Goal: Task Accomplishment & Management: Manage account settings

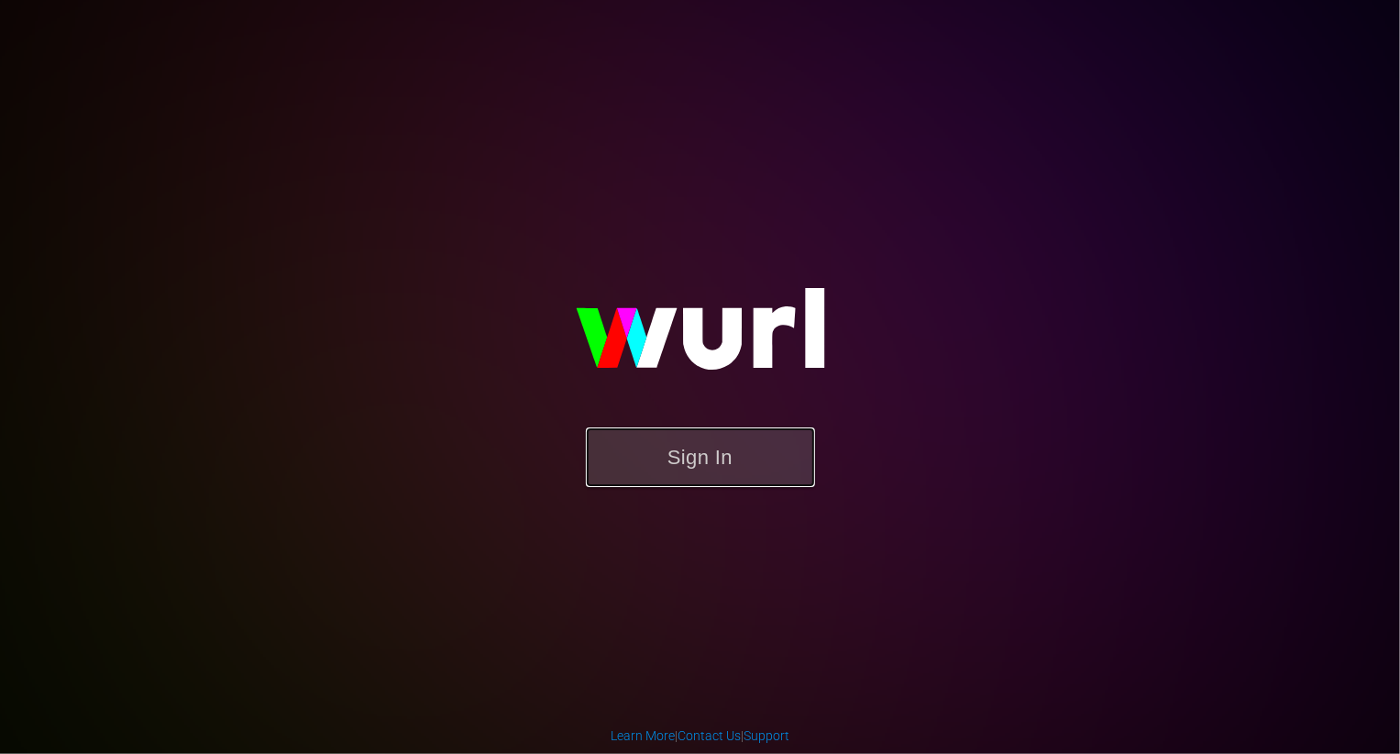
click at [734, 442] on button "Sign In" at bounding box center [700, 457] width 229 height 60
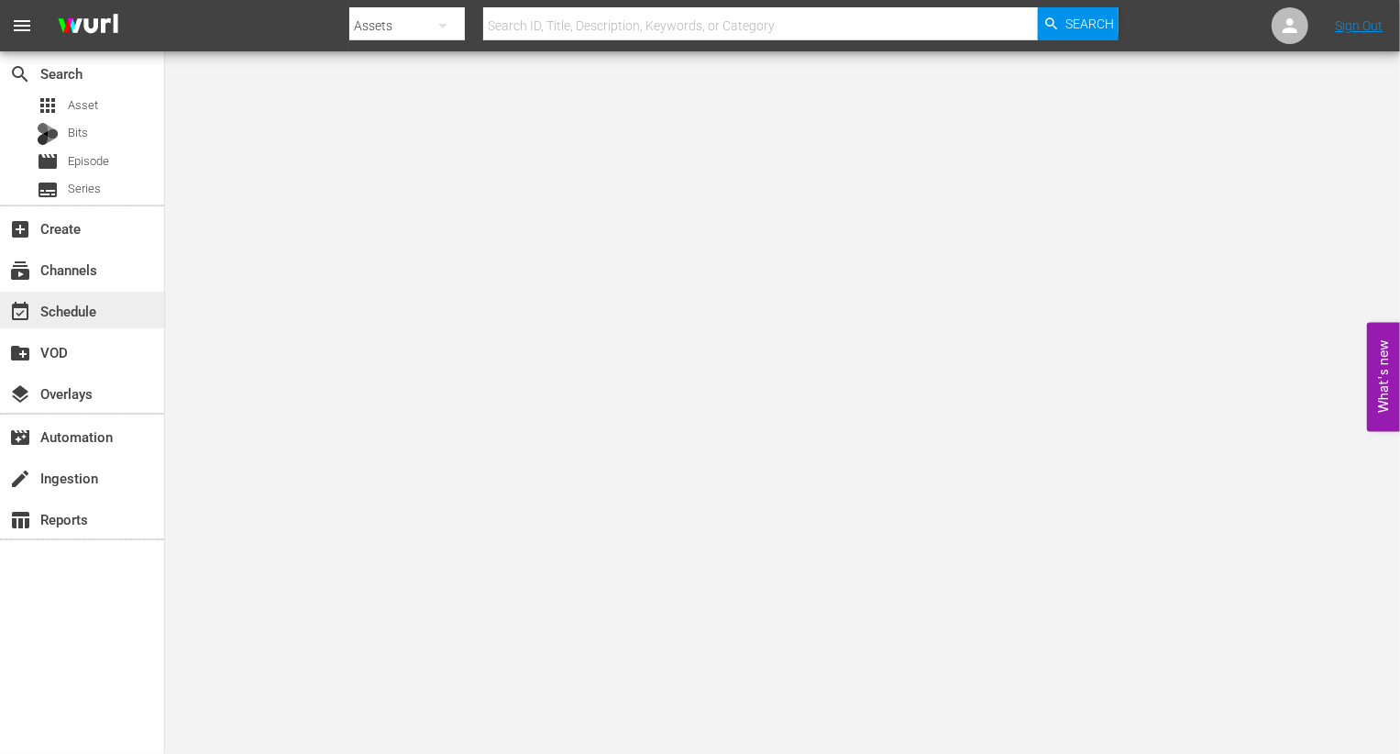
click at [104, 308] on div "event_available Schedule" at bounding box center [82, 310] width 164 height 37
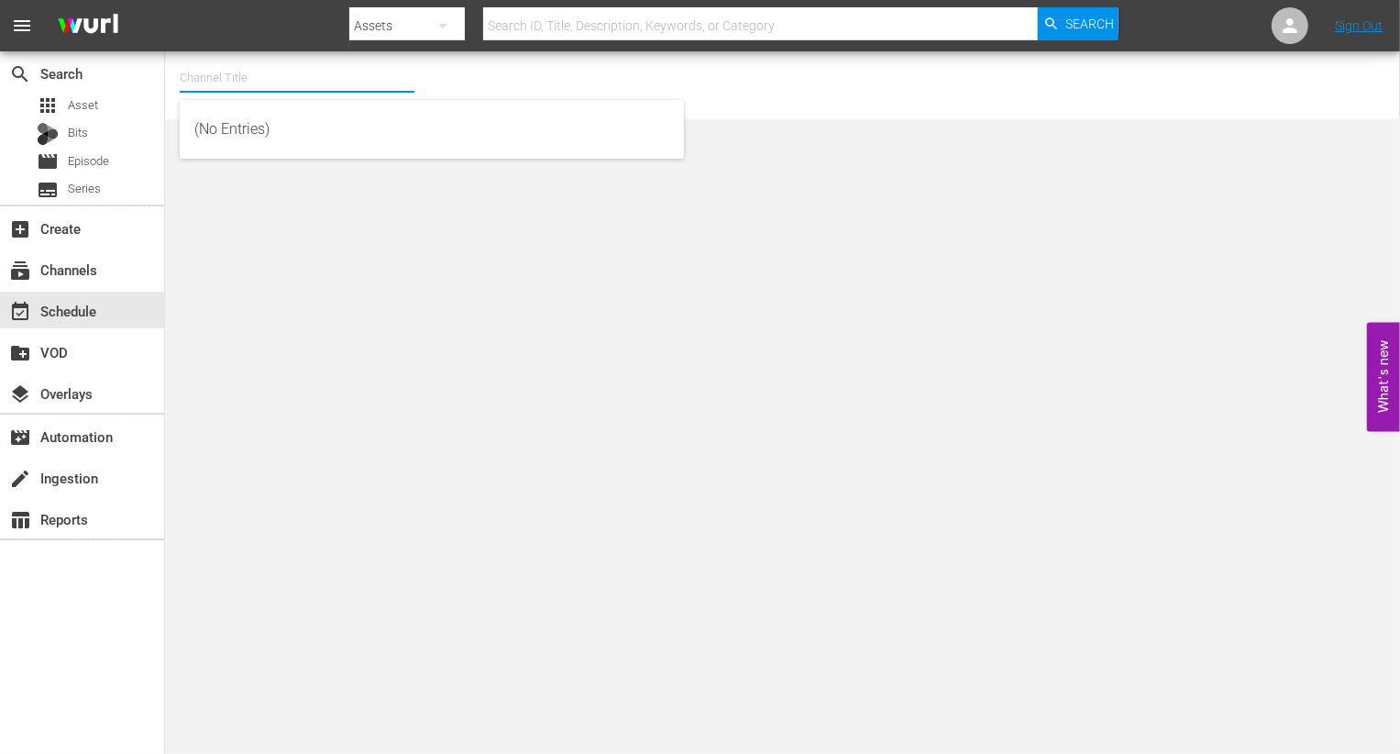
click at [269, 81] on input "text" at bounding box center [297, 78] width 235 height 44
click at [274, 72] on input "rakuten" at bounding box center [297, 78] width 235 height 44
click at [491, 65] on div "Channel Title rakuten No Channel Selected." at bounding box center [508, 85] width 657 height 59
click at [238, 94] on input "rakuten" at bounding box center [297, 78] width 235 height 44
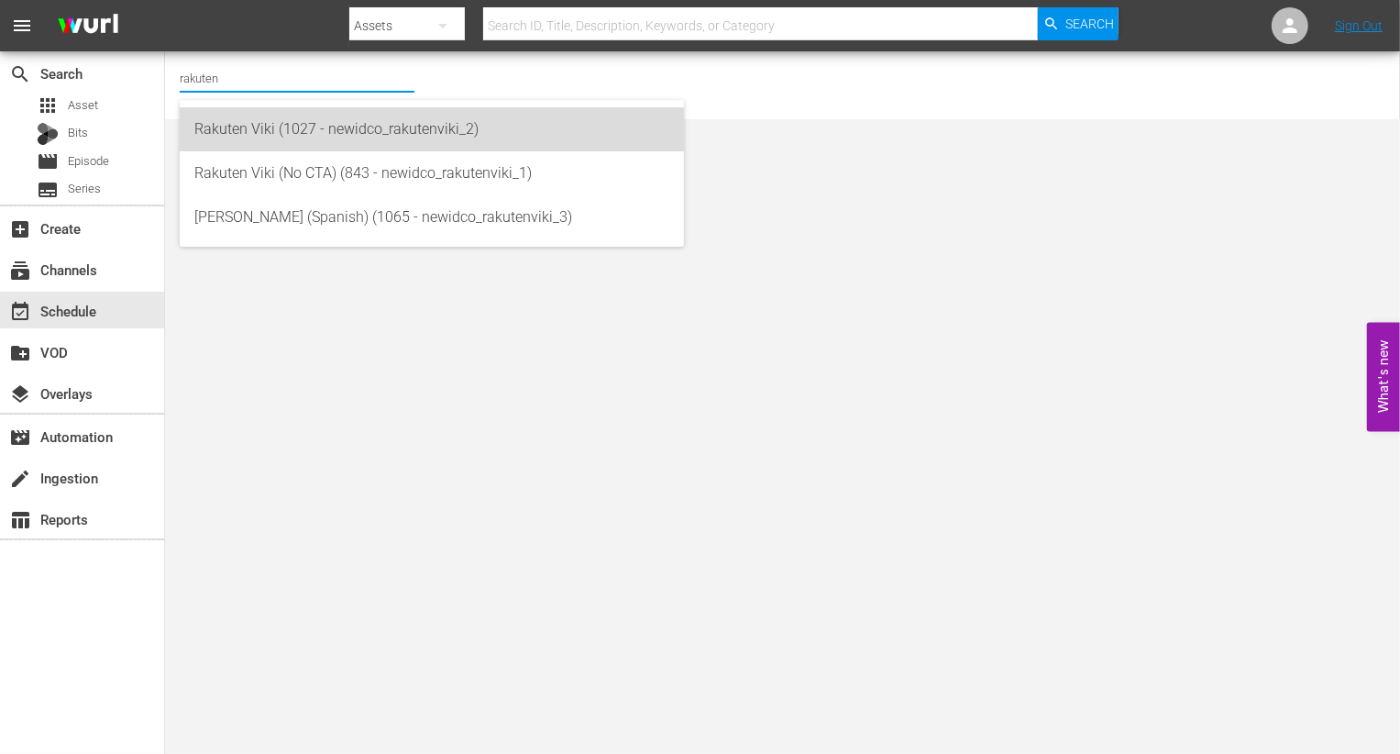
click at [295, 116] on div "Rakuten Viki (1027 - newidco_rakutenviki_2)" at bounding box center [431, 129] width 475 height 44
type input "Rakuten Viki (1027 - newidco_rakutenviki_2)"
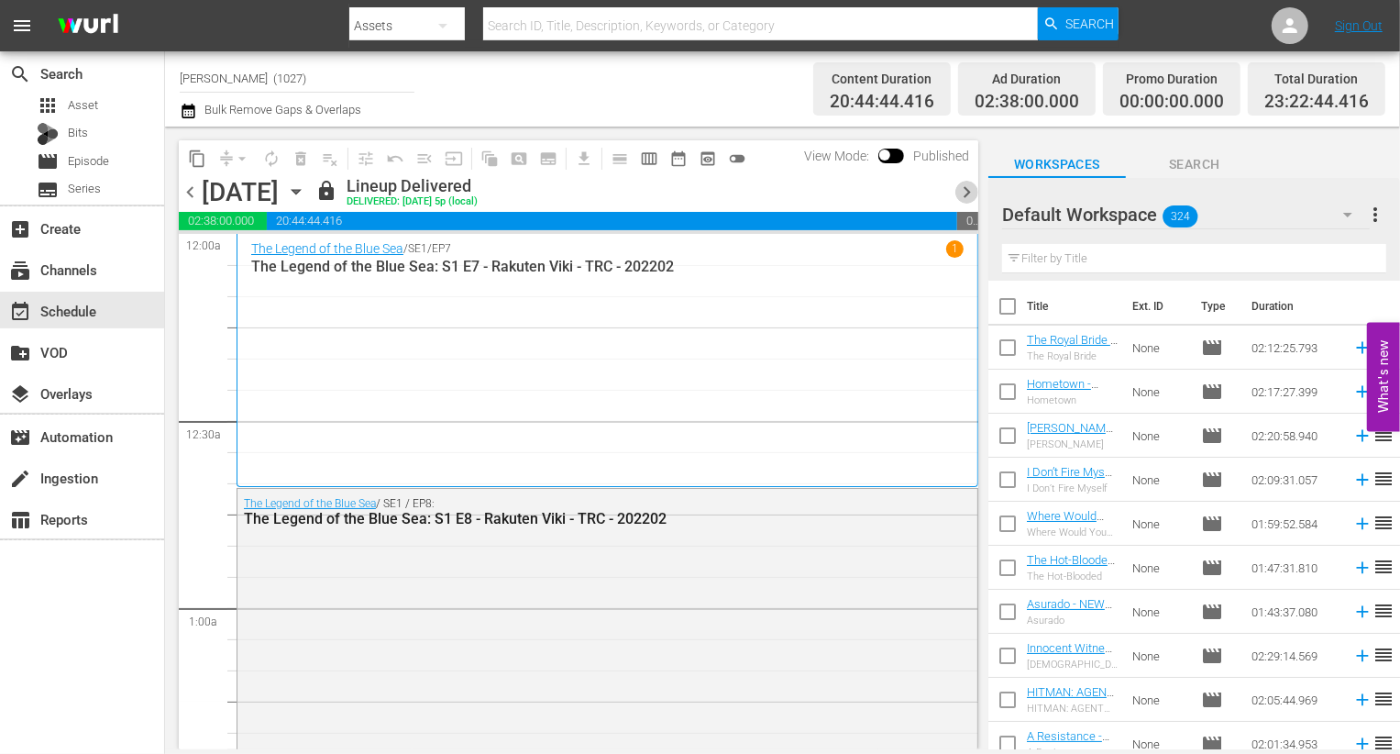
click at [973, 188] on span "chevron_right" at bounding box center [966, 192] width 23 height 23
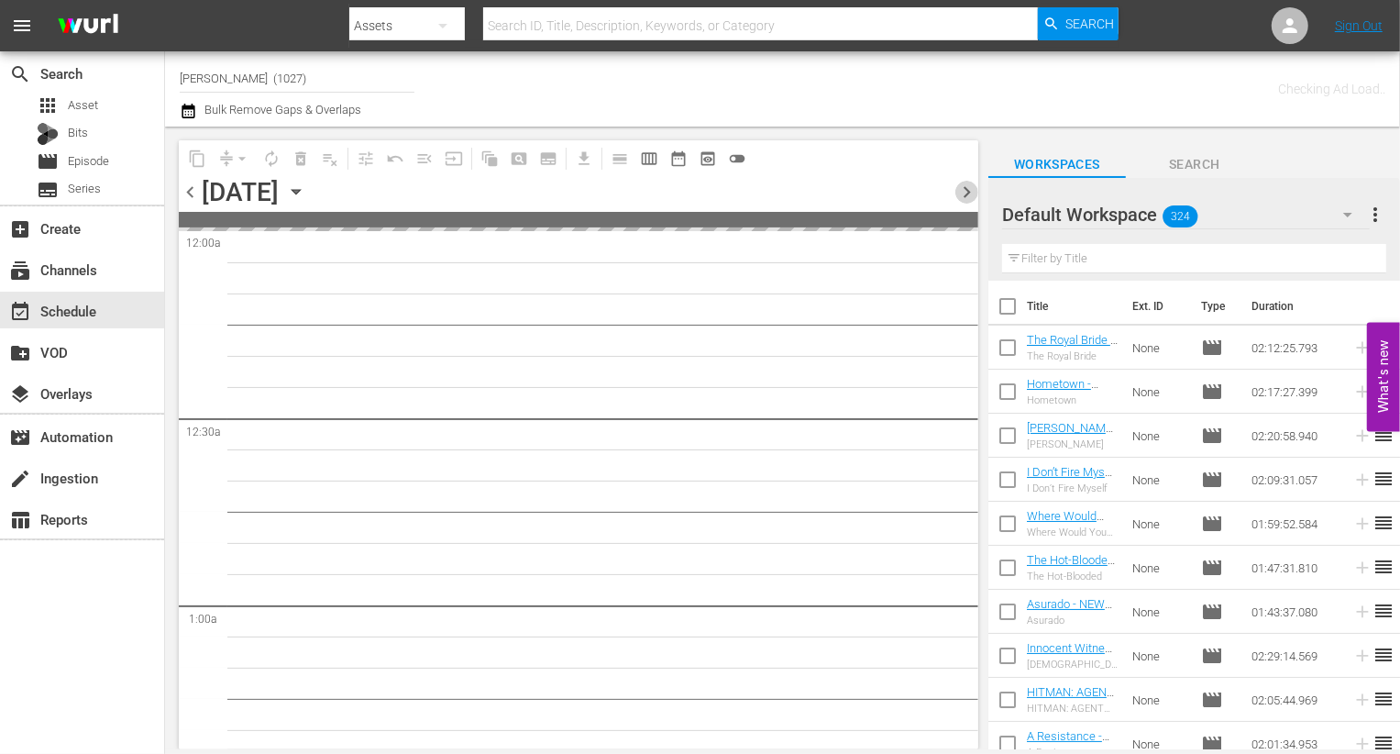
click at [973, 188] on span "chevron_right" at bounding box center [966, 192] width 23 height 23
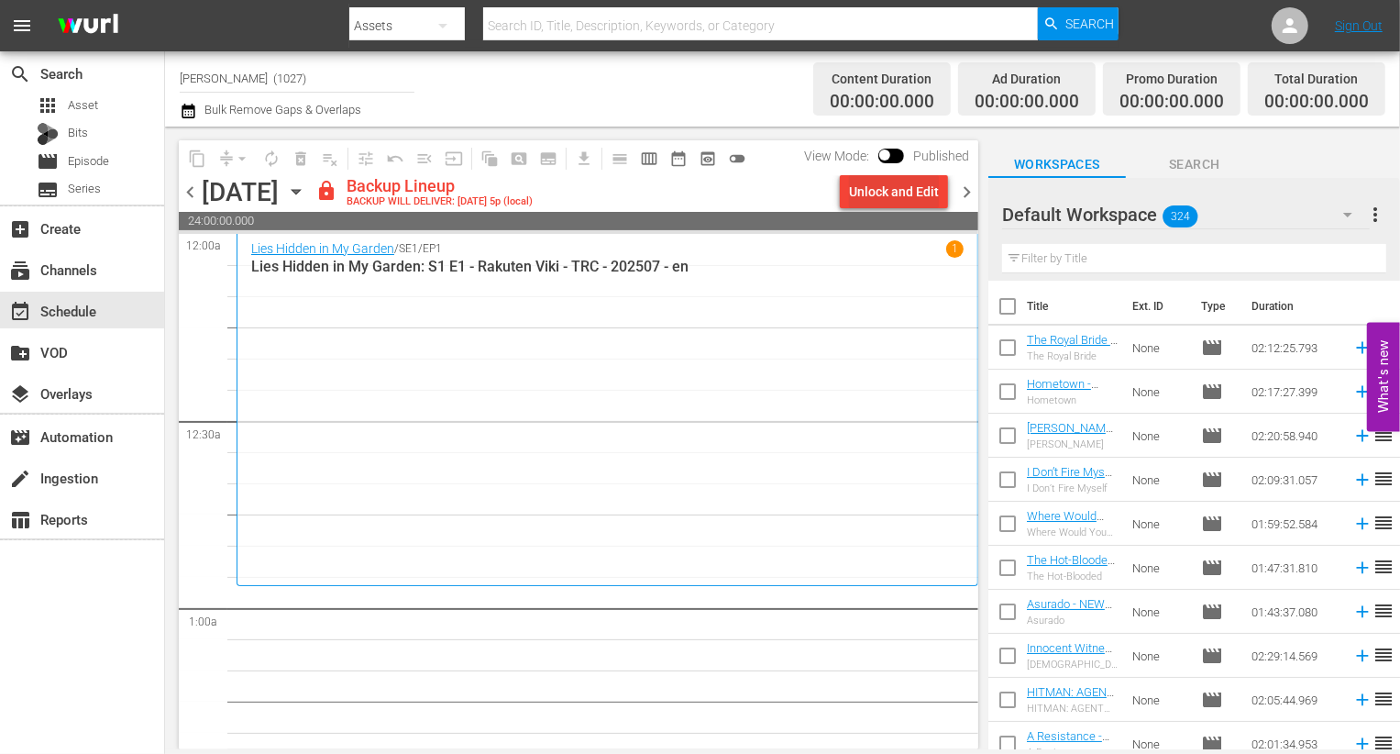
click at [915, 175] on div "content_copy compress arrow_drop_down autorenew_outlined delete_forever_outline…" at bounding box center [578, 158] width 799 height 36
click at [902, 196] on div "Unlock and Edit" at bounding box center [894, 191] width 90 height 33
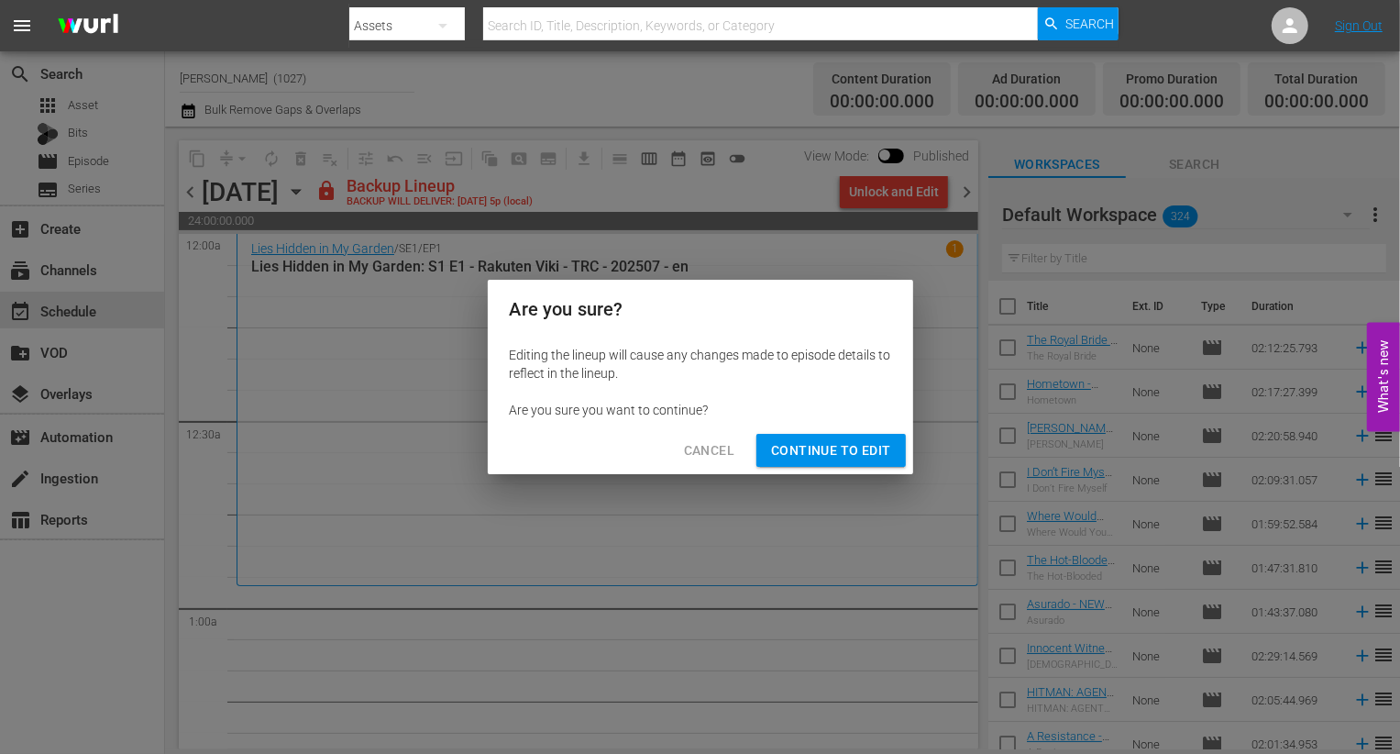
click at [862, 451] on span "Continue to Edit" at bounding box center [830, 450] width 119 height 23
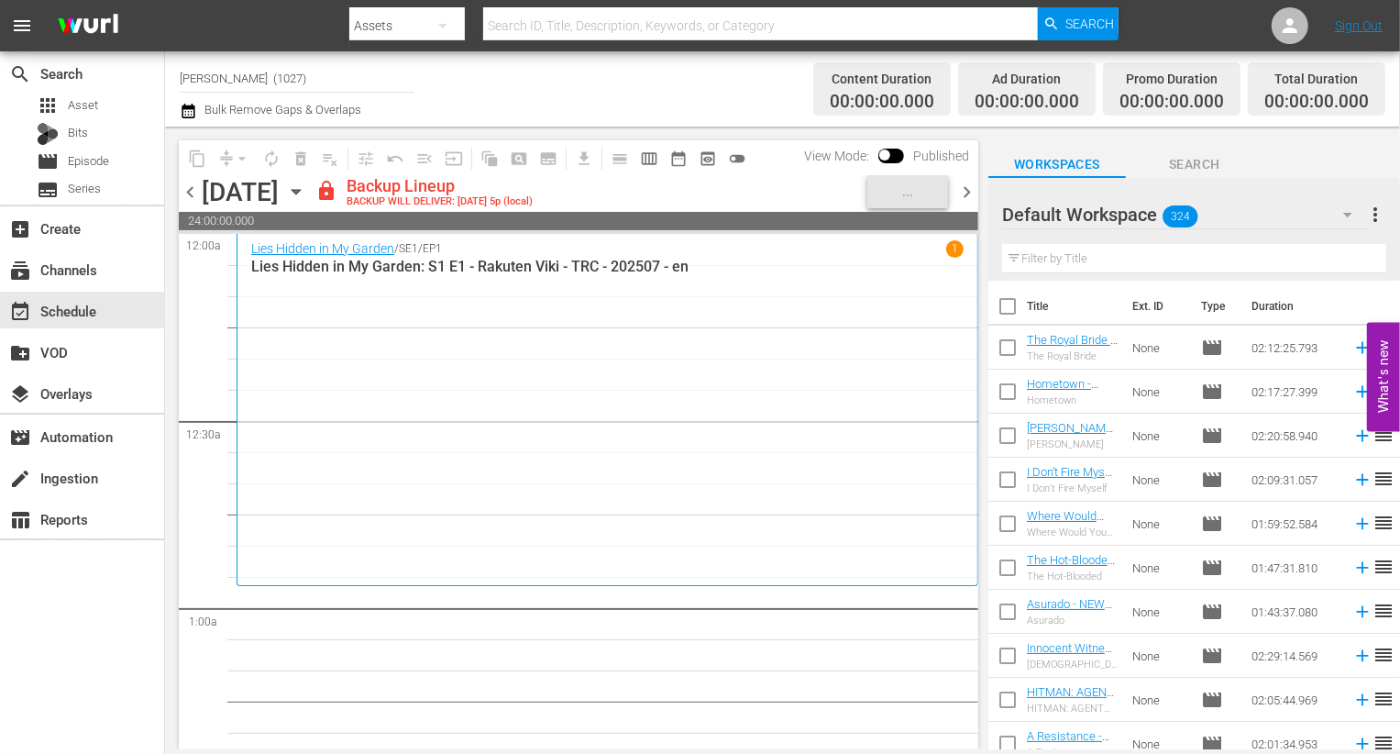
click at [1225, 234] on div "Default Workspace 324" at bounding box center [1186, 214] width 368 height 51
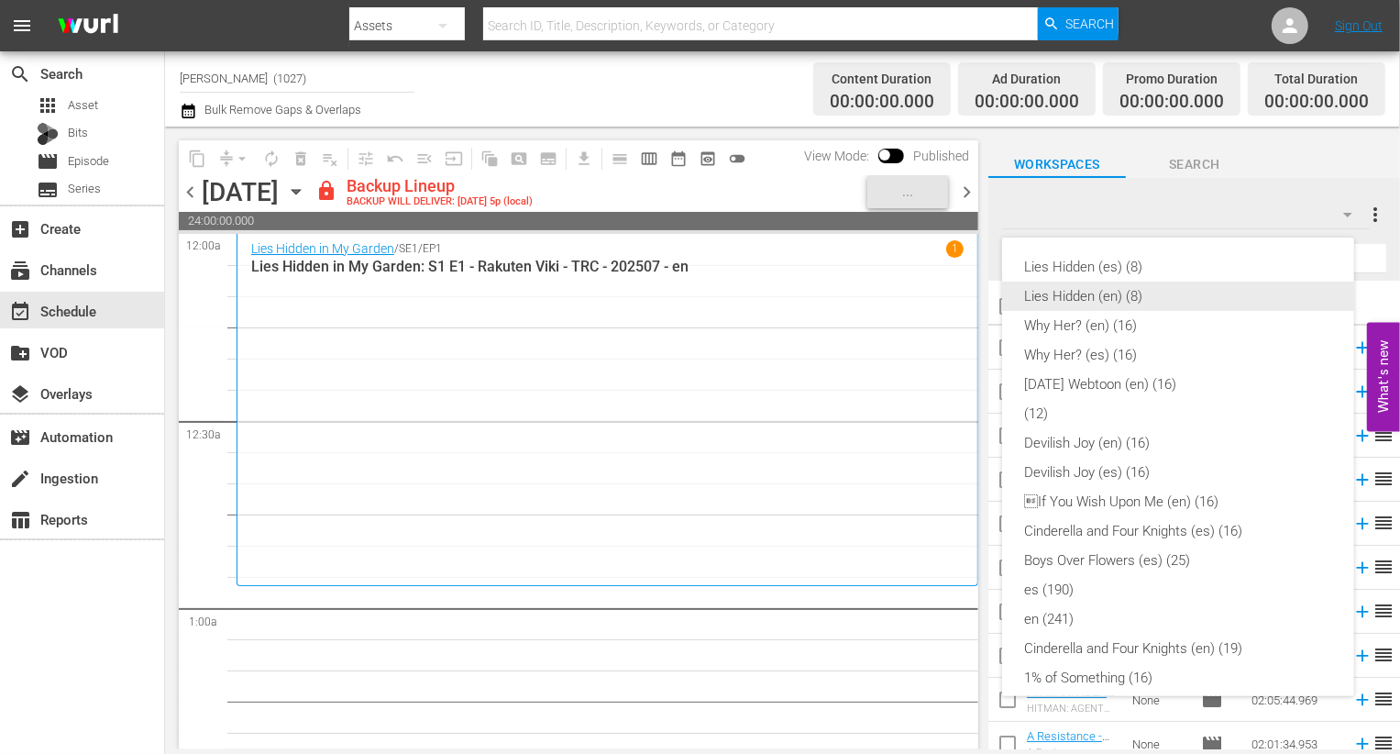
click at [1176, 289] on div "Lies Hidden (en) (8)" at bounding box center [1178, 295] width 308 height 29
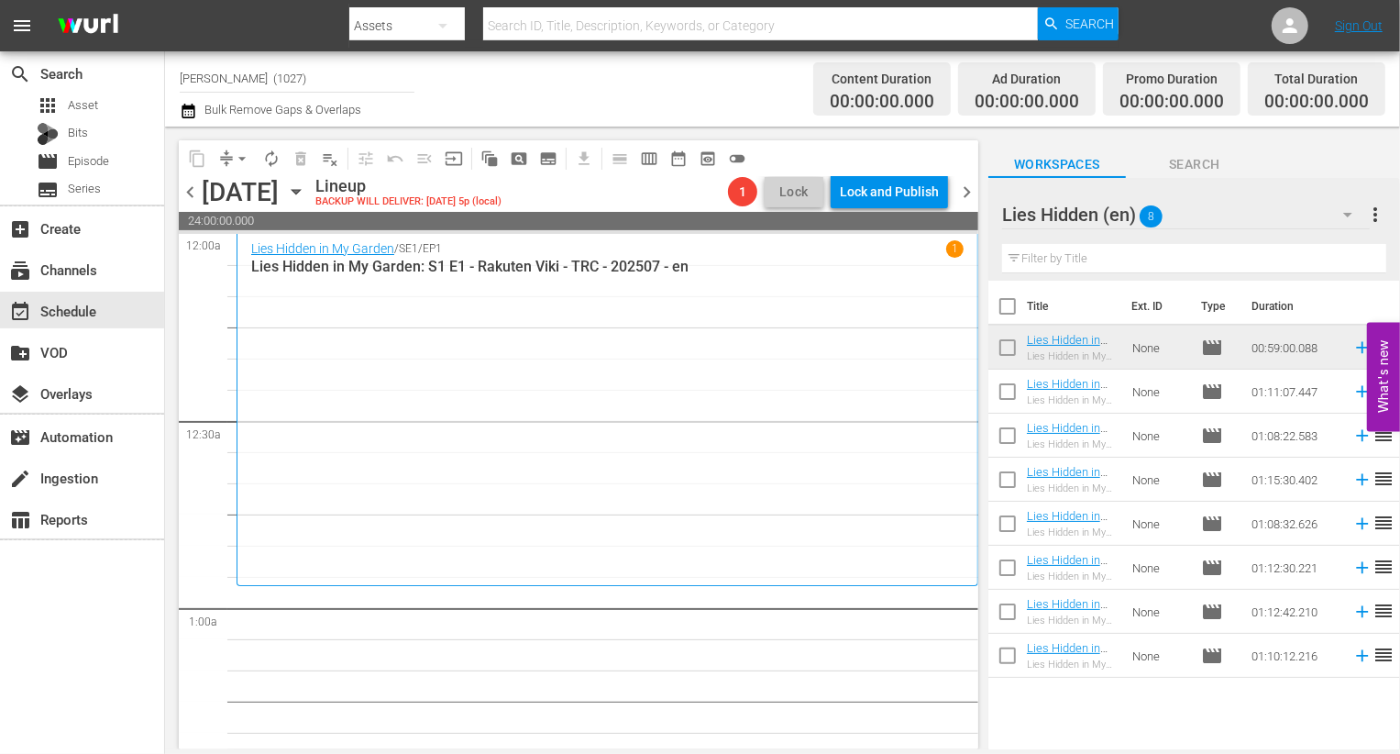
click at [993, 387] on input "checkbox" at bounding box center [1007, 395] width 39 height 39
checkbox input "true"
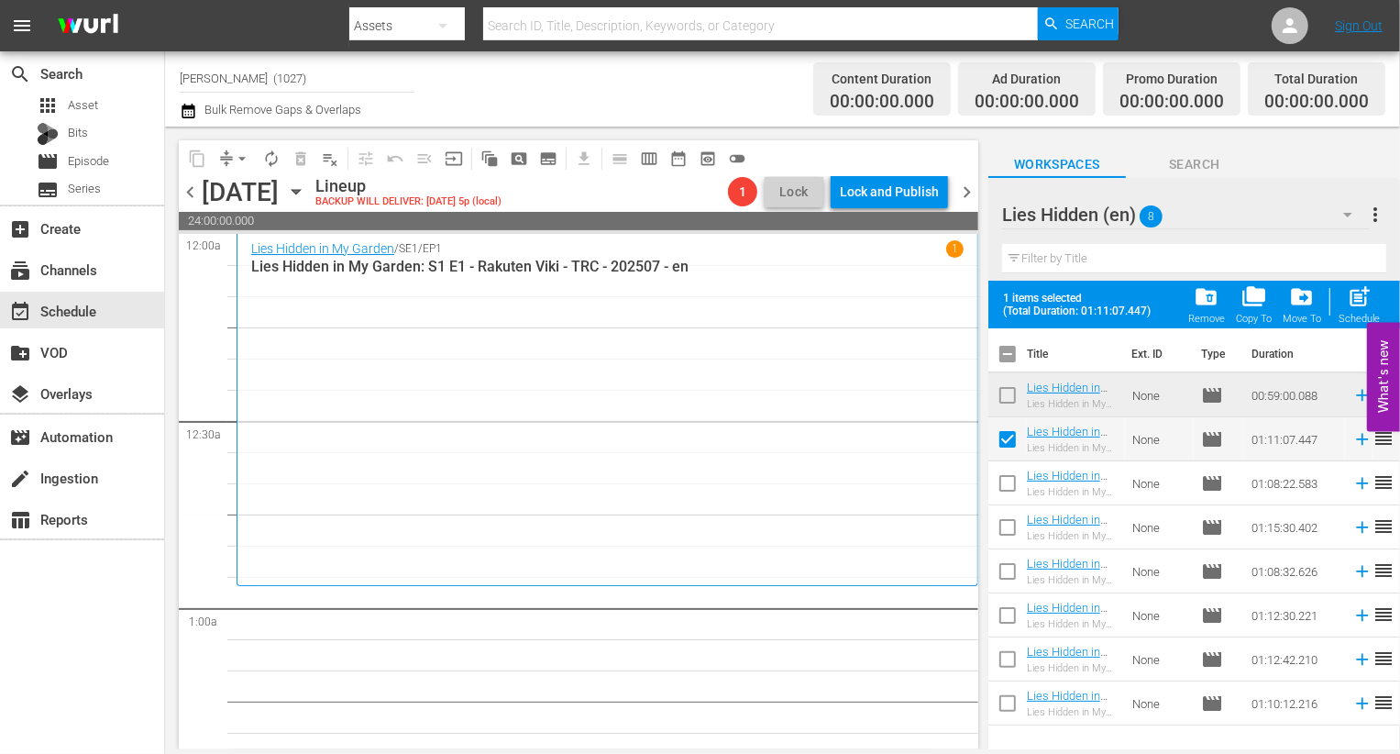
click at [999, 468] on input "checkbox" at bounding box center [1007, 487] width 39 height 39
checkbox input "true"
click at [1012, 527] on input "checkbox" at bounding box center [1007, 531] width 39 height 39
checkbox input "true"
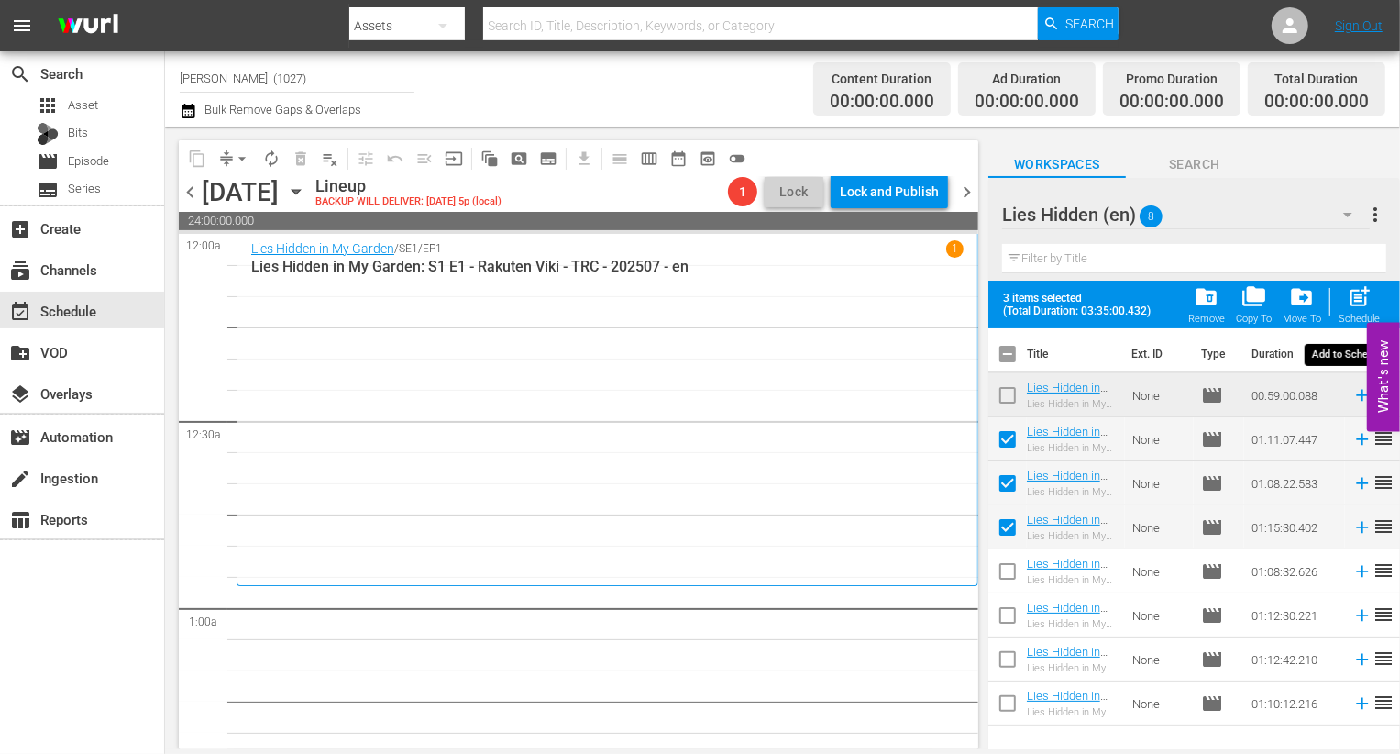
click at [1345, 304] on div "post_add Schedule" at bounding box center [1359, 304] width 41 height 40
checkbox input "false"
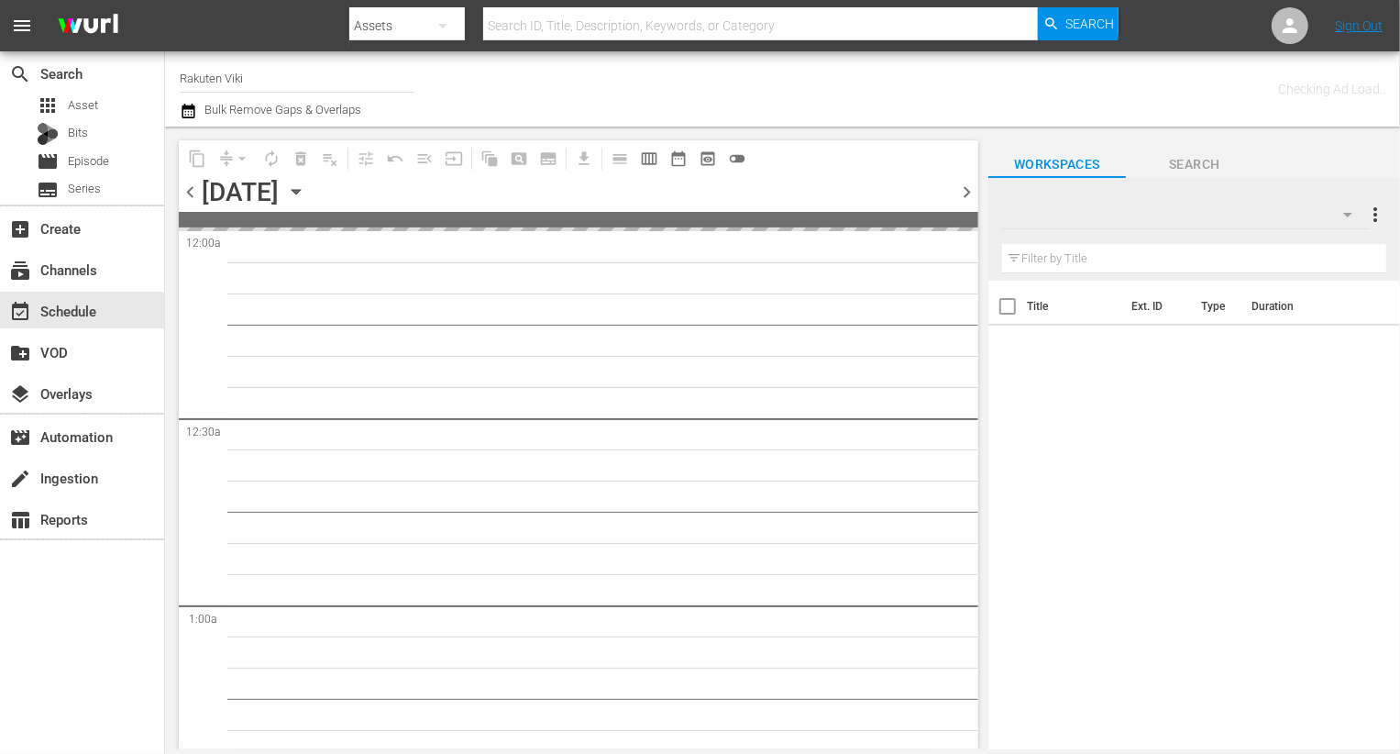
click at [1262, 216] on div at bounding box center [1186, 214] width 368 height 51
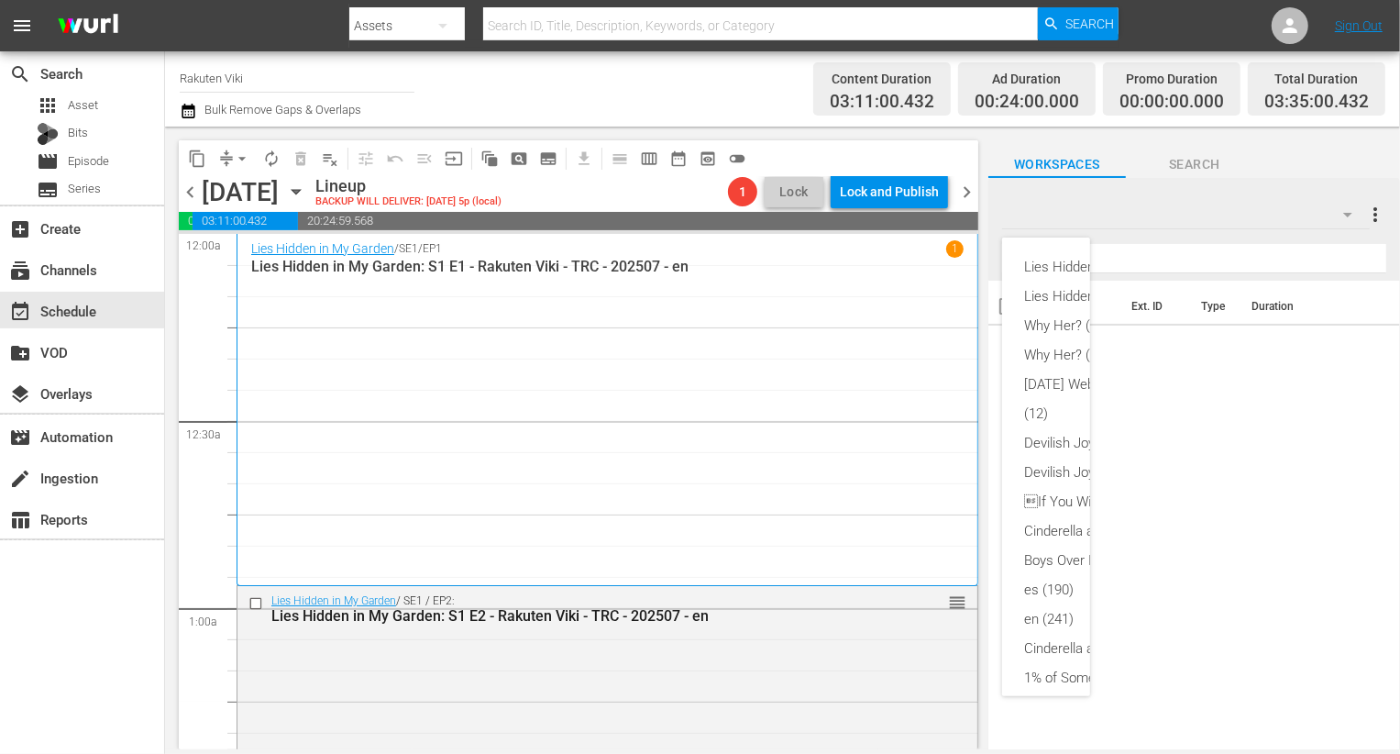
scroll to position [463, 0]
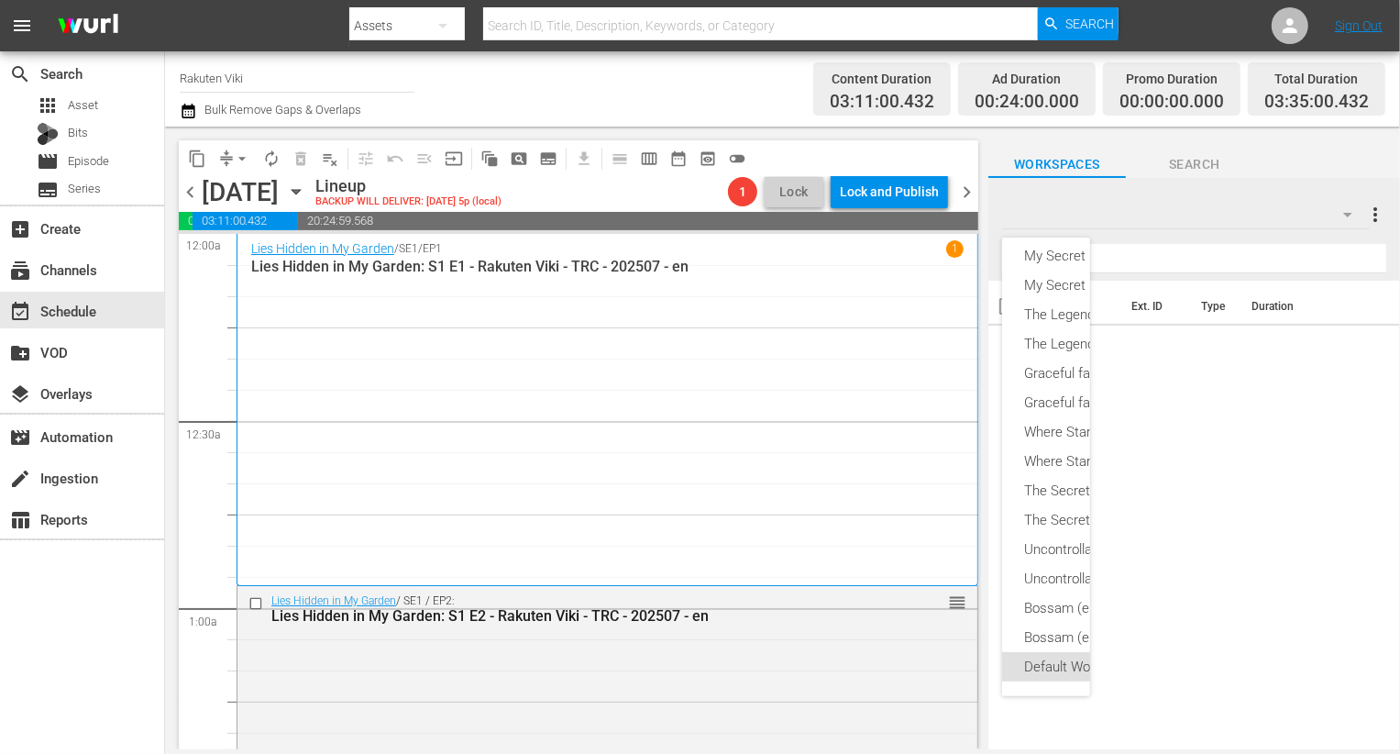
click at [659, 568] on div "Lies Hidden (es) (8) Lies Hidden (en) (8) Why Her? (en) (16) Why Her? (es) (16)…" at bounding box center [700, 377] width 1400 height 754
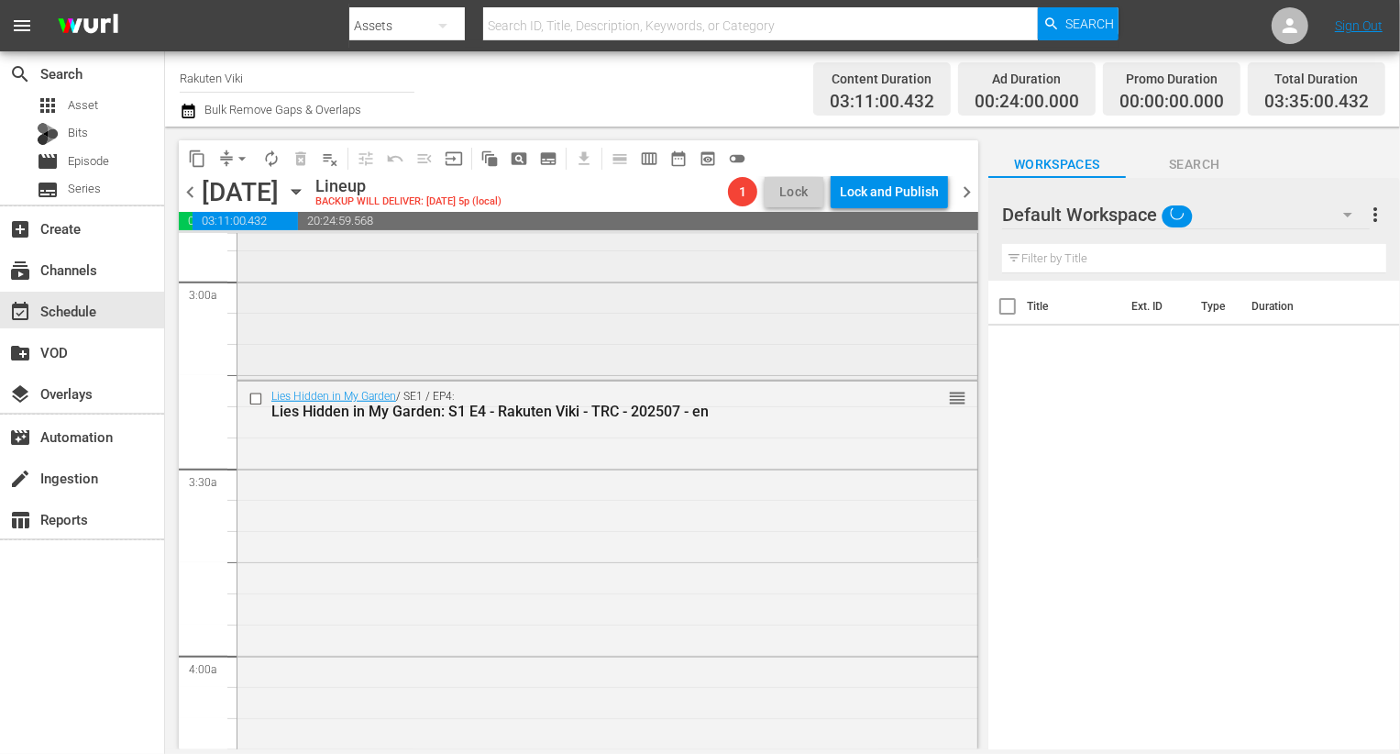
scroll to position [1153, 0]
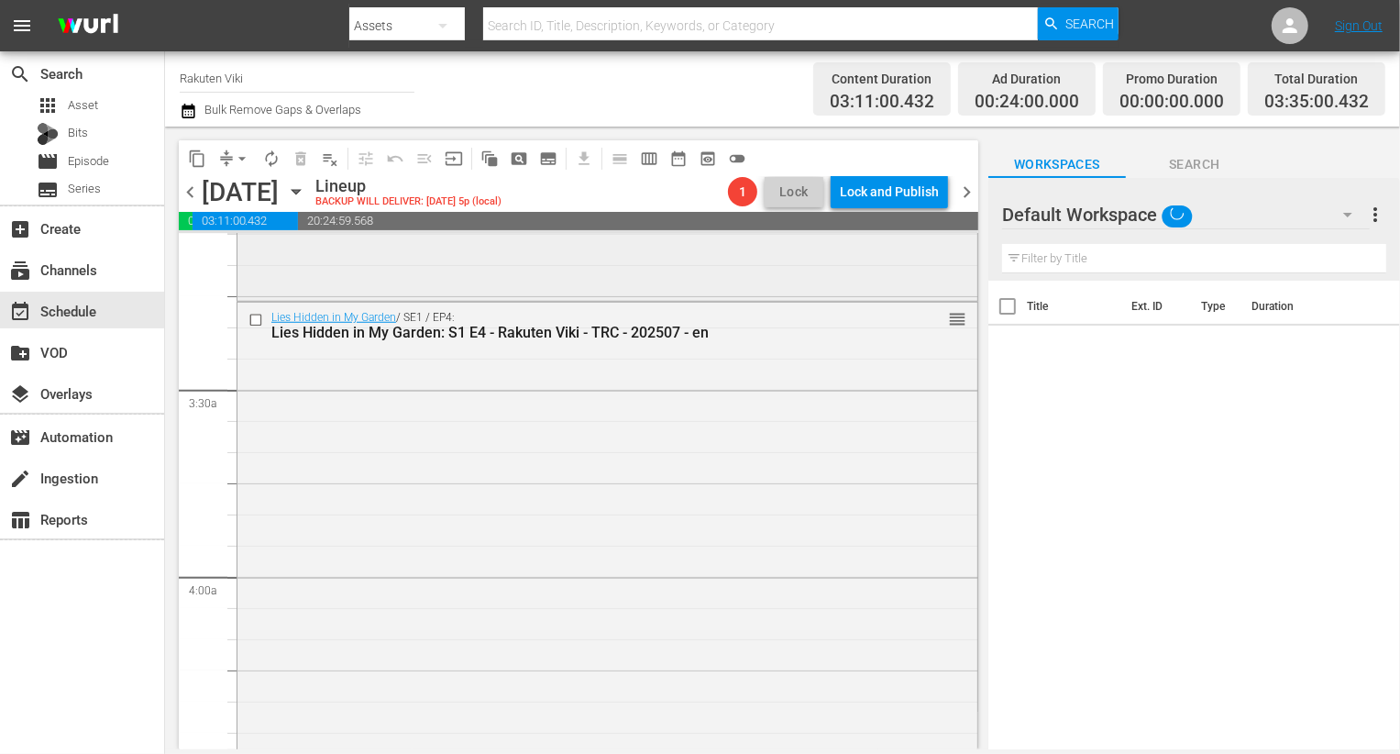
click at [663, 542] on div "Lies Hidden in My Garden / SE1 / EP4: Lies Hidden in My Garden: S1 E4 - Rakuten…" at bounding box center [607, 535] width 740 height 465
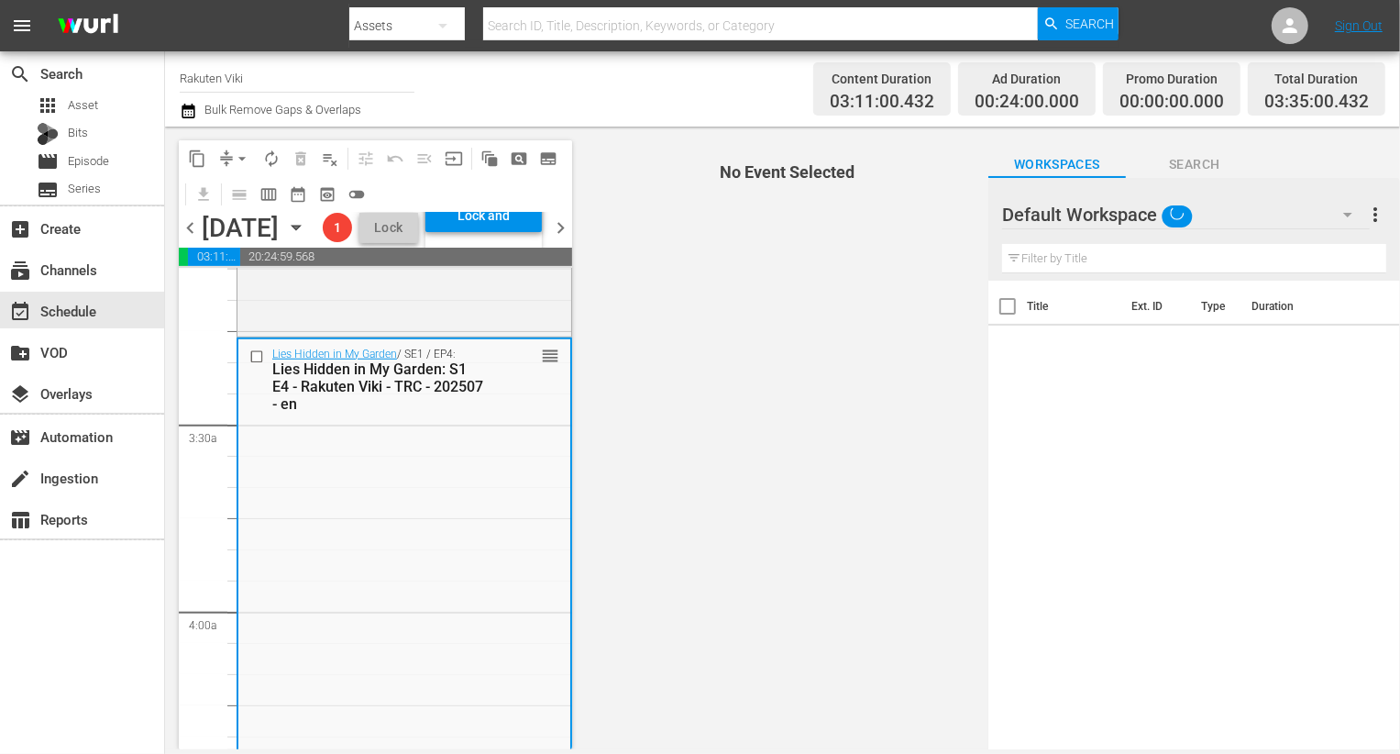
click at [1293, 212] on div "Default Workspace" at bounding box center [1186, 214] width 368 height 51
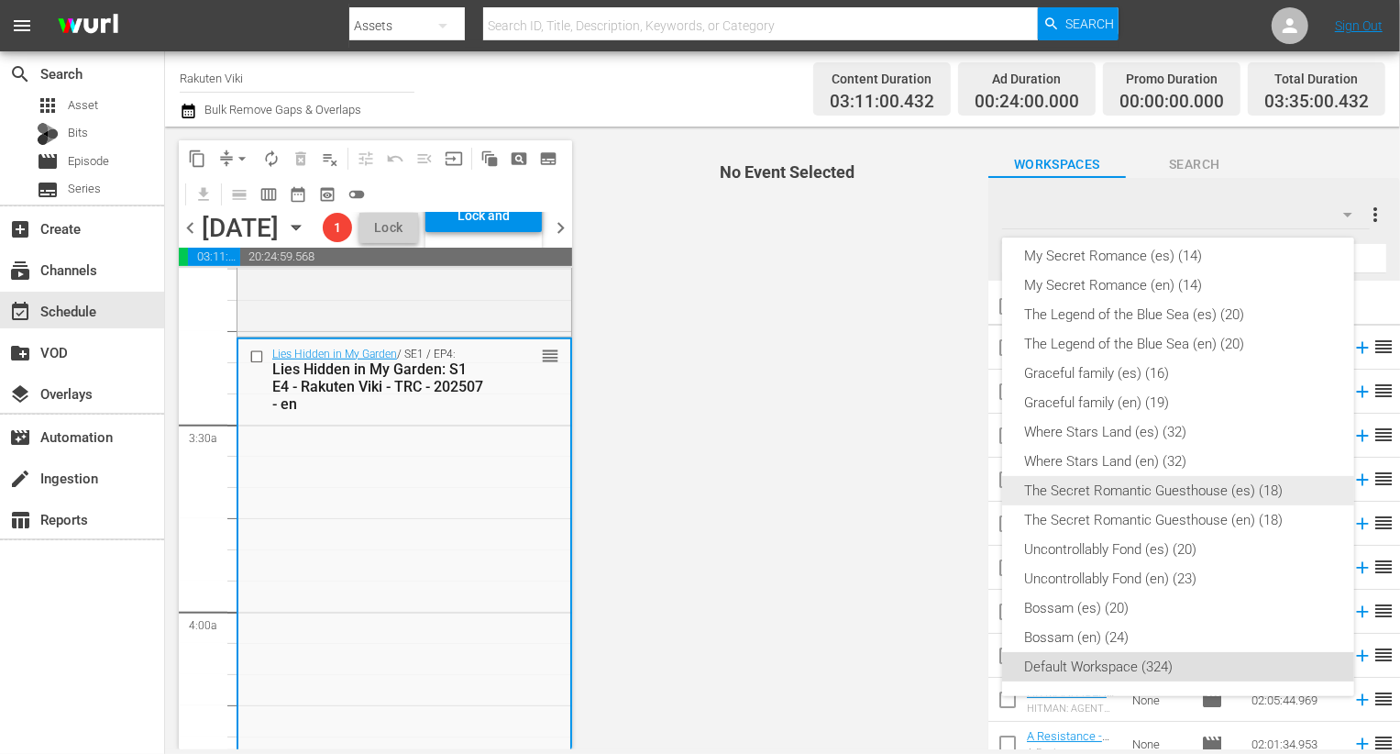
scroll to position [0, 0]
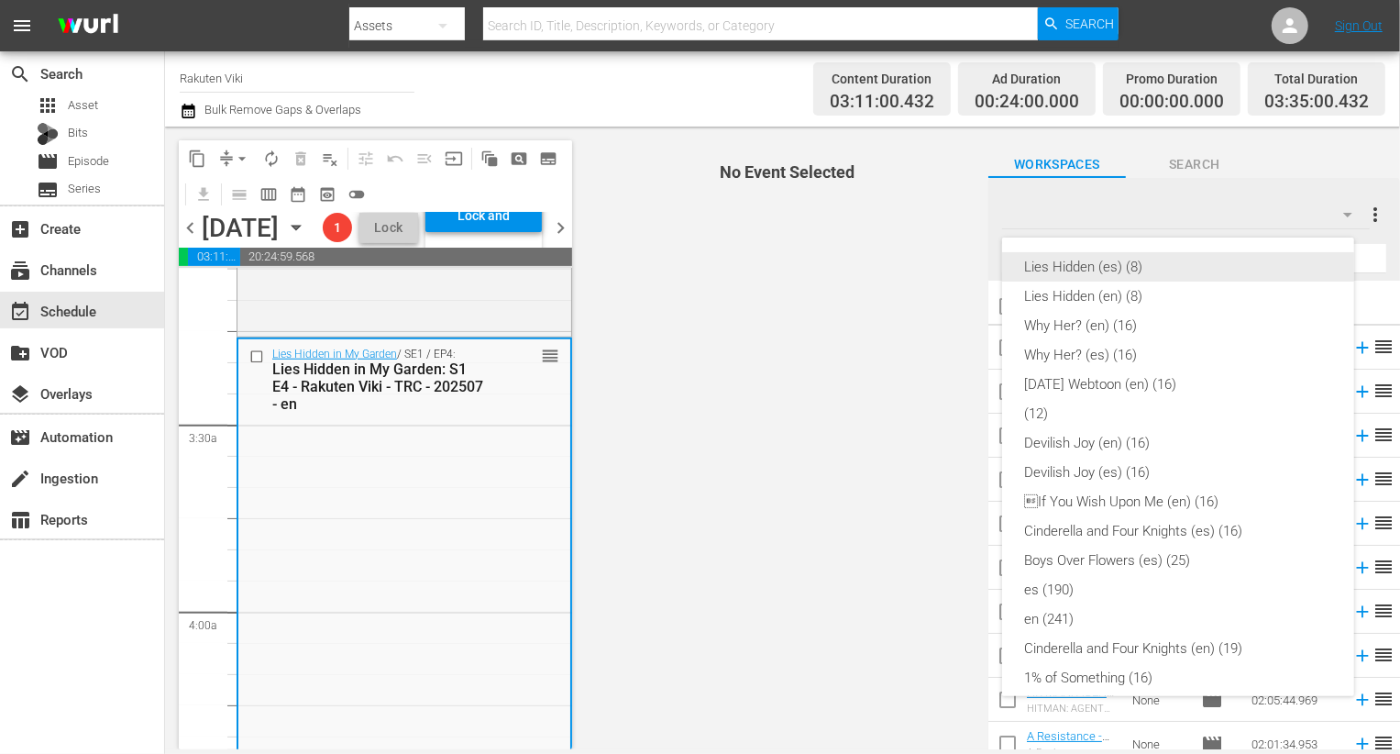
click at [1174, 257] on div "Lies Hidden (es) (8)" at bounding box center [1178, 266] width 308 height 29
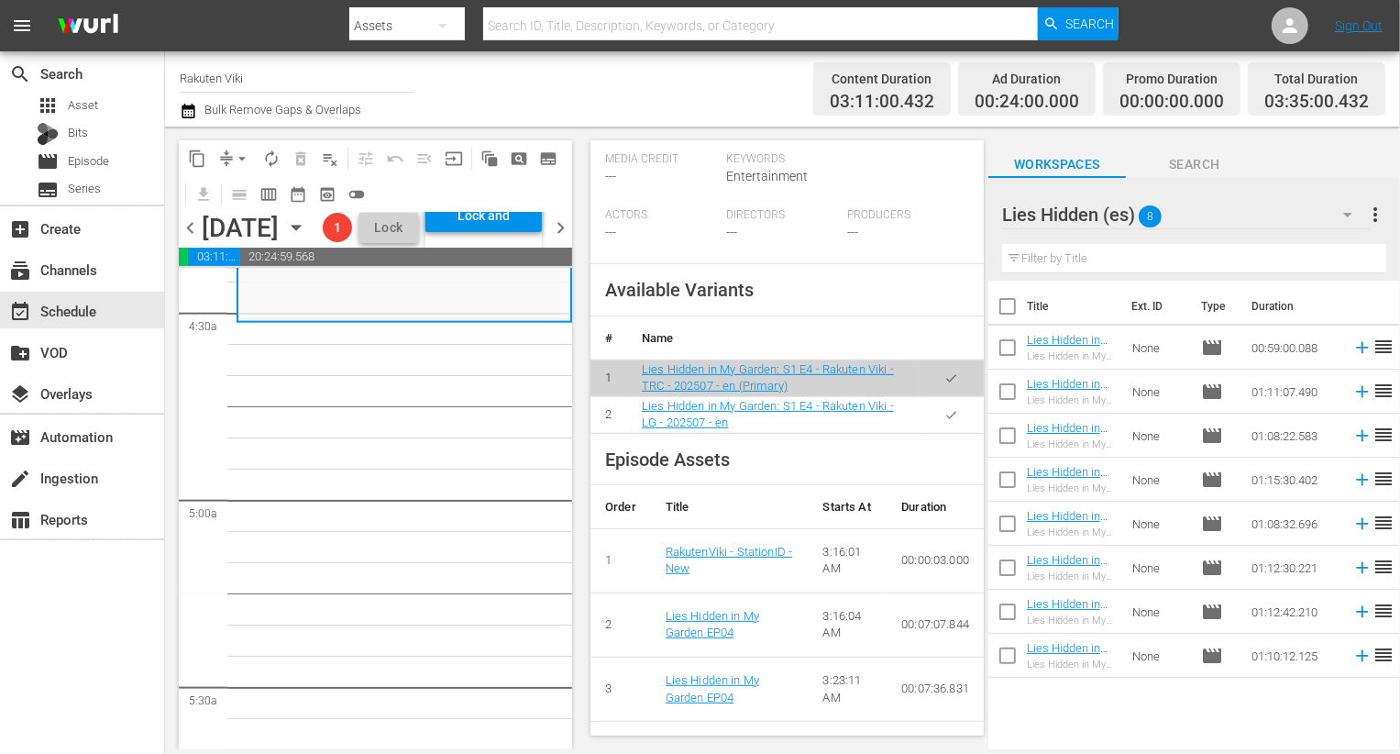
click at [944, 422] on icon "button" at bounding box center [951, 415] width 14 height 14
click at [1010, 523] on input "checkbox" at bounding box center [1007, 527] width 39 height 39
checkbox input "true"
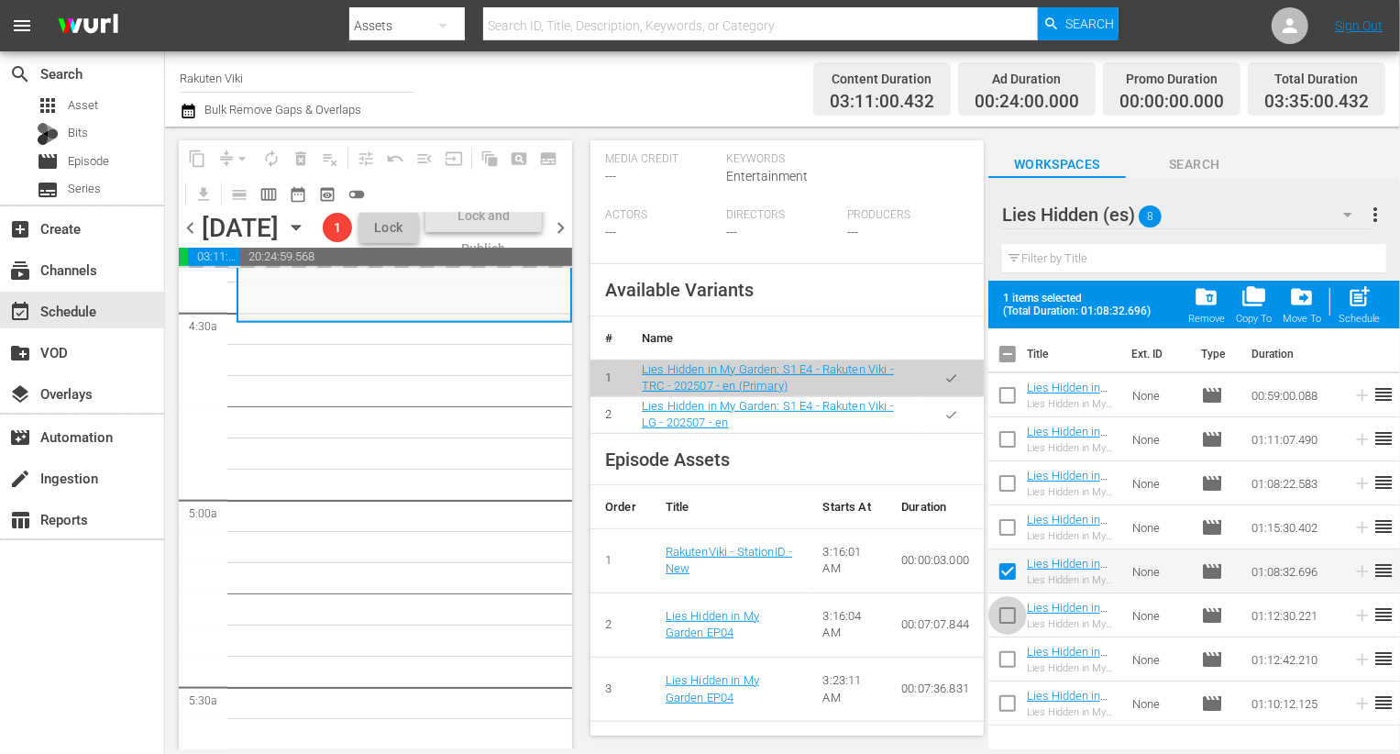
click at [1014, 623] on input "checkbox" at bounding box center [1007, 619] width 39 height 39
checkbox input "true"
click at [1007, 663] on input "checkbox" at bounding box center [1007, 663] width 39 height 39
checkbox input "true"
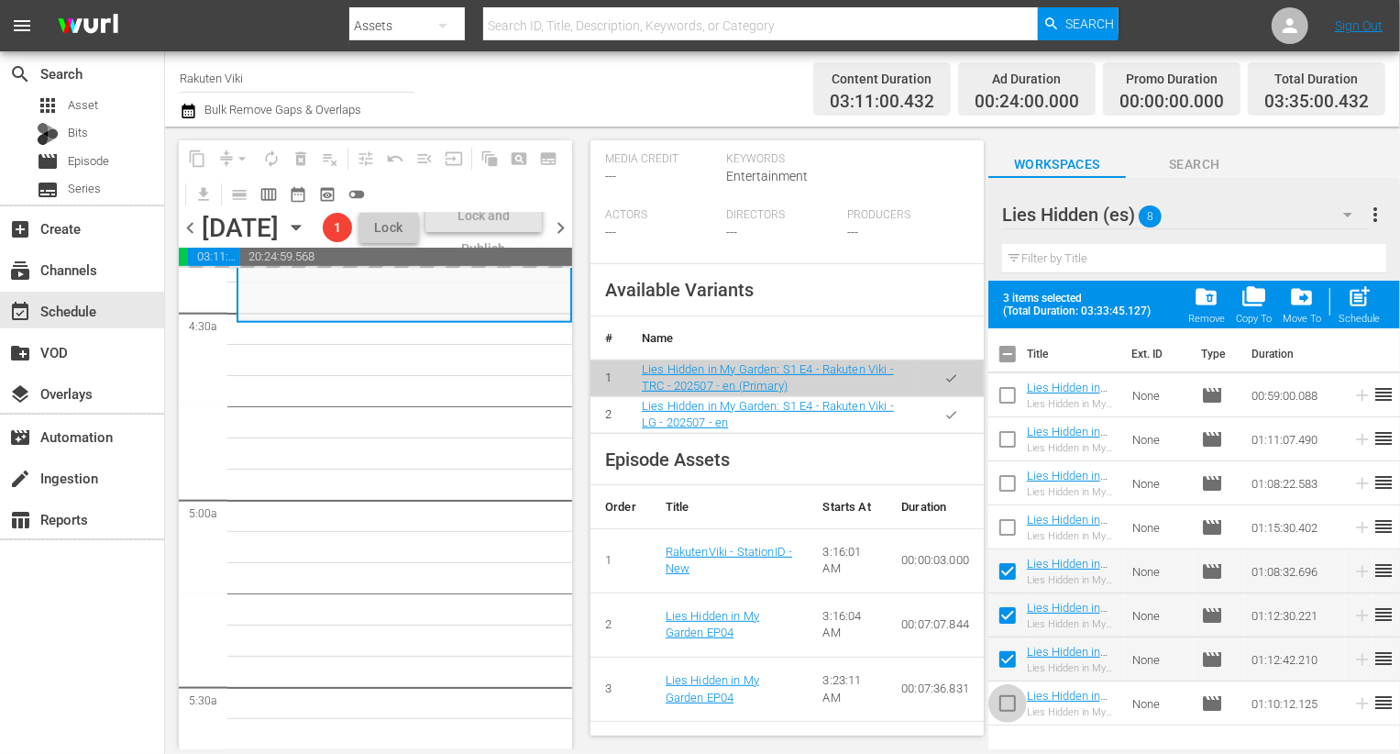
click at [1007, 707] on input "checkbox" at bounding box center [1007, 707] width 39 height 39
checkbox input "true"
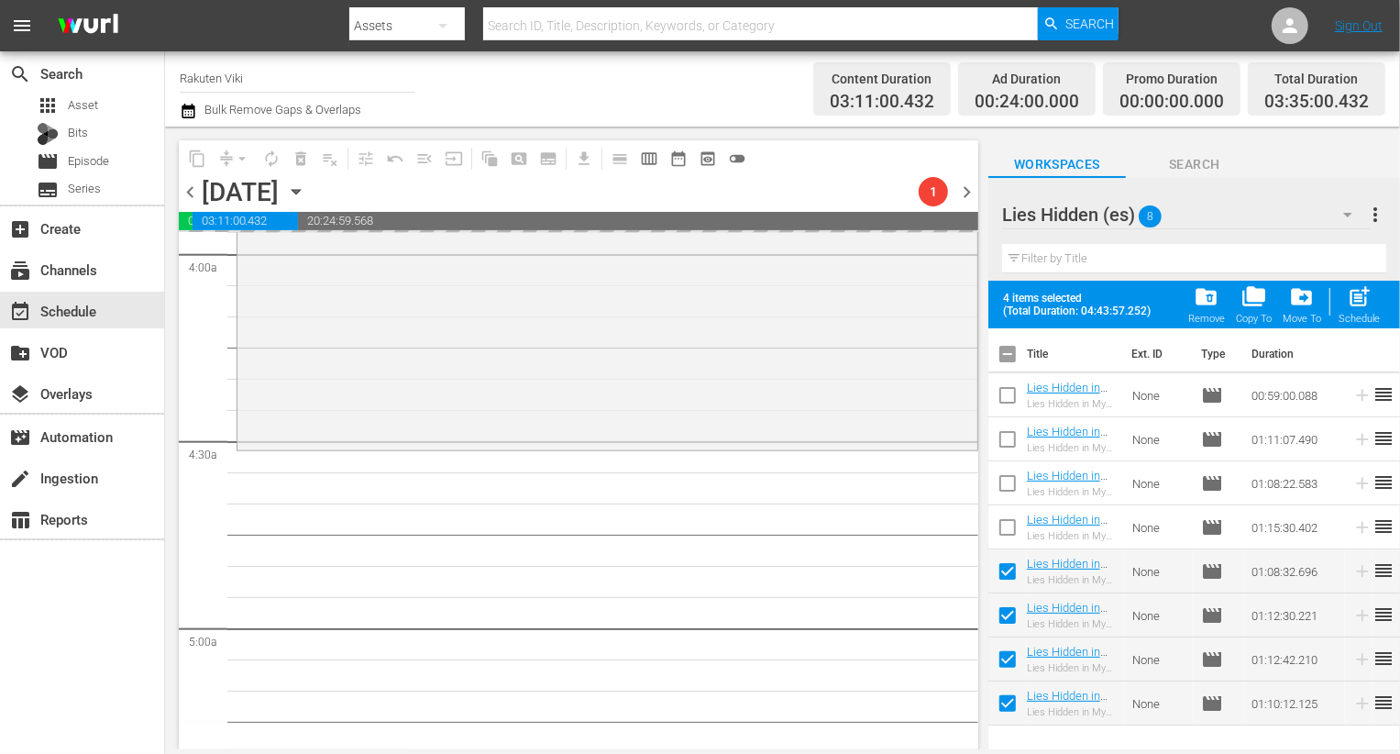
scroll to position [1477, 0]
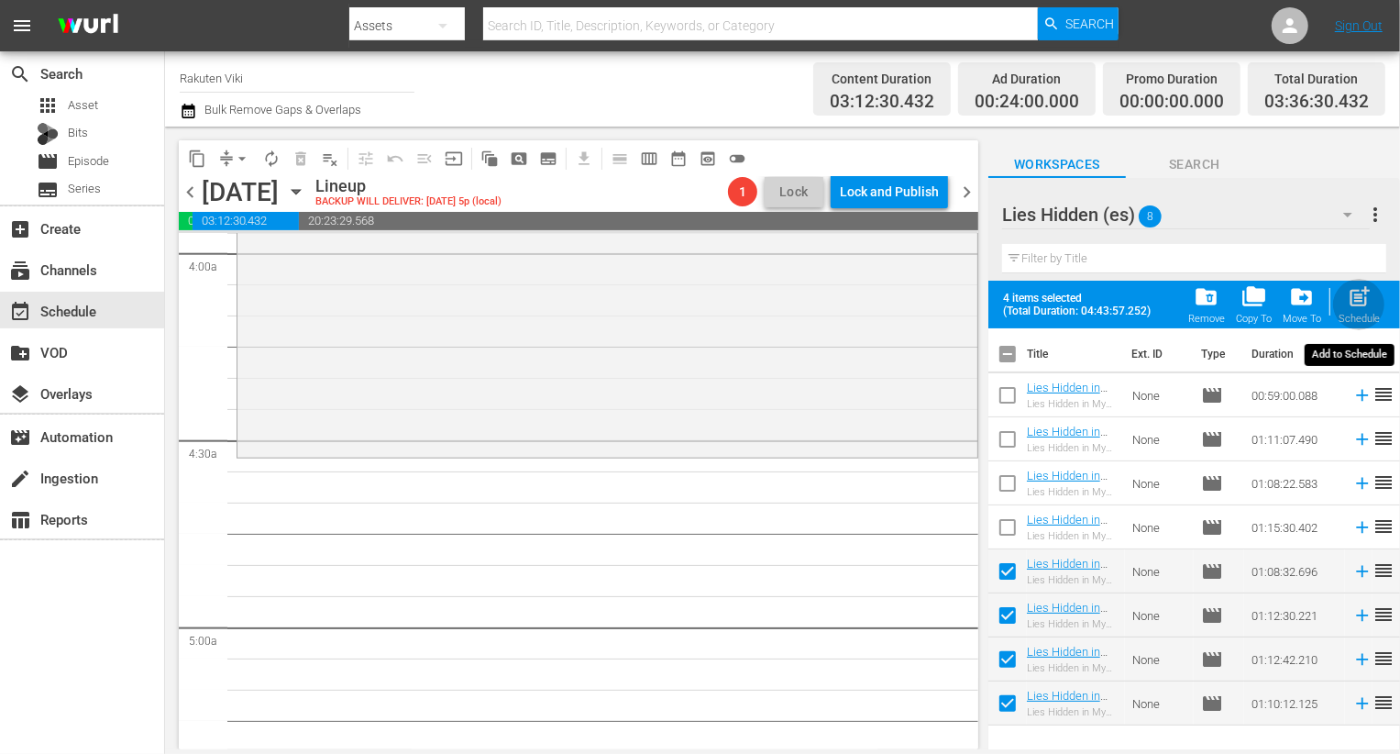
click at [1359, 293] on span "post_add" at bounding box center [1359, 296] width 25 height 25
checkbox input "false"
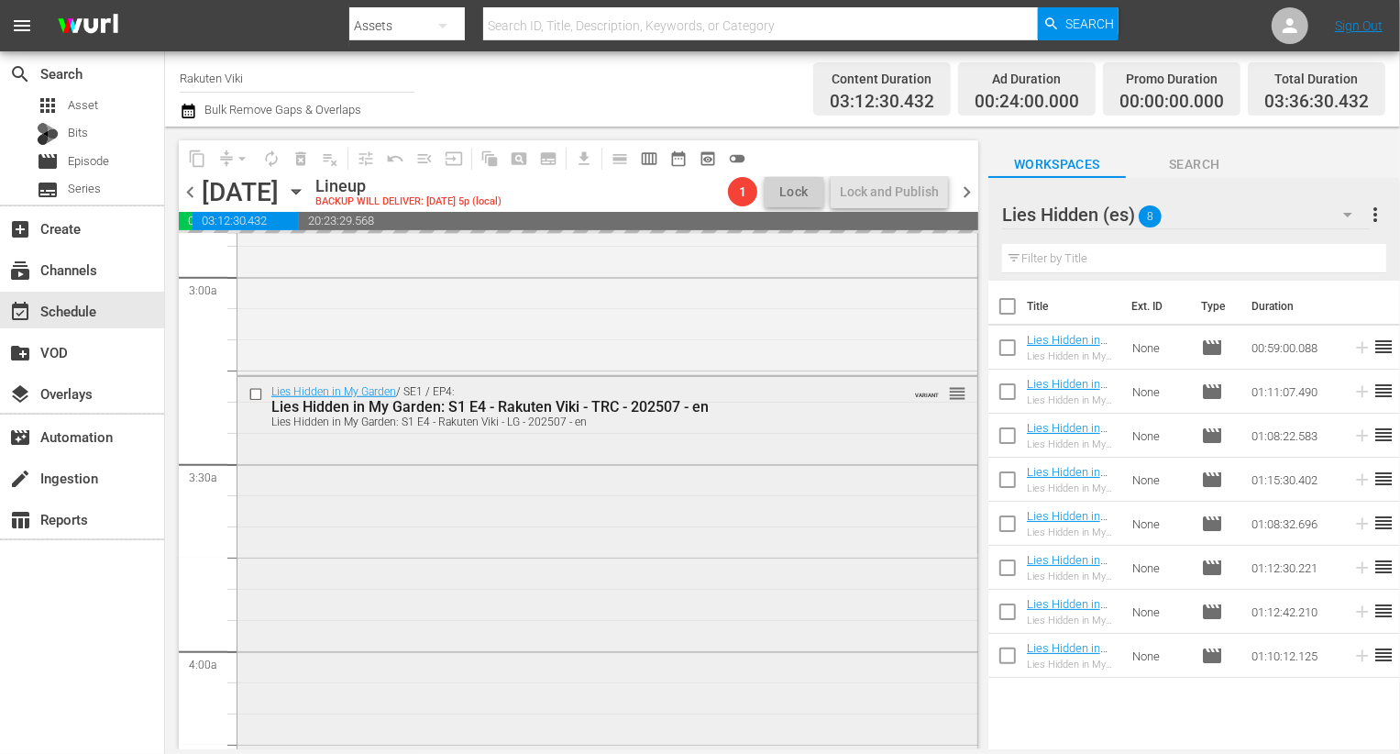
scroll to position [1078, 0]
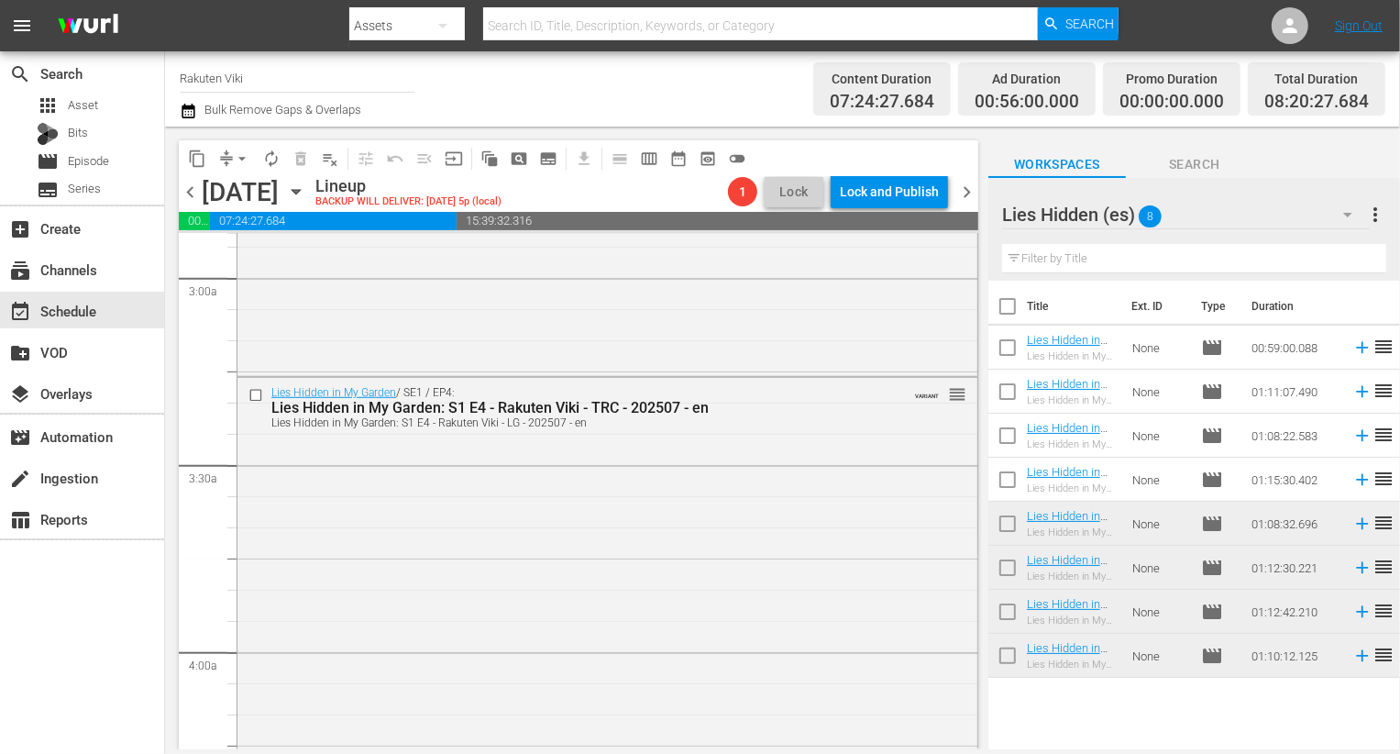
click at [1247, 193] on div "Lies Hidden (es) 8" at bounding box center [1186, 214] width 368 height 51
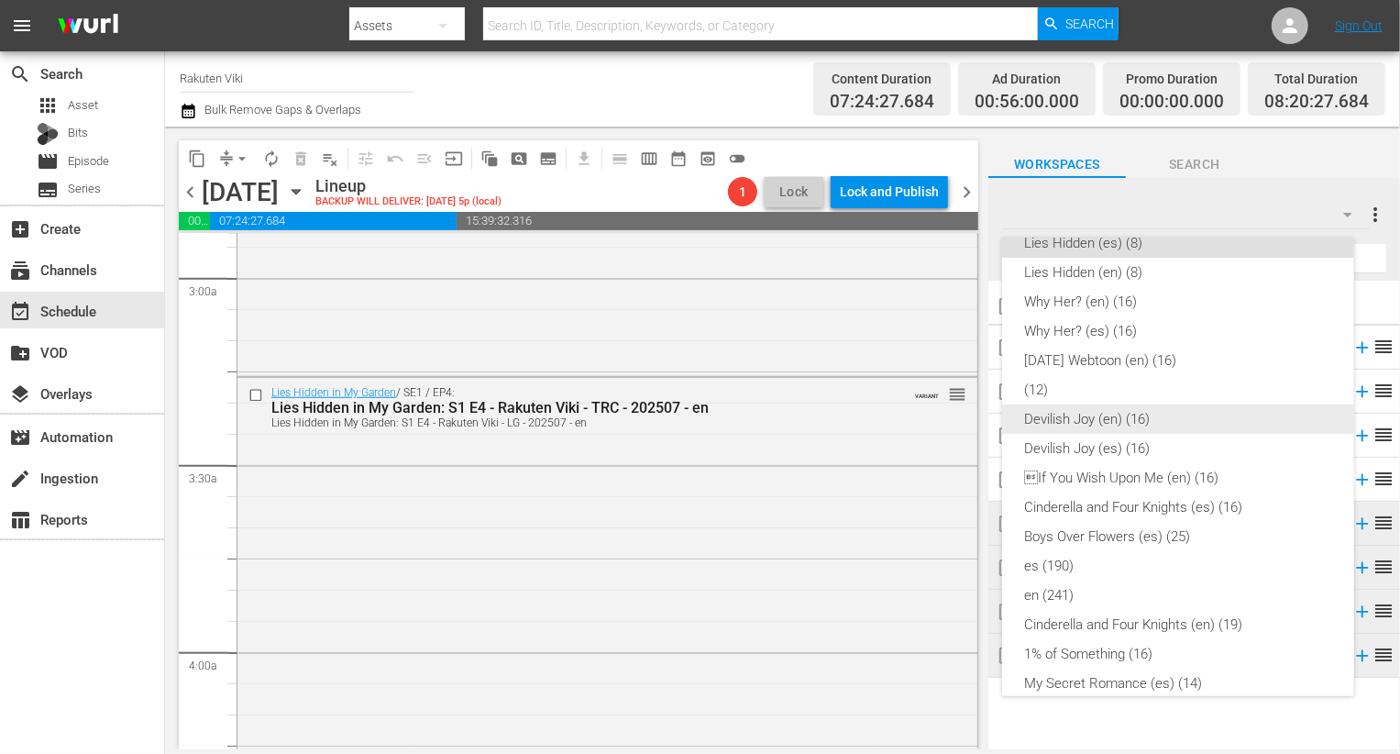
scroll to position [0, 0]
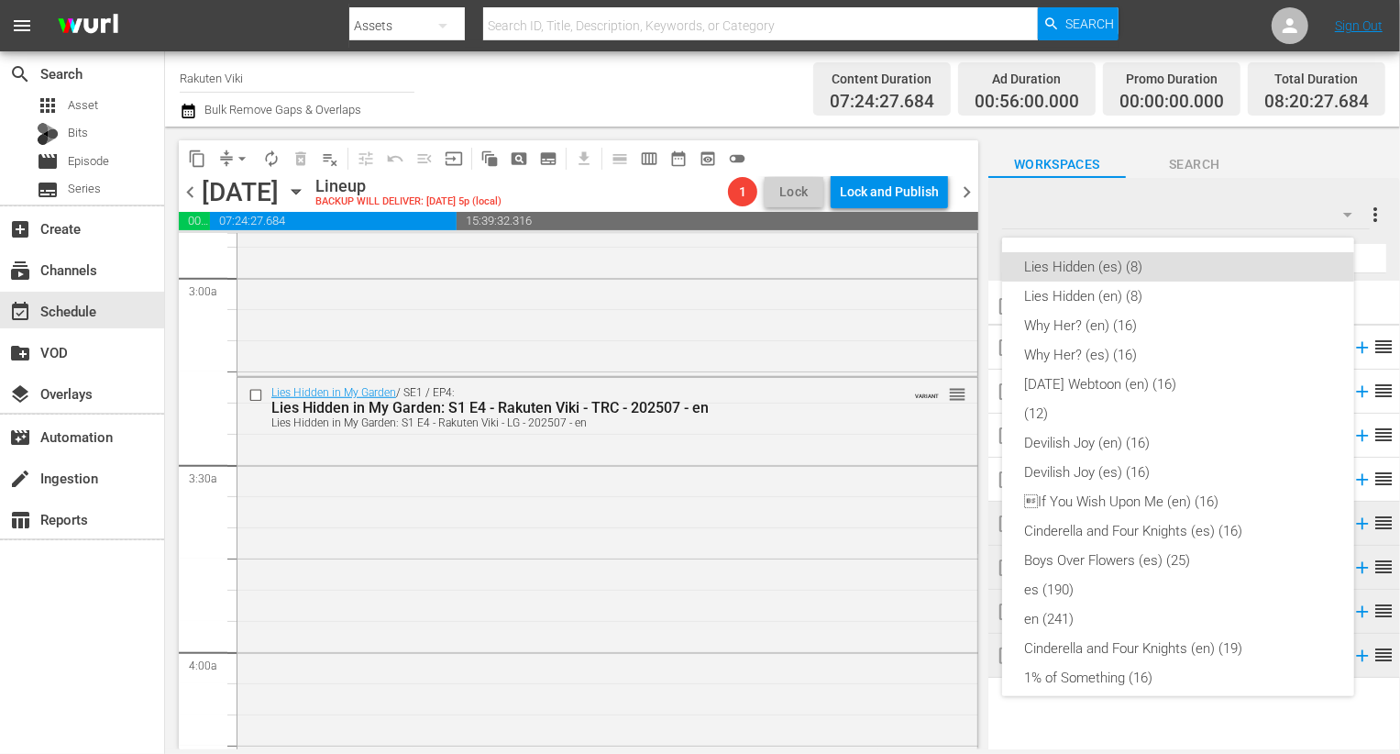
click at [138, 495] on div "Lies Hidden (es) (8) Lies Hidden (en) (8) Why Her? (en) (16) Why Her? (es) (16)…" at bounding box center [700, 377] width 1400 height 754
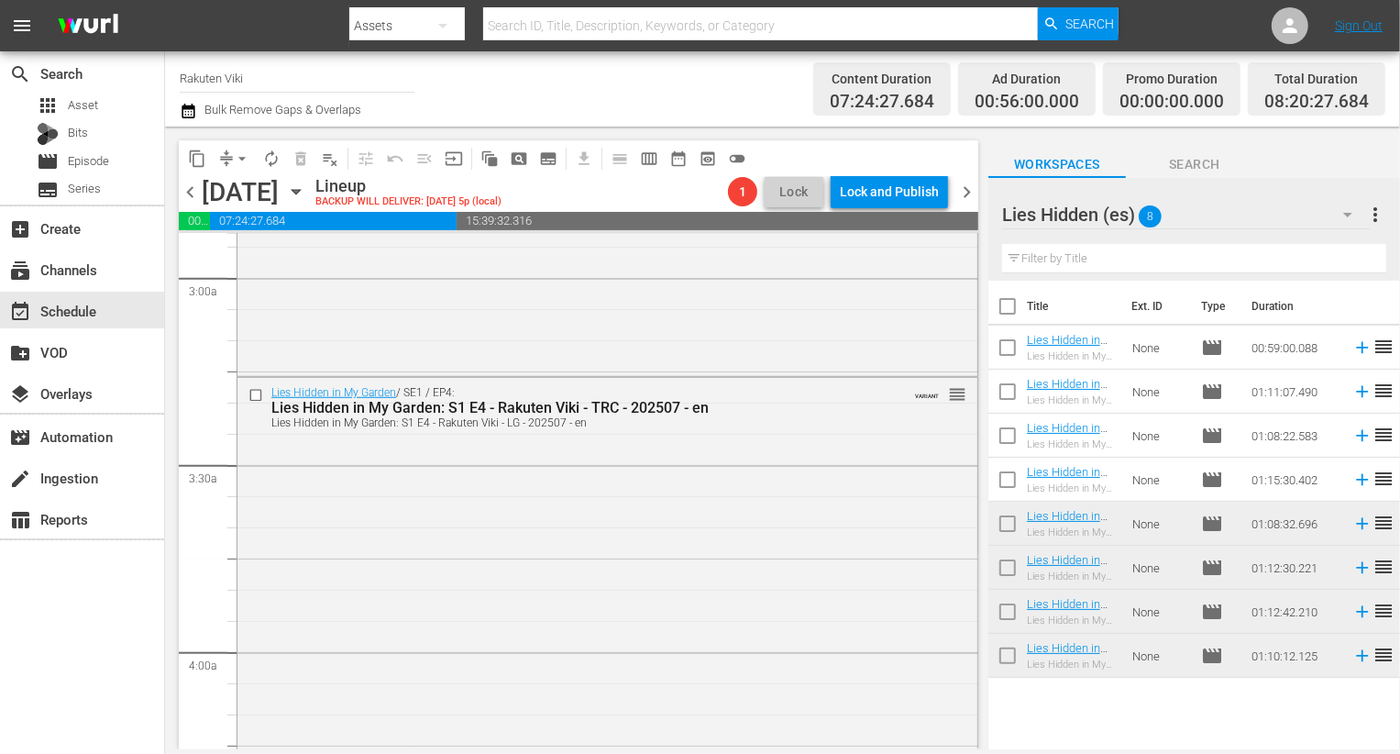
scroll to position [1369, 0]
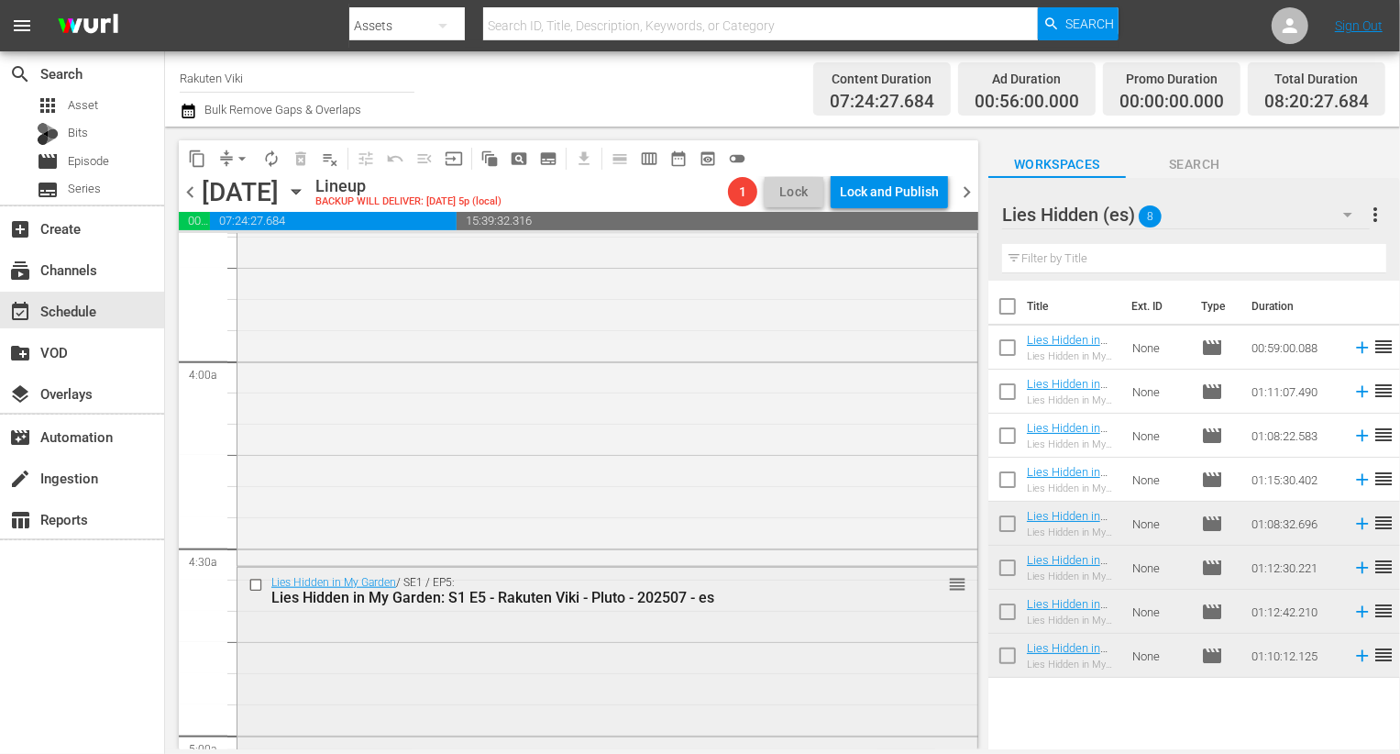
click at [252, 583] on input "checkbox" at bounding box center [257, 586] width 19 height 16
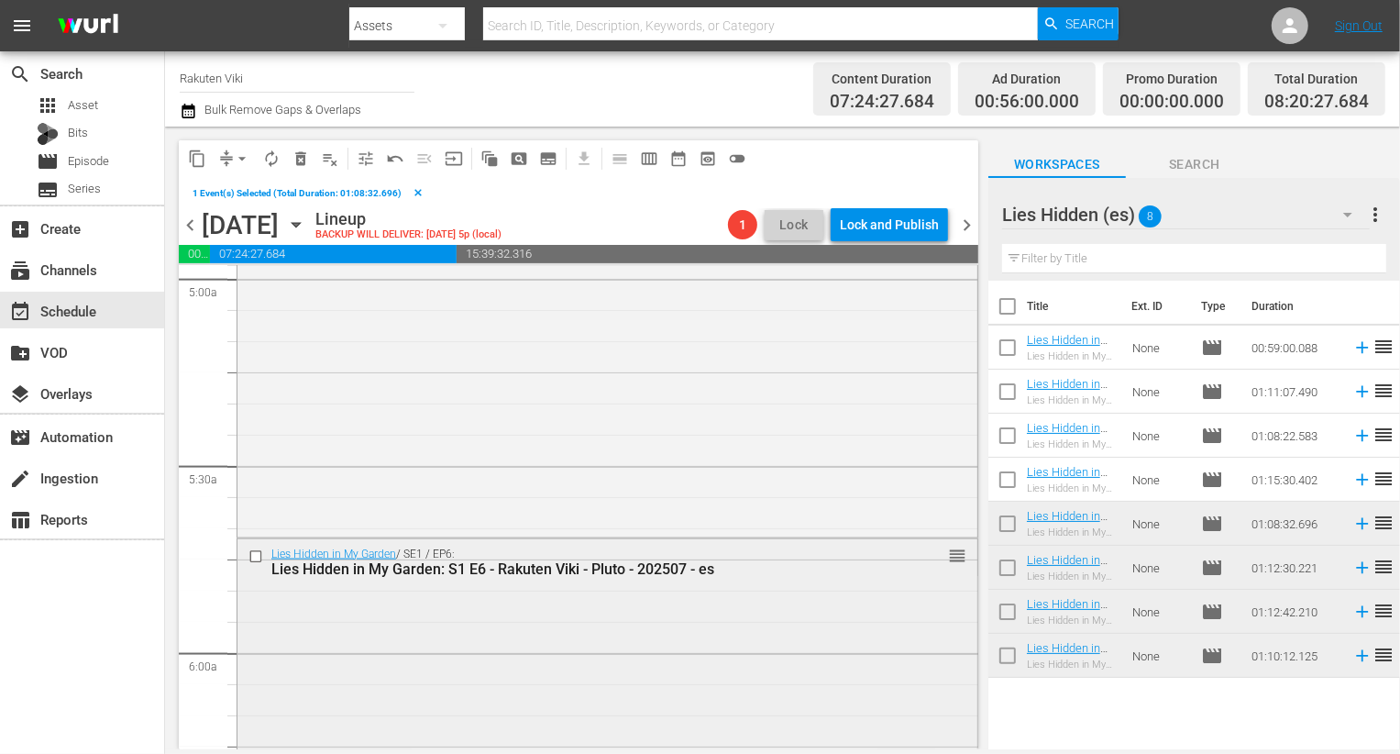
click at [254, 558] on input "checkbox" at bounding box center [257, 557] width 19 height 16
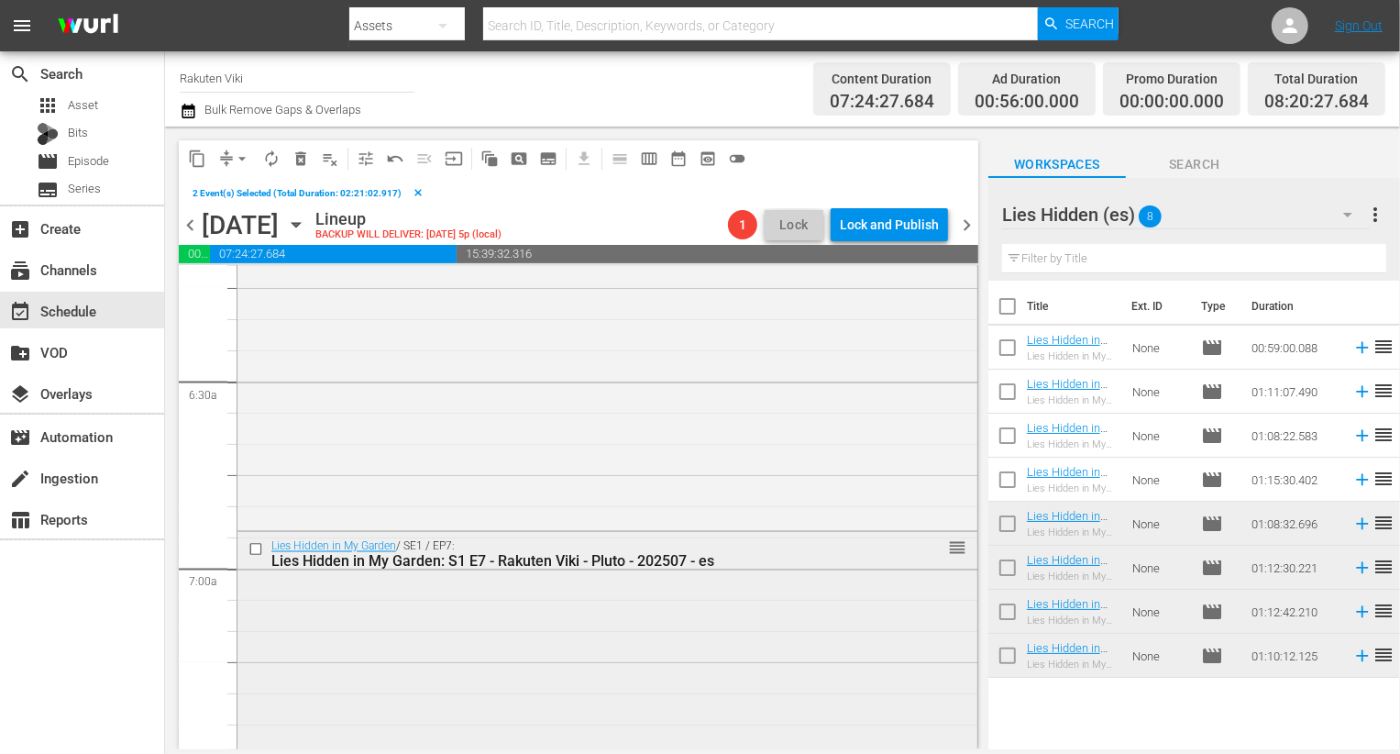
scroll to position [2317, 0]
click at [258, 551] on input "checkbox" at bounding box center [257, 549] width 19 height 16
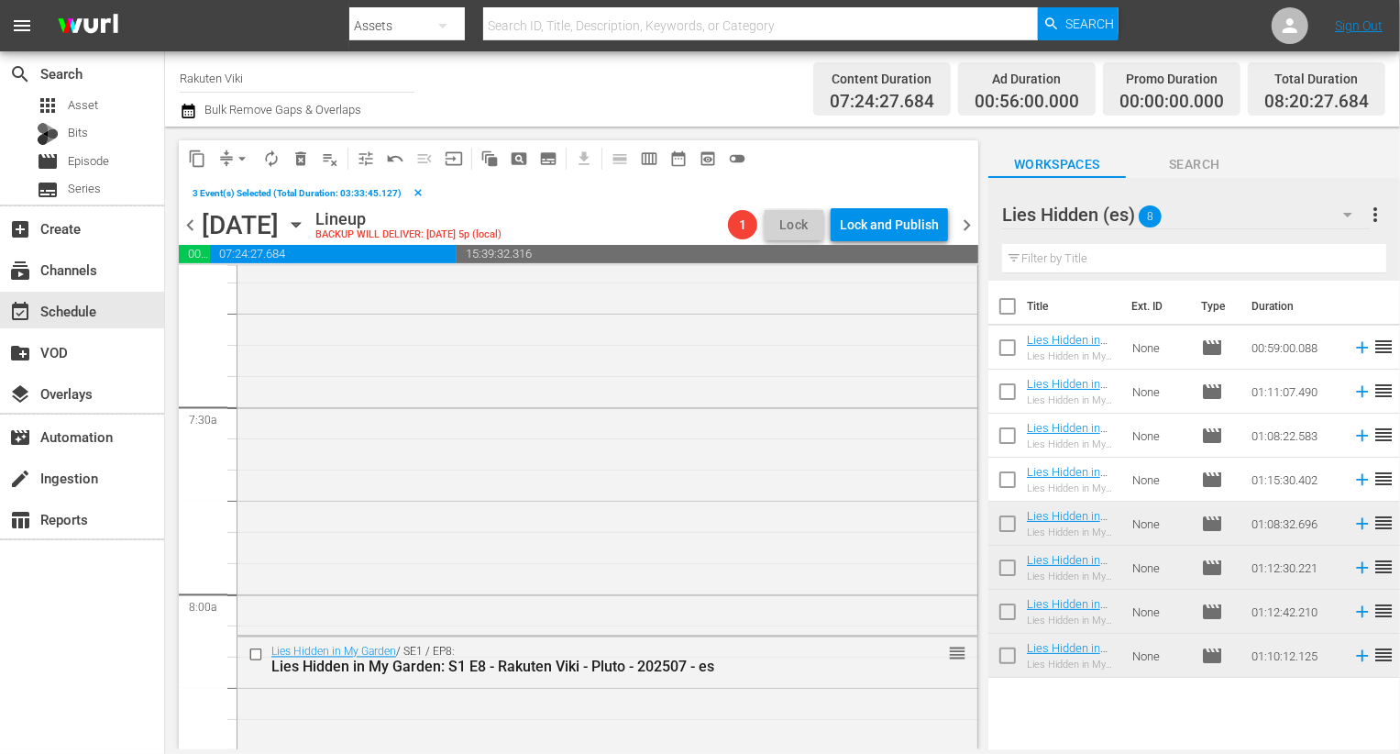
scroll to position [2672, 0]
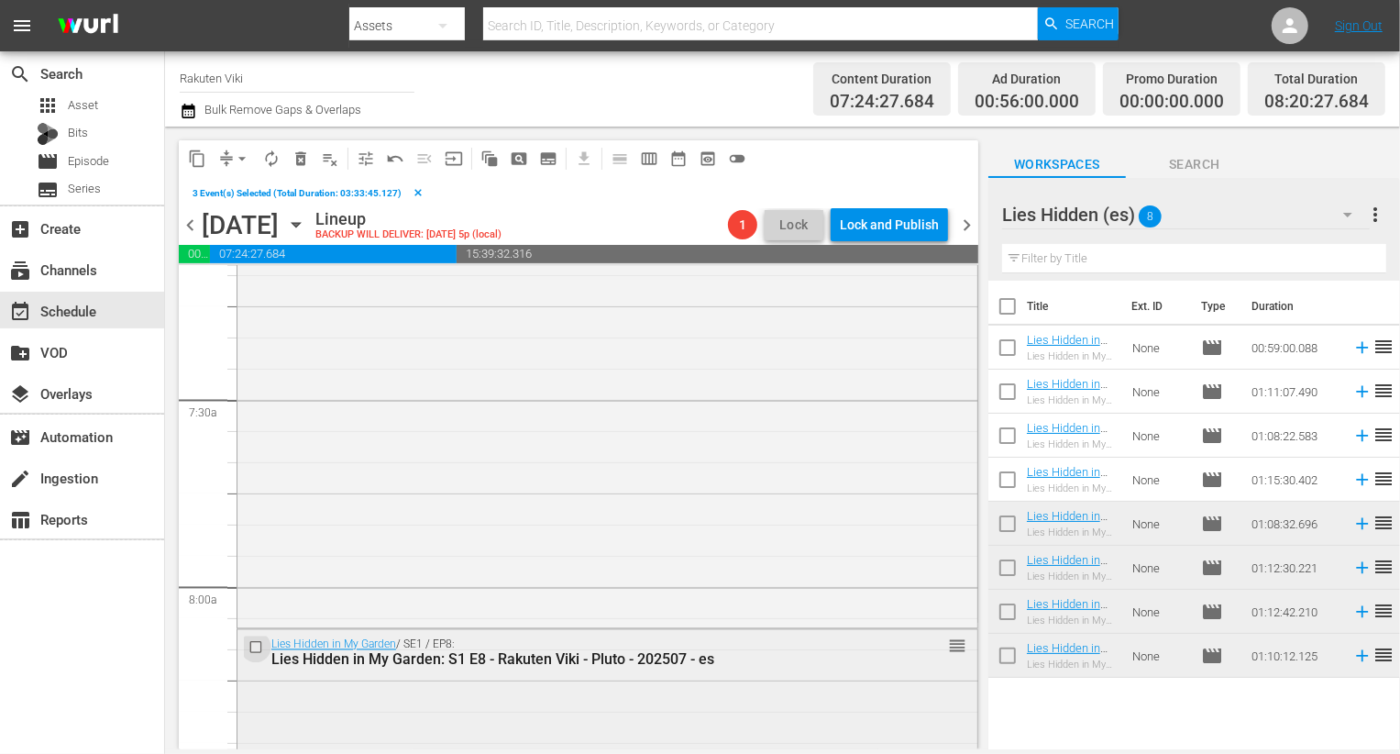
click at [257, 649] on input "checkbox" at bounding box center [257, 648] width 19 height 16
click at [303, 153] on span "delete_forever_outlined" at bounding box center [301, 158] width 18 height 18
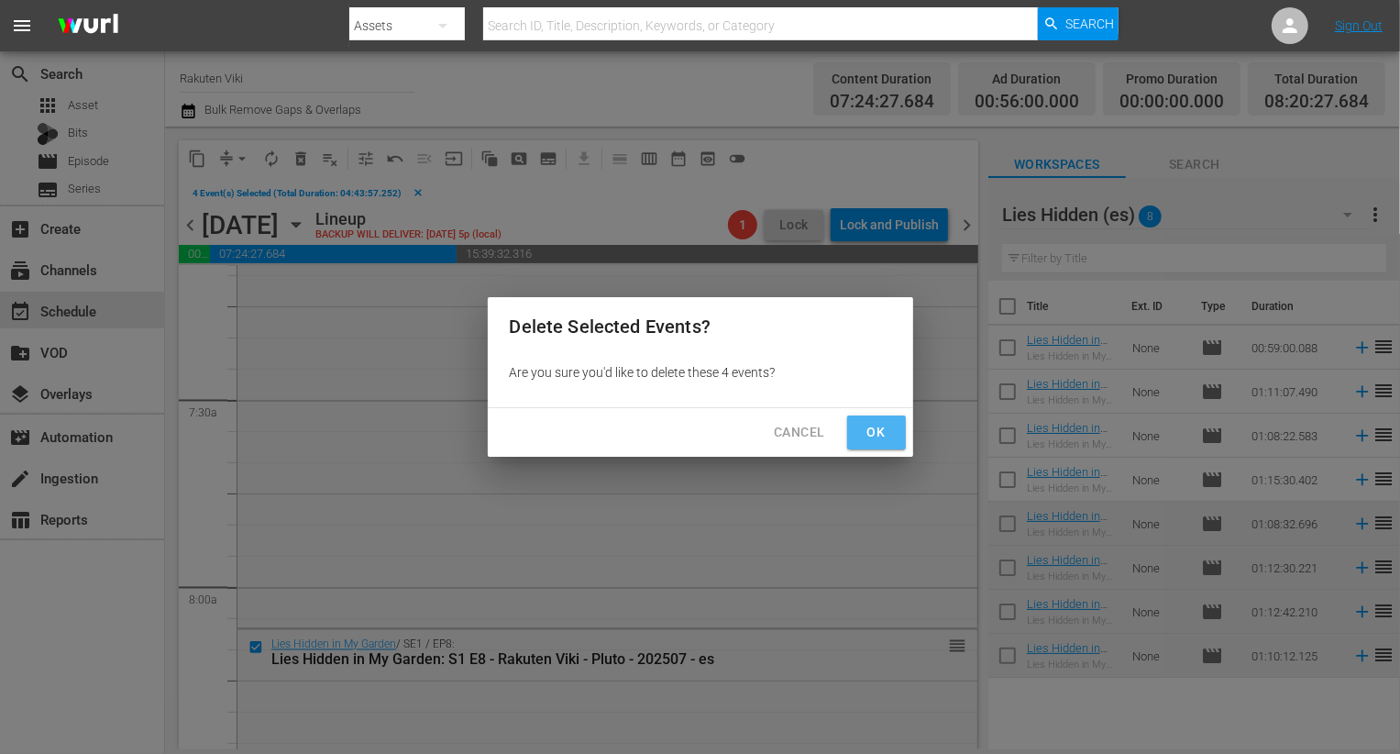
click at [887, 419] on button "Ok" at bounding box center [876, 432] width 59 height 34
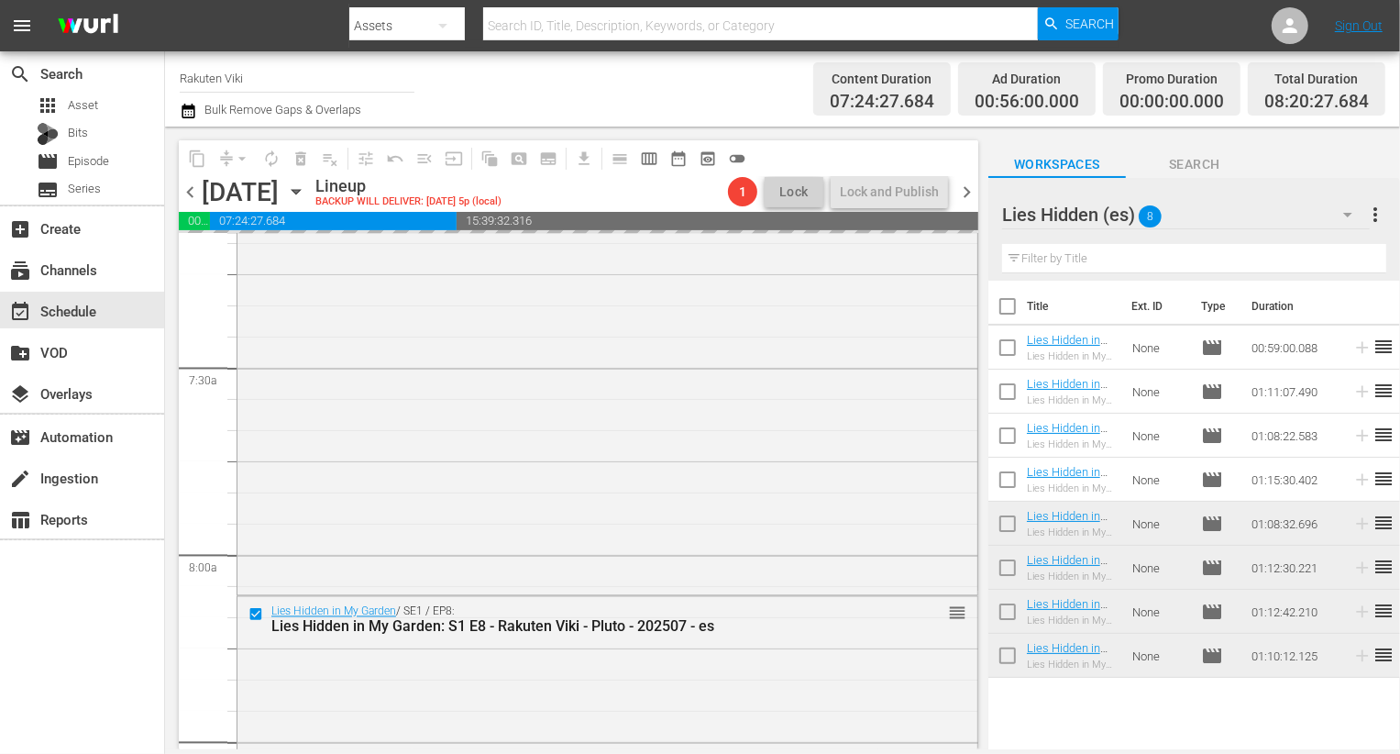
click at [1296, 239] on div "Filter by Title" at bounding box center [1194, 259] width 384 height 44
click at [1293, 215] on div "Lies Hidden (es) 8" at bounding box center [1186, 214] width 368 height 51
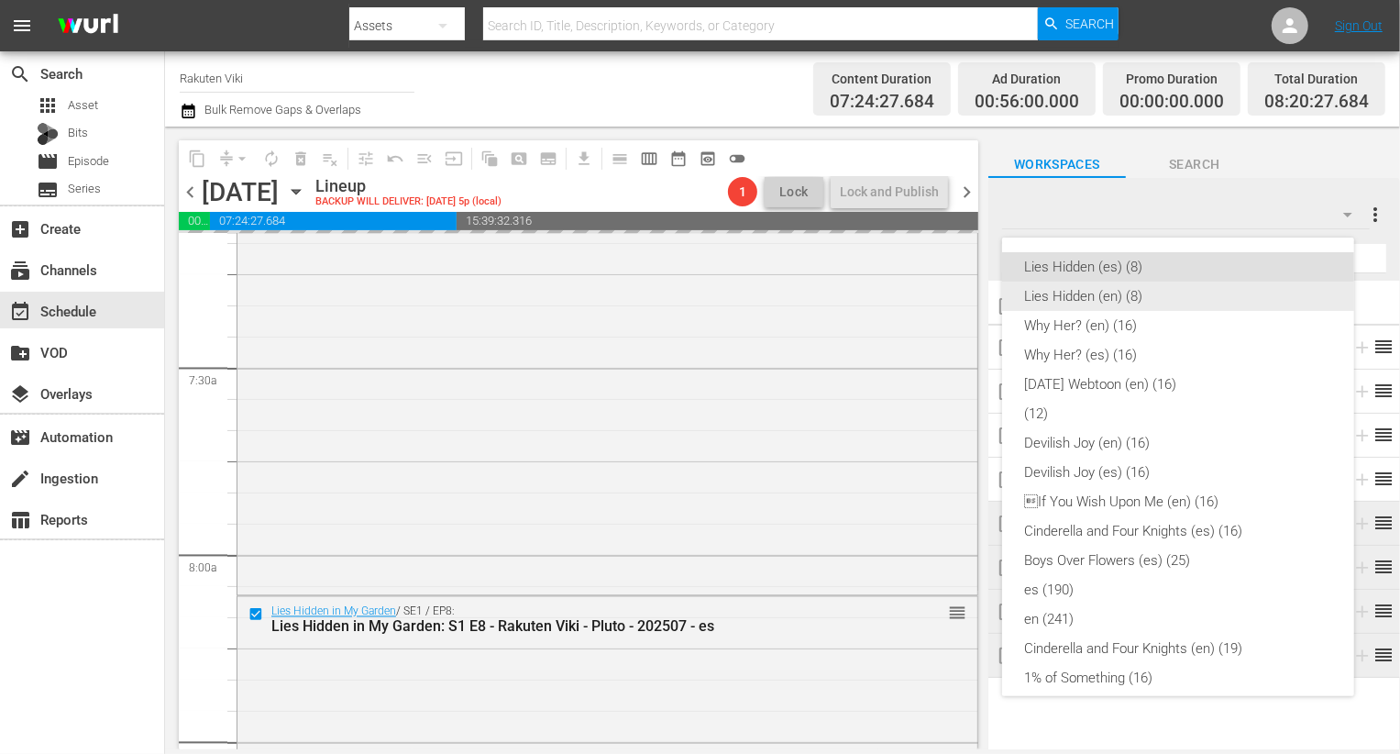
click at [1185, 293] on div "Lies Hidden (en) (8)" at bounding box center [1178, 295] width 308 height 29
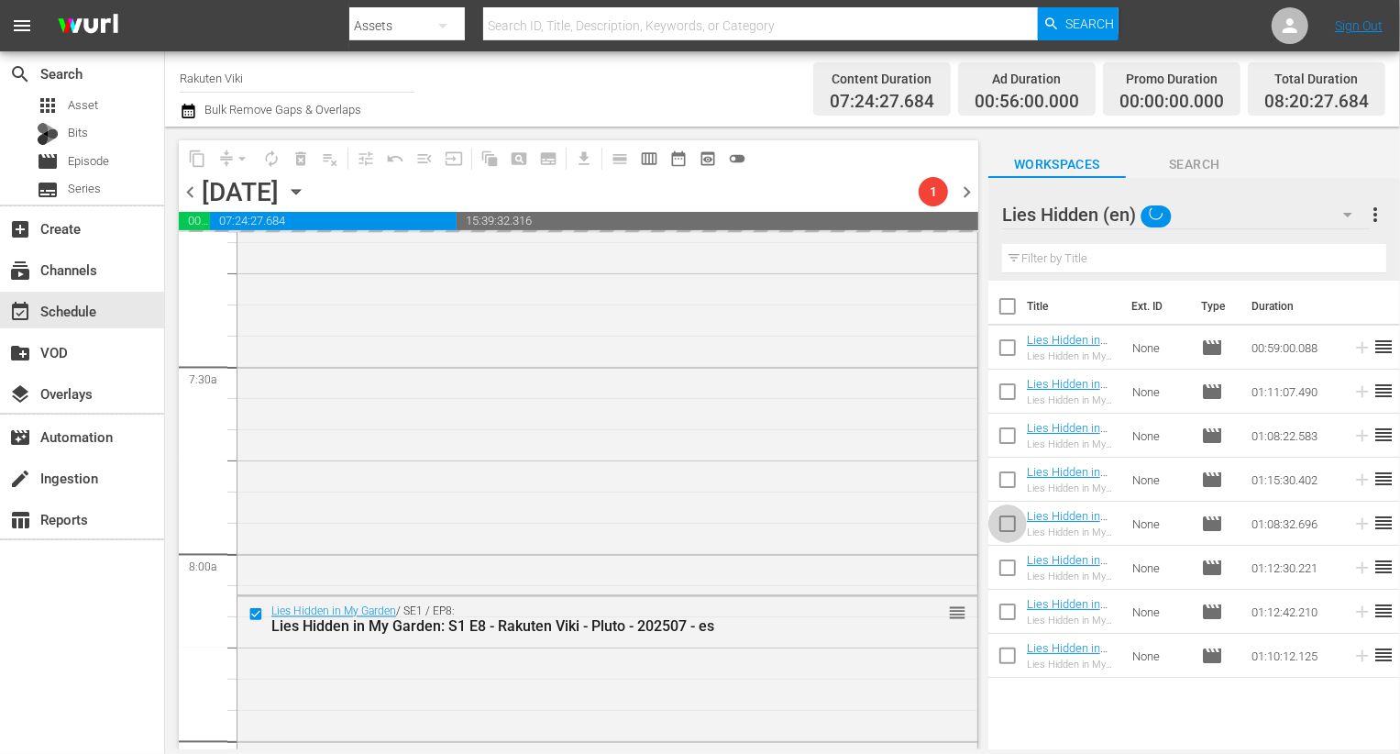
click at [1007, 518] on input "checkbox" at bounding box center [1007, 527] width 39 height 39
checkbox input "true"
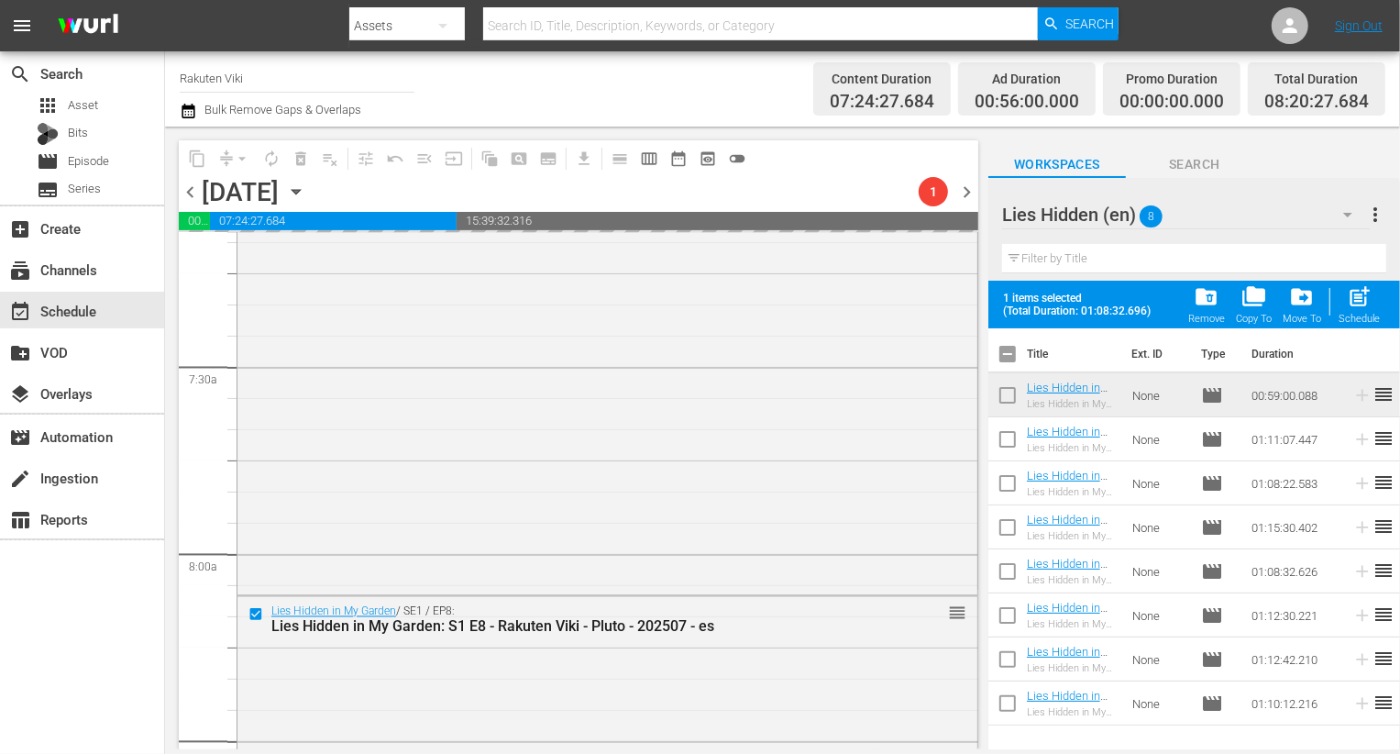
click at [1010, 624] on input "checkbox" at bounding box center [1007, 619] width 39 height 39
checkbox input "true"
click at [1009, 664] on input "checkbox" at bounding box center [1007, 663] width 39 height 39
checkbox input "true"
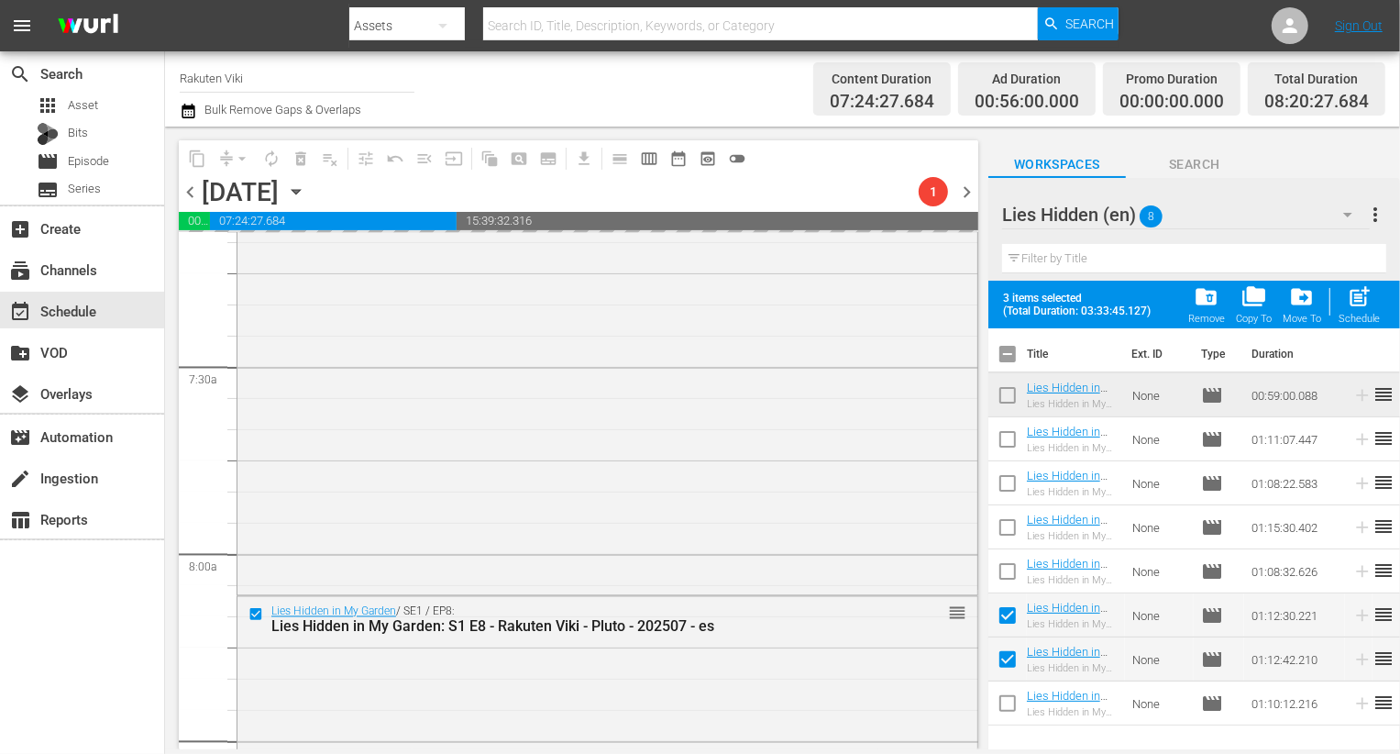
click at [1016, 698] on input "checkbox" at bounding box center [1007, 707] width 39 height 39
checkbox input "true"
click at [1012, 590] on input "checkbox" at bounding box center [1007, 575] width 39 height 39
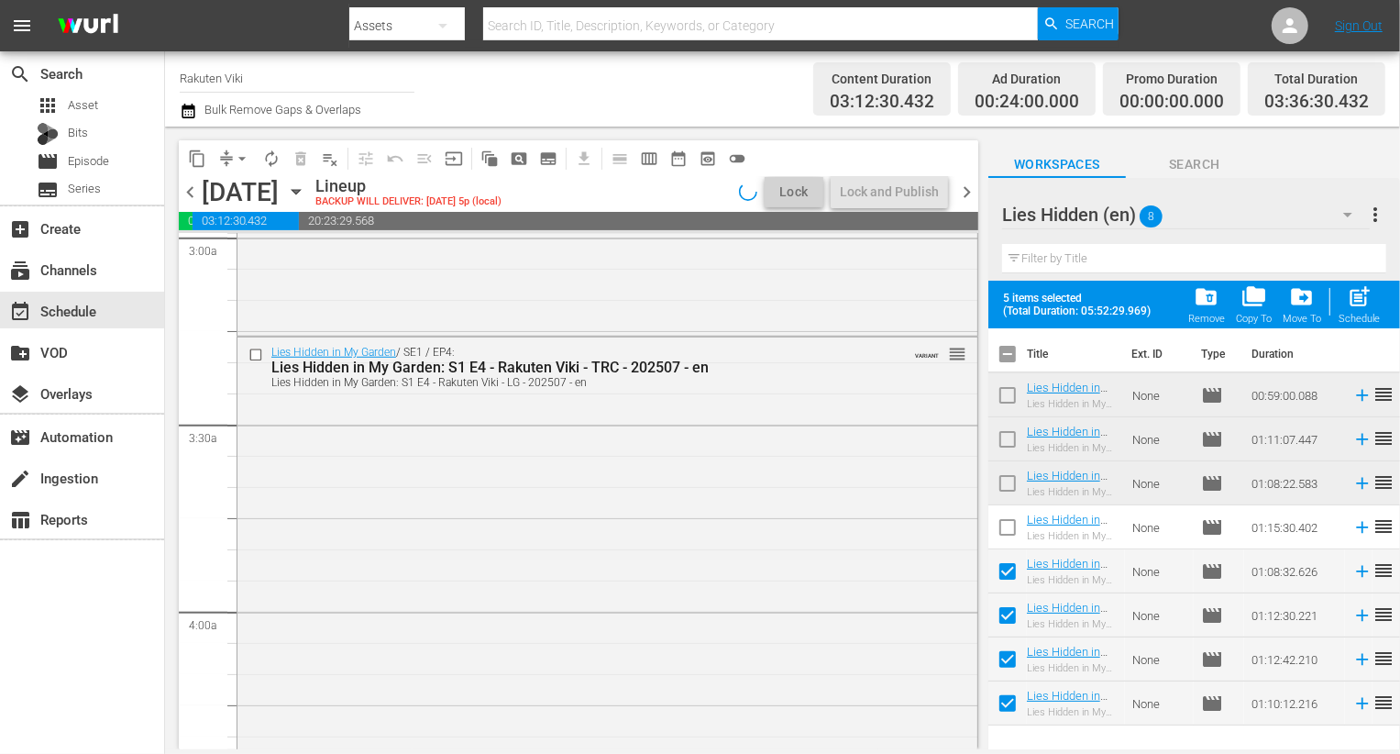
scroll to position [1100, 0]
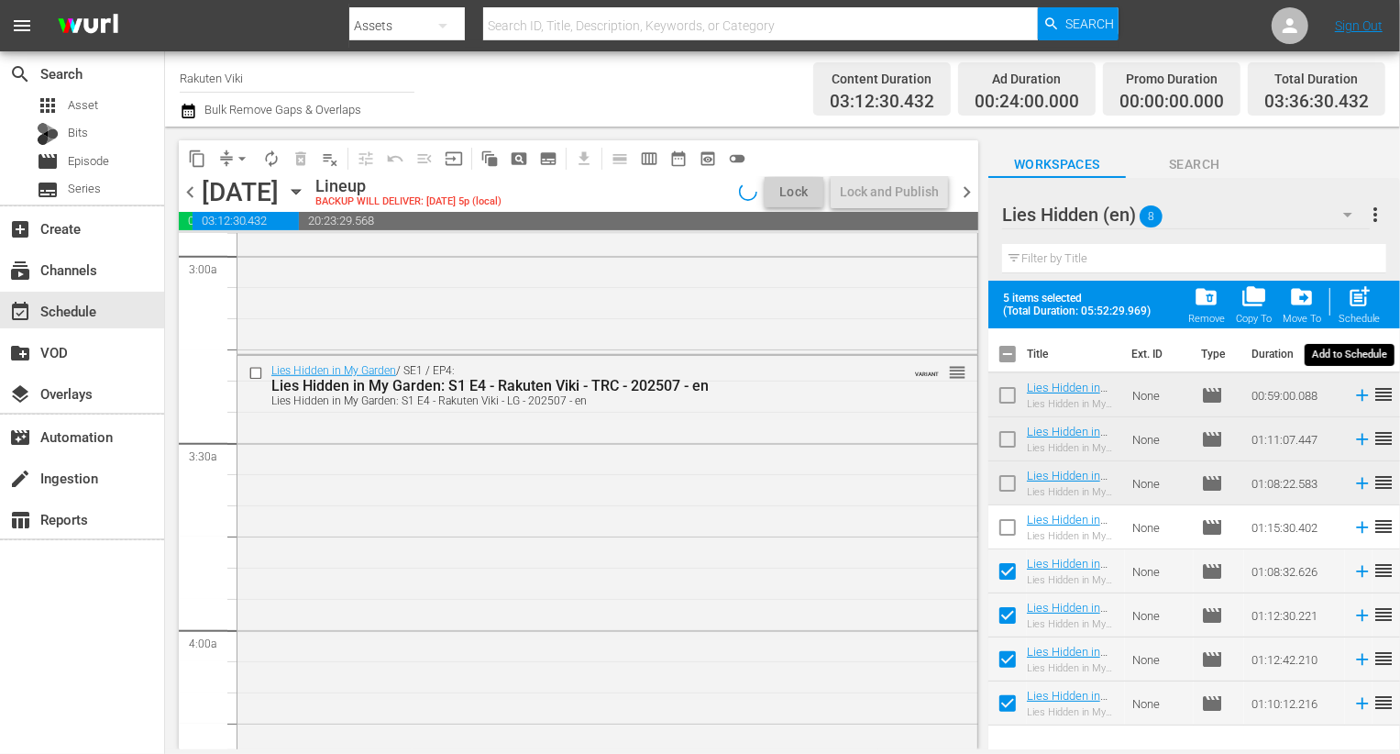
click at [1358, 295] on span "post_add" at bounding box center [1359, 296] width 25 height 25
checkbox input "false"
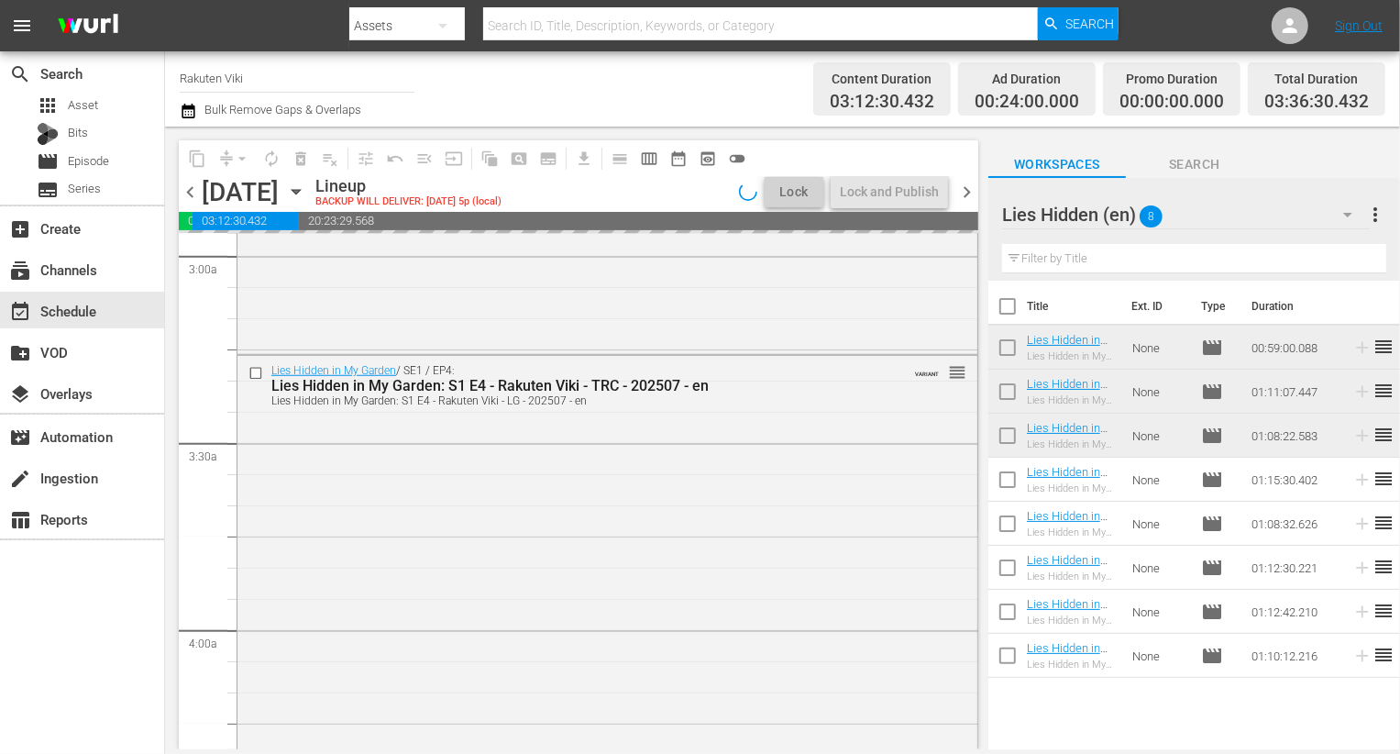
click at [1246, 206] on div "Lies Hidden (en) 8" at bounding box center [1186, 214] width 368 height 51
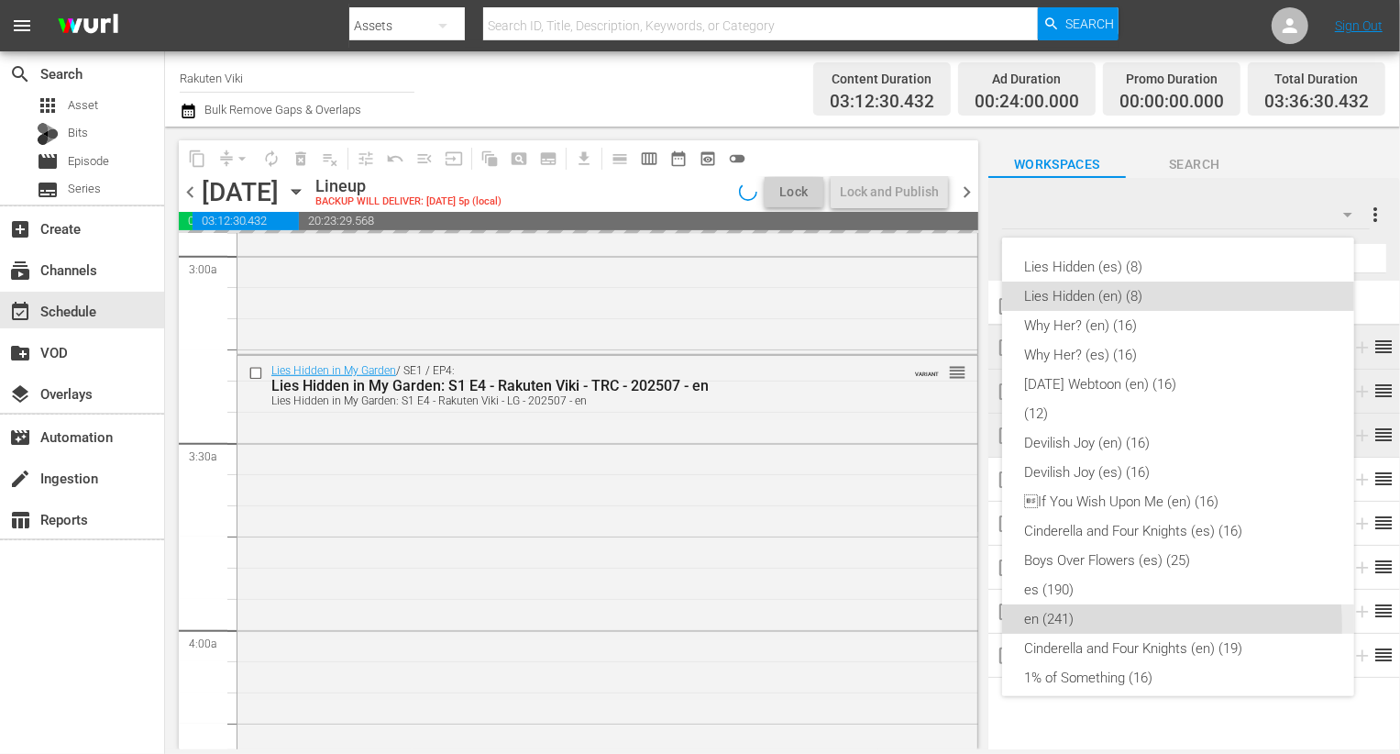
click at [1088, 625] on div "en (241)" at bounding box center [1178, 618] width 308 height 29
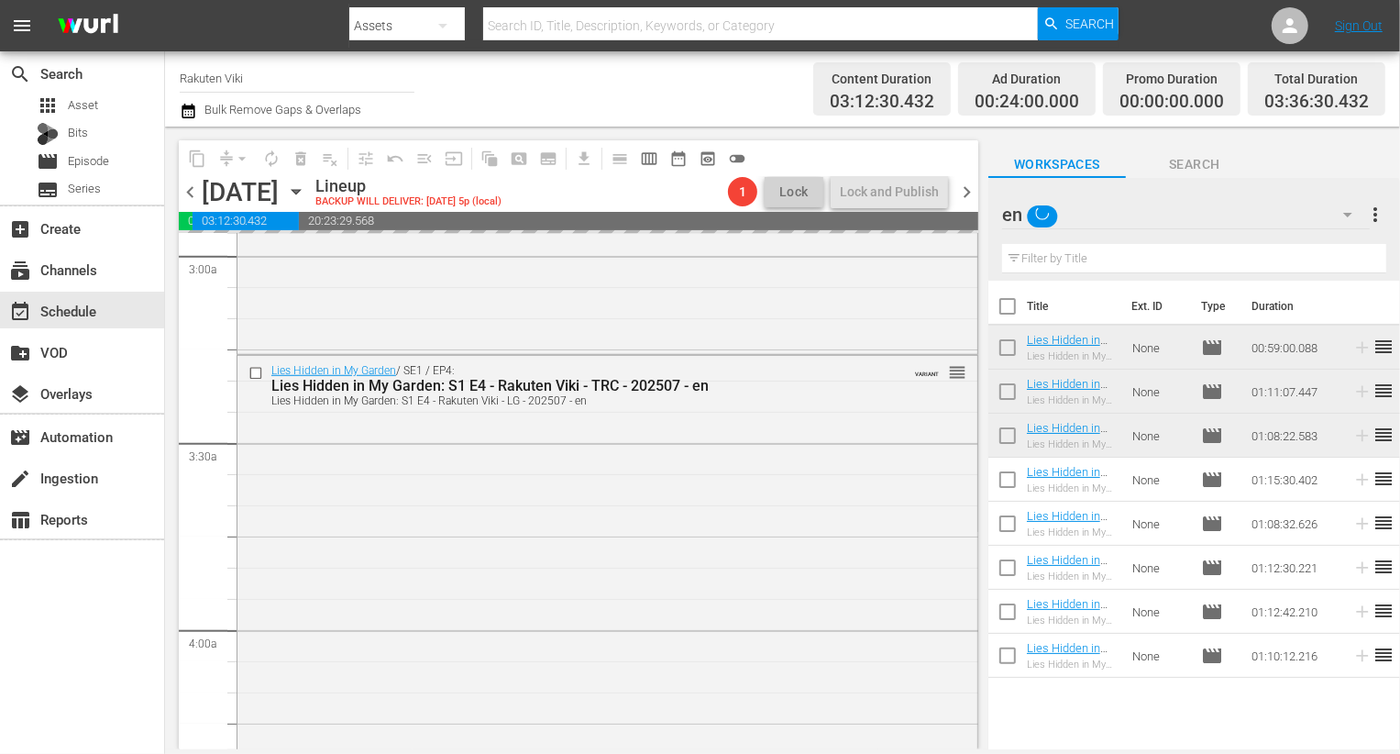
click at [1119, 259] on input "text" at bounding box center [1194, 258] width 384 height 29
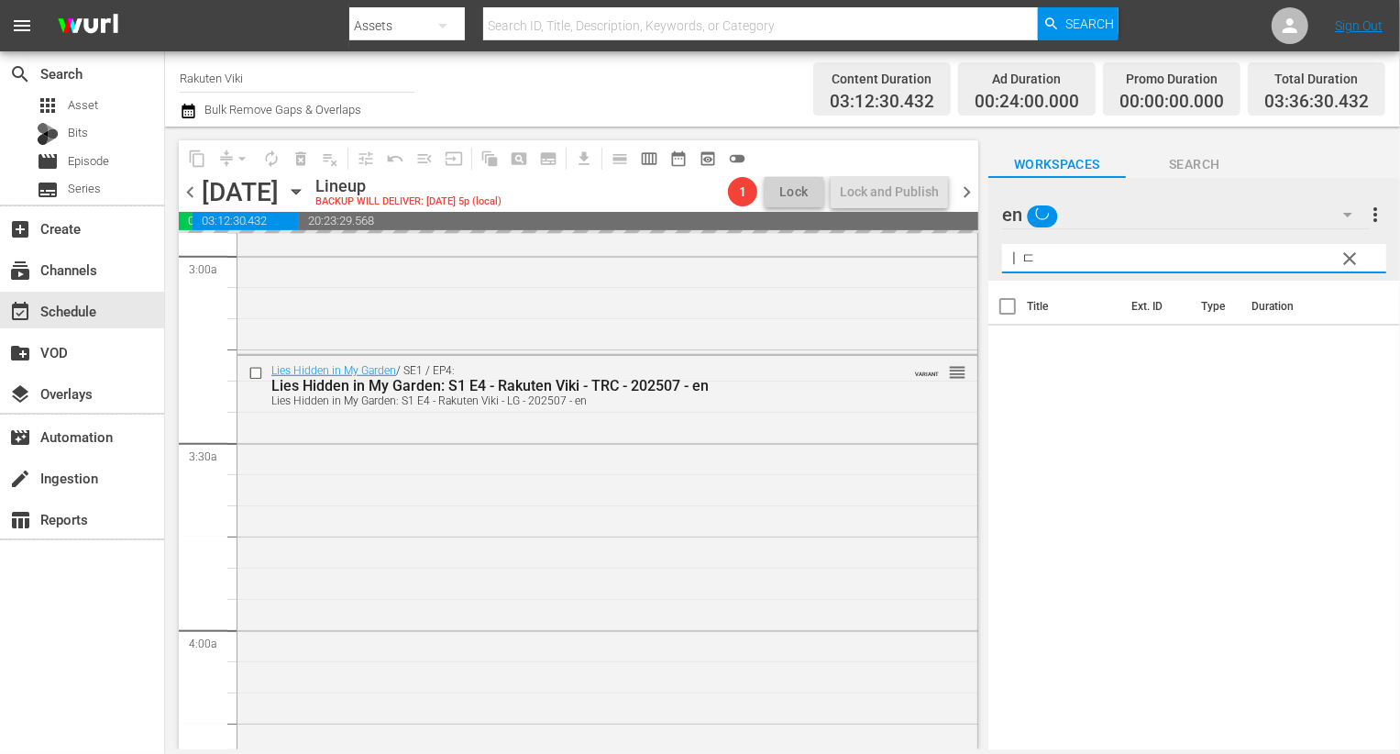
type input "ㅣㄷㅍ"
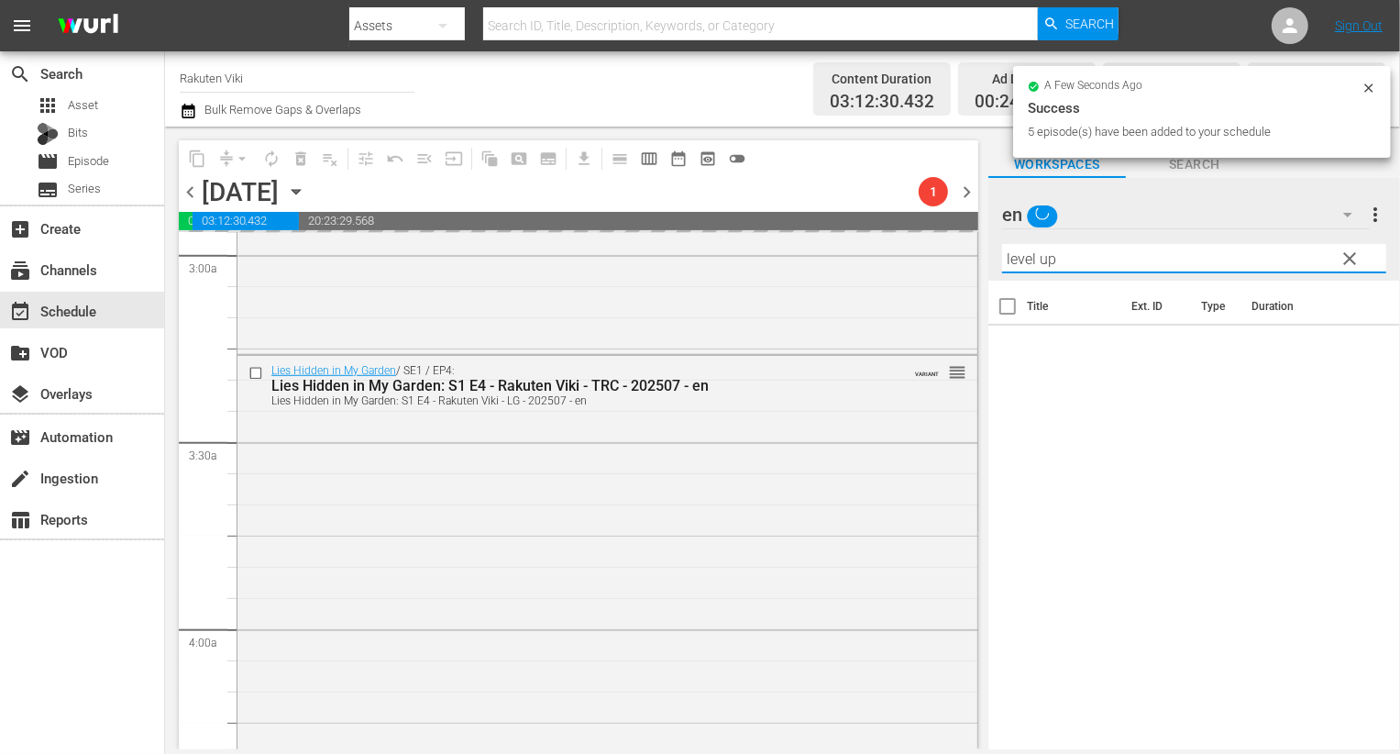
type input "level up"
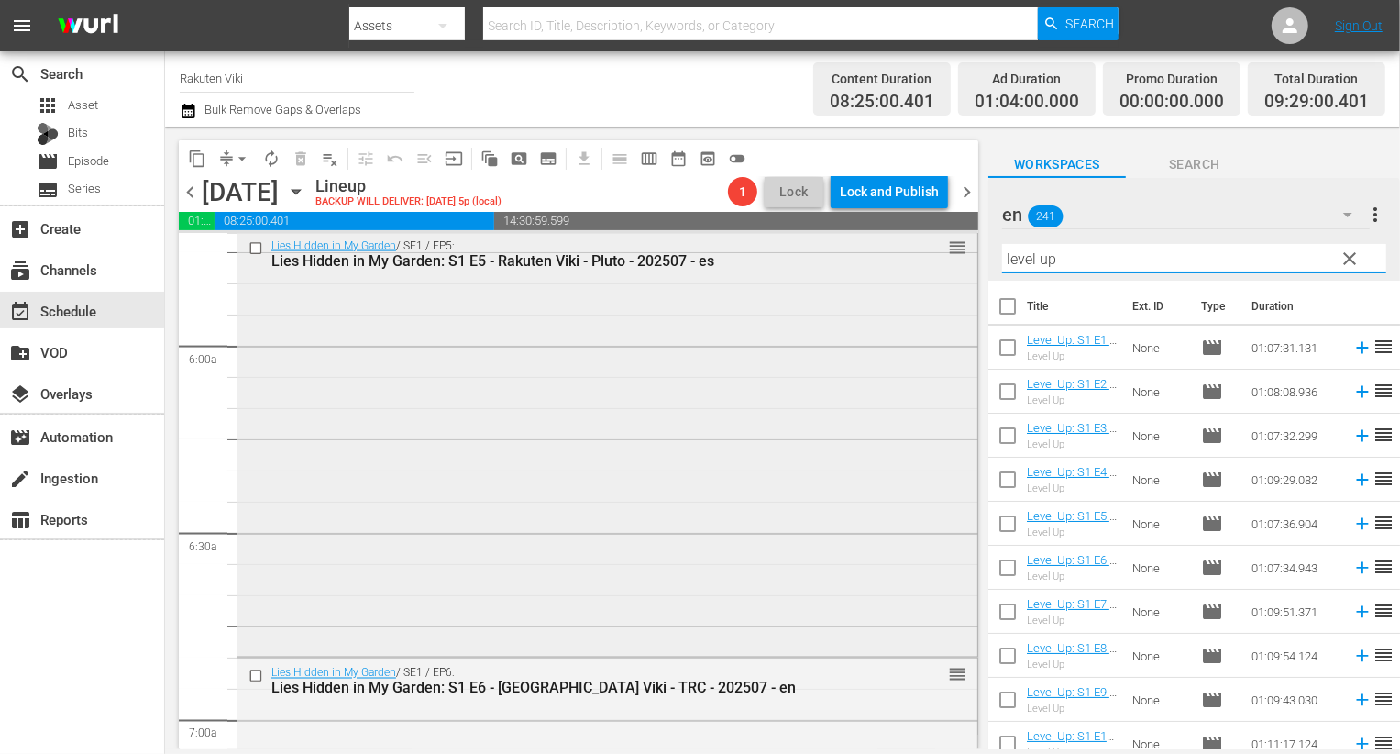
scroll to position [2069, 0]
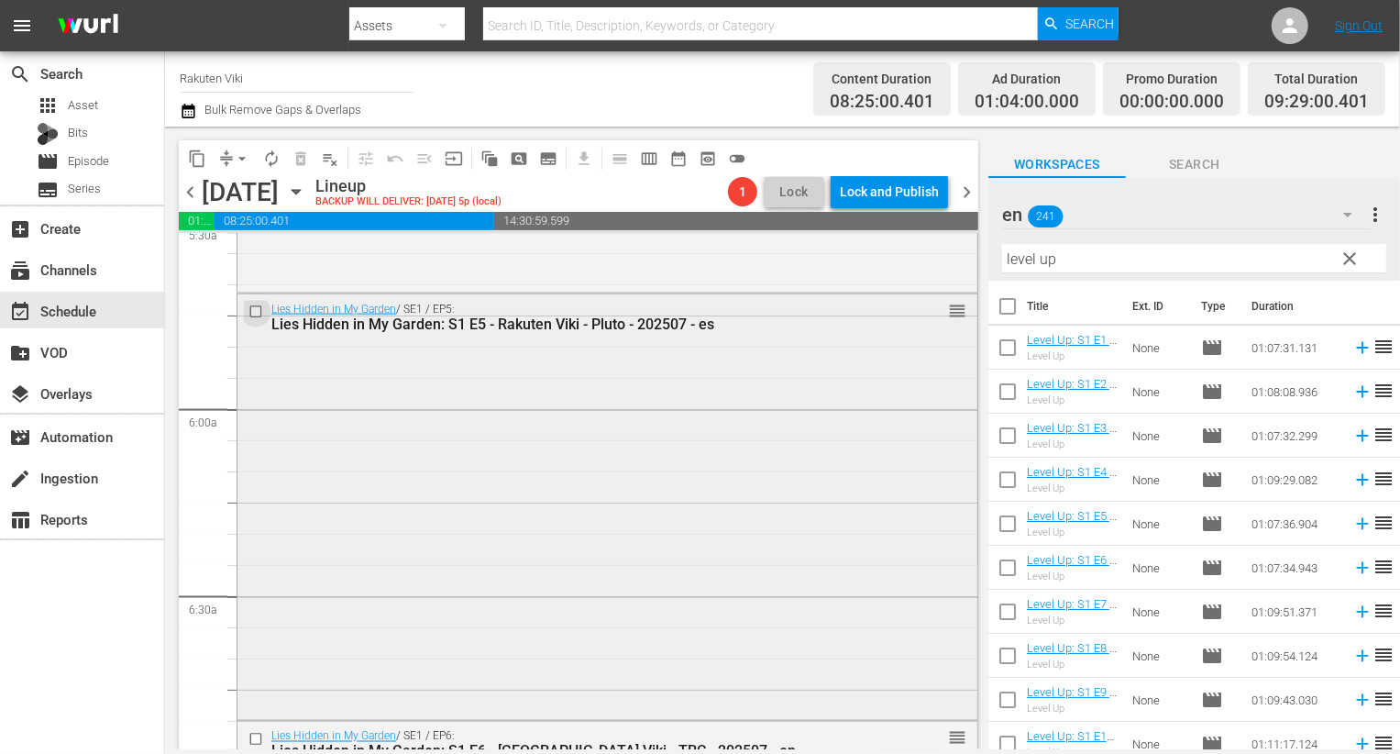
click at [257, 308] on input "checkbox" at bounding box center [257, 312] width 19 height 16
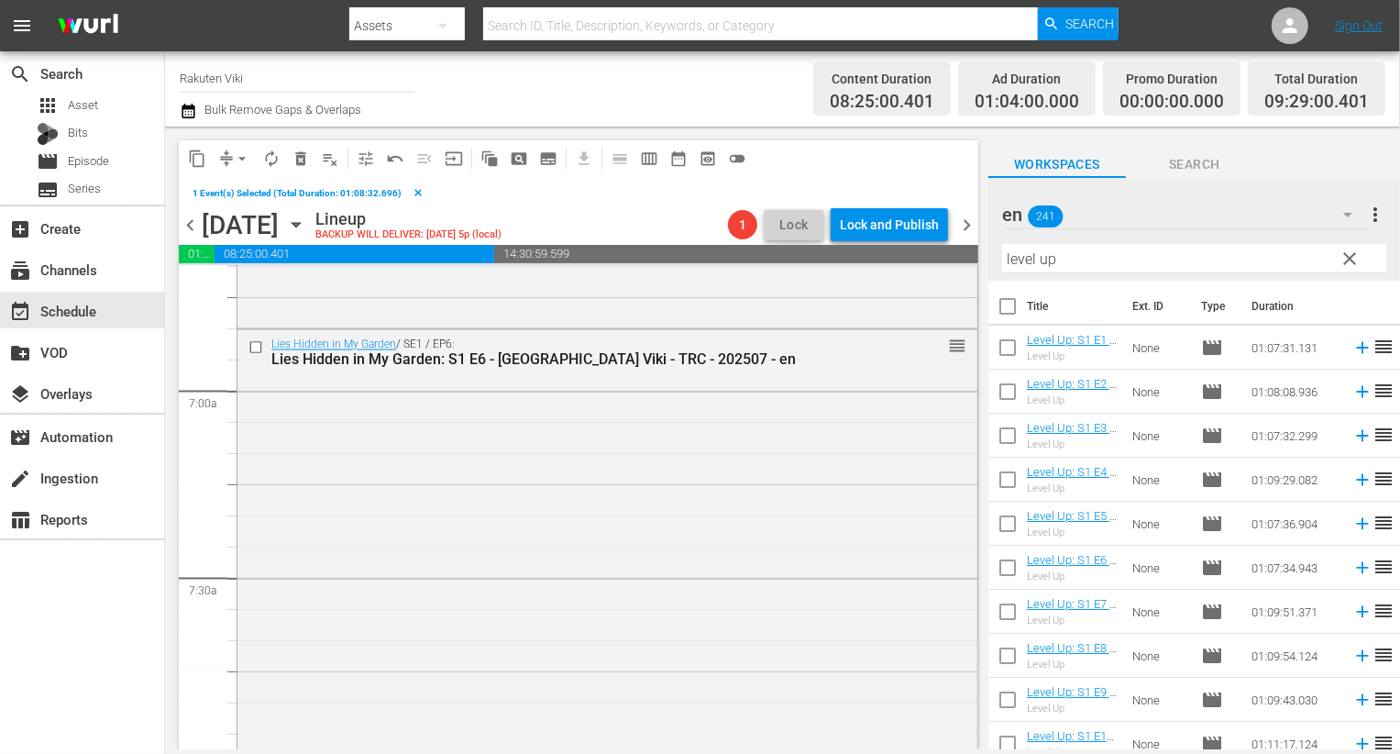
scroll to position [2430, 0]
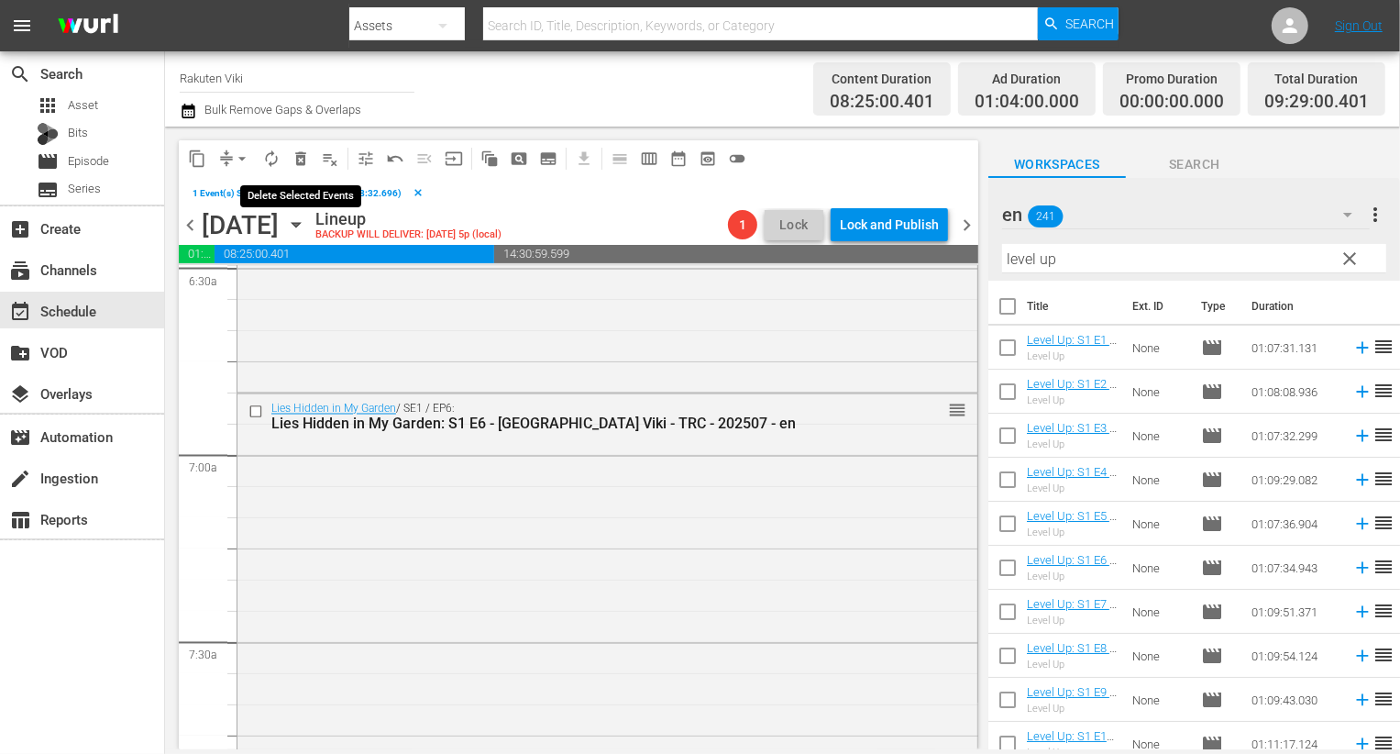
click at [297, 149] on span "delete_forever_outlined" at bounding box center [301, 158] width 18 height 18
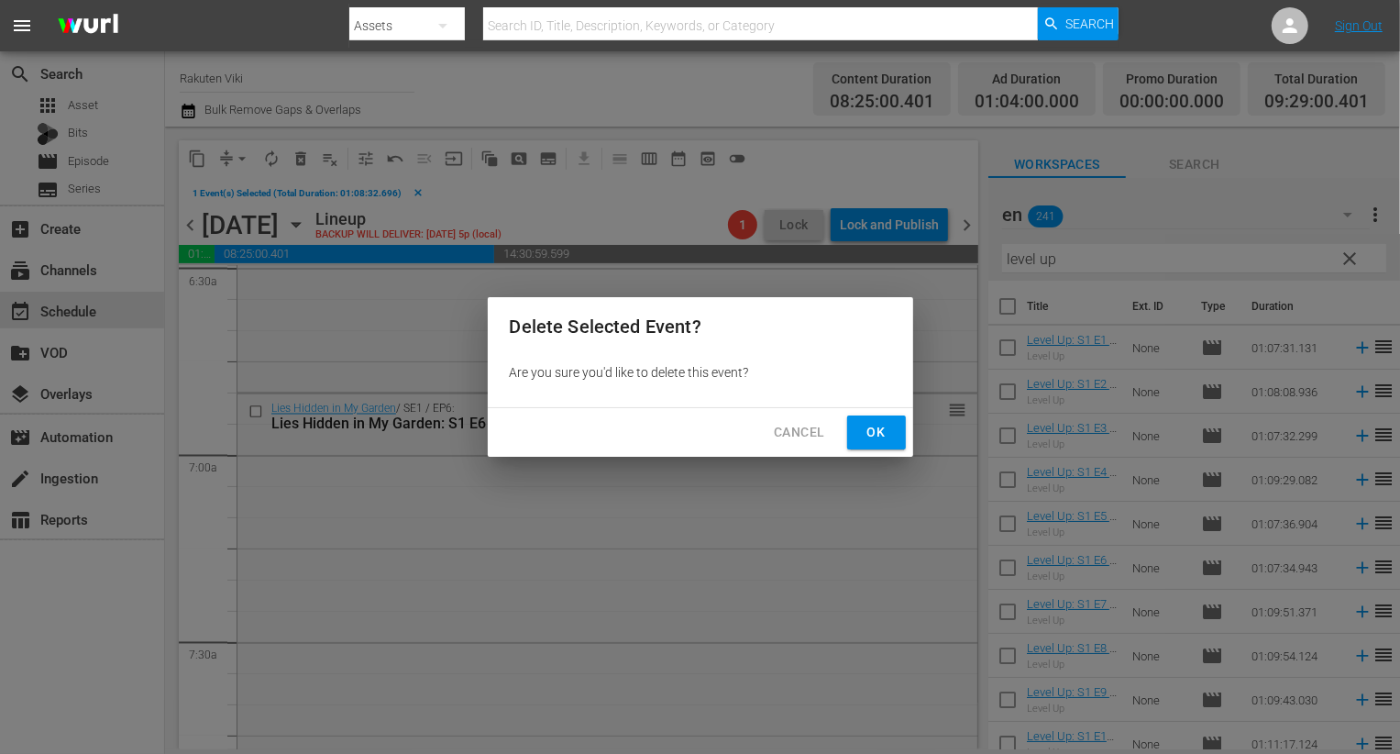
click at [869, 426] on span "Ok" at bounding box center [876, 432] width 29 height 23
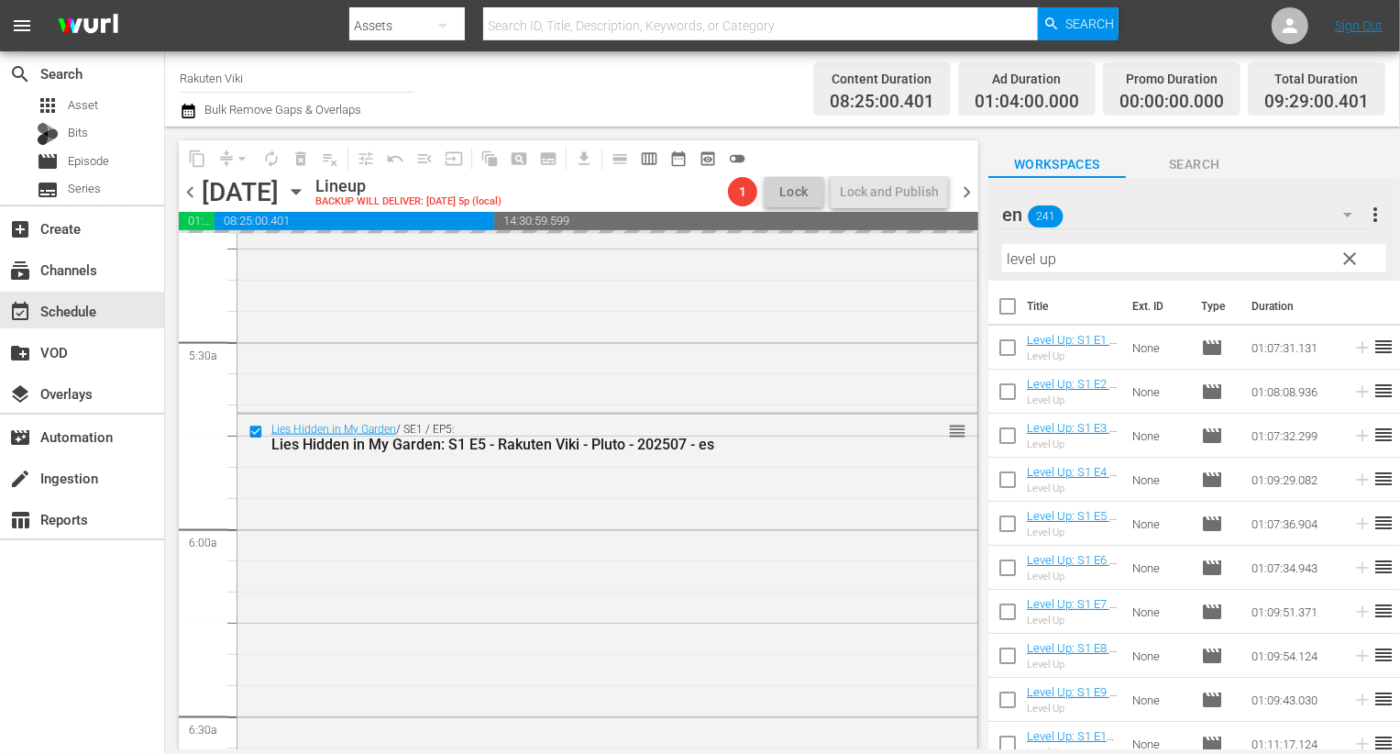
scroll to position [2005, 0]
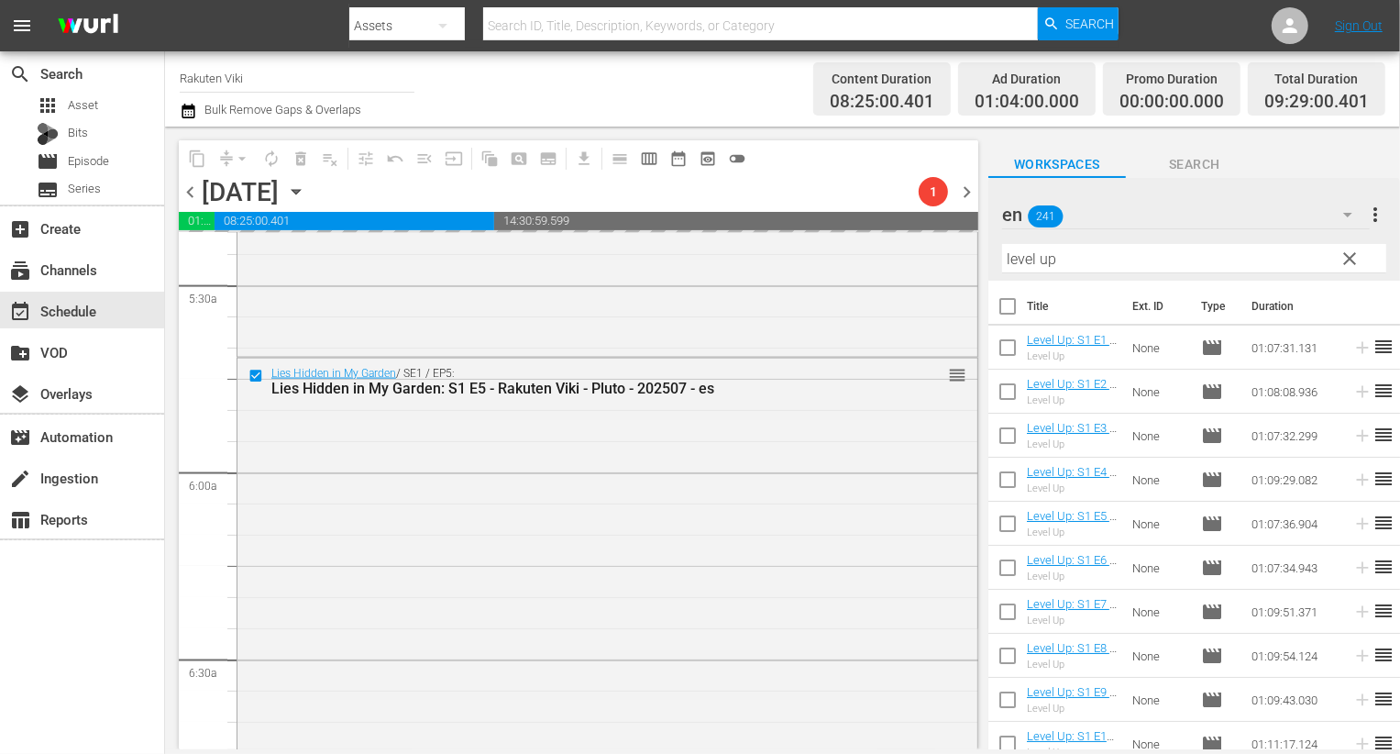
click at [1345, 212] on icon "button" at bounding box center [1348, 215] width 22 height 22
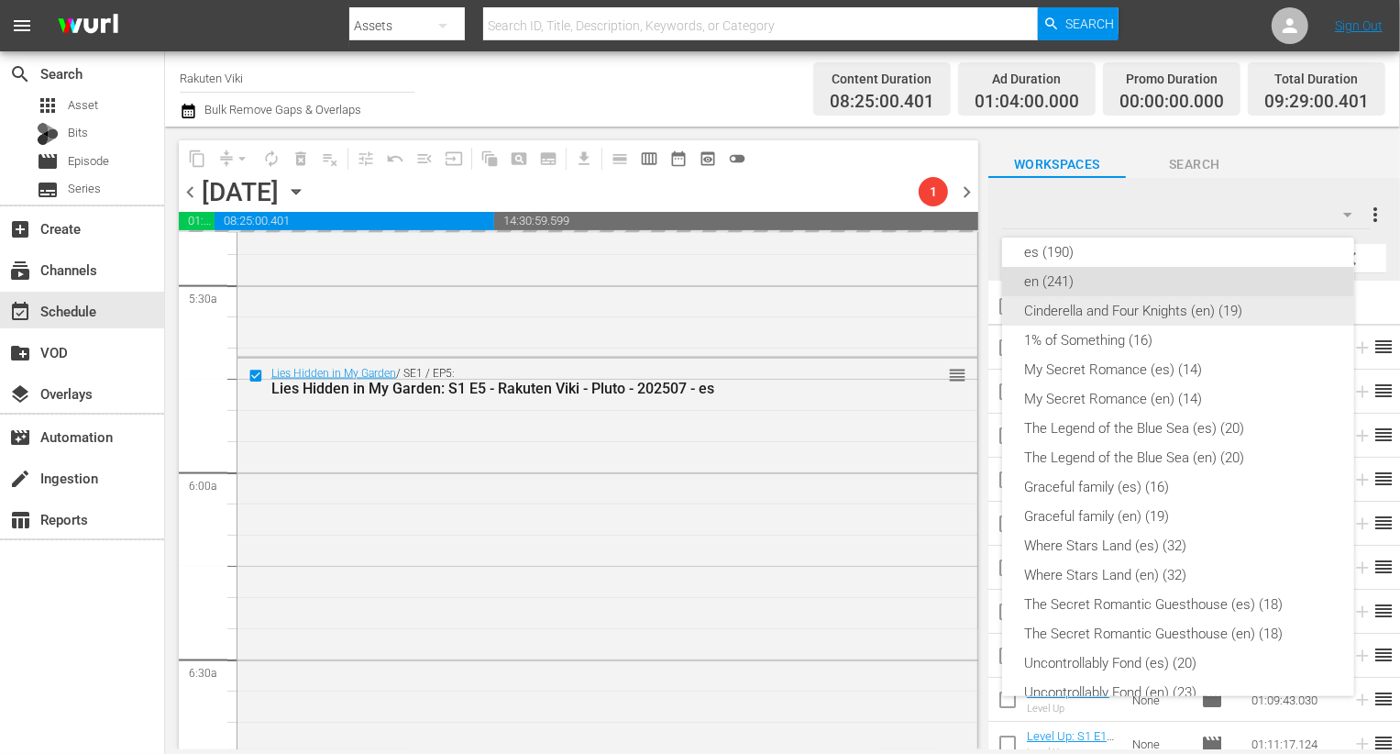
scroll to position [0, 0]
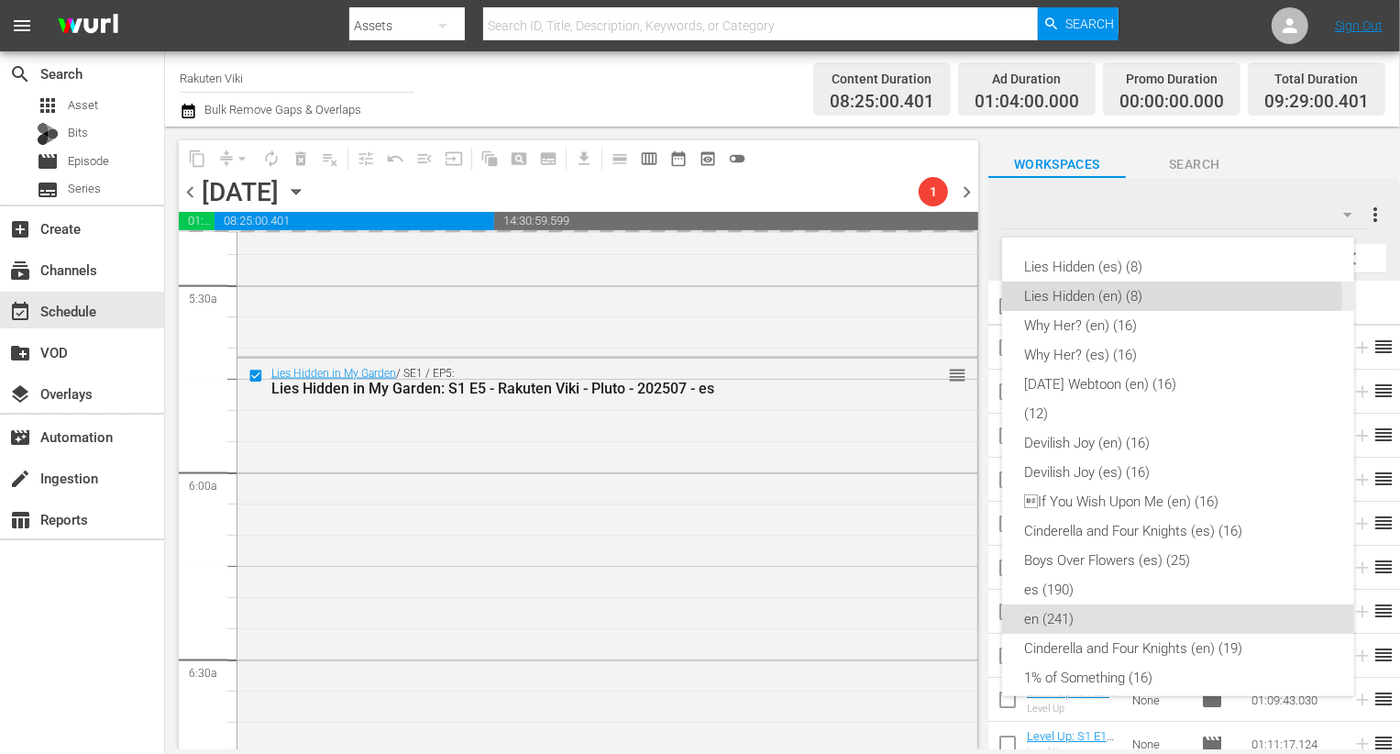
click at [1166, 298] on div "Lies Hidden (en) (8)" at bounding box center [1178, 295] width 308 height 29
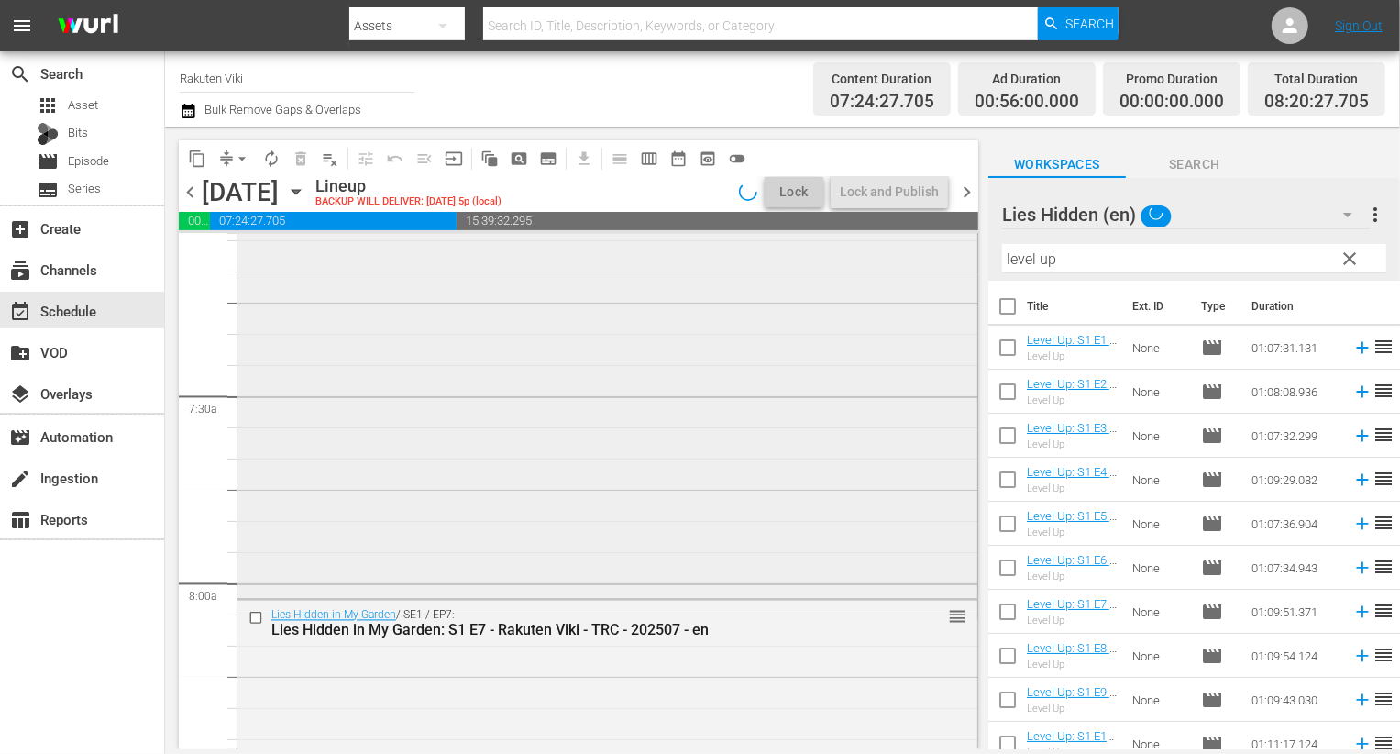
scroll to position [2850, 0]
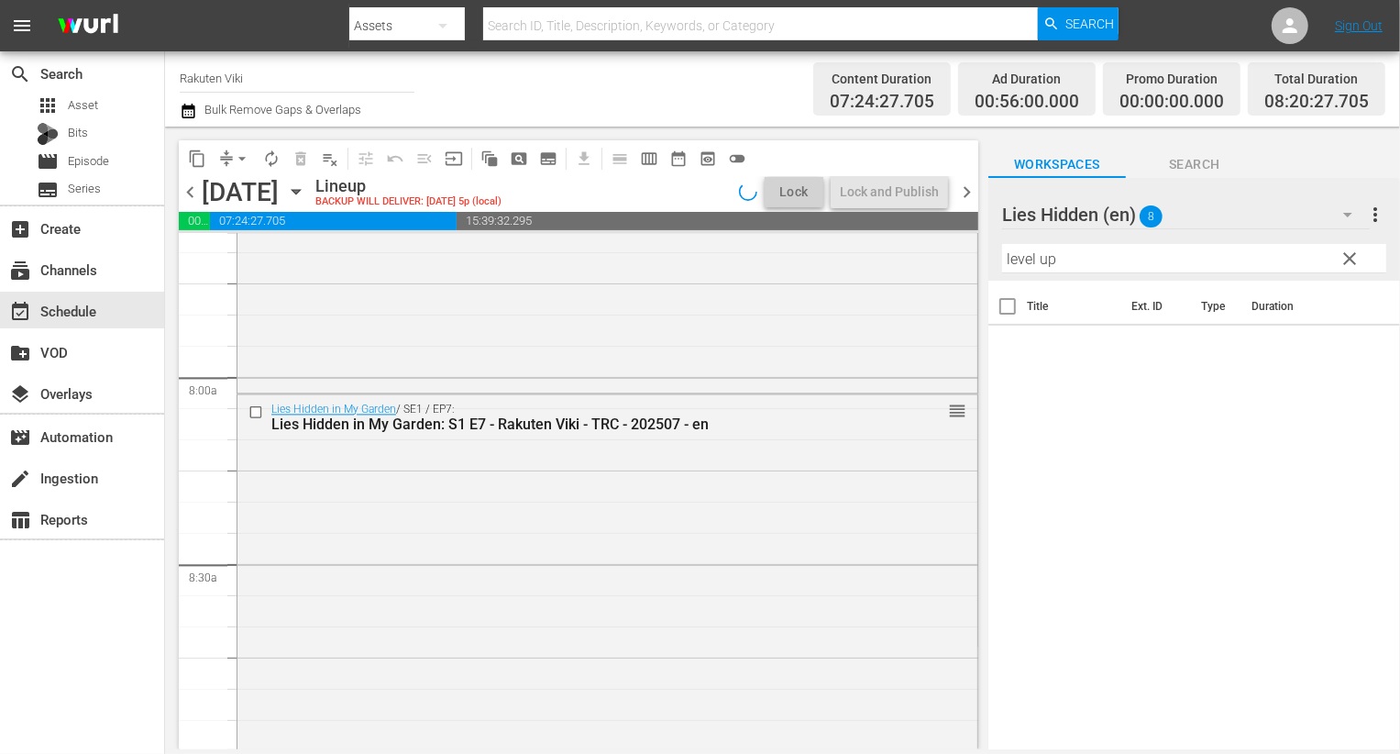
click at [226, 155] on span "compress" at bounding box center [226, 158] width 18 height 18
click at [235, 169] on button "arrow_drop_down" at bounding box center [241, 158] width 29 height 29
click at [253, 254] on li "Align to End of Previous Day" at bounding box center [243, 255] width 193 height 30
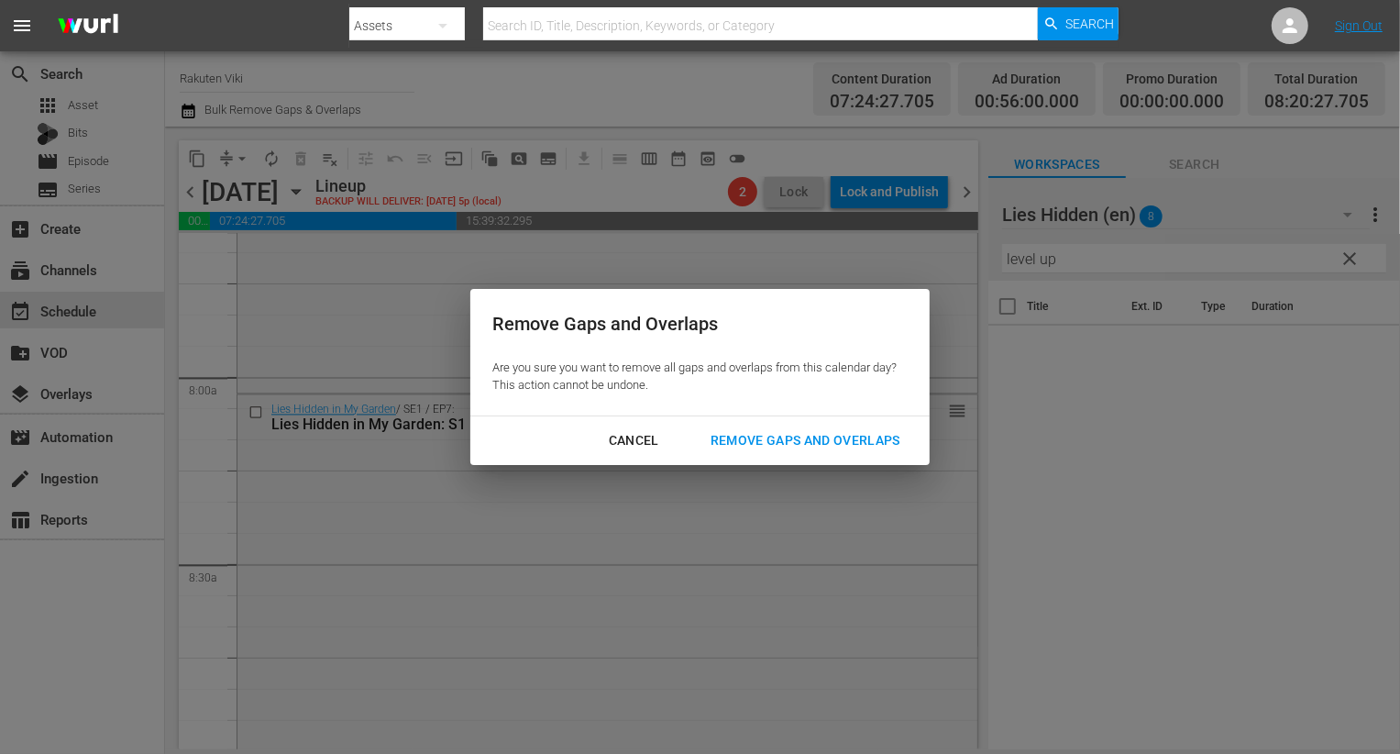
click at [865, 435] on div "Remove Gaps and Overlaps" at bounding box center [805, 440] width 219 height 23
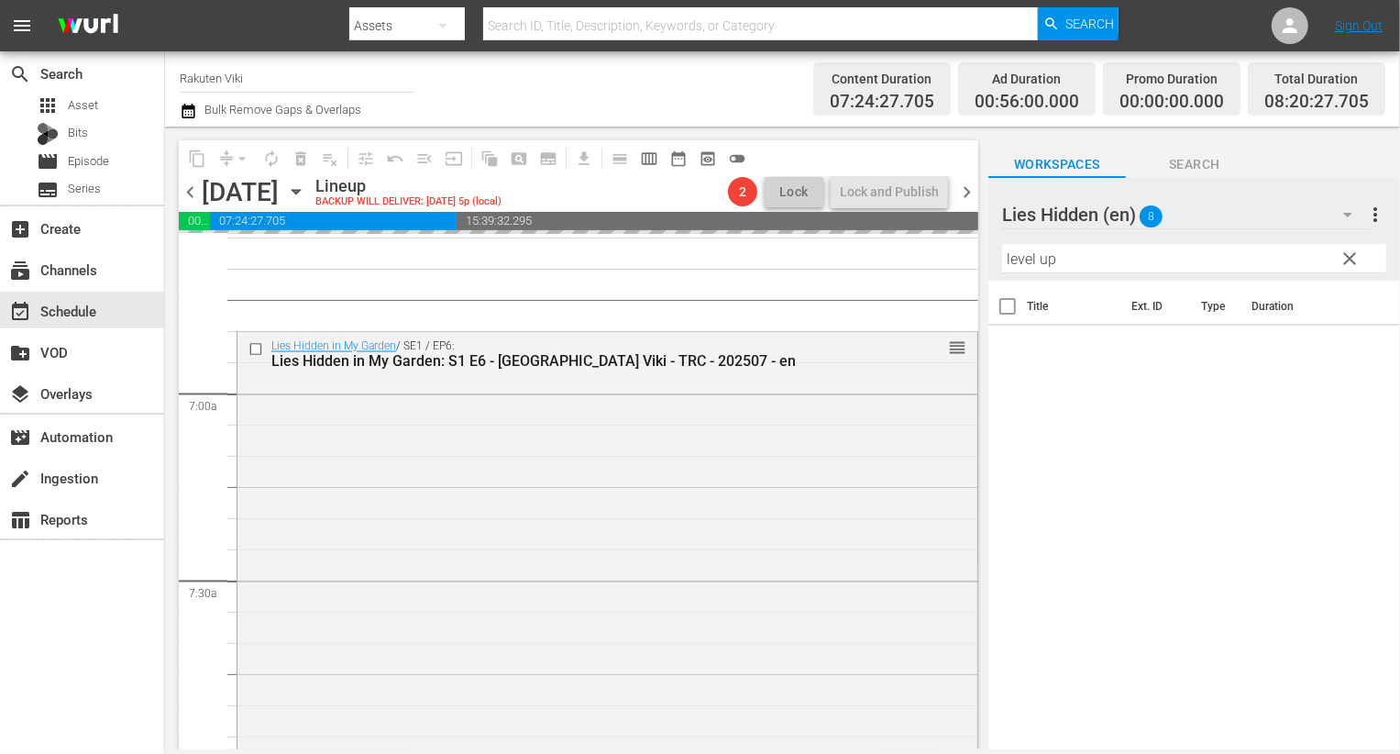
scroll to position [2044, 0]
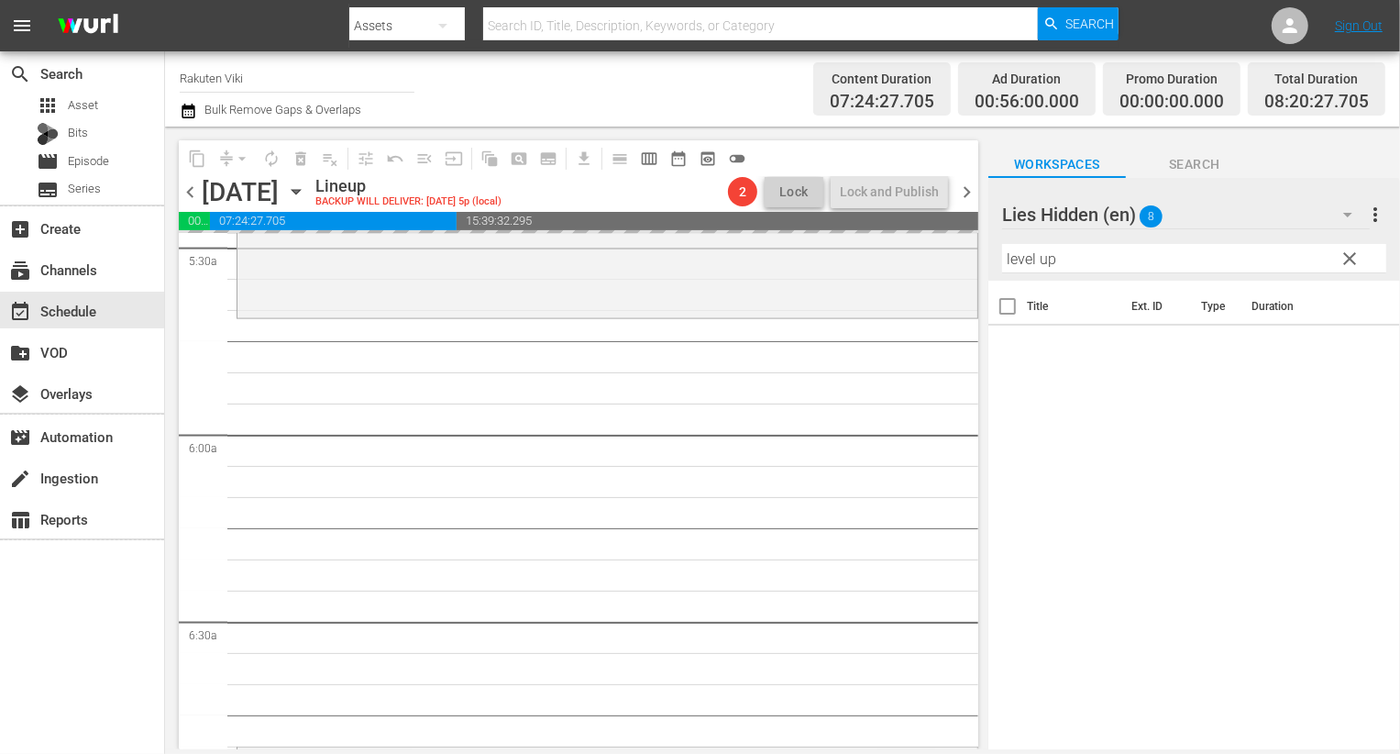
click at [1344, 262] on span "clear" at bounding box center [1350, 259] width 22 height 22
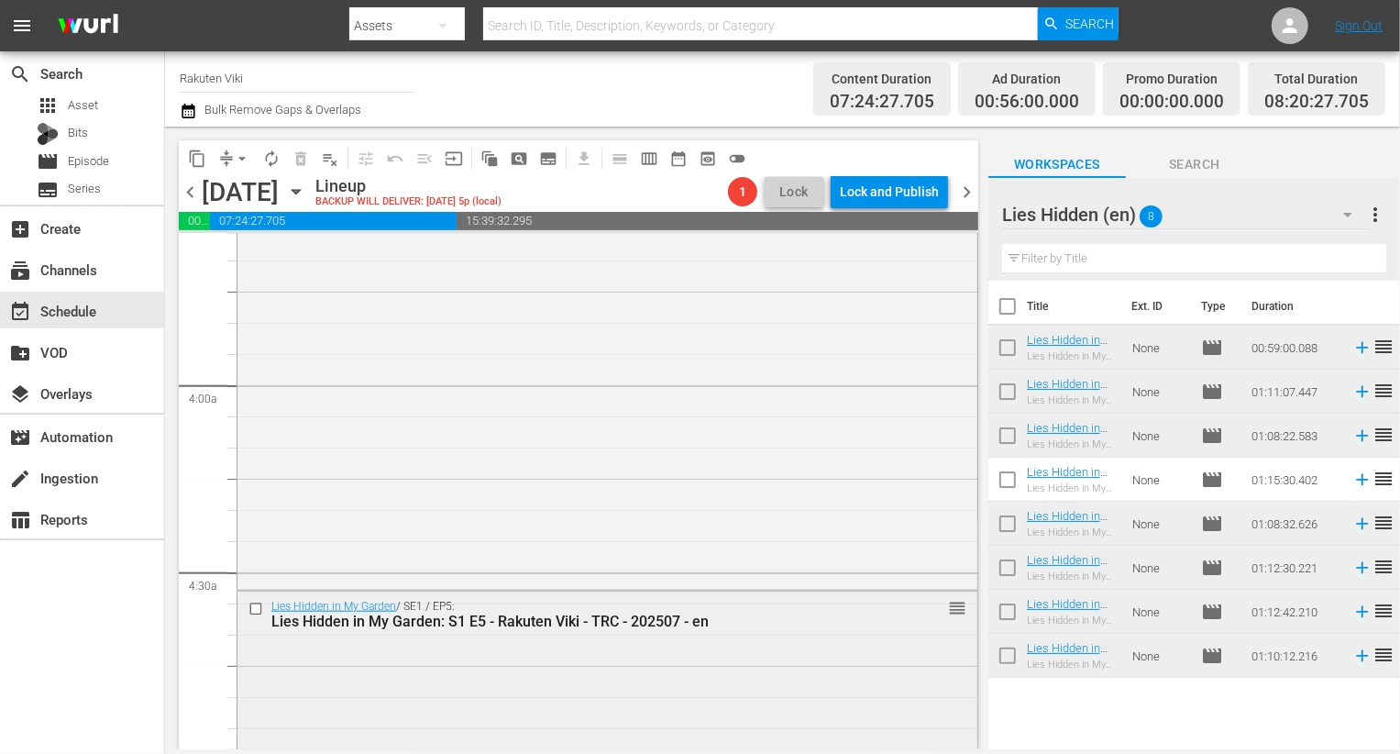
scroll to position [1351, 0]
click at [259, 607] on input "checkbox" at bounding box center [257, 603] width 19 height 16
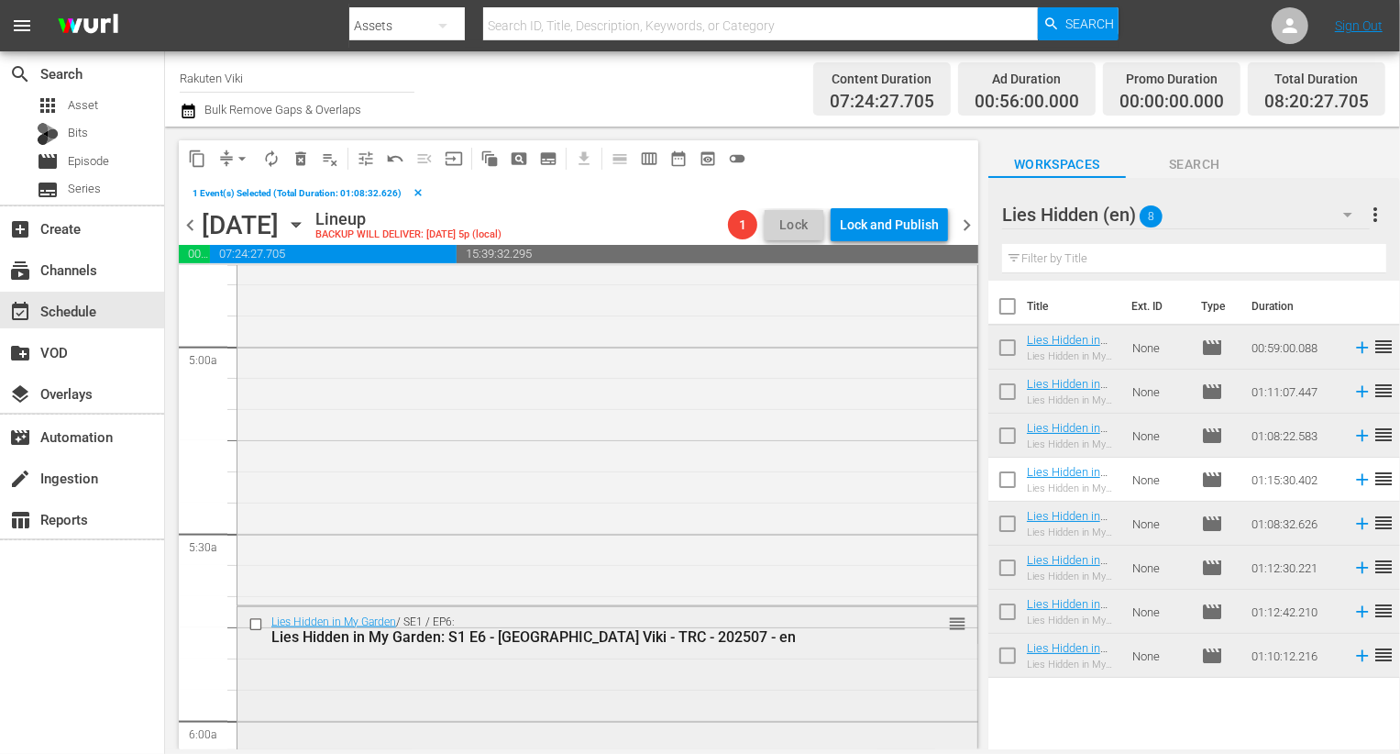
click at [259, 617] on input "checkbox" at bounding box center [257, 625] width 19 height 16
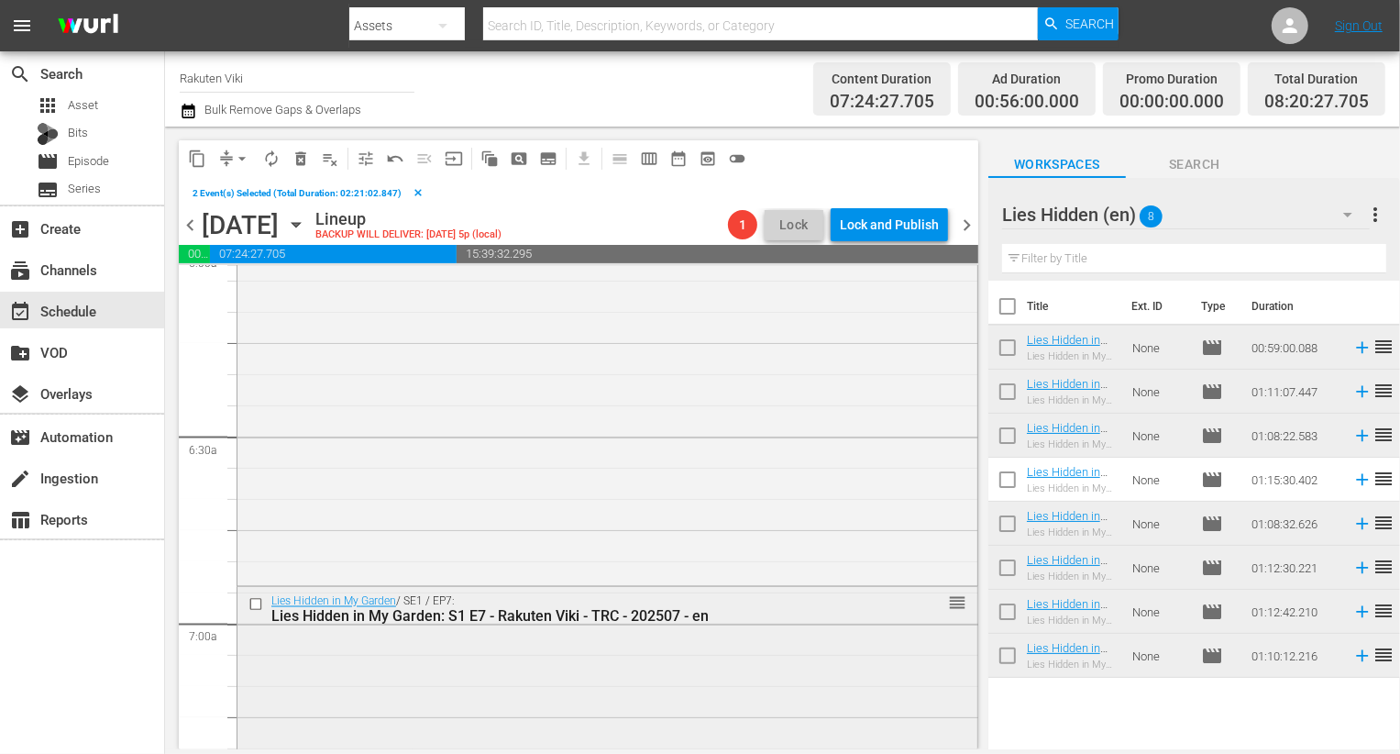
click at [258, 603] on input "checkbox" at bounding box center [257, 605] width 19 height 16
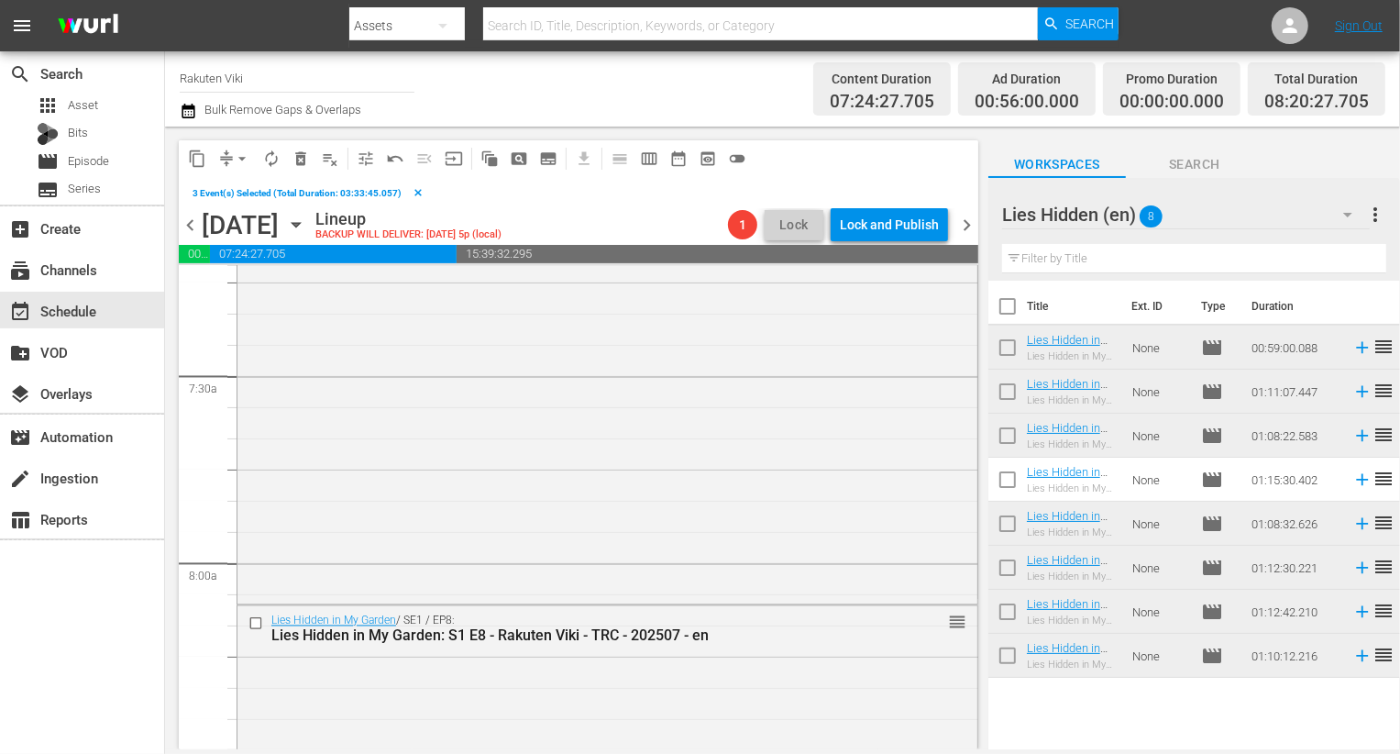
scroll to position [2790, 0]
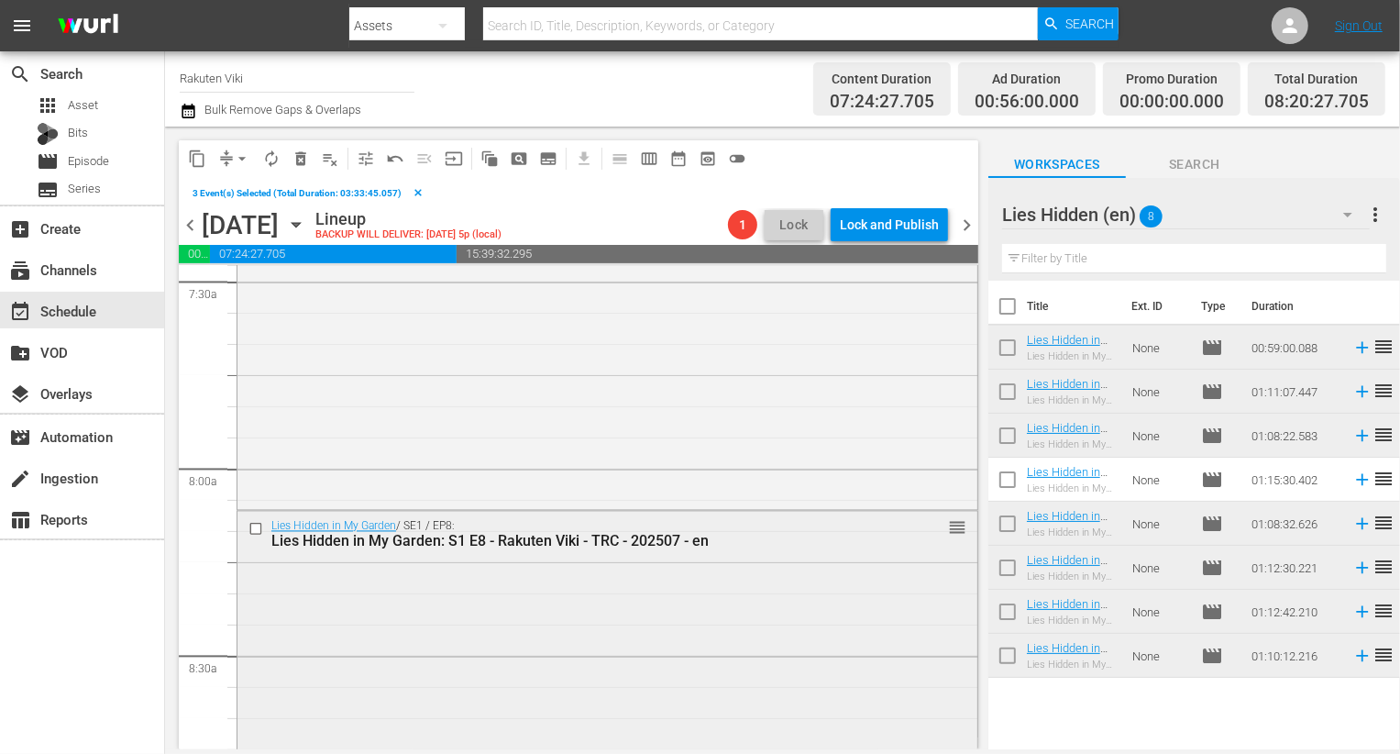
click at [257, 531] on input "checkbox" at bounding box center [257, 530] width 19 height 16
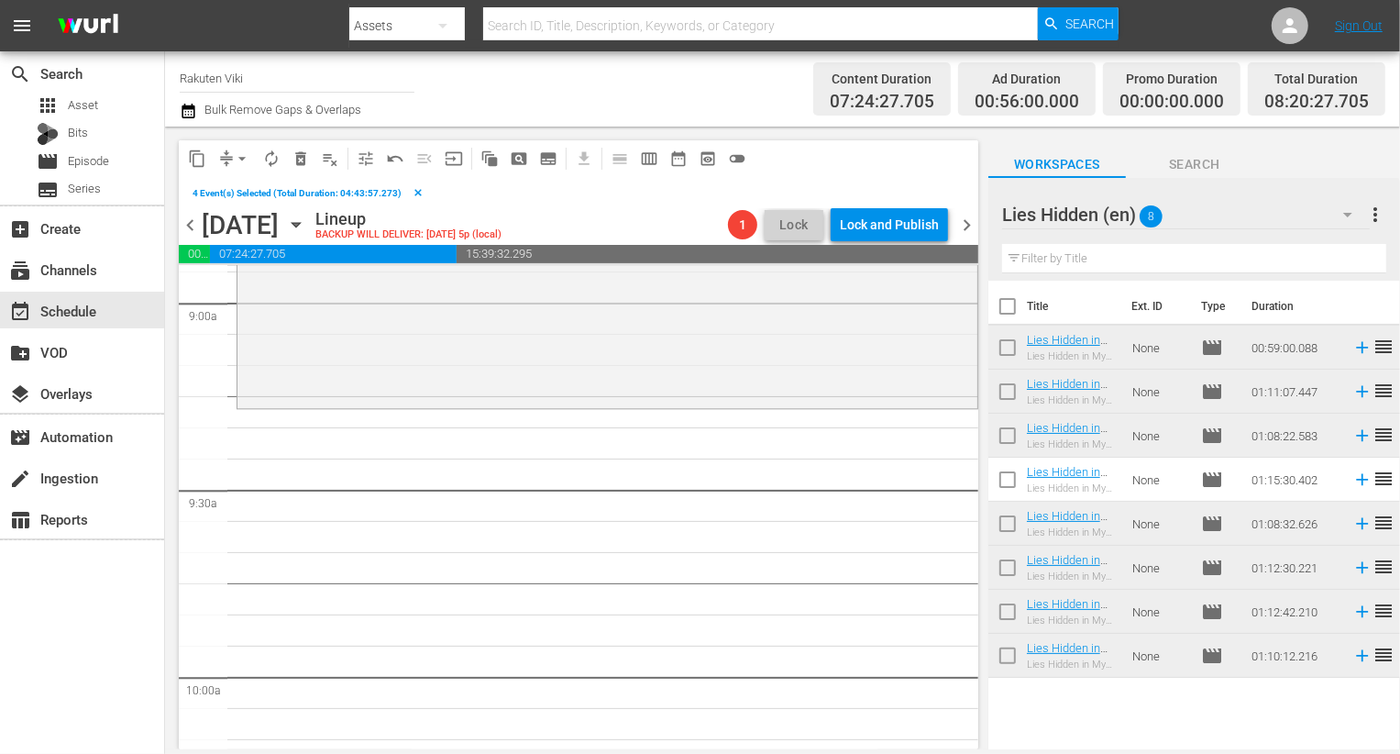
scroll to position [3408, 0]
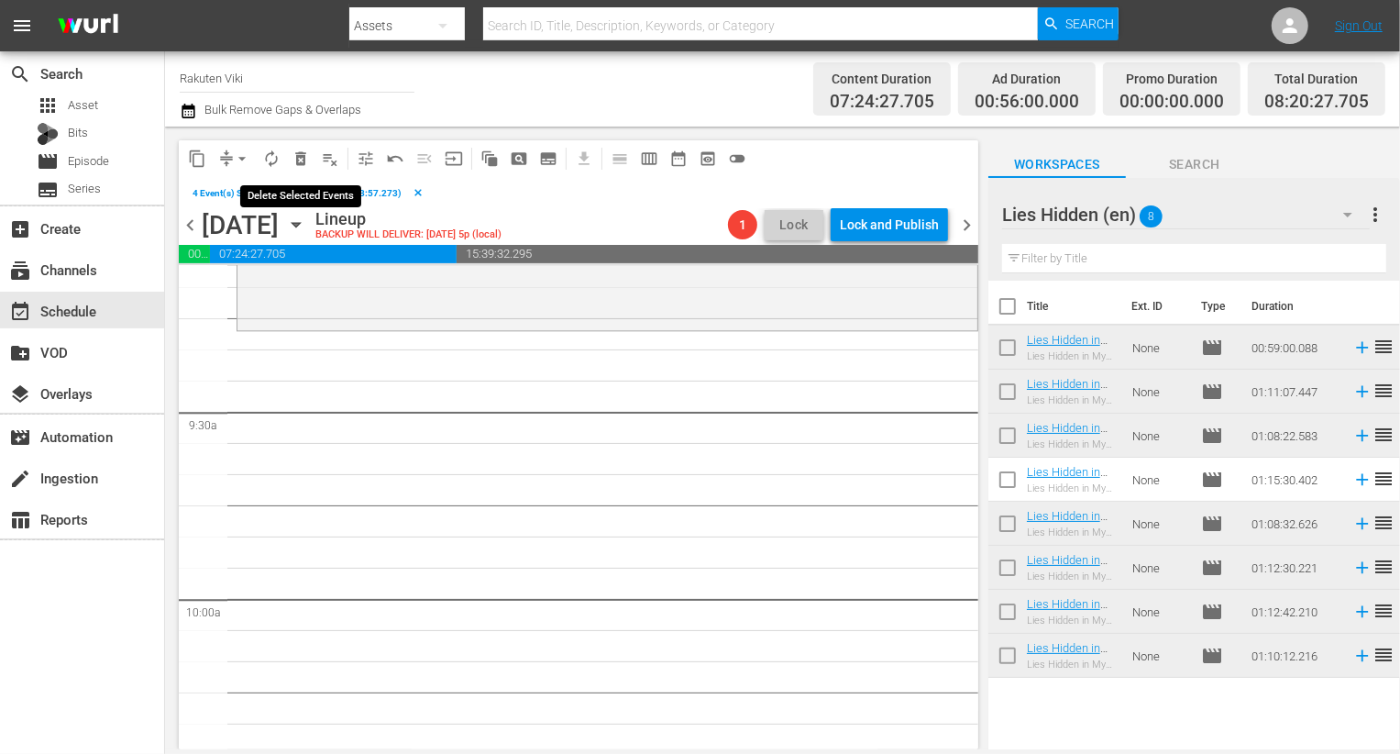
click at [301, 161] on span "delete_forever_outlined" at bounding box center [301, 158] width 18 height 18
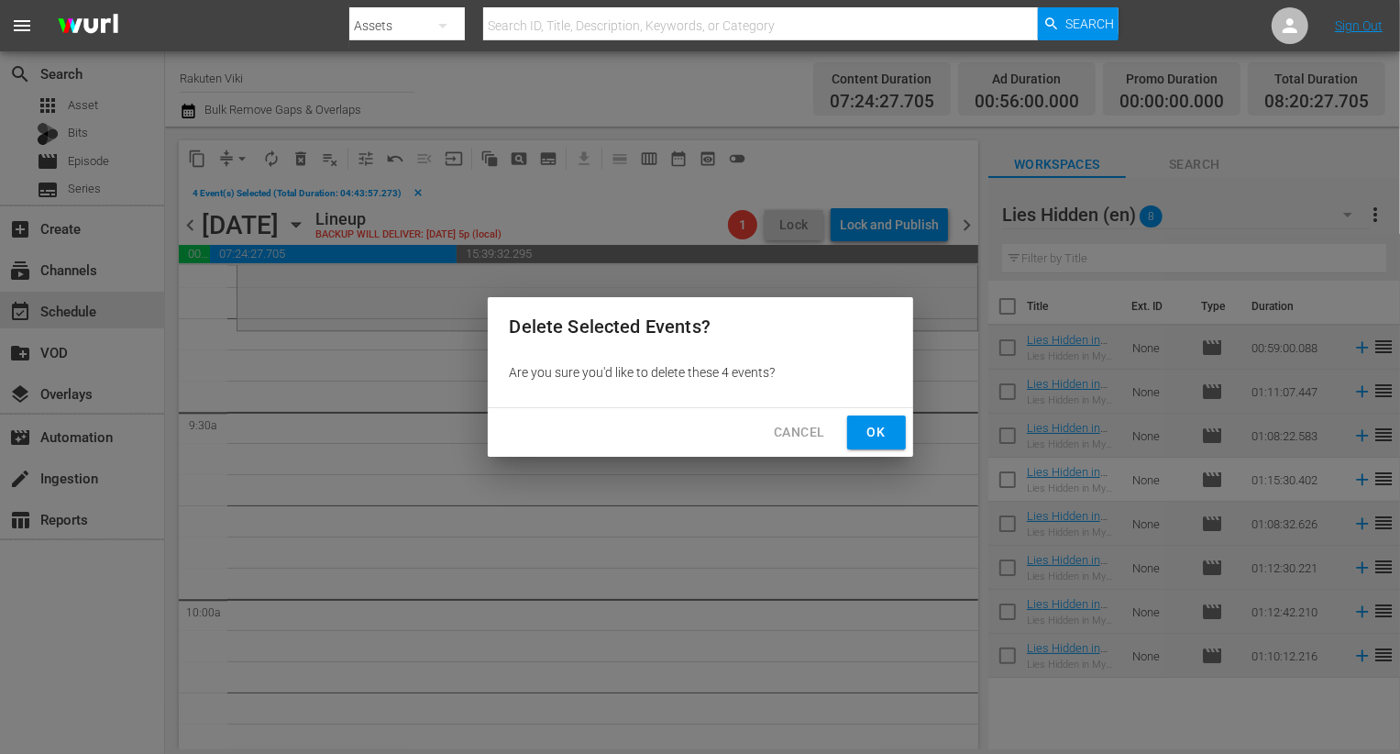
click at [887, 421] on span "Ok" at bounding box center [876, 432] width 29 height 23
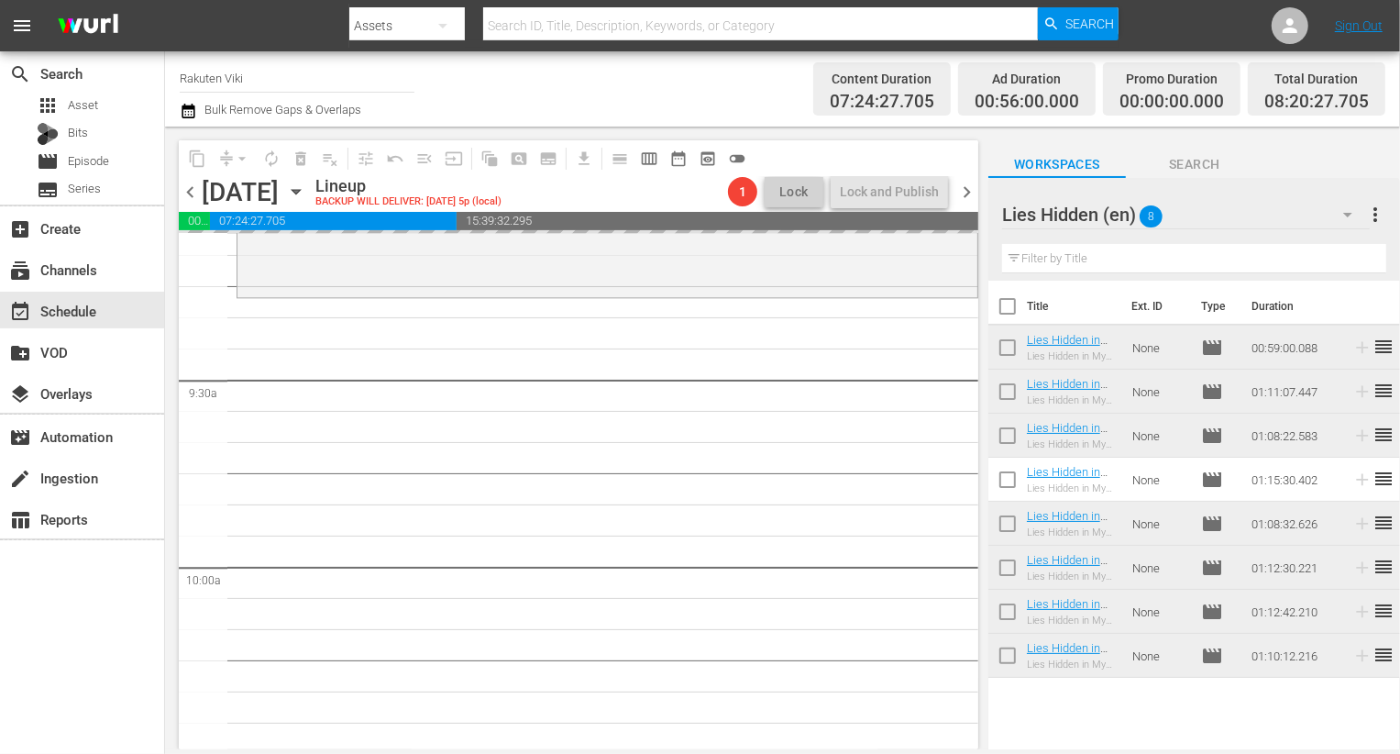
click at [1272, 210] on div "Lies Hidden (en) 8" at bounding box center [1186, 214] width 368 height 51
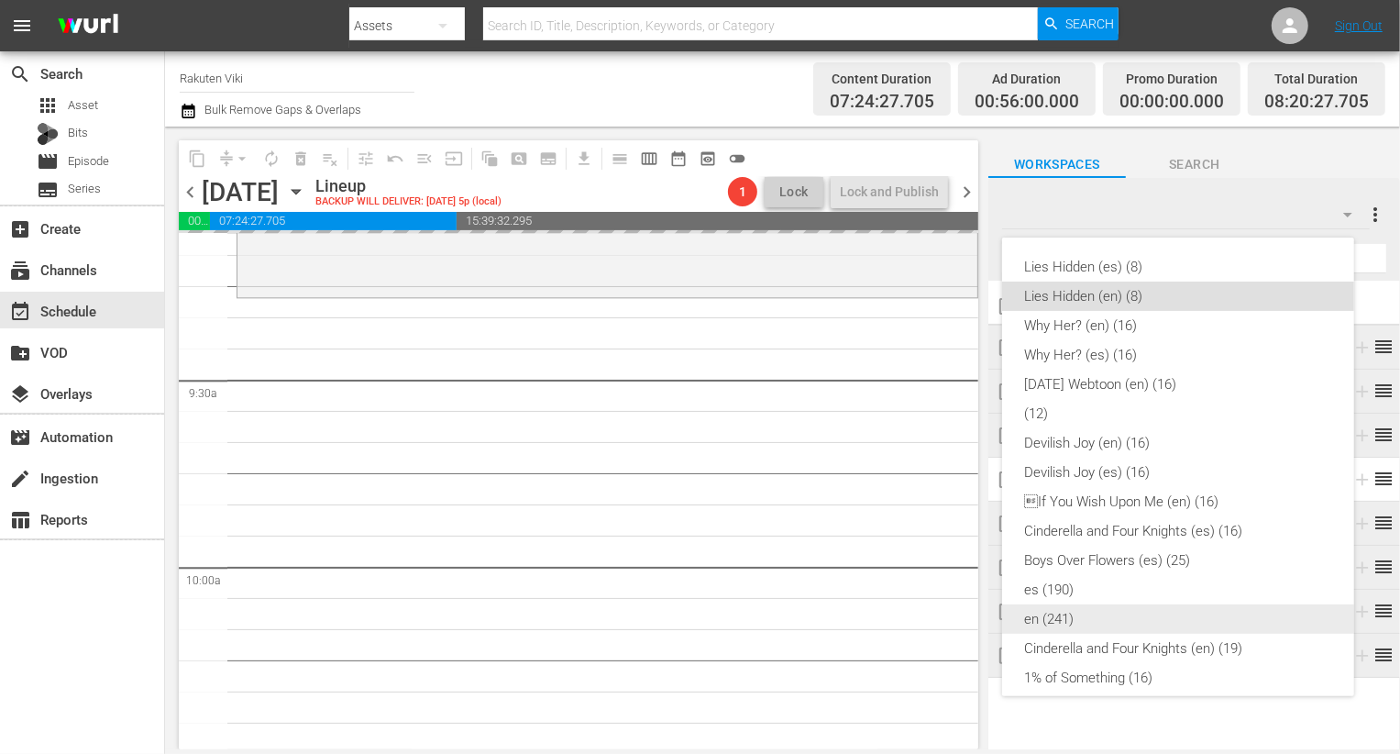
click at [1086, 607] on div "en (241)" at bounding box center [1178, 618] width 308 height 29
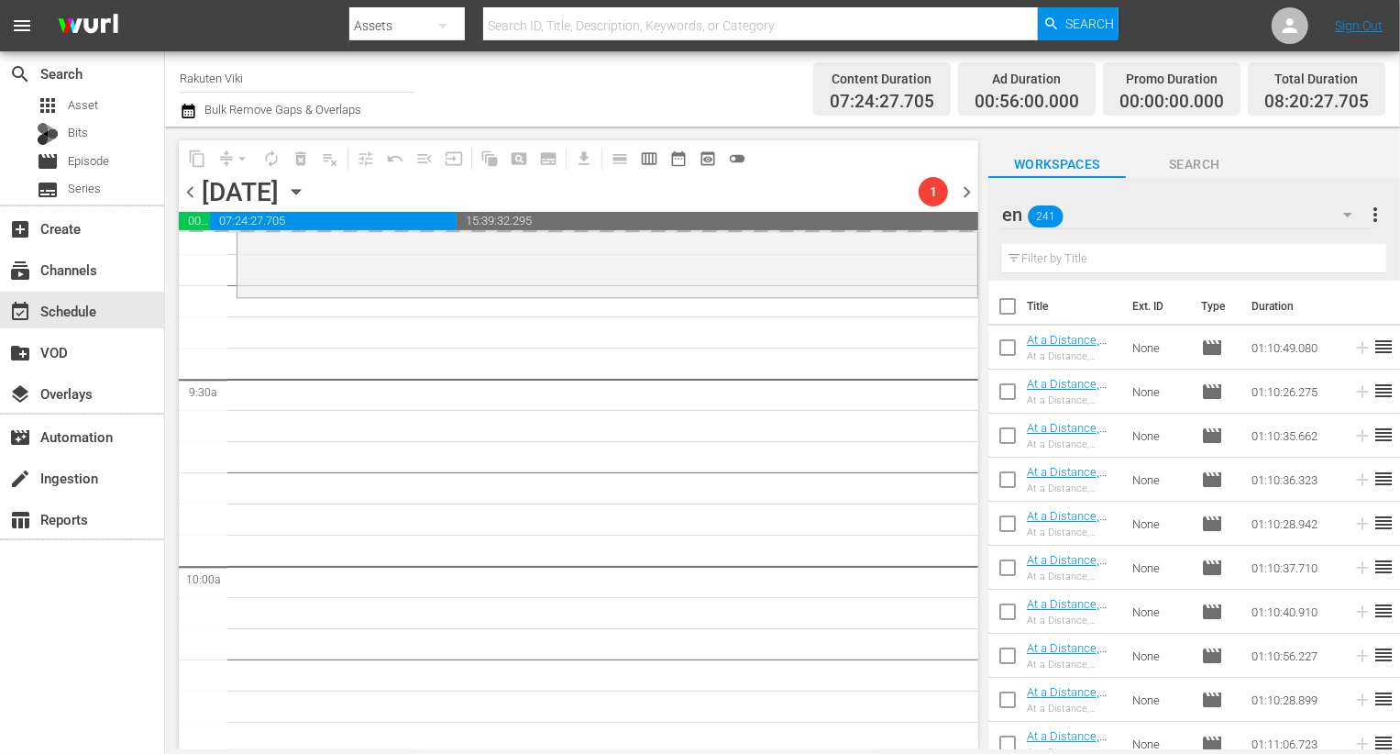
click at [1111, 260] on input "text" at bounding box center [1194, 258] width 384 height 29
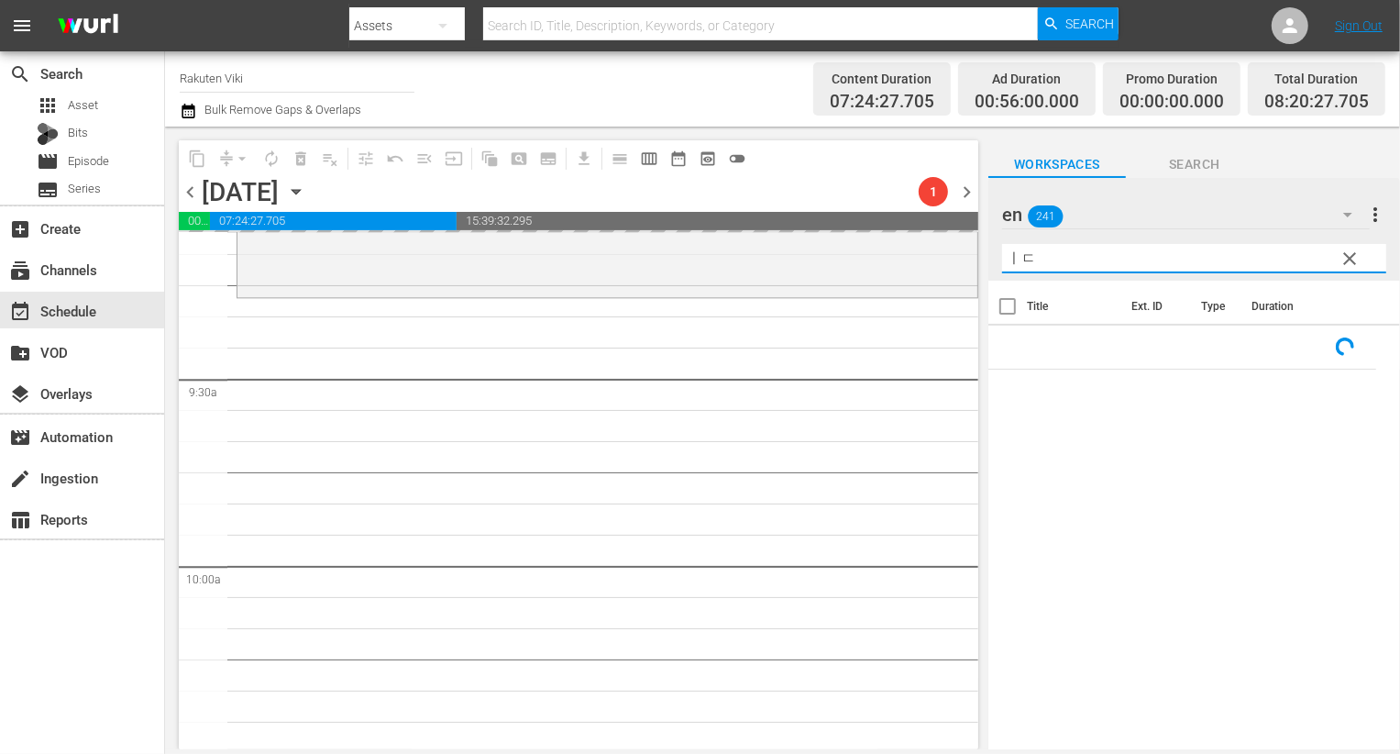
type input "ㅣ"
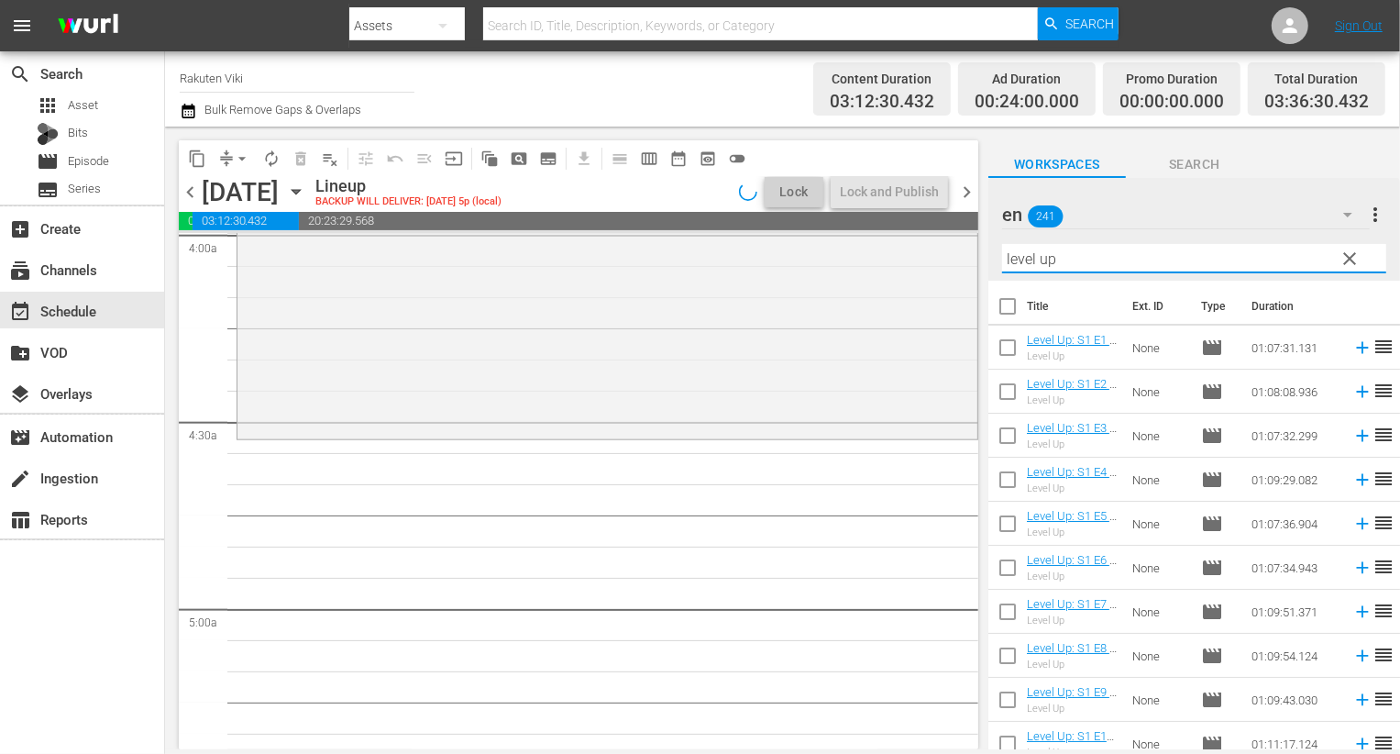
scroll to position [1524, 0]
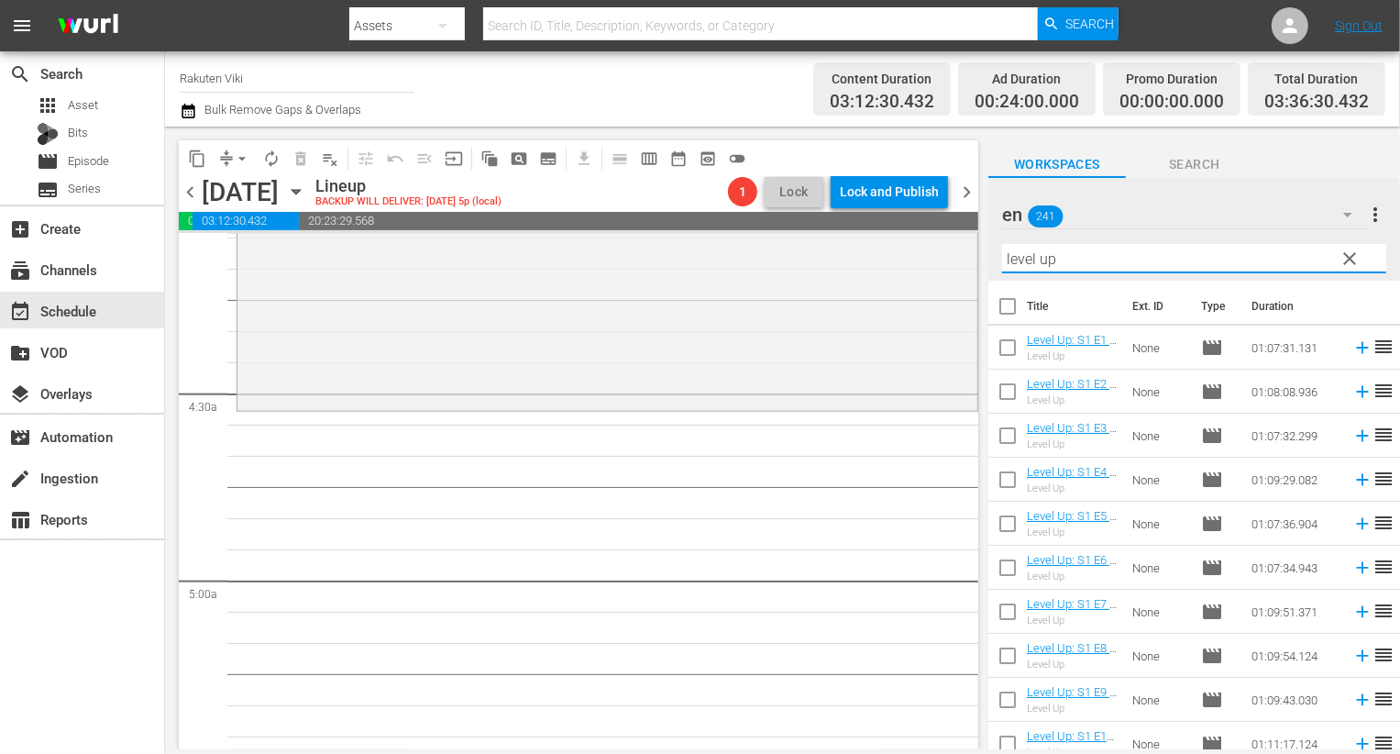
type input "level up"
click at [1007, 350] on input "checkbox" at bounding box center [1007, 351] width 39 height 39
checkbox input "true"
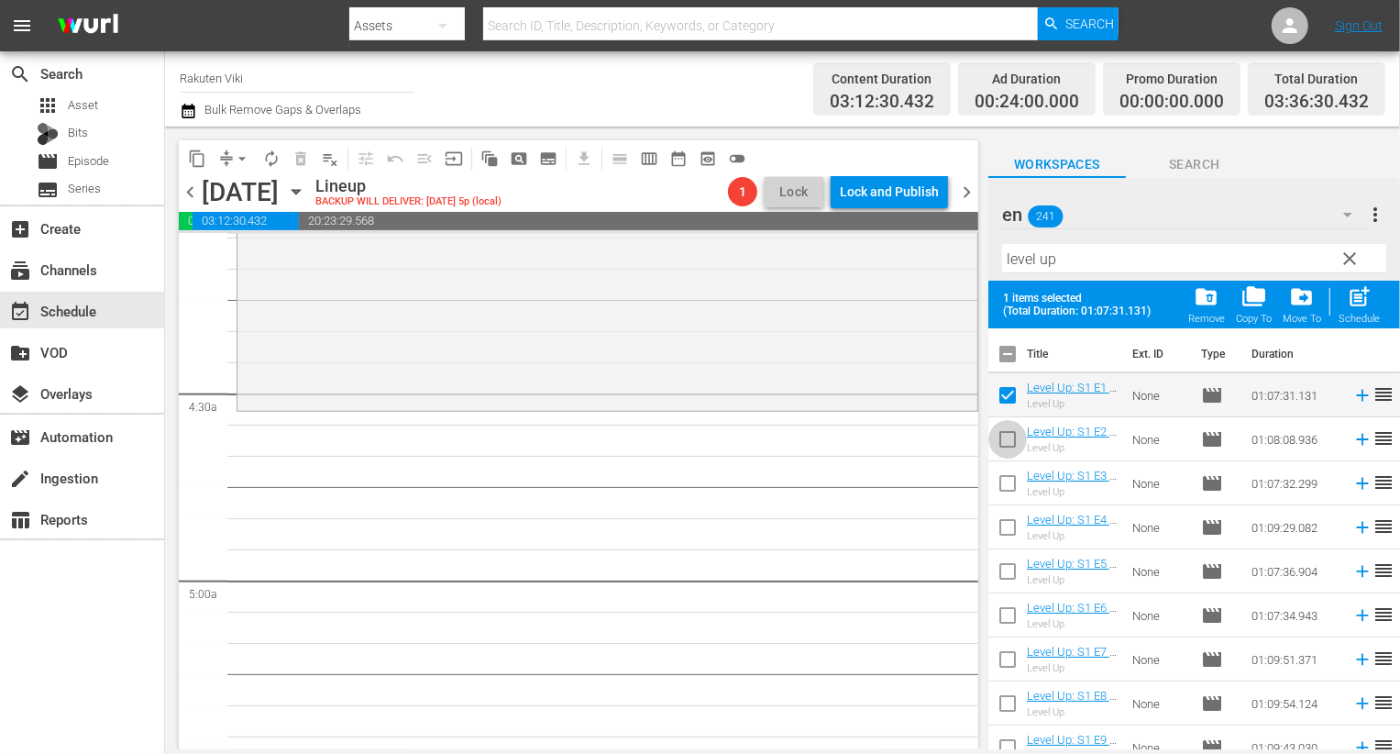
click at [1009, 435] on input "checkbox" at bounding box center [1007, 443] width 39 height 39
checkbox input "true"
click at [1009, 491] on input "checkbox" at bounding box center [1007, 487] width 39 height 39
checkbox input "true"
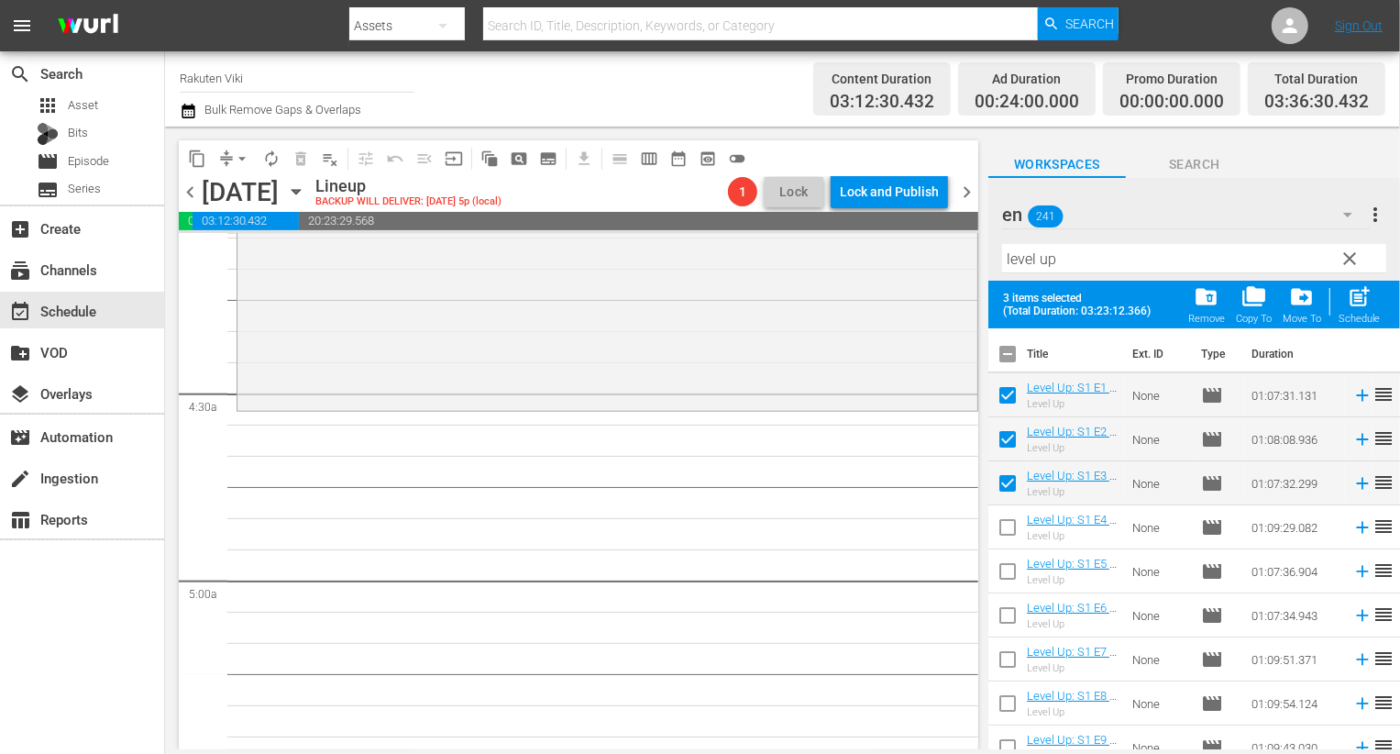
click at [1009, 550] on td at bounding box center [1007, 571] width 39 height 44
click at [1009, 523] on input "checkbox" at bounding box center [1007, 531] width 39 height 39
checkbox input "true"
click at [1009, 578] on input "checkbox" at bounding box center [1007, 575] width 39 height 39
checkbox input "true"
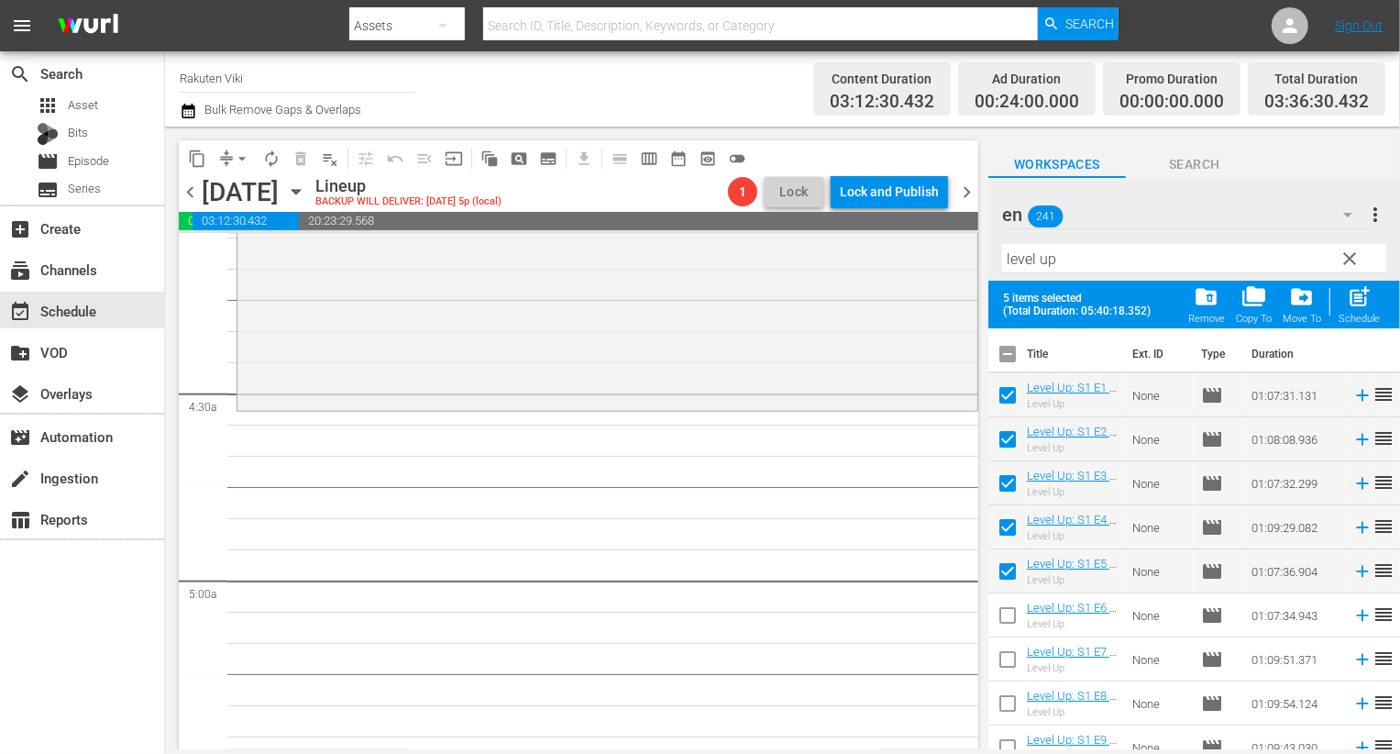
click at [1009, 617] on input "checkbox" at bounding box center [1007, 619] width 39 height 39
checkbox input "true"
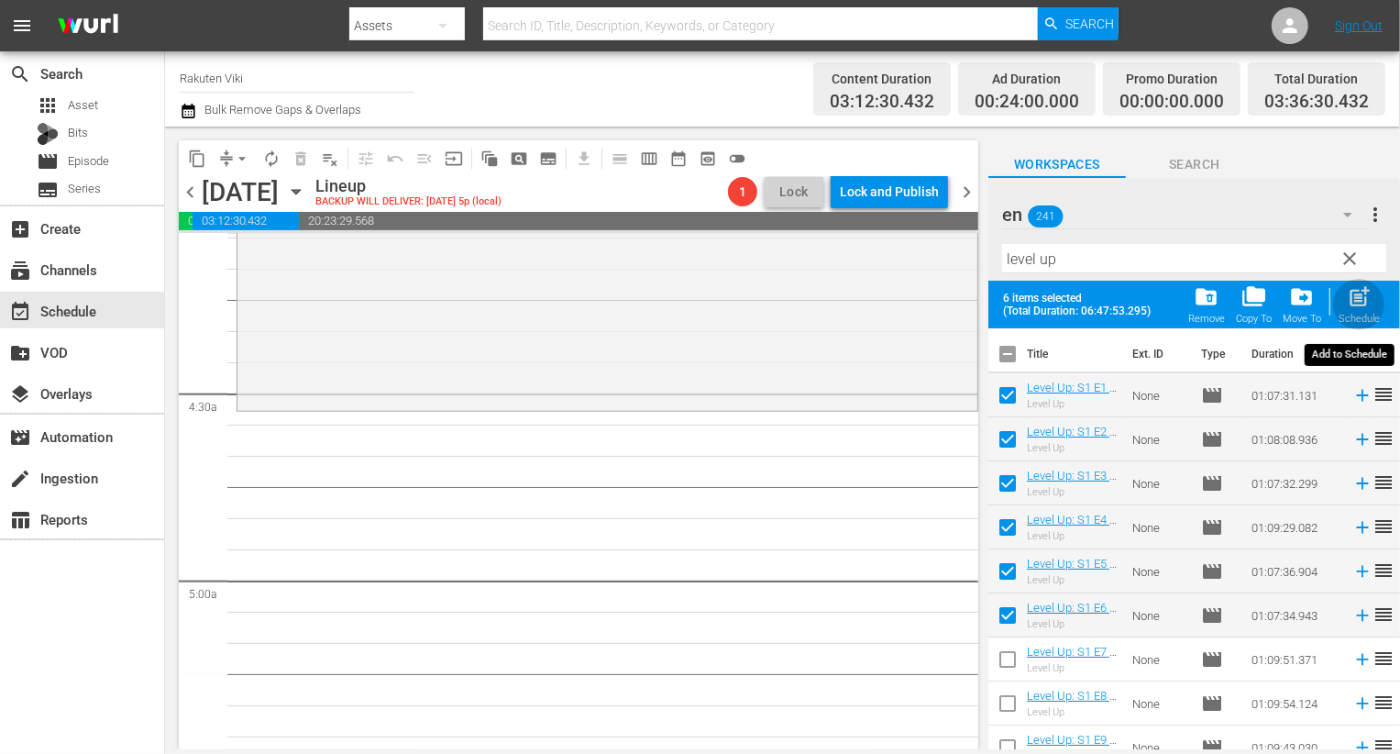
click at [1356, 304] on span "post_add" at bounding box center [1359, 296] width 25 height 25
checkbox input "false"
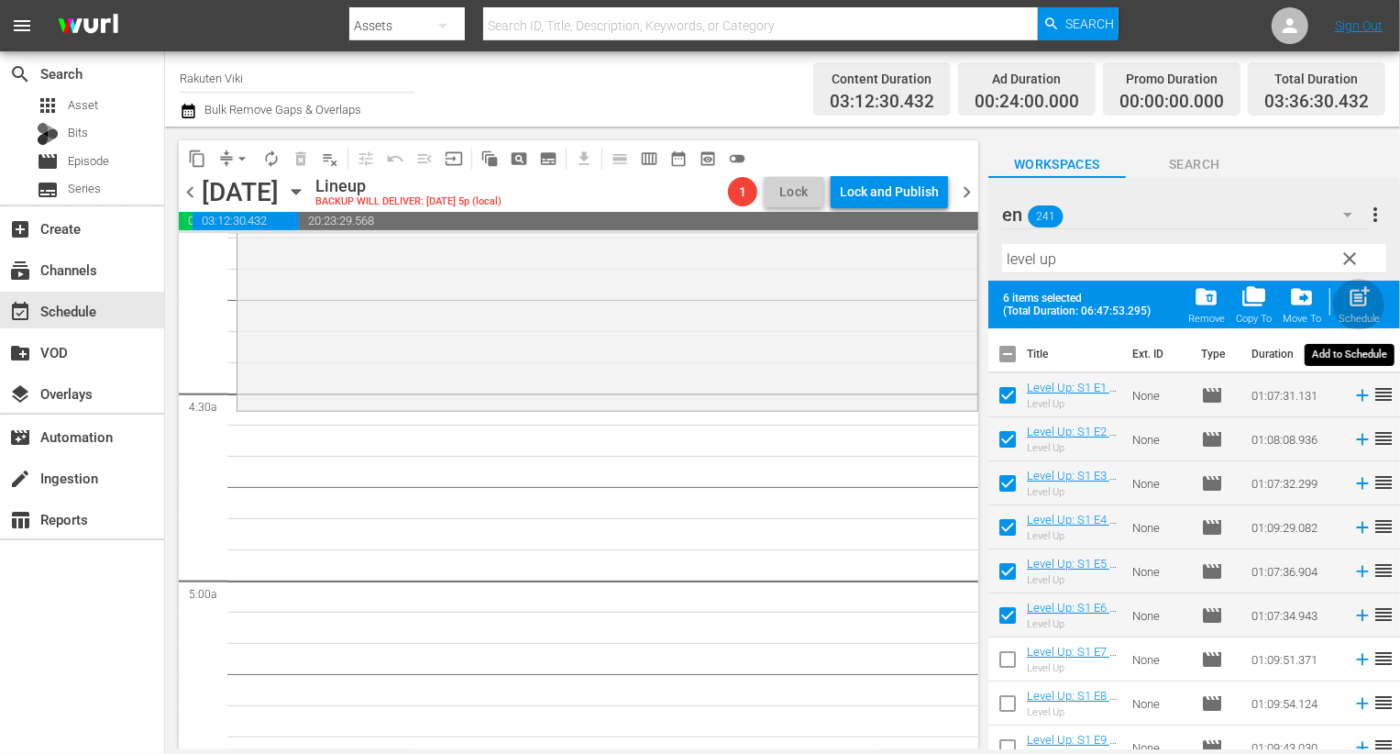
checkbox input "false"
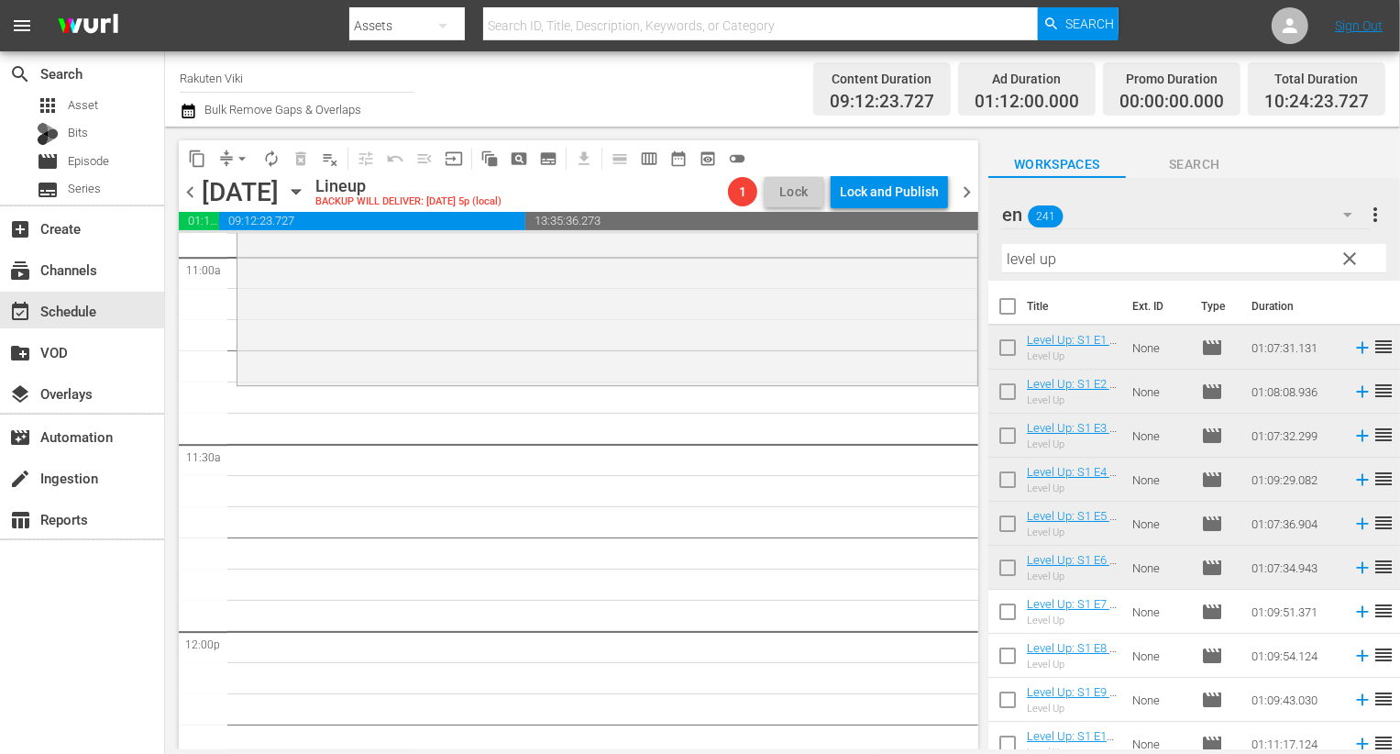
scroll to position [4144, 0]
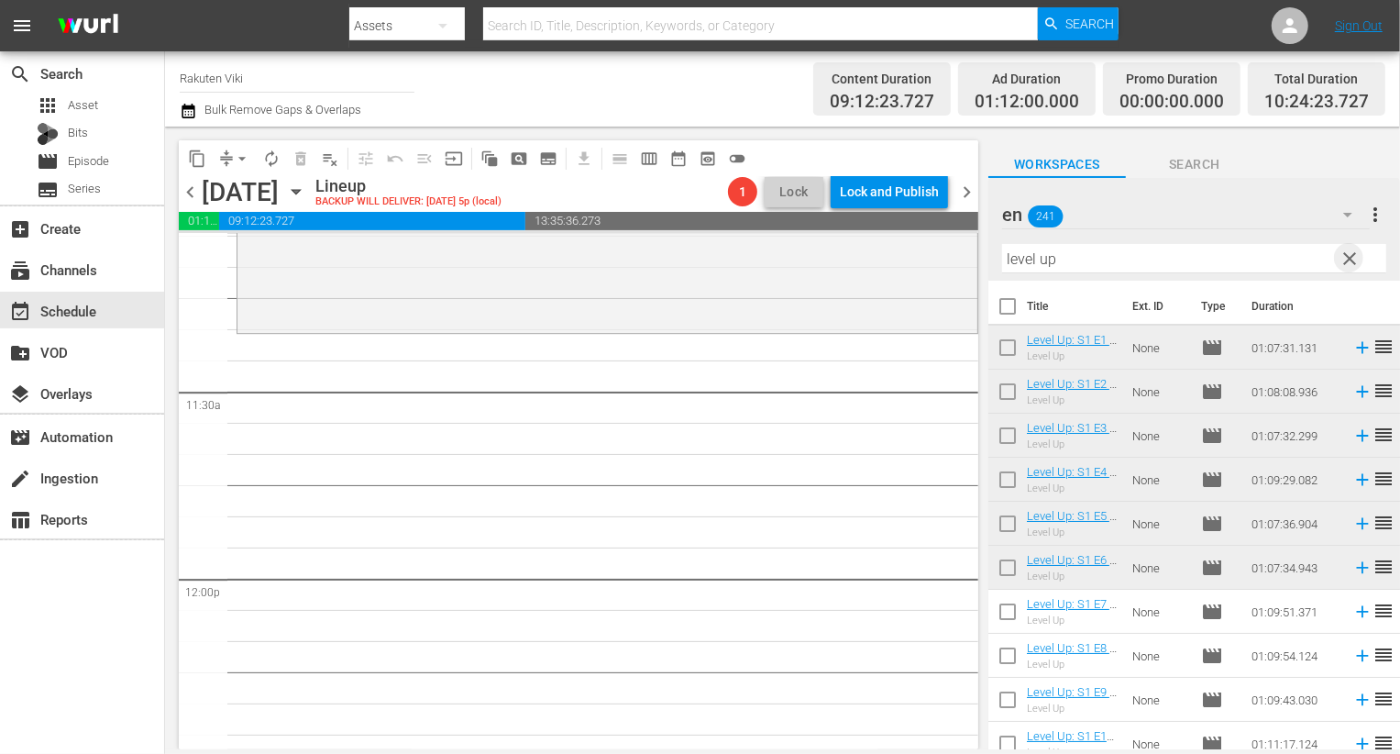
click at [1347, 255] on span "clear" at bounding box center [1350, 259] width 22 height 22
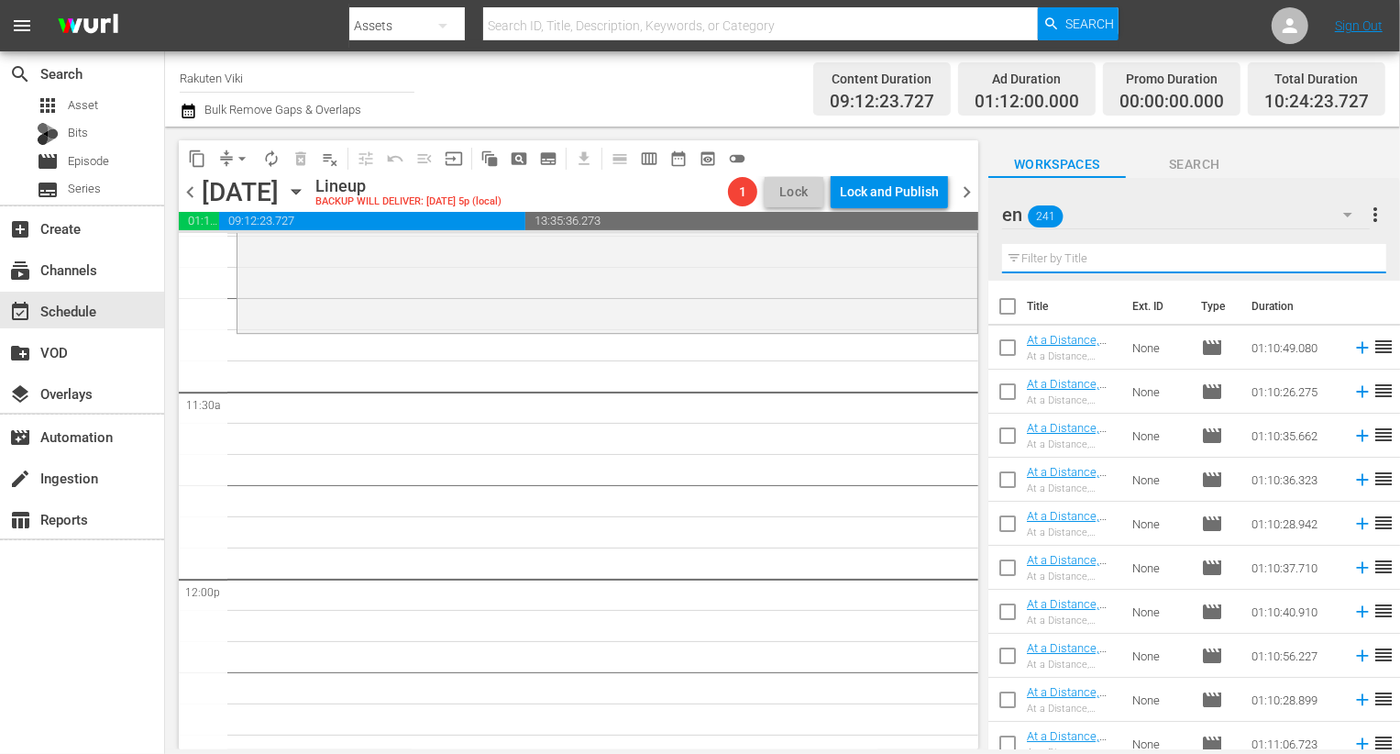
click at [1148, 264] on input "text" at bounding box center [1194, 258] width 384 height 29
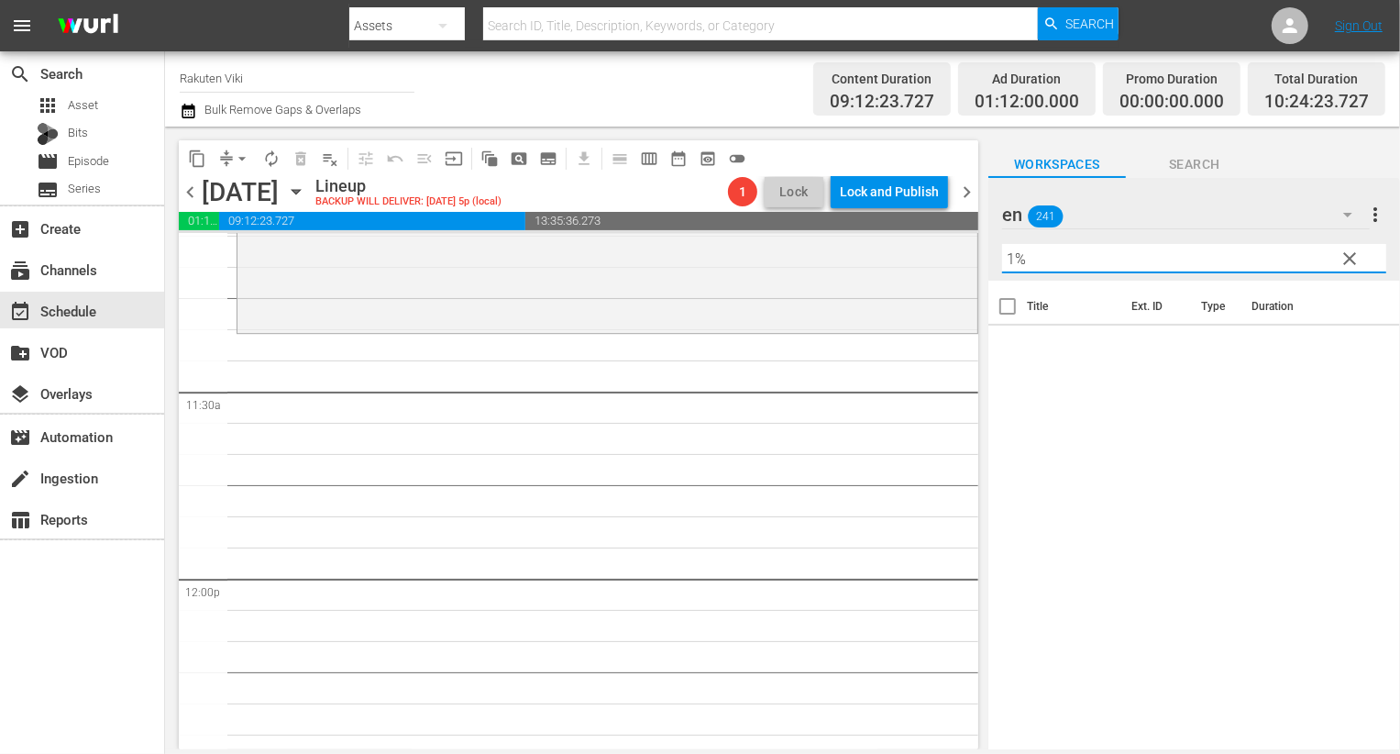
type input "1%"
click at [1344, 253] on span "clear" at bounding box center [1350, 259] width 22 height 22
click at [1274, 237] on div "Filter by Title 1%" at bounding box center [1194, 259] width 384 height 44
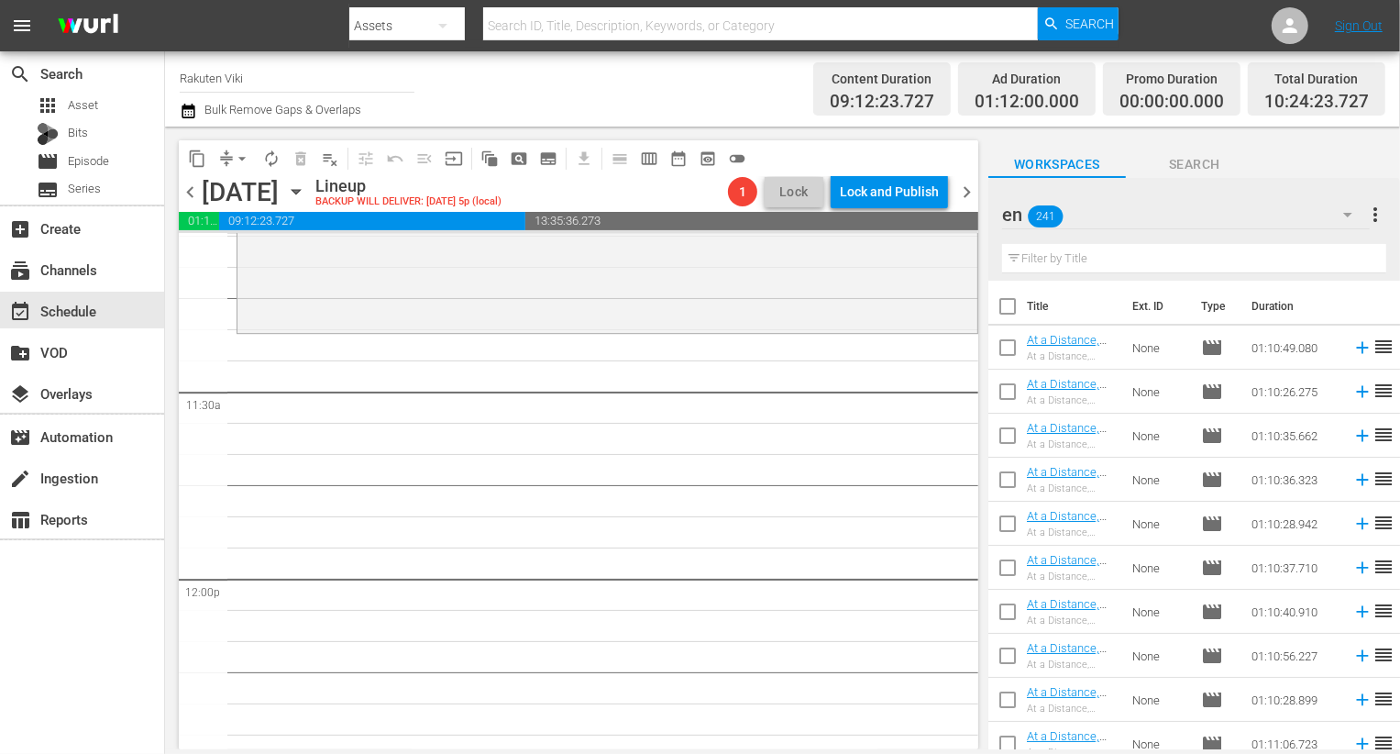
click at [1237, 217] on div "en 241" at bounding box center [1186, 214] width 368 height 51
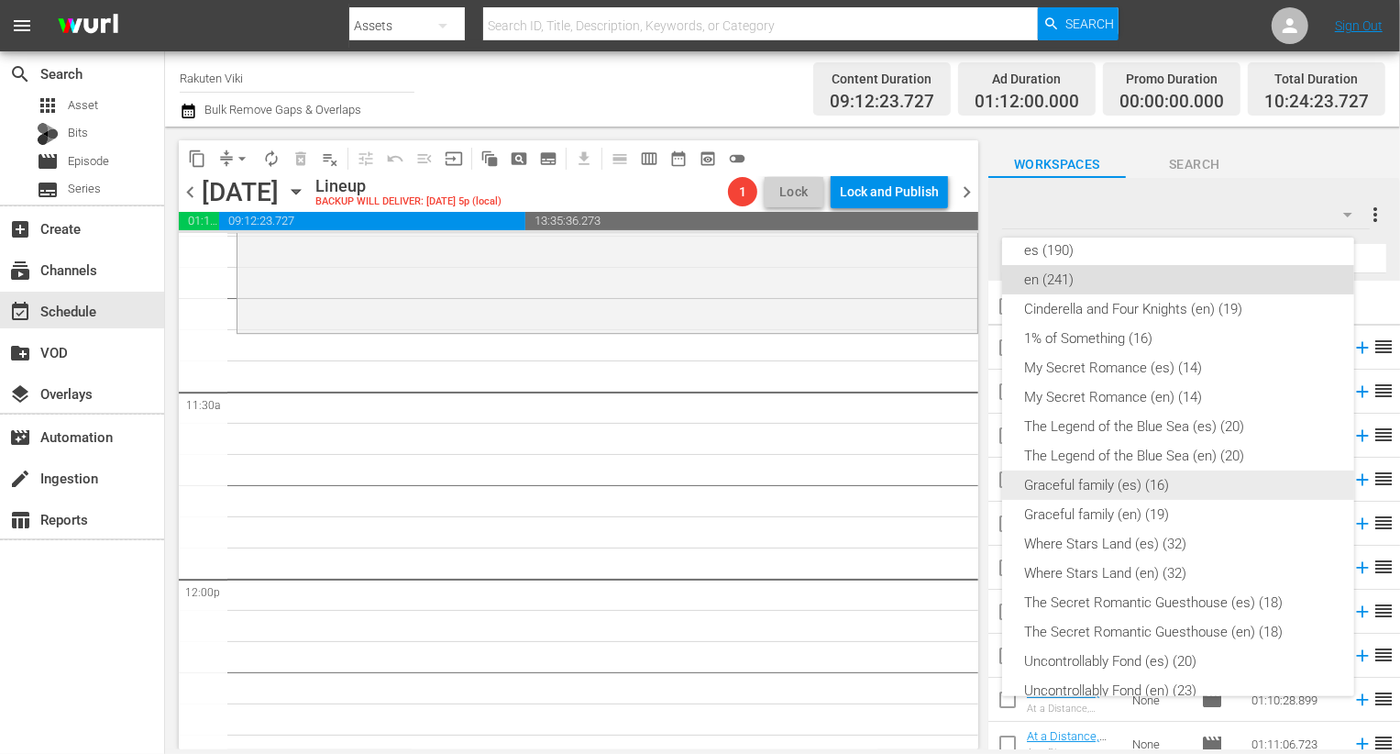
scroll to position [325, 0]
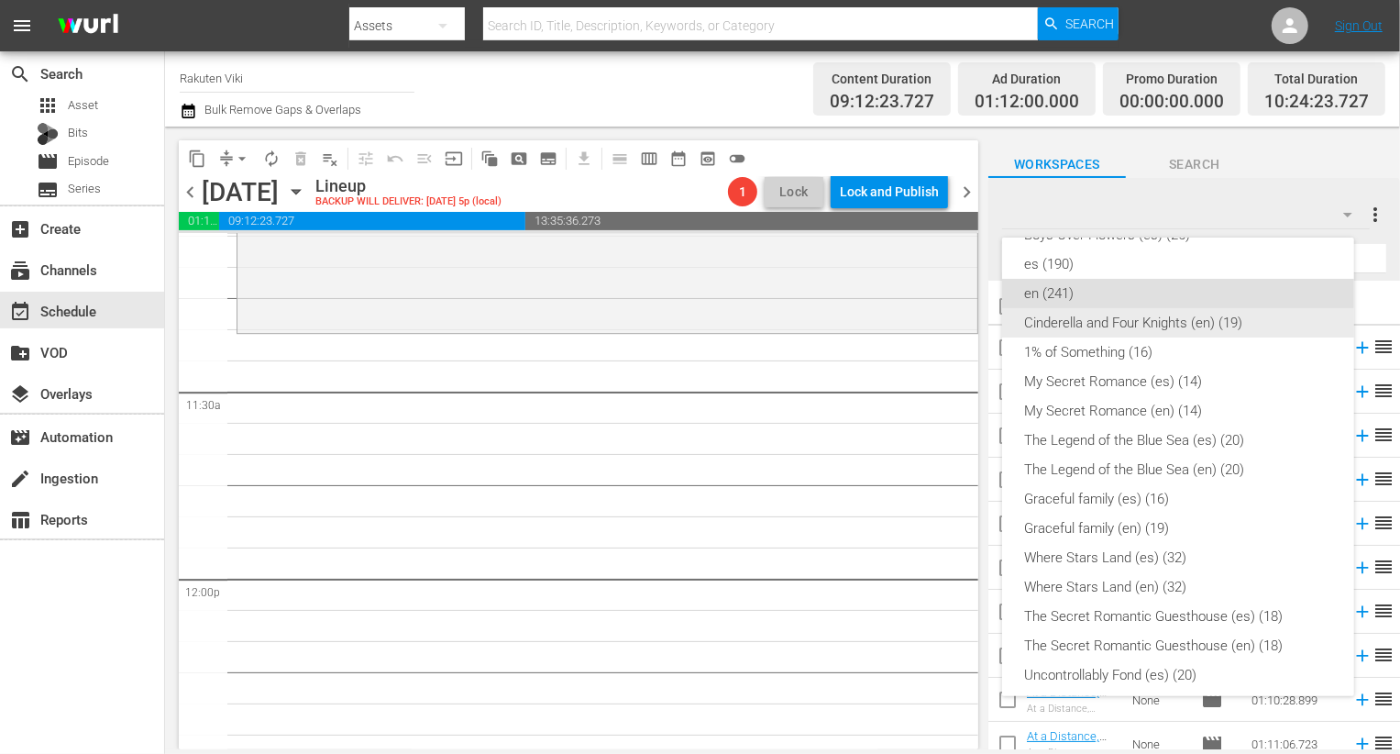
click at [1147, 354] on div "1% of Something (16)" at bounding box center [1178, 351] width 308 height 29
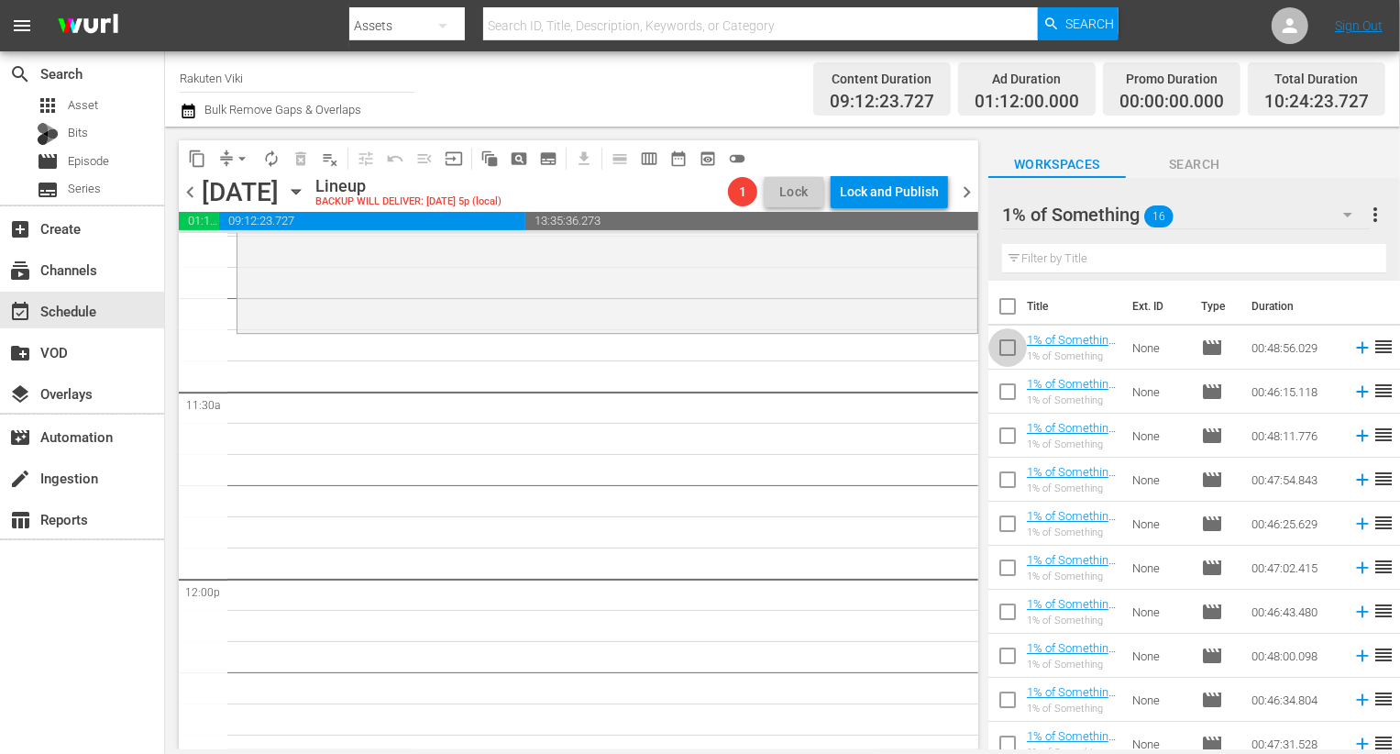
click at [999, 356] on input "checkbox" at bounding box center [1007, 351] width 39 height 39
checkbox input "true"
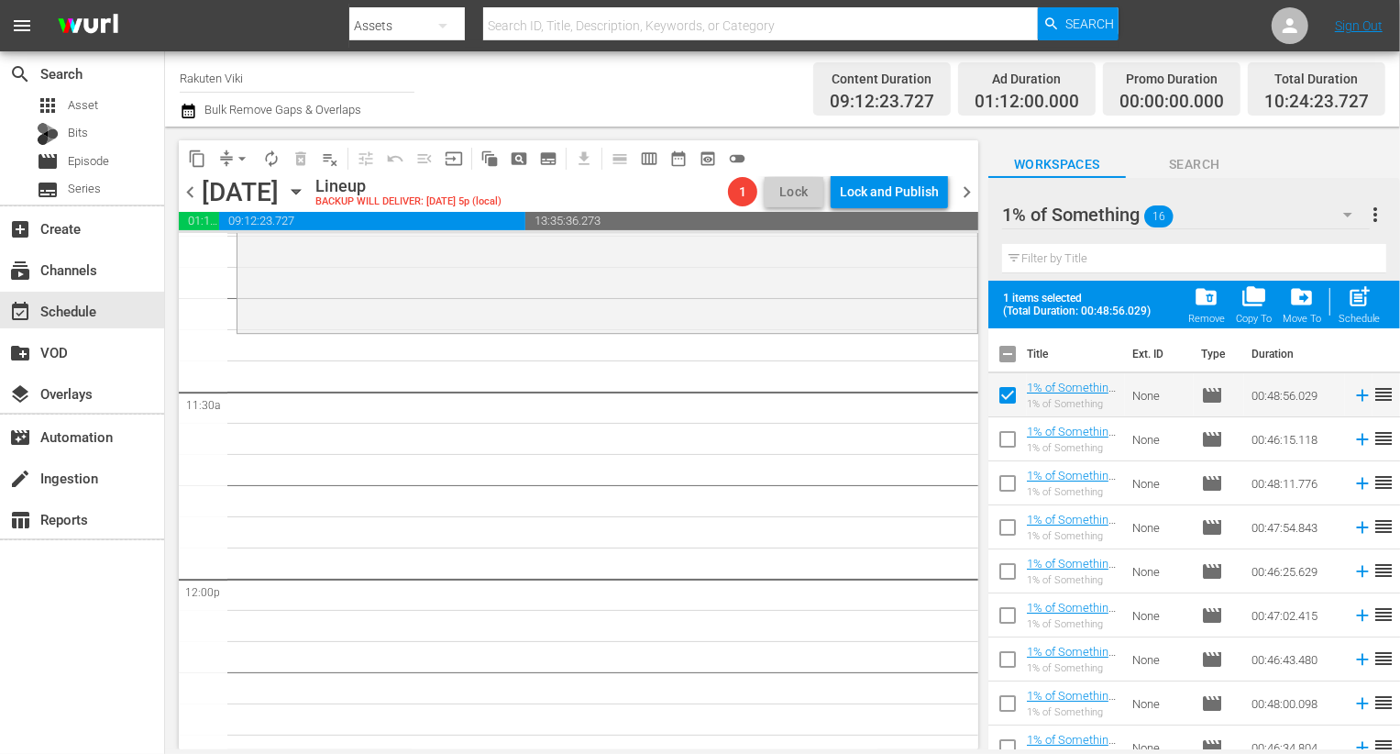
click at [999, 431] on input "checkbox" at bounding box center [1007, 443] width 39 height 39
checkbox input "true"
click at [1013, 482] on input "checkbox" at bounding box center [1007, 487] width 39 height 39
checkbox input "true"
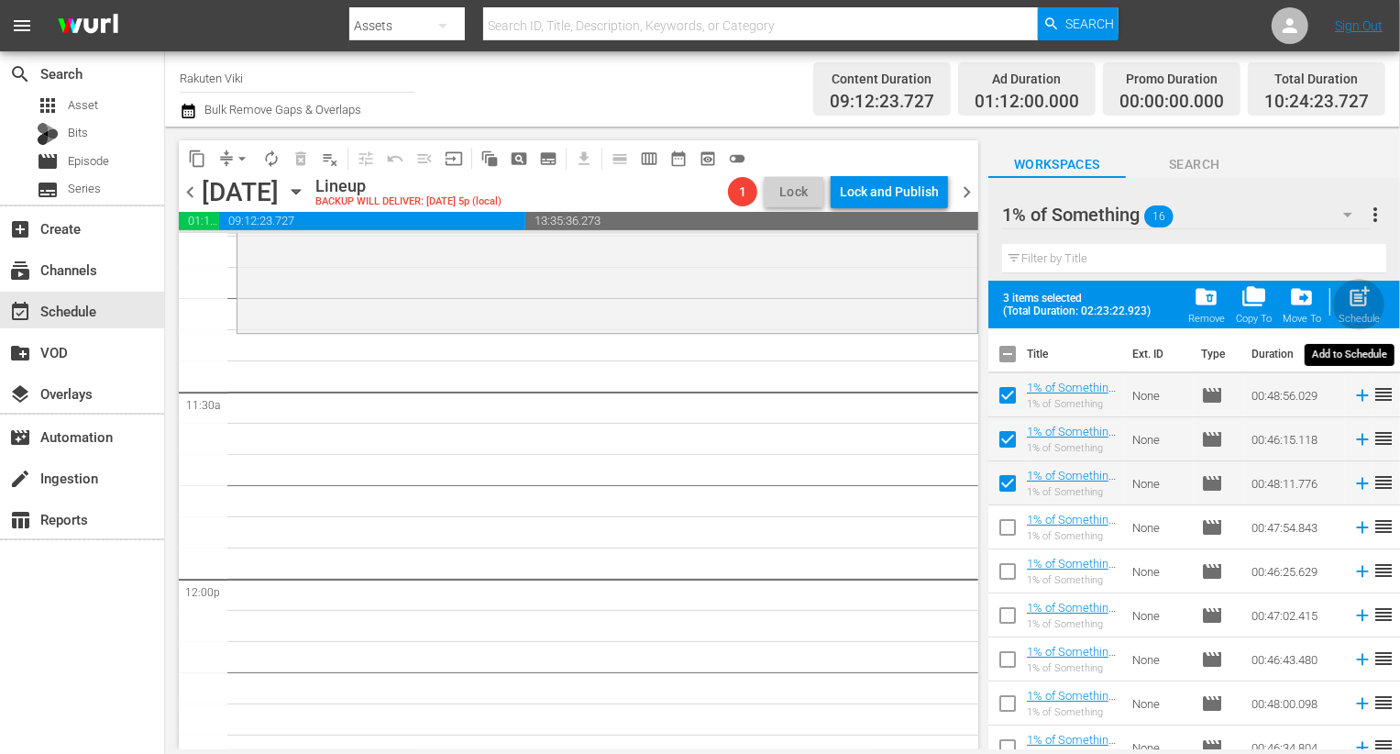
click at [1383, 301] on button "post_add Schedule" at bounding box center [1359, 304] width 52 height 51
checkbox input "false"
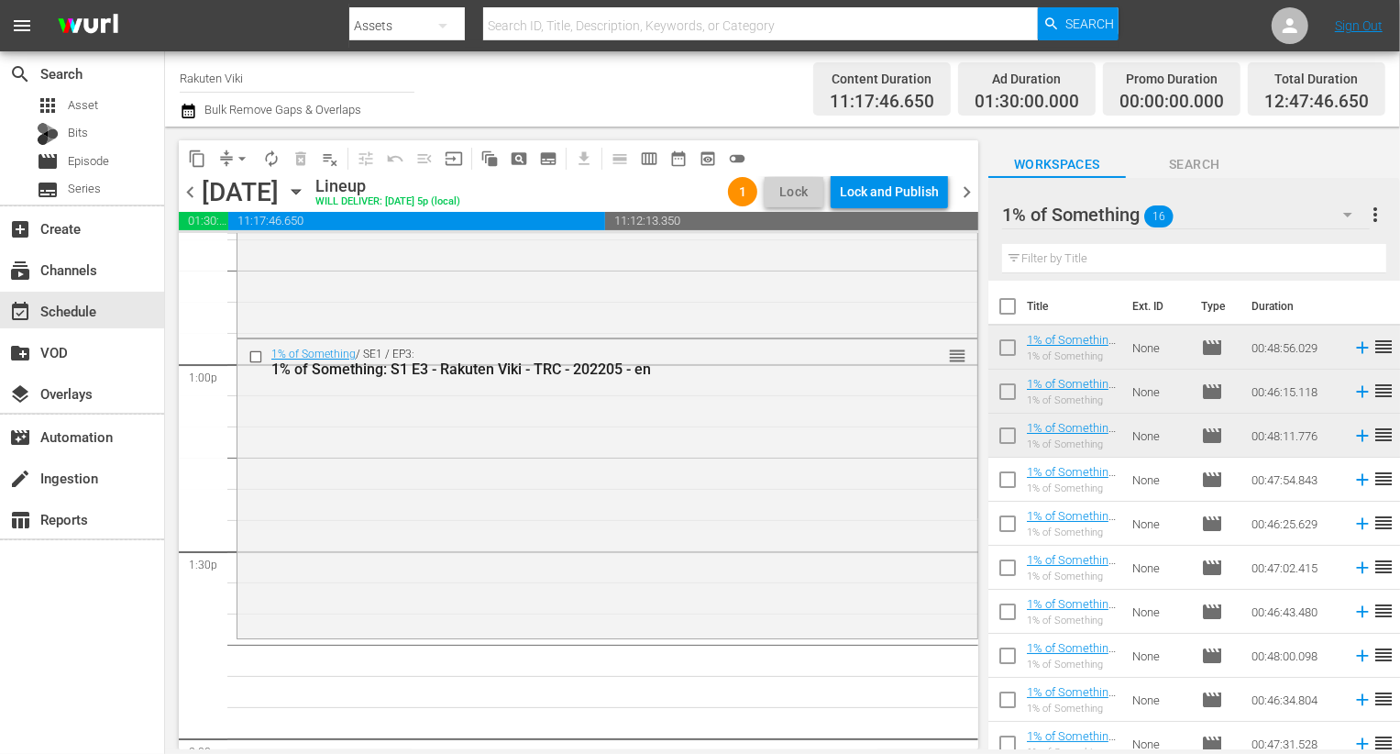
scroll to position [4744, 0]
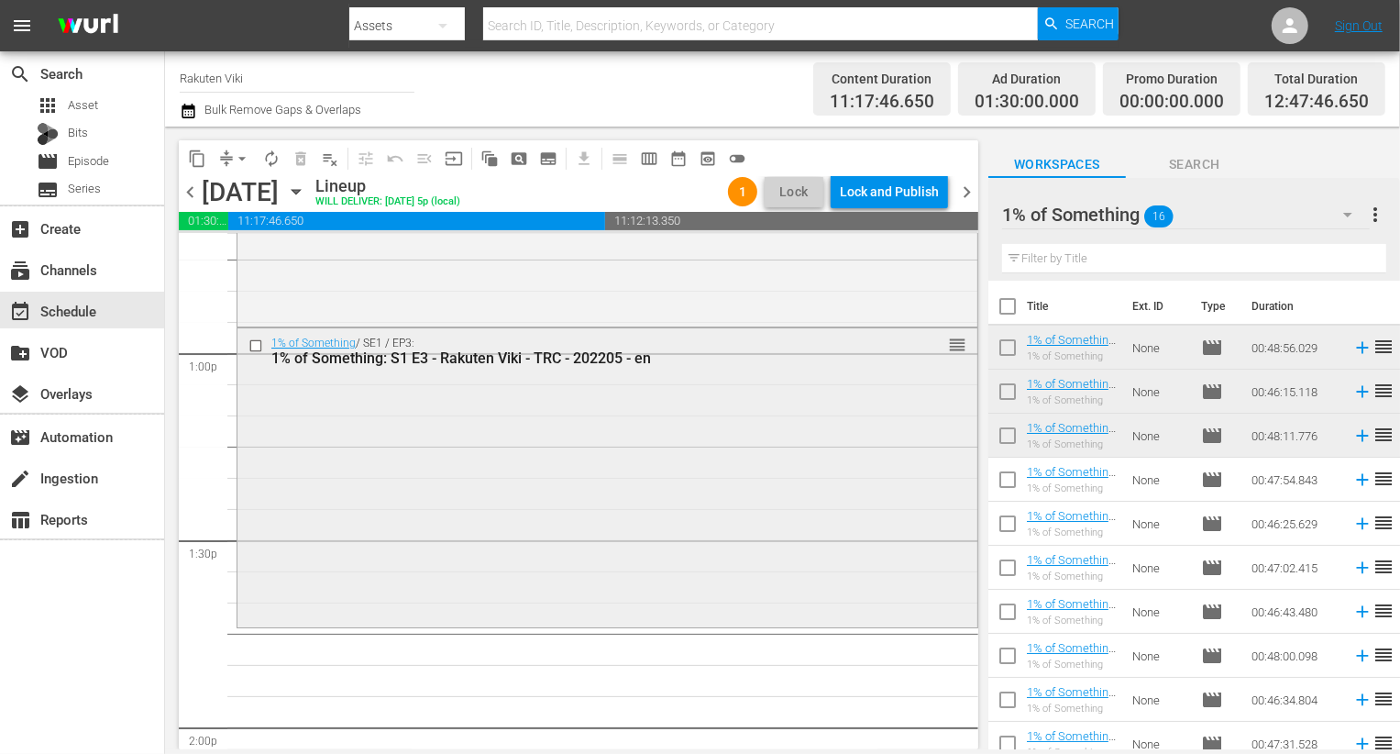
click at [429, 425] on div "1% of Something / SE1 / EP3: 1% of Something: S1 E3 - Rakuten Viki - TRC - 2022…" at bounding box center [607, 475] width 740 height 295
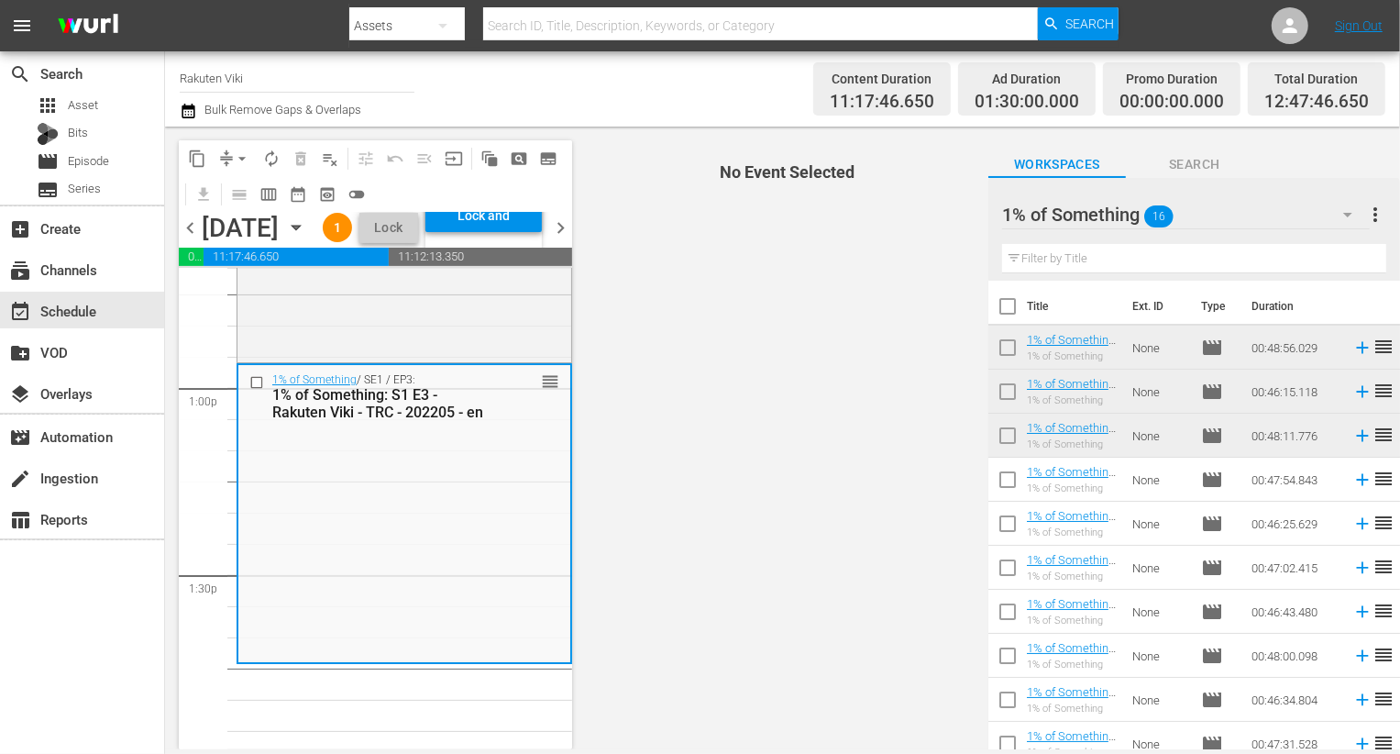
click at [998, 485] on input "checkbox" at bounding box center [1007, 483] width 39 height 39
checkbox input "true"
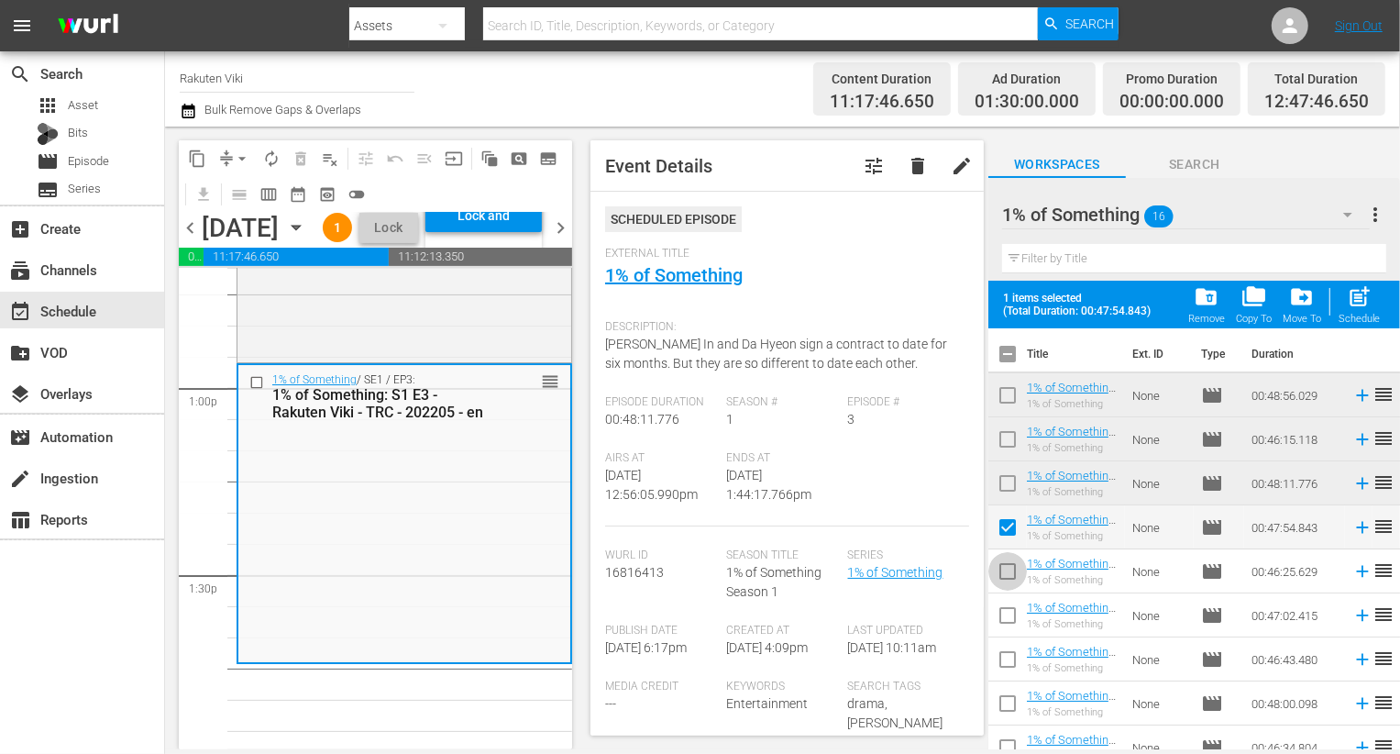
click at [1002, 585] on input "checkbox" at bounding box center [1007, 575] width 39 height 39
checkbox input "true"
click at [1002, 615] on input "checkbox" at bounding box center [1007, 619] width 39 height 39
checkbox input "true"
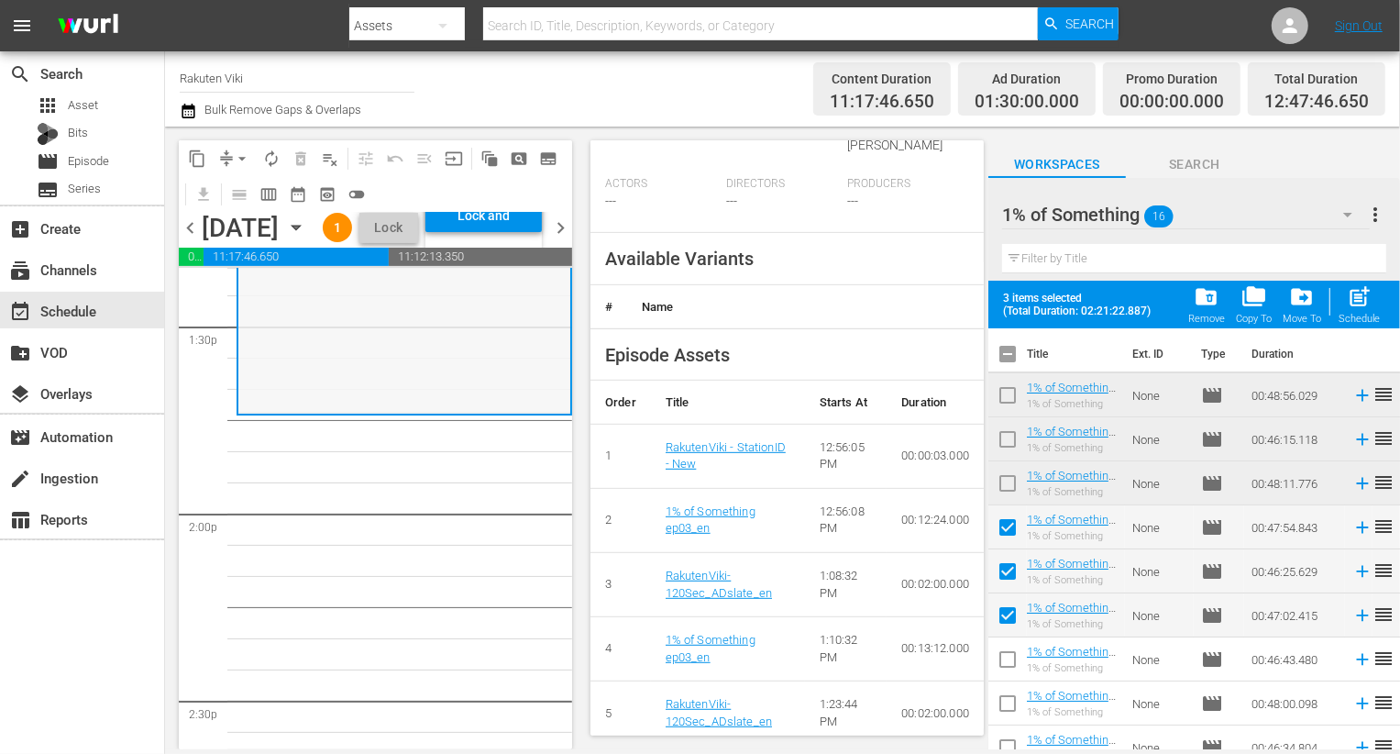
scroll to position [4994, 0]
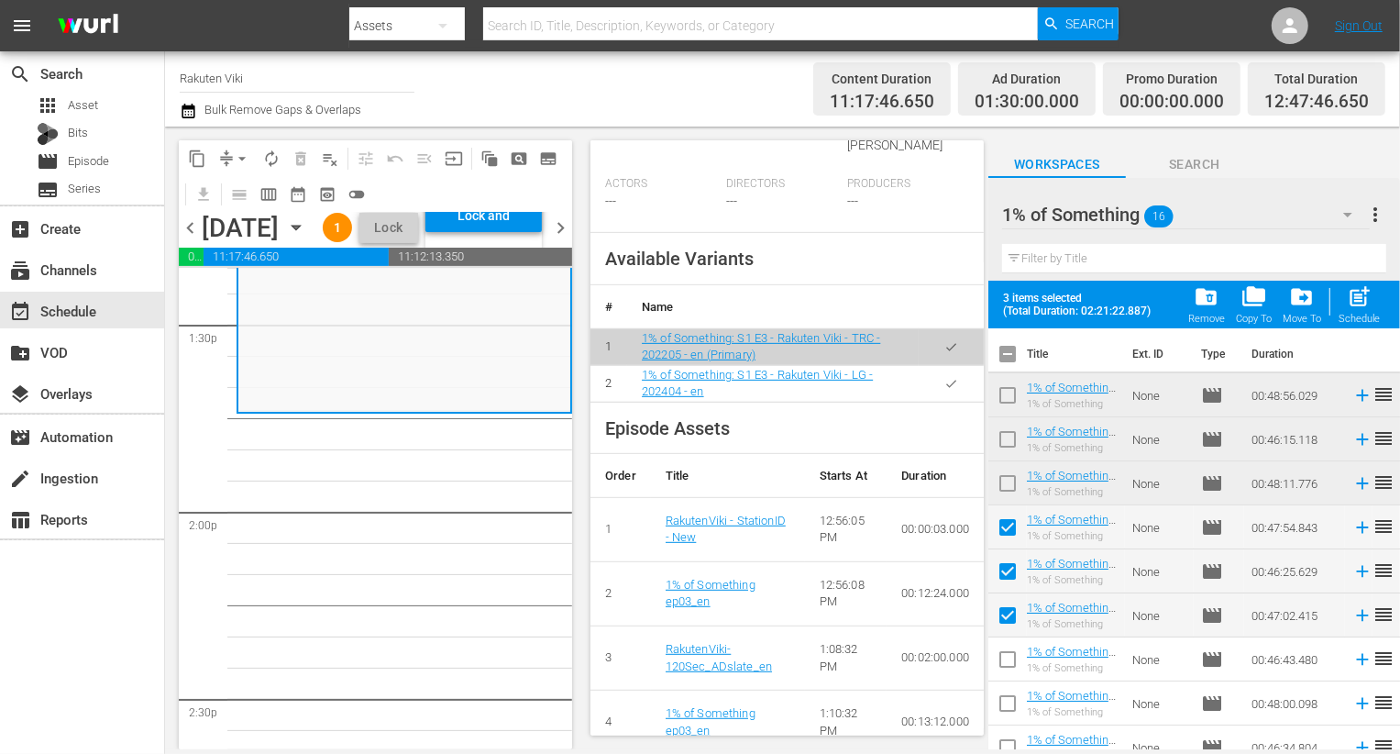
click at [933, 393] on button "button" at bounding box center [951, 384] width 36 height 36
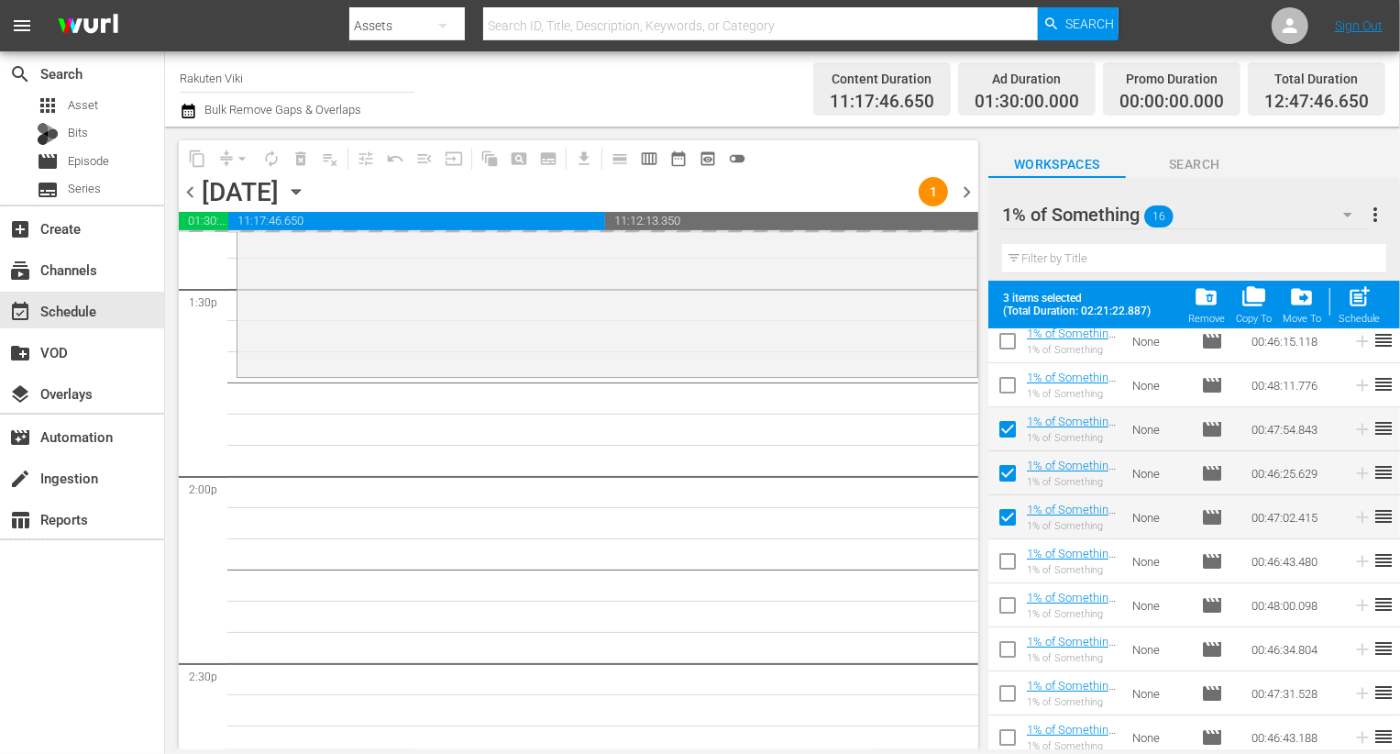
scroll to position [101, 0]
click at [1008, 547] on input "checkbox" at bounding box center [1007, 562] width 39 height 39
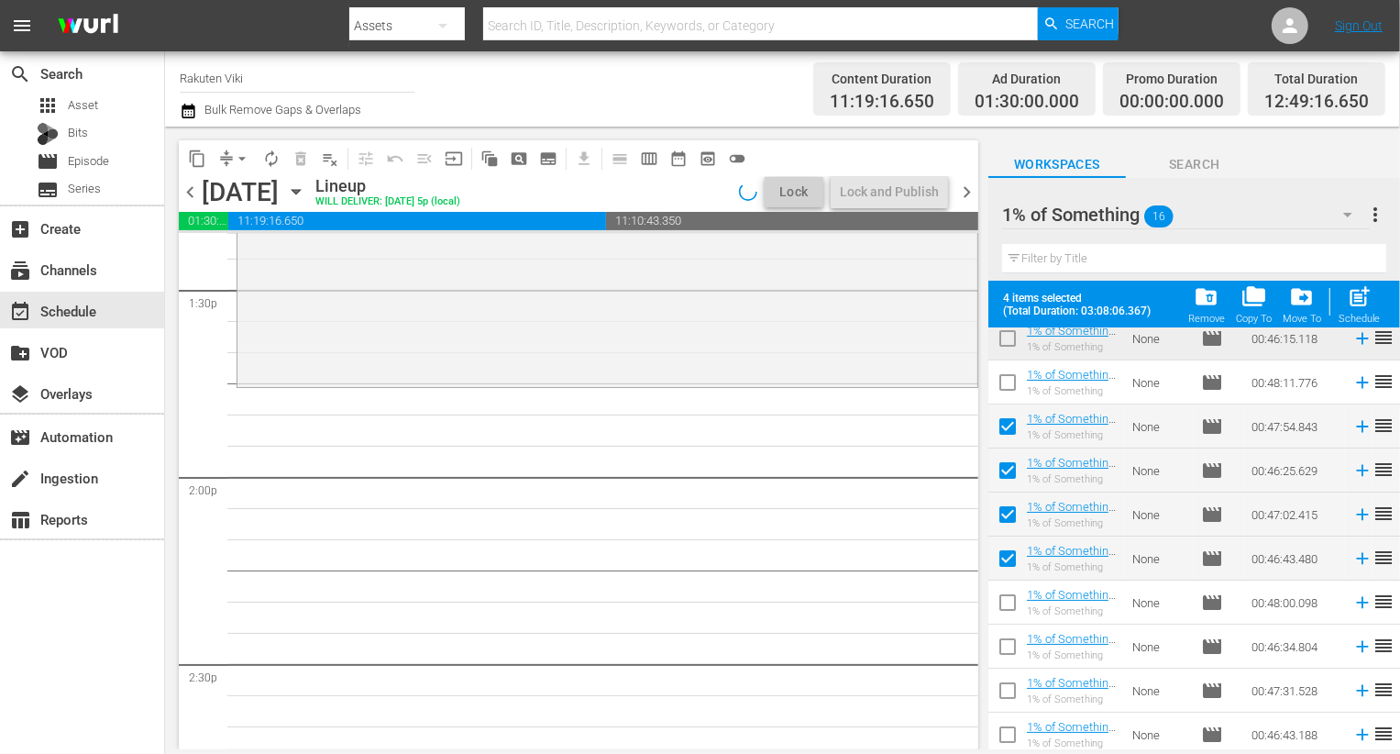
click at [994, 553] on input "checkbox" at bounding box center [1007, 562] width 39 height 39
checkbox input "false"
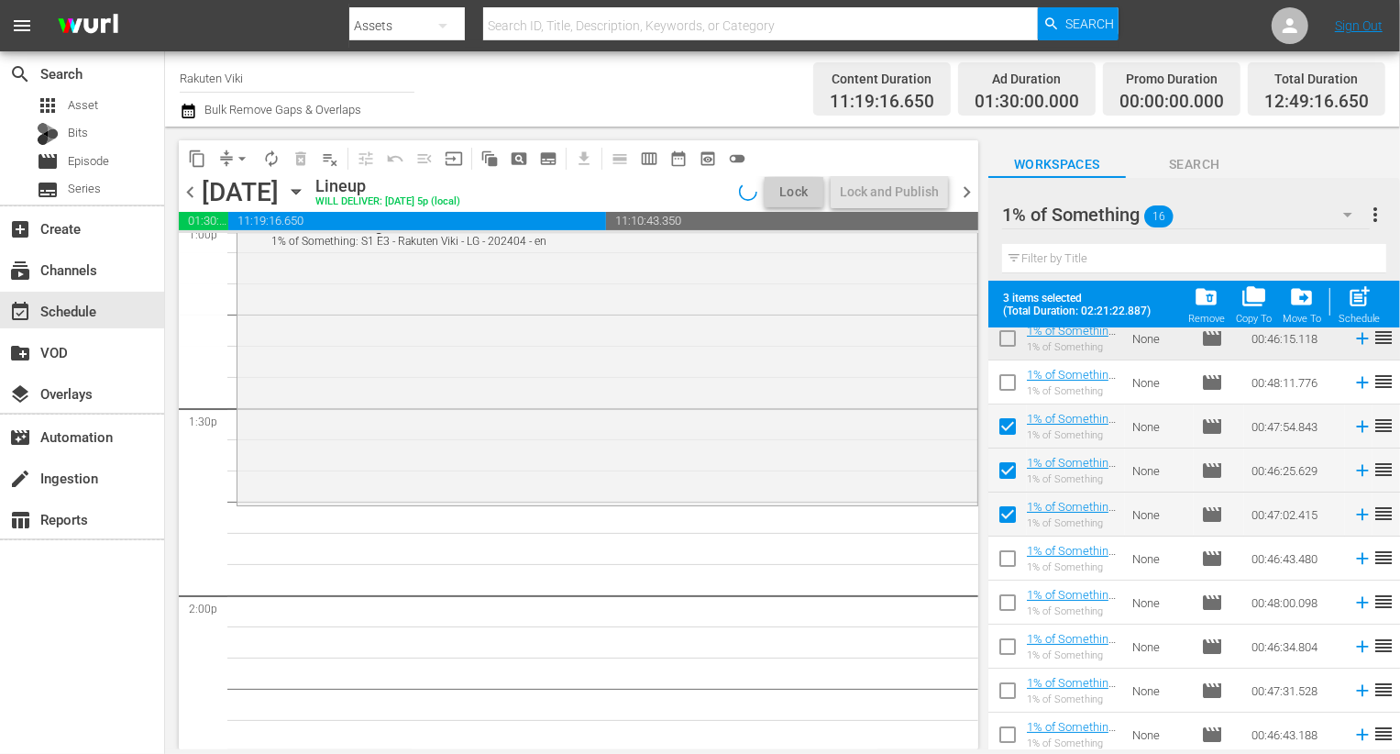
scroll to position [4915, 0]
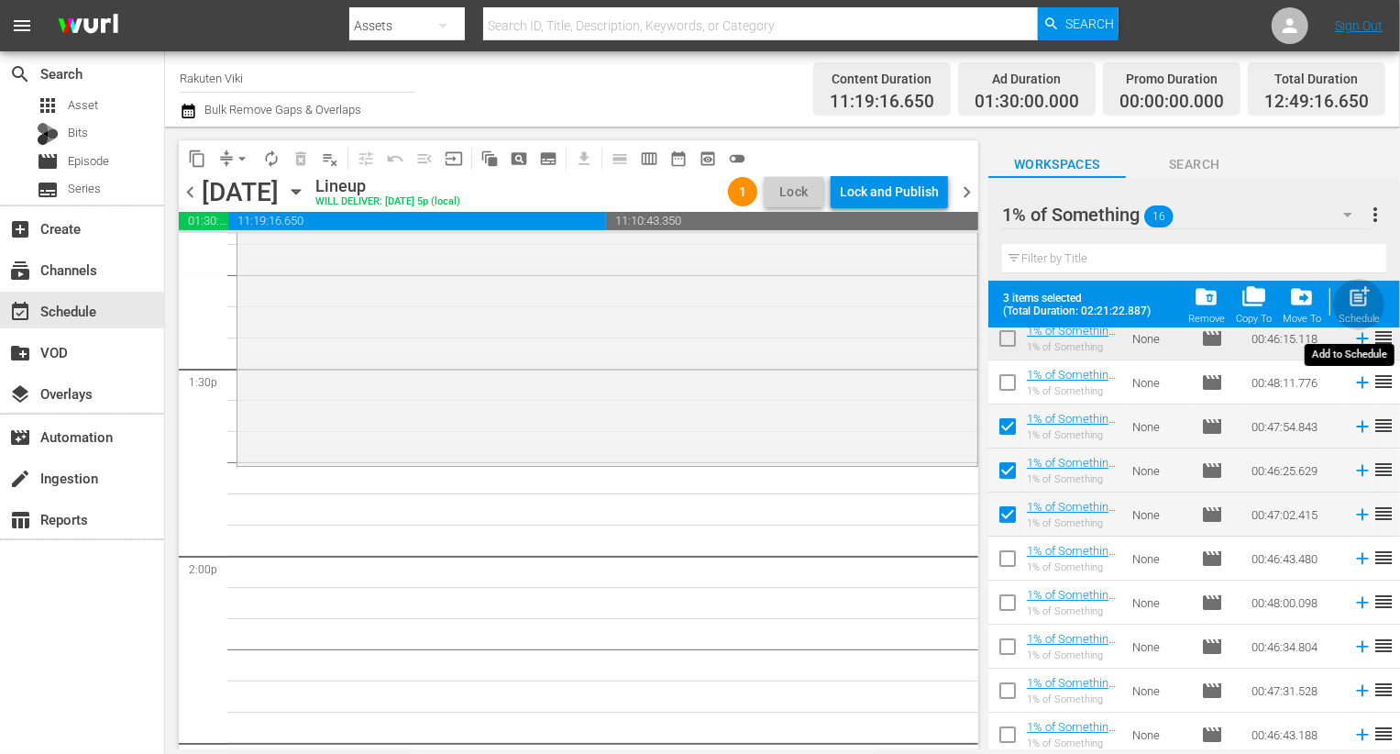
click at [1360, 306] on span "post_add" at bounding box center [1359, 296] width 25 height 25
checkbox input "false"
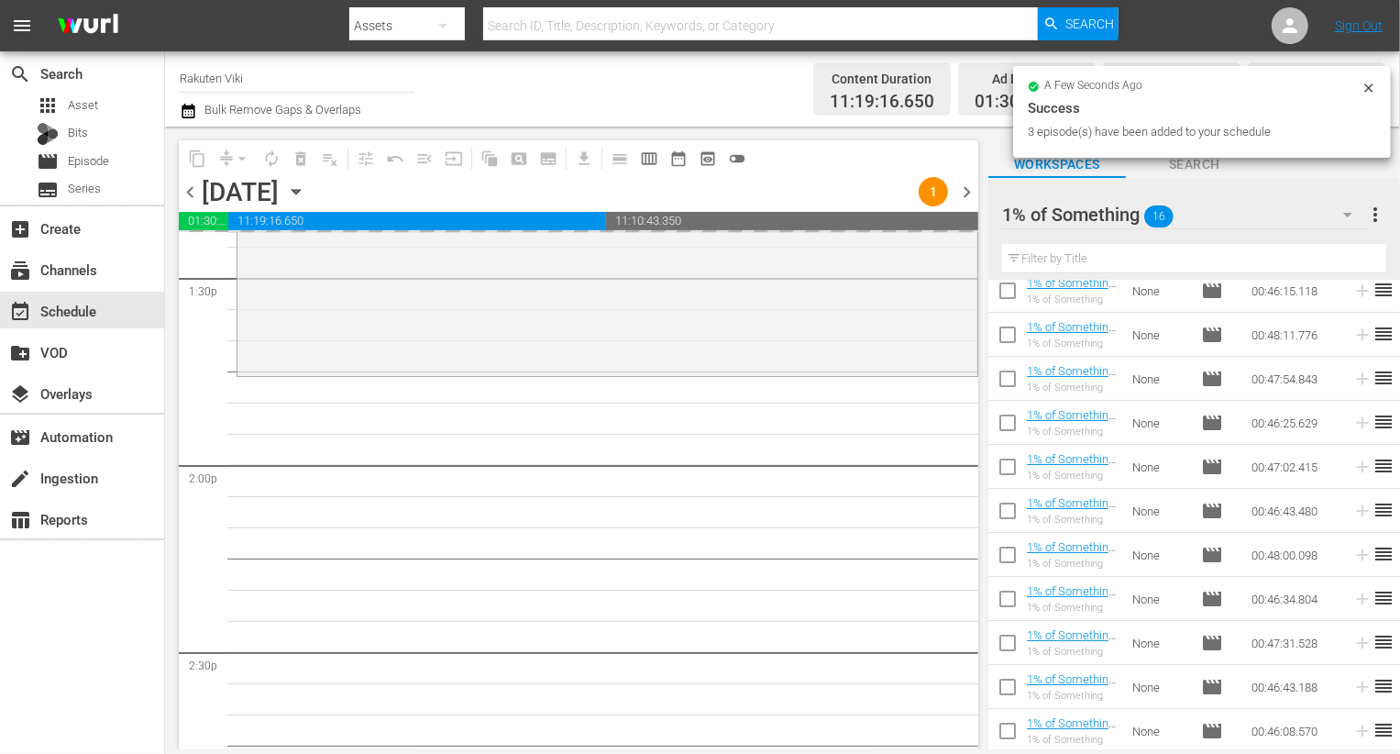
scroll to position [5039, 0]
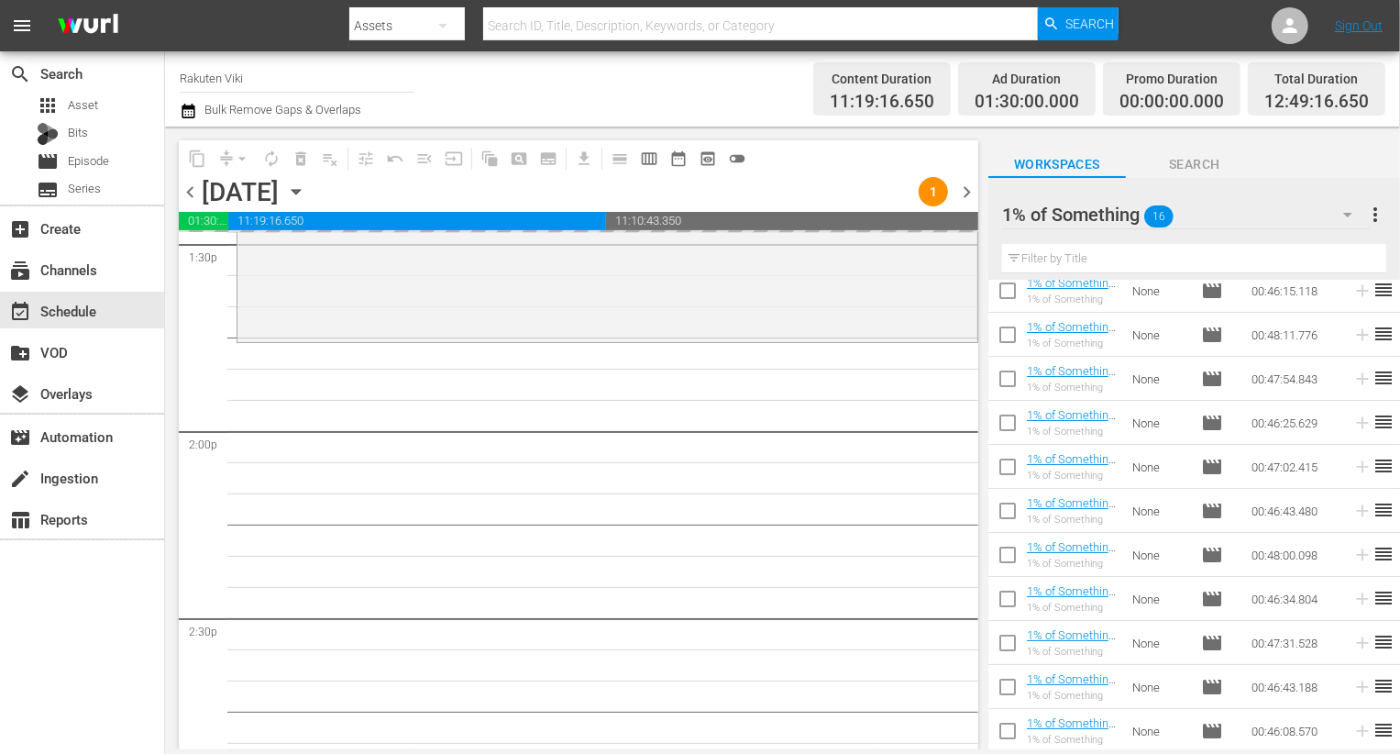
click at [1242, 221] on div "1% of Something 16" at bounding box center [1186, 214] width 368 height 51
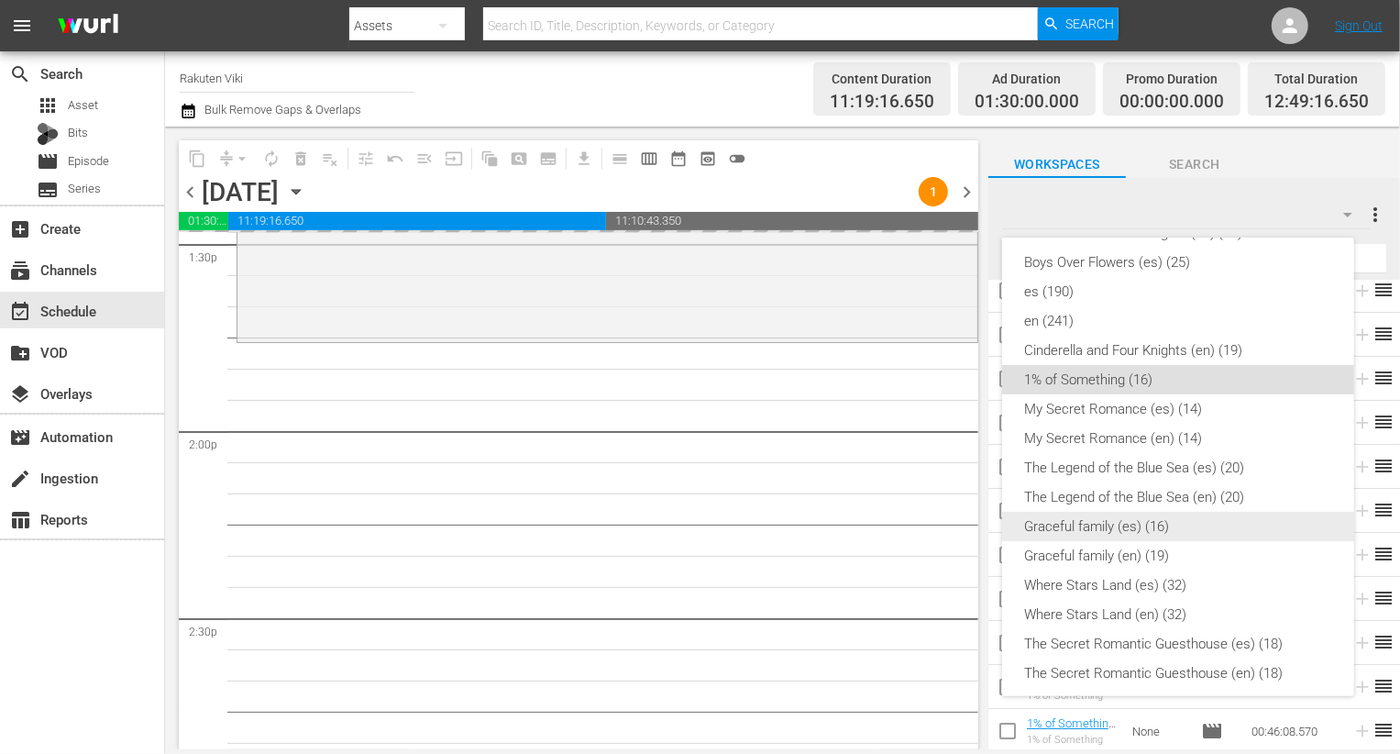
scroll to position [293, 0]
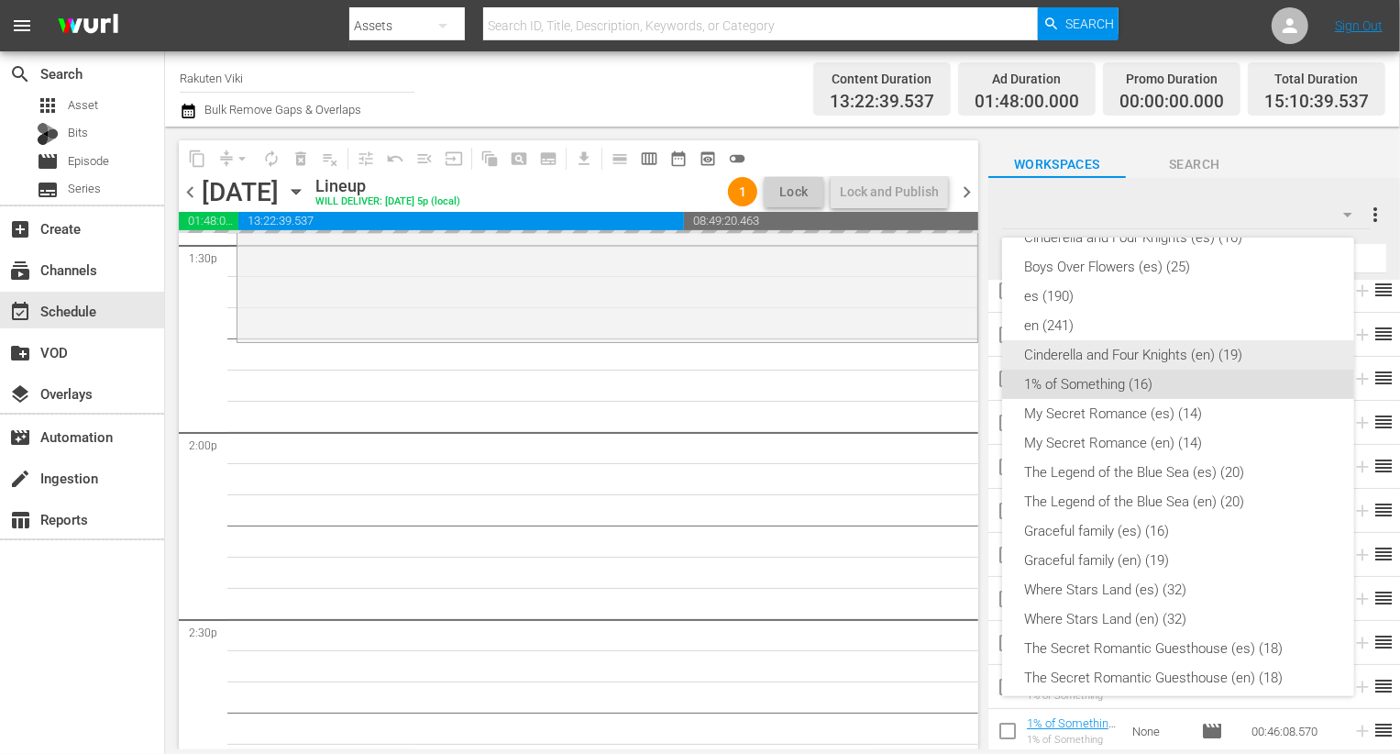
click at [1191, 347] on div "Cinderella and Four Knights (en) (19)" at bounding box center [1178, 354] width 308 height 29
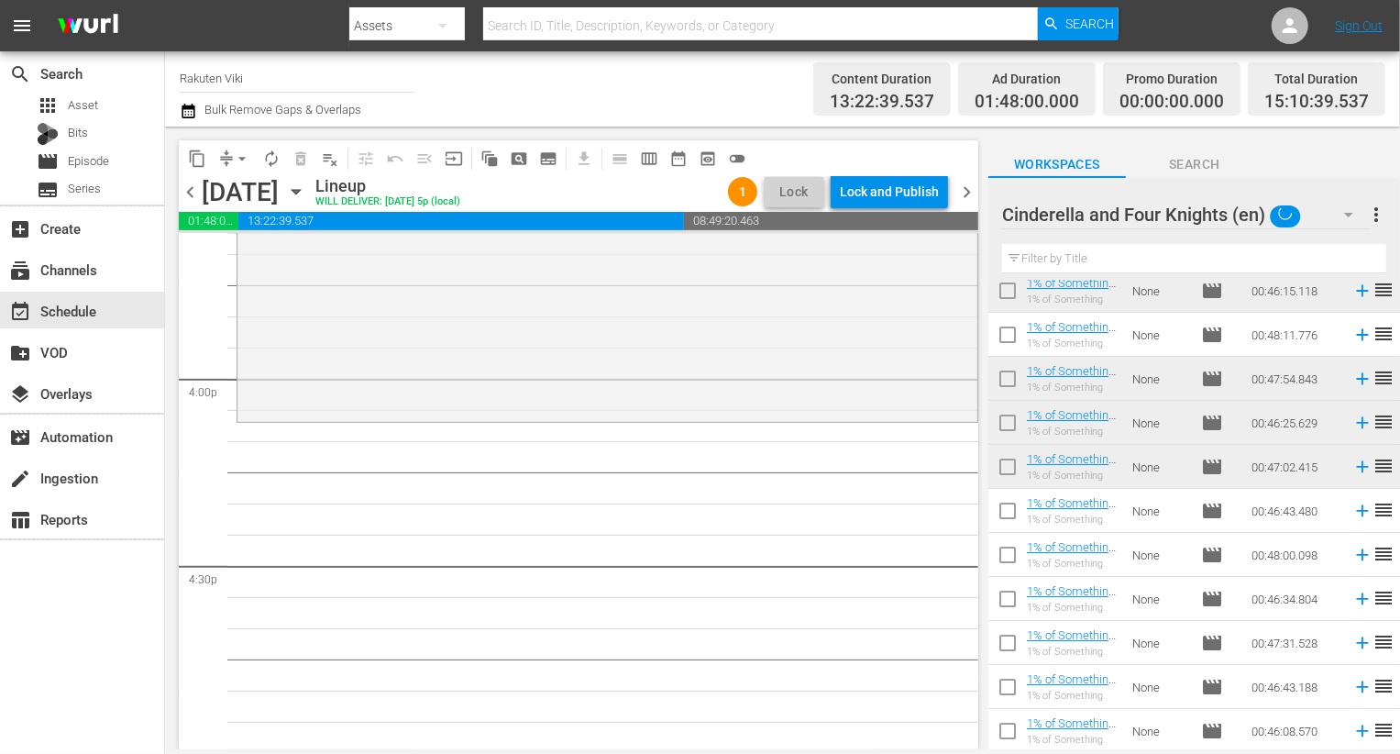
scroll to position [5871, 0]
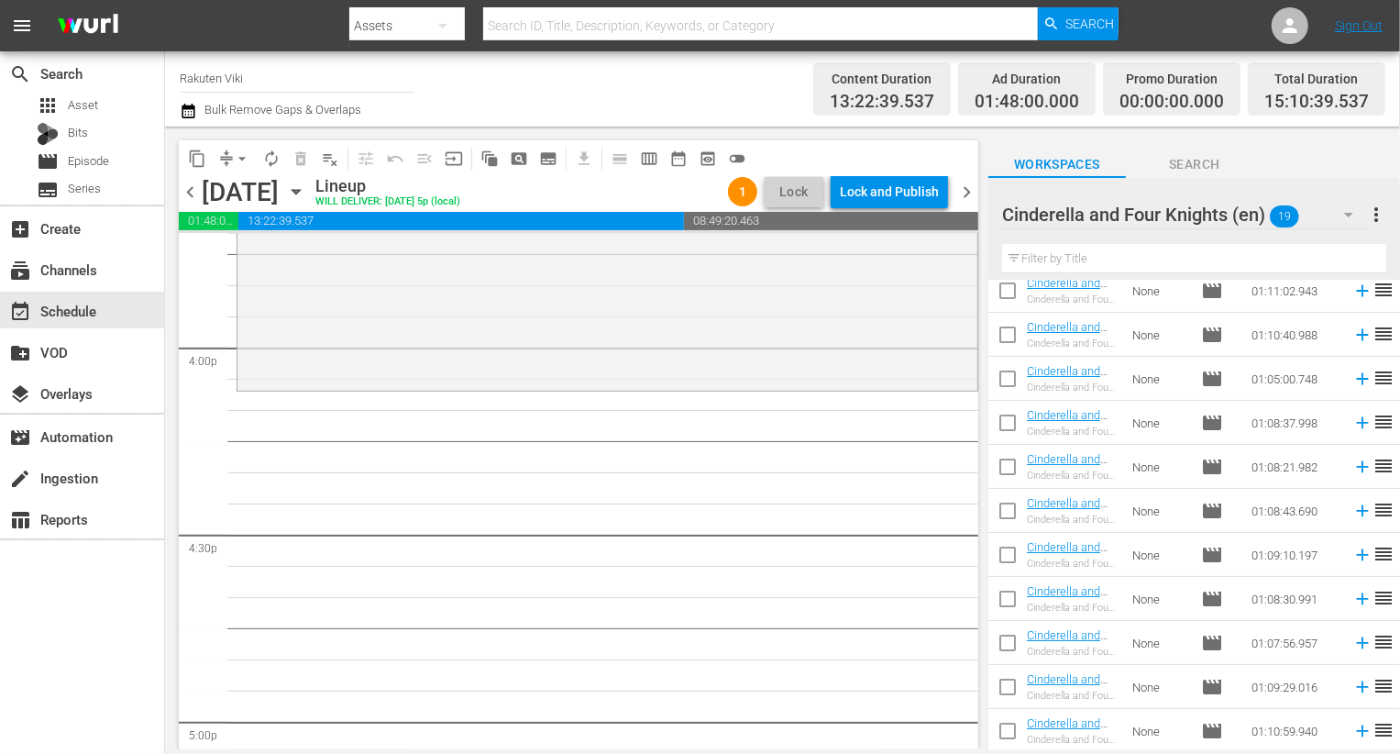
click at [1264, 220] on div at bounding box center [1137, 216] width 271 height 46
click at [1336, 210] on button "button" at bounding box center [1349, 215] width 44 height 44
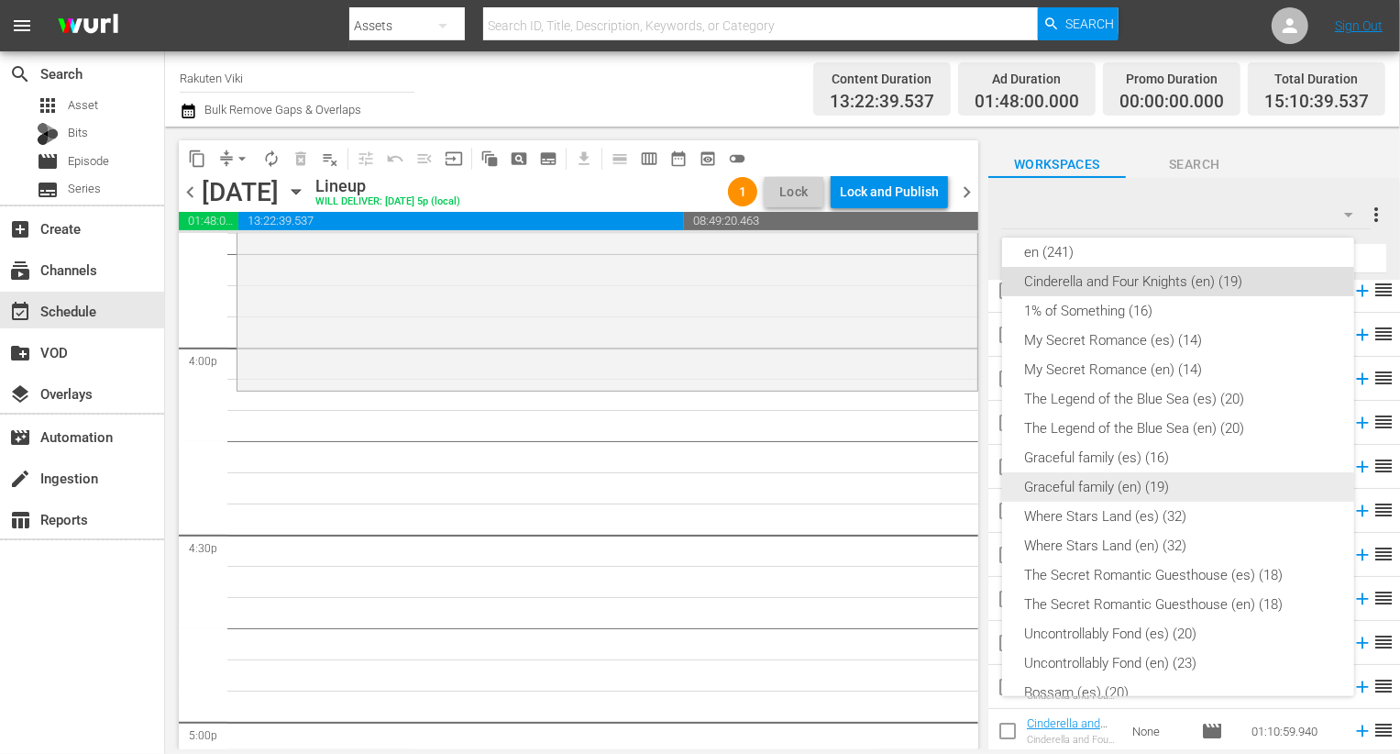
scroll to position [286, 0]
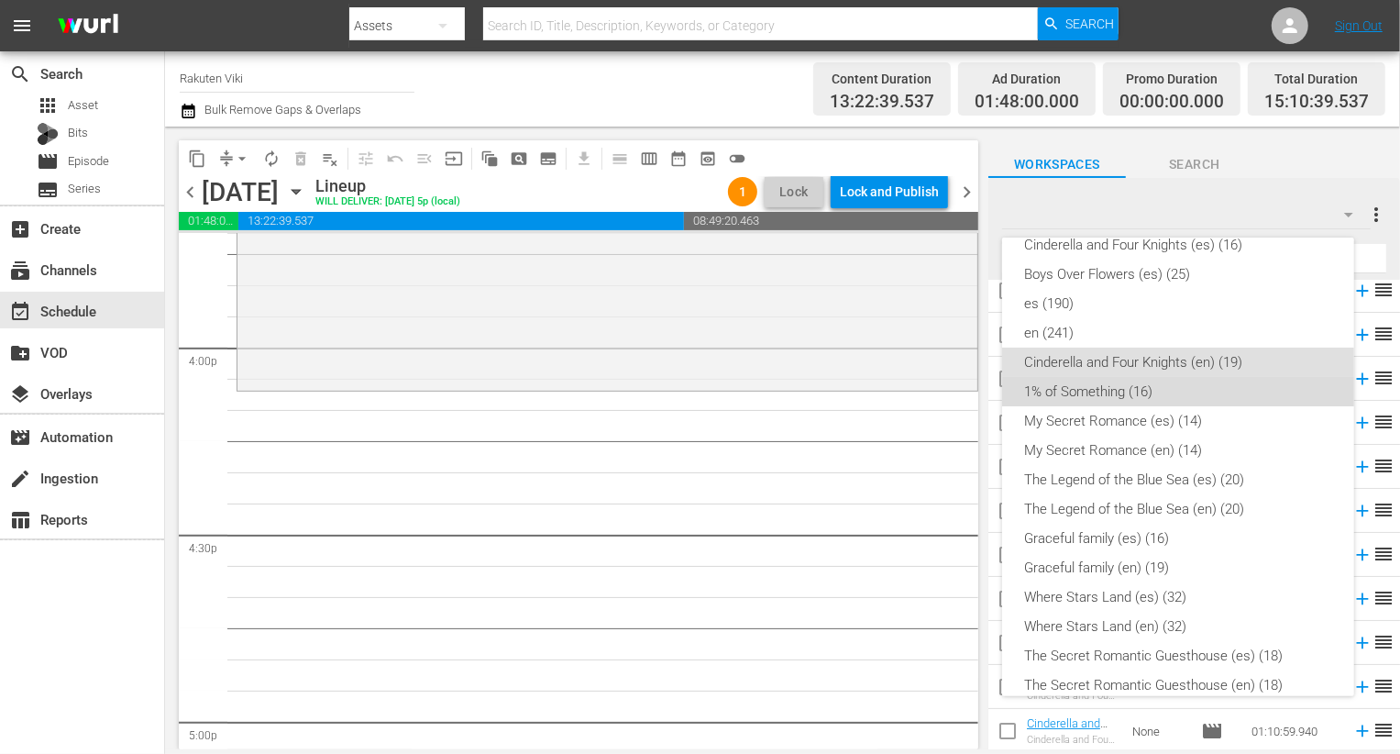
click at [1179, 389] on div "1% of Something (16)" at bounding box center [1178, 391] width 308 height 29
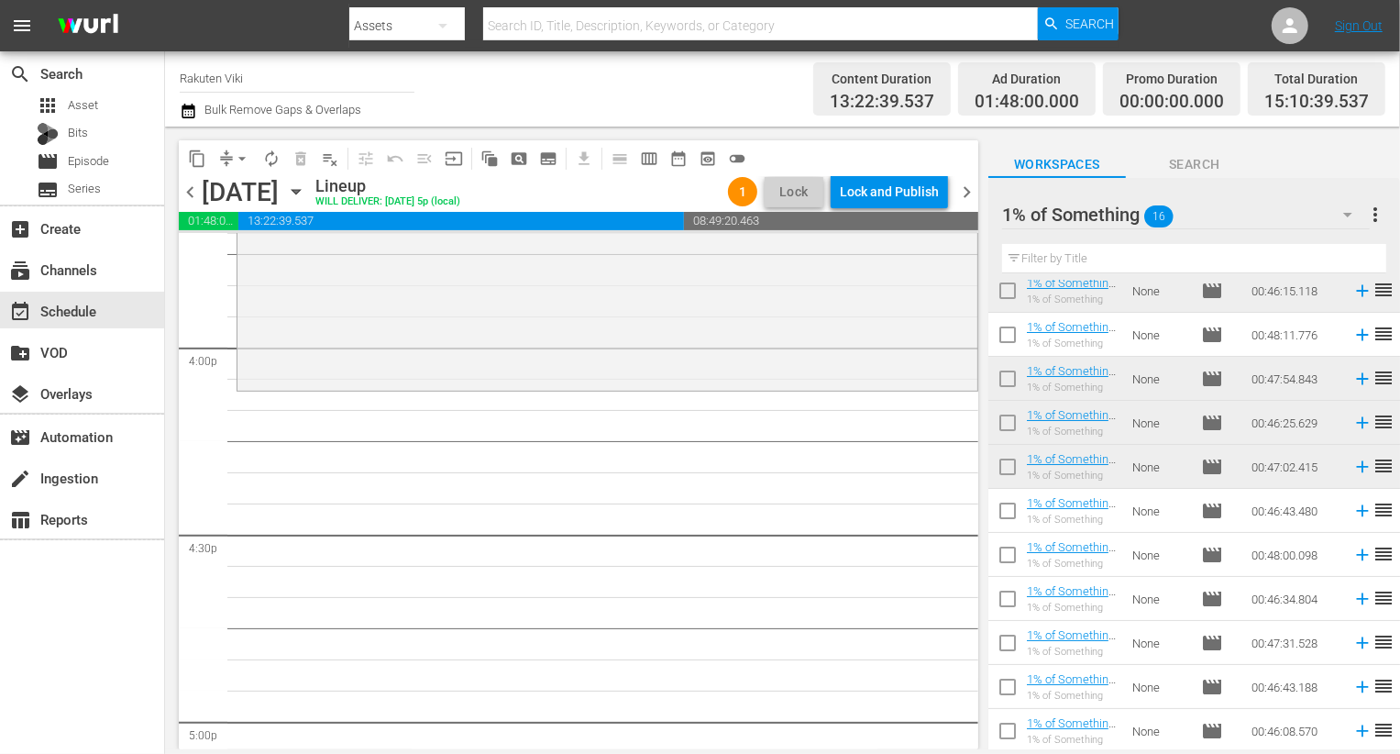
scroll to position [0, 0]
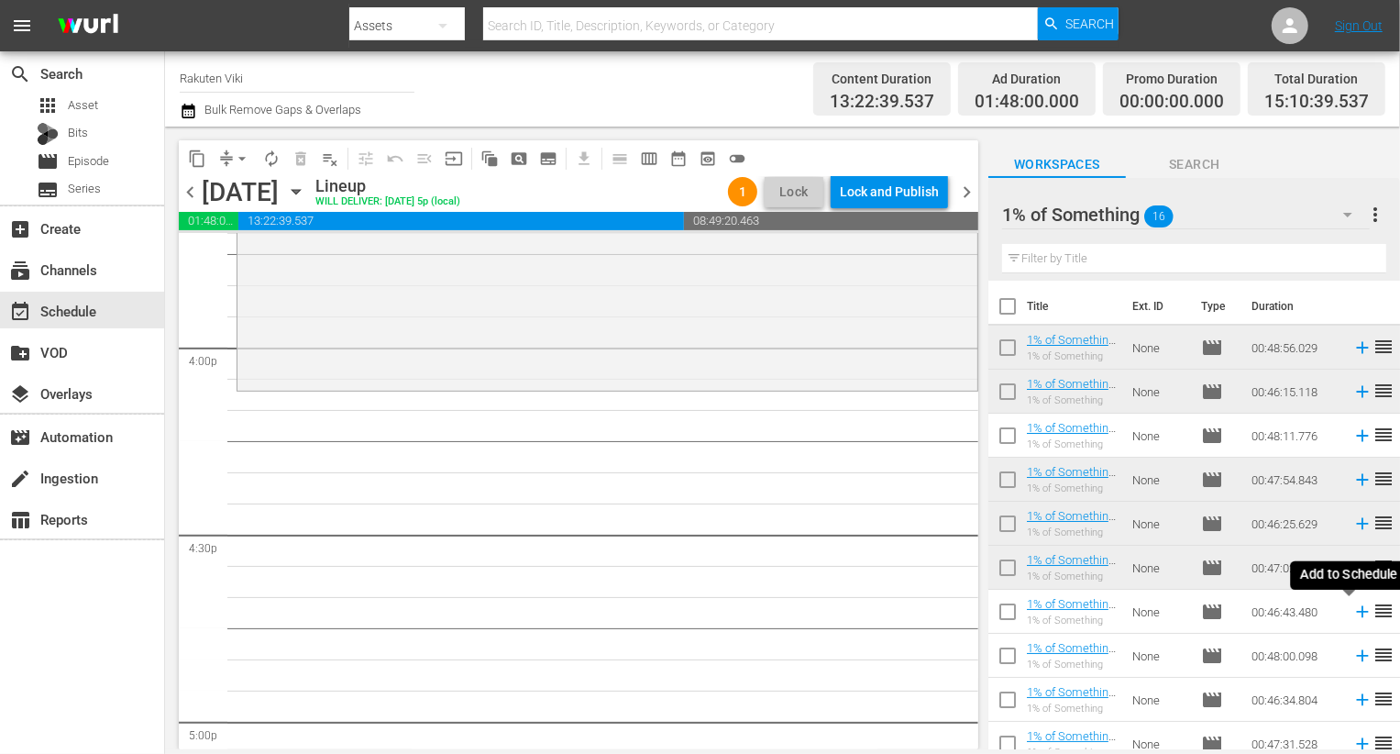
click at [1352, 617] on icon at bounding box center [1362, 611] width 20 height 20
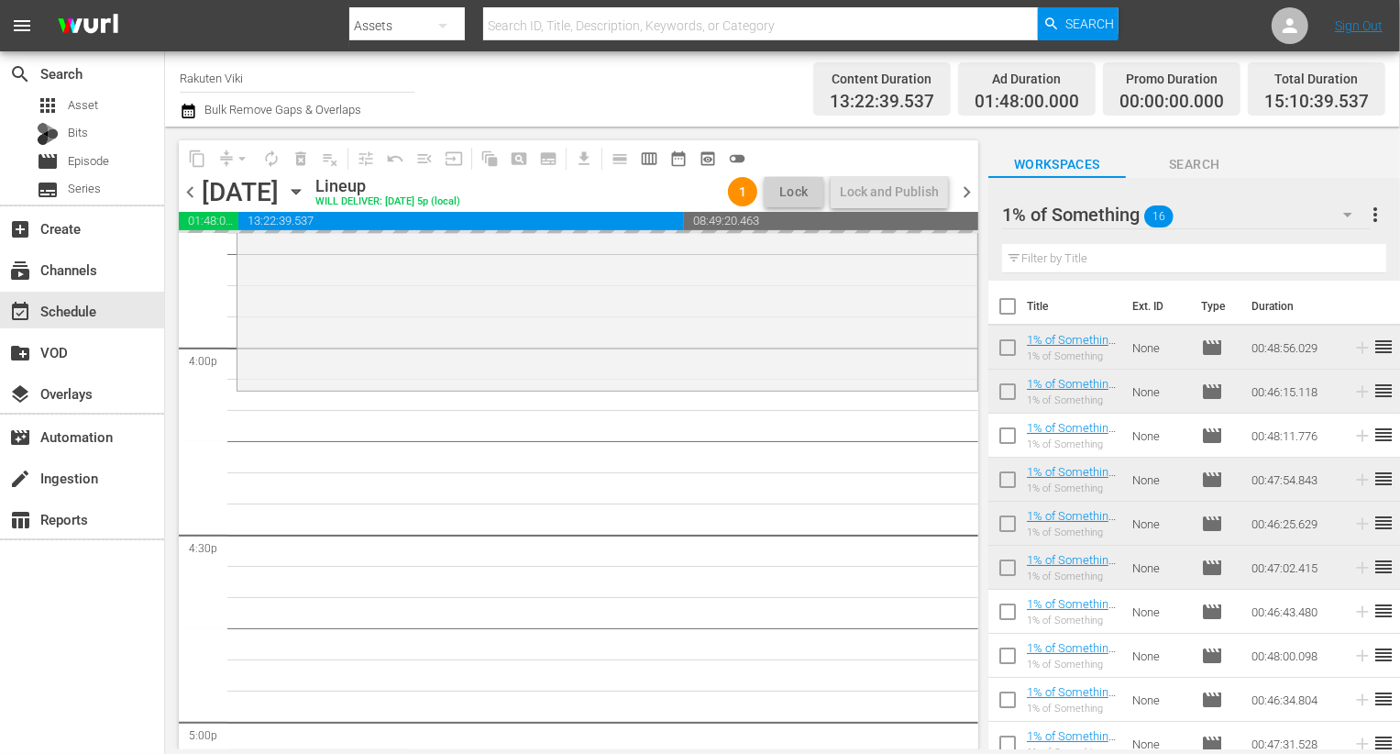
click at [1223, 201] on div "1% of Something 16" at bounding box center [1186, 214] width 368 height 51
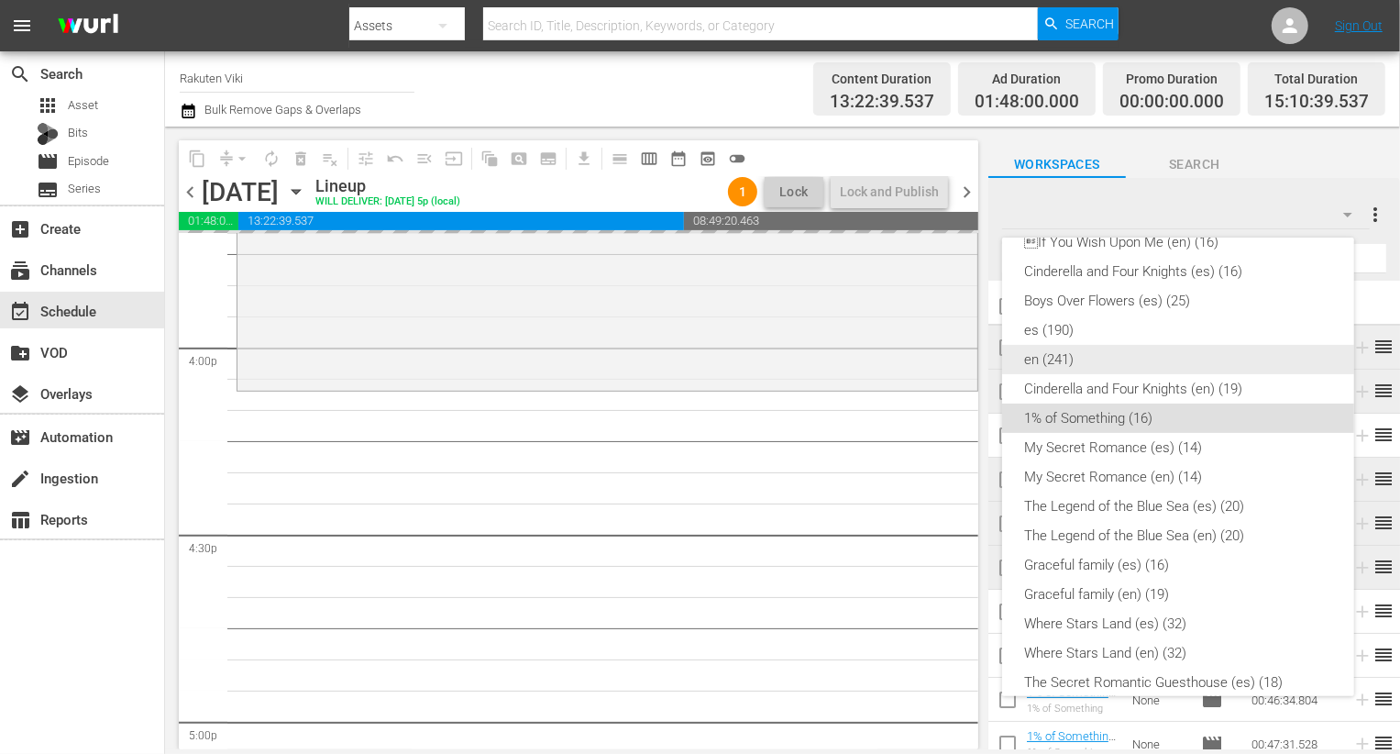
scroll to position [257, 0]
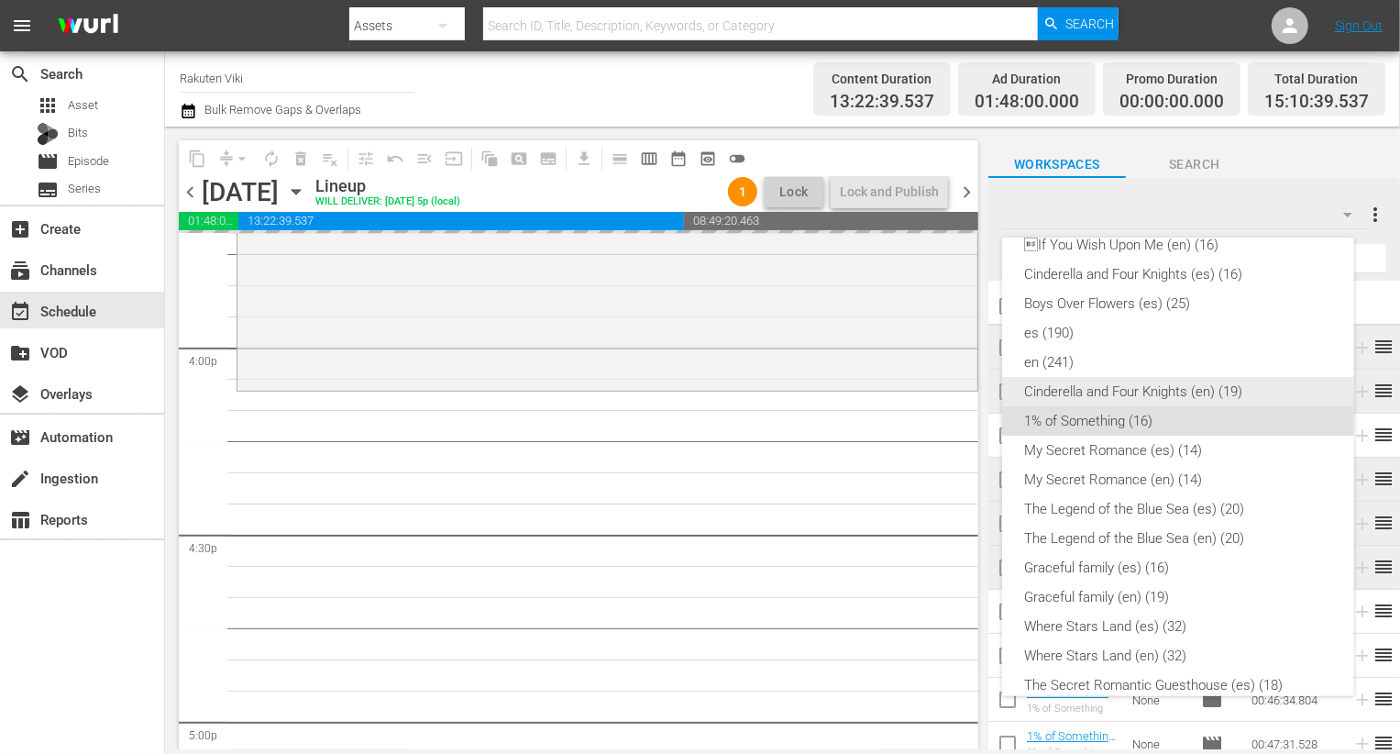
click at [1156, 380] on div "Cinderella and Four Knights (en) (19)" at bounding box center [1178, 391] width 308 height 29
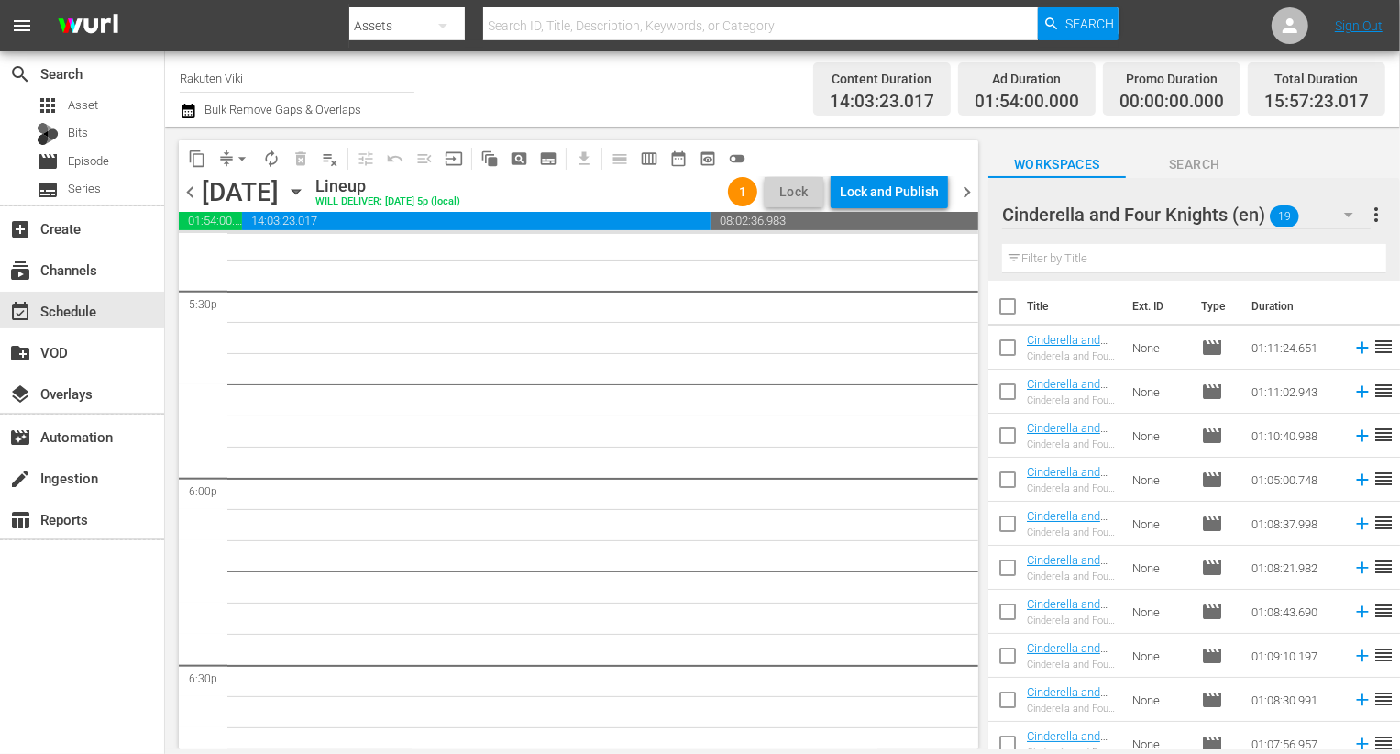
scroll to position [6495, 0]
click at [1002, 348] on input "checkbox" at bounding box center [1007, 351] width 39 height 39
checkbox input "true"
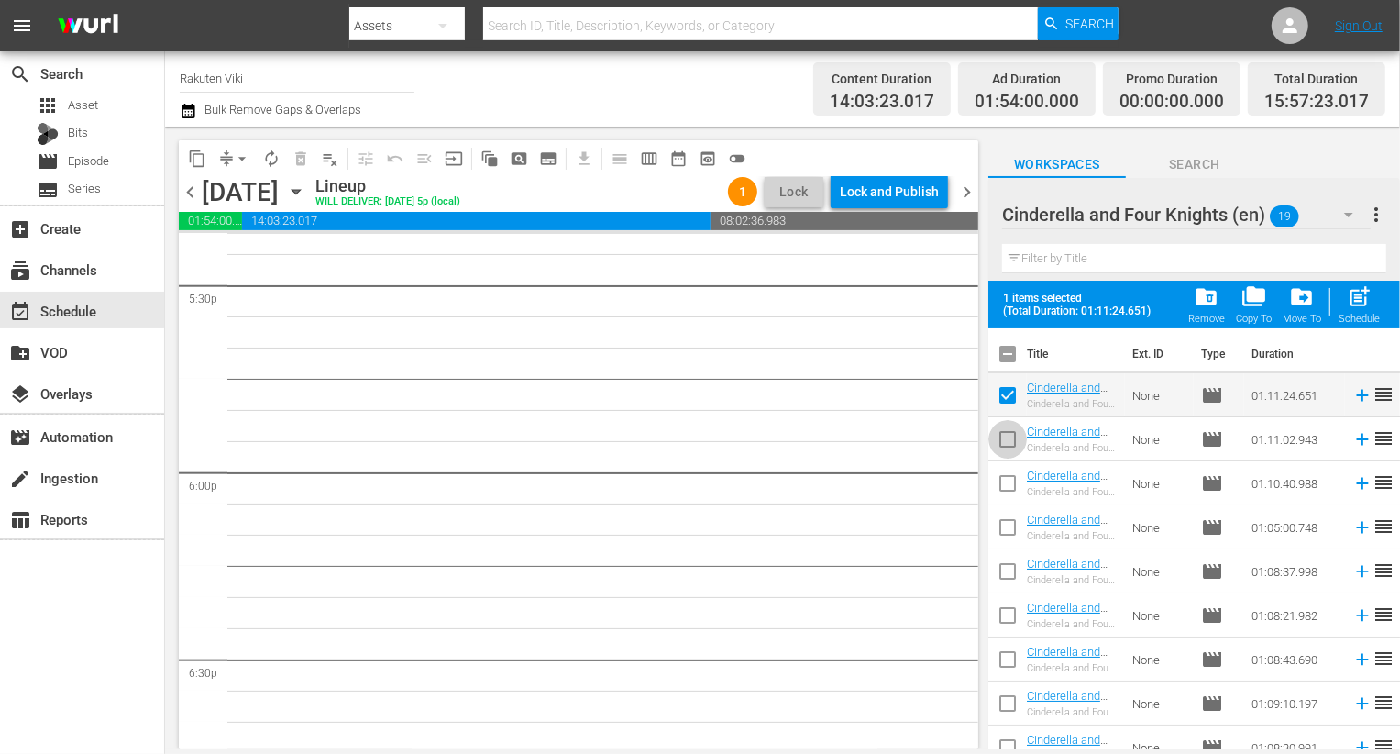
click at [1006, 437] on input "checkbox" at bounding box center [1007, 443] width 39 height 39
checkbox input "true"
click at [1006, 482] on input "checkbox" at bounding box center [1007, 487] width 39 height 39
checkbox input "true"
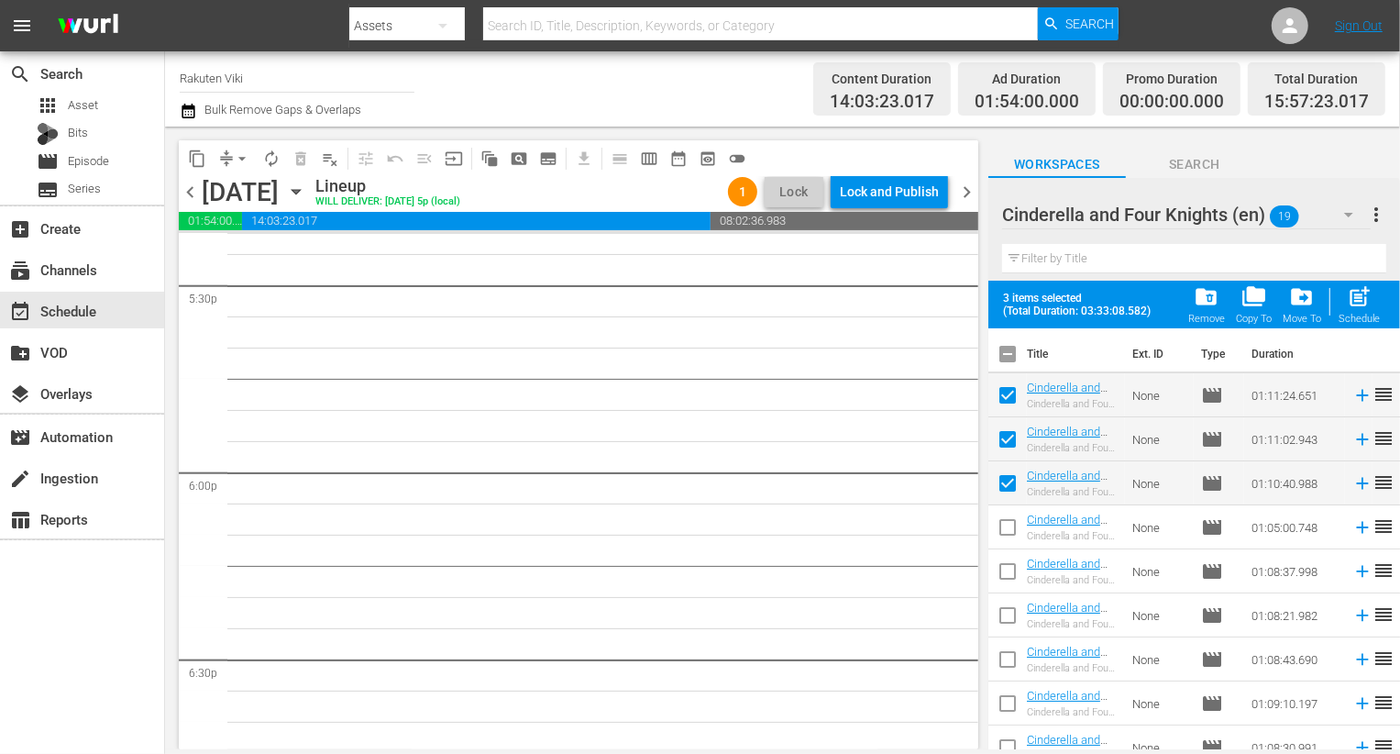
click at [1006, 528] on input "checkbox" at bounding box center [1007, 531] width 39 height 39
checkbox input "true"
click at [1006, 573] on input "checkbox" at bounding box center [1007, 575] width 39 height 39
checkbox input "true"
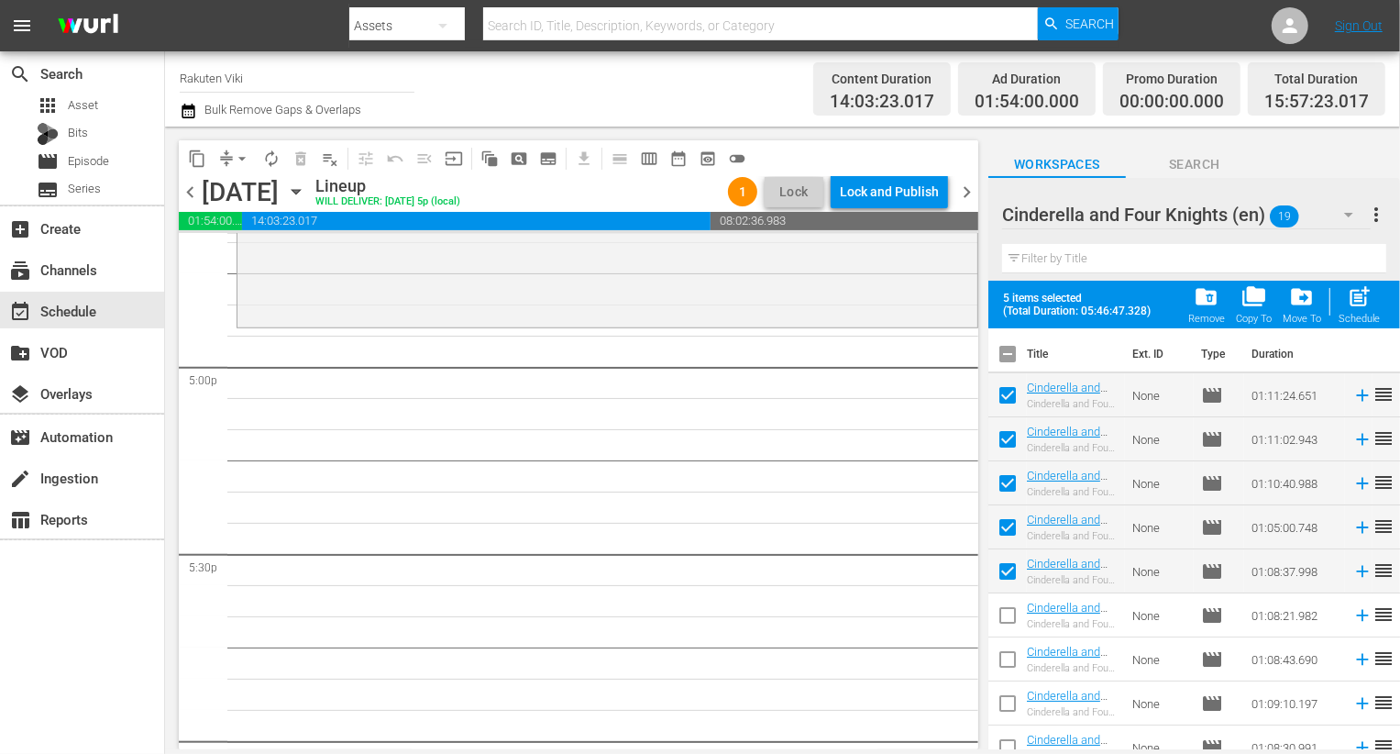
scroll to position [6207, 0]
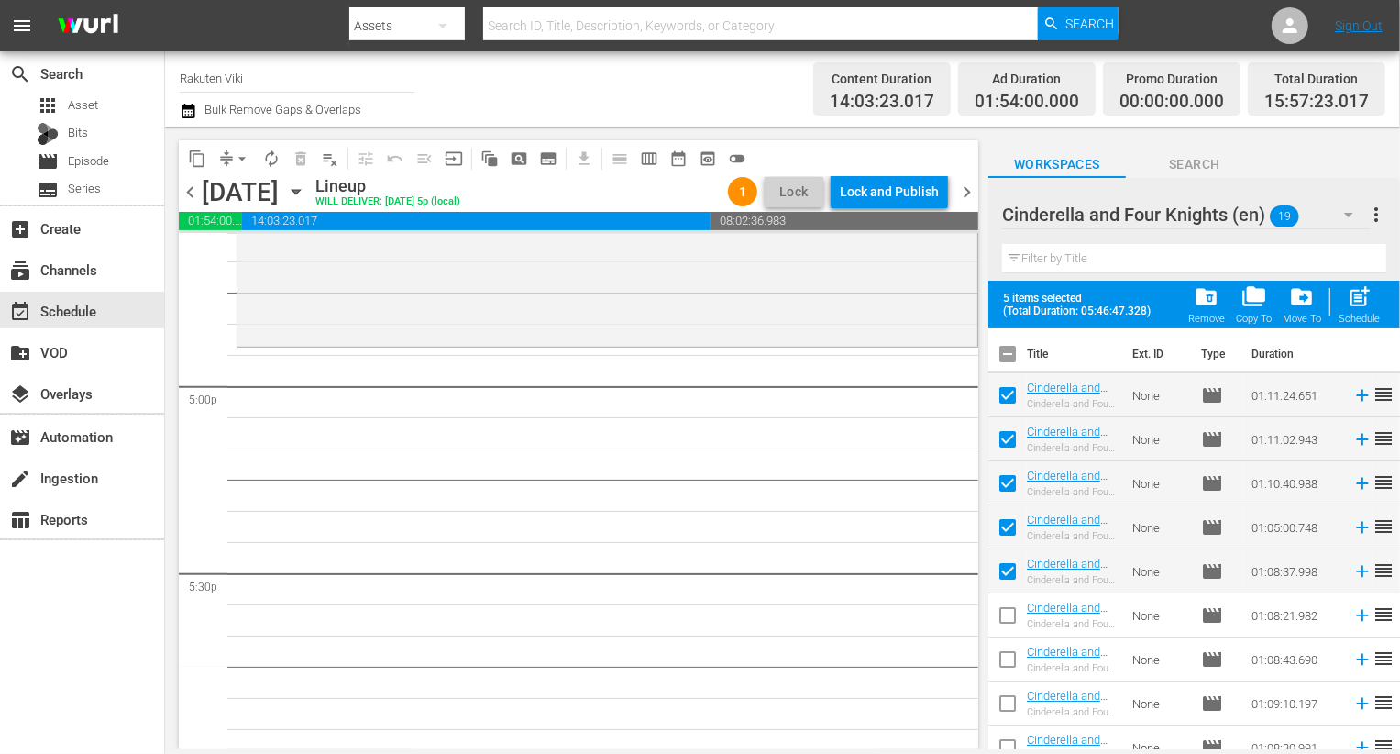
click at [1012, 623] on input "checkbox" at bounding box center [1007, 619] width 39 height 39
checkbox input "true"
click at [1362, 295] on span "post_add" at bounding box center [1359, 296] width 25 height 25
checkbox input "false"
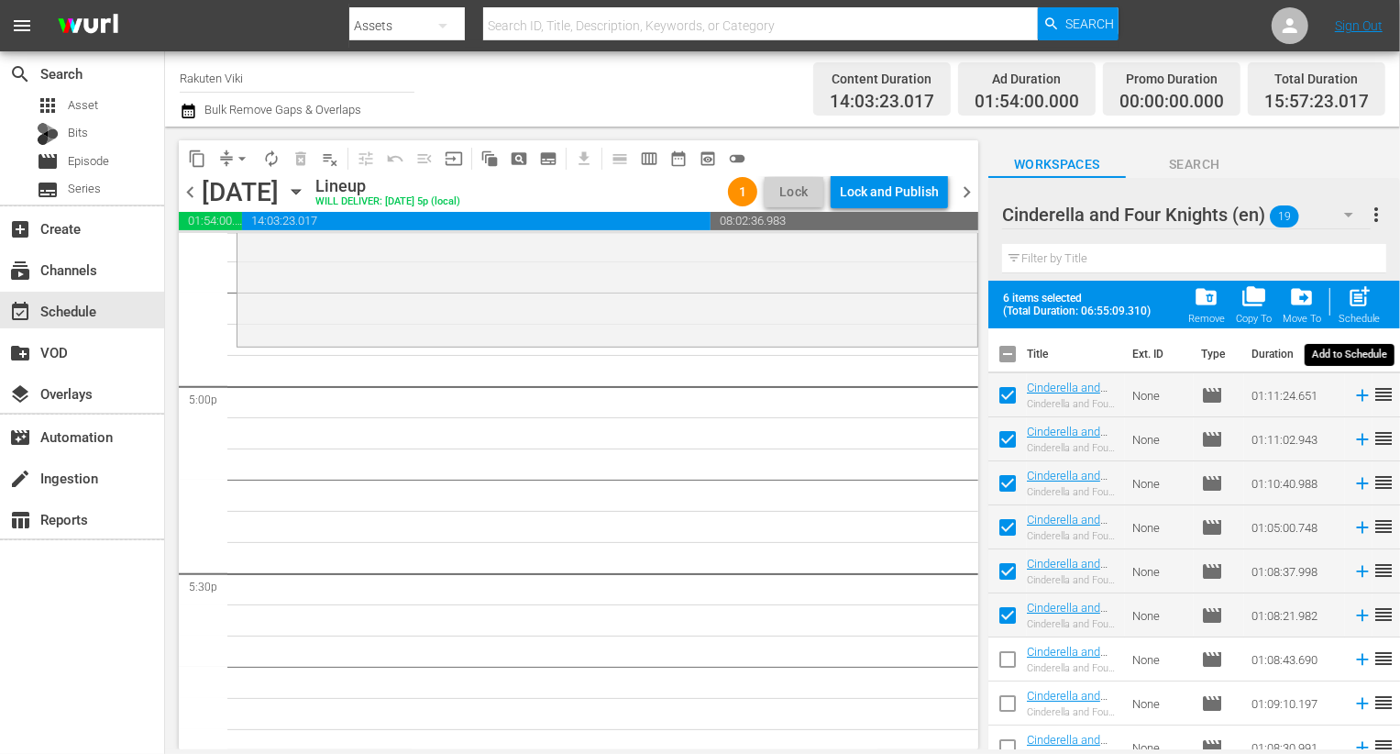
checkbox input "false"
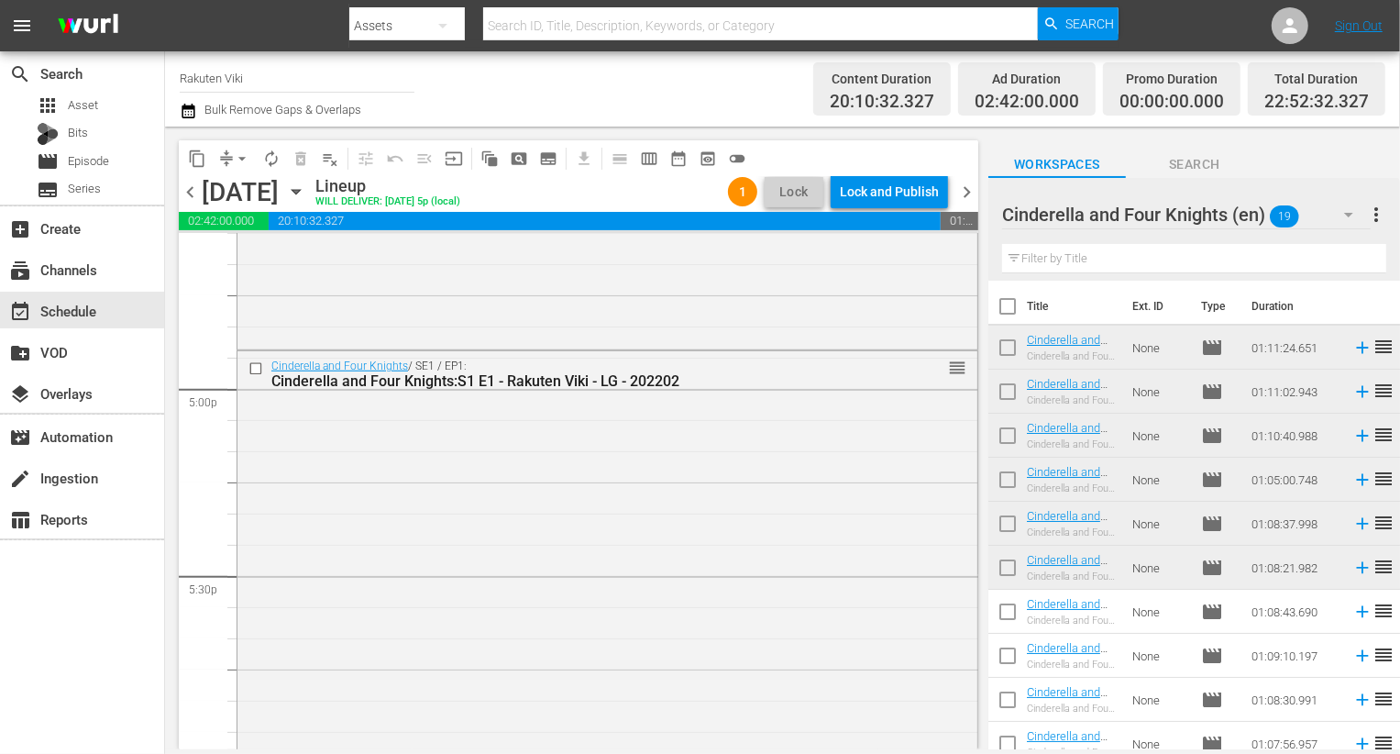
scroll to position [6112, 0]
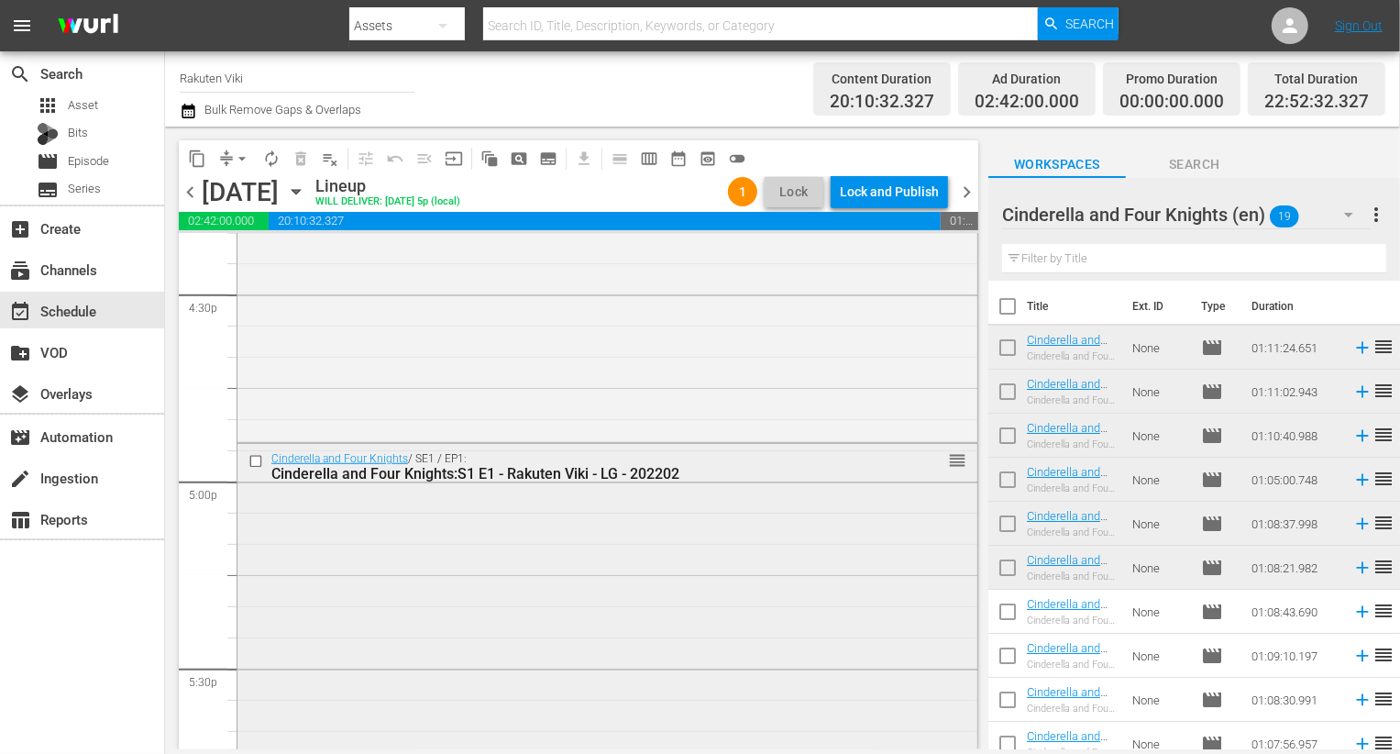
click at [259, 462] on input "checkbox" at bounding box center [257, 462] width 19 height 16
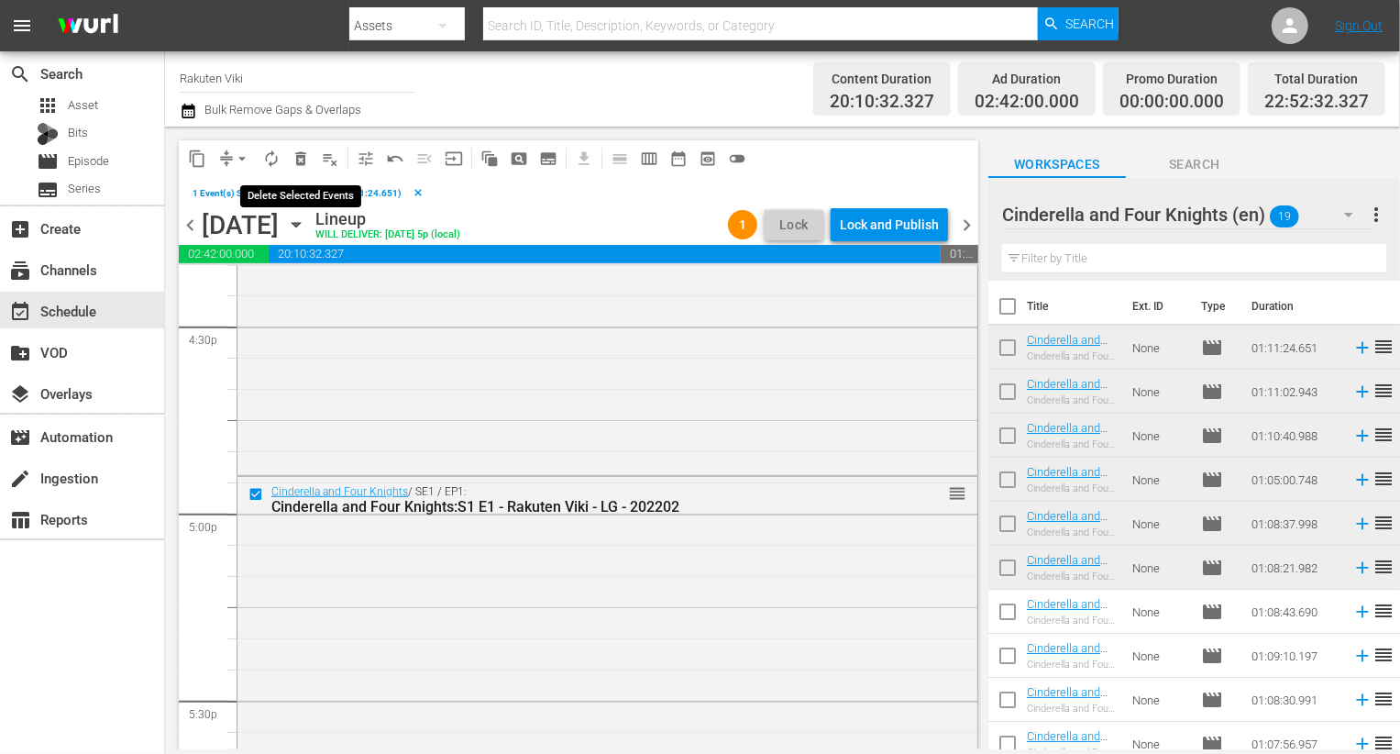
click at [290, 160] on button "delete_forever_outlined" at bounding box center [300, 158] width 29 height 29
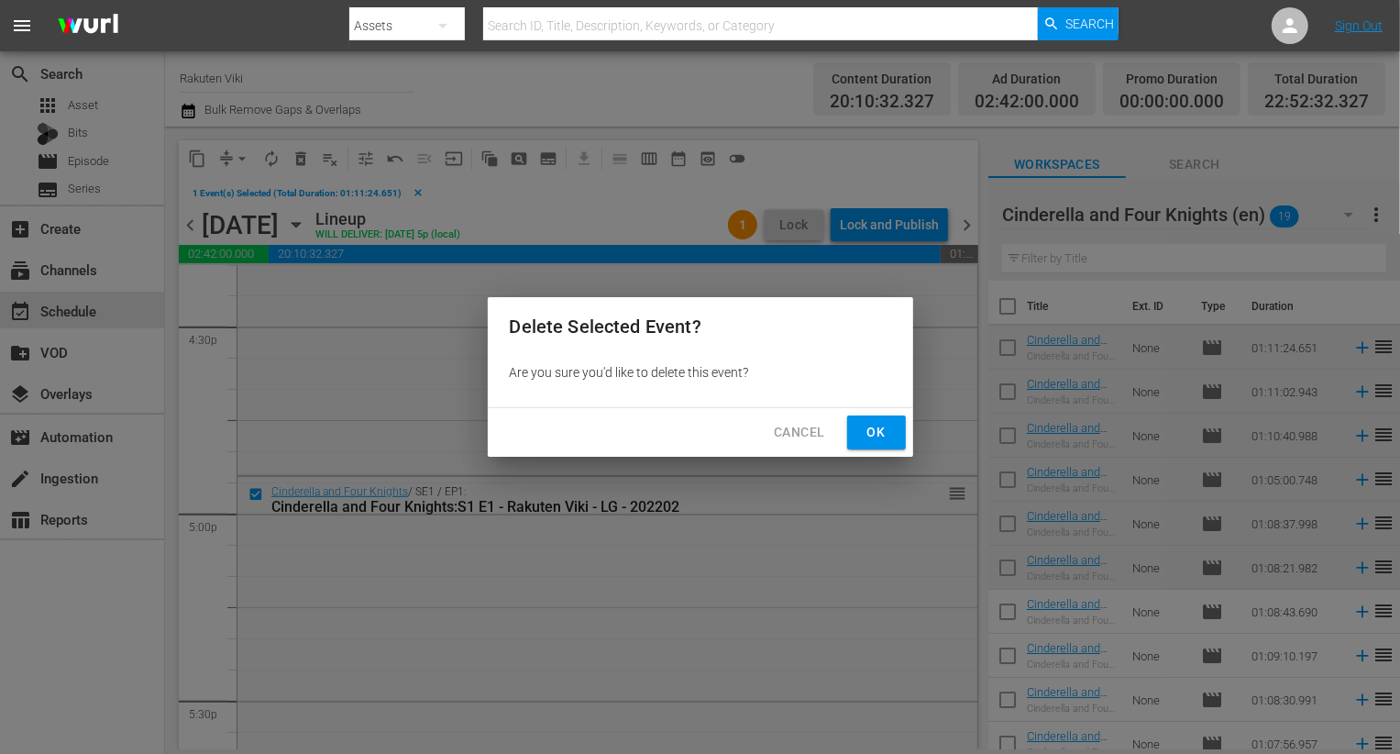
click at [864, 423] on span "Ok" at bounding box center [876, 432] width 29 height 23
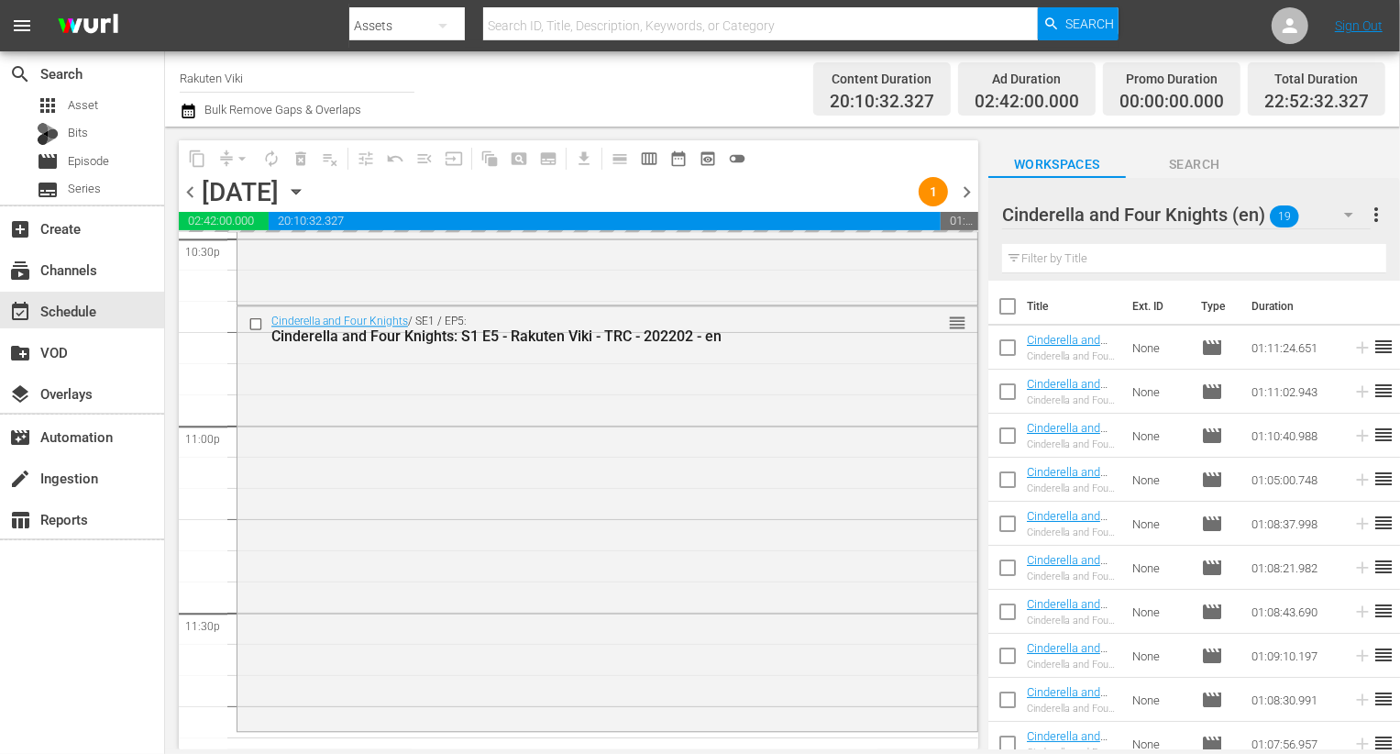
scroll to position [8461, 0]
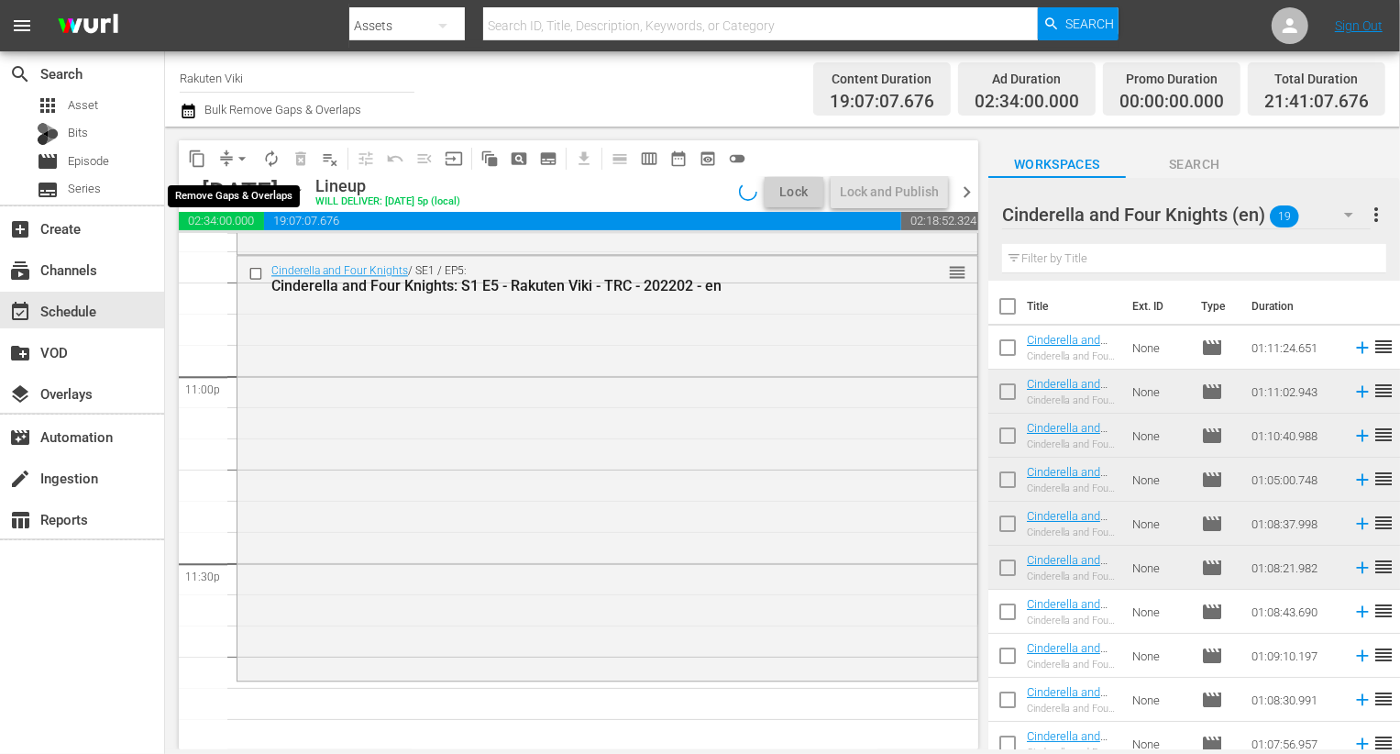
click at [235, 157] on span "arrow_drop_down" at bounding box center [242, 158] width 18 height 18
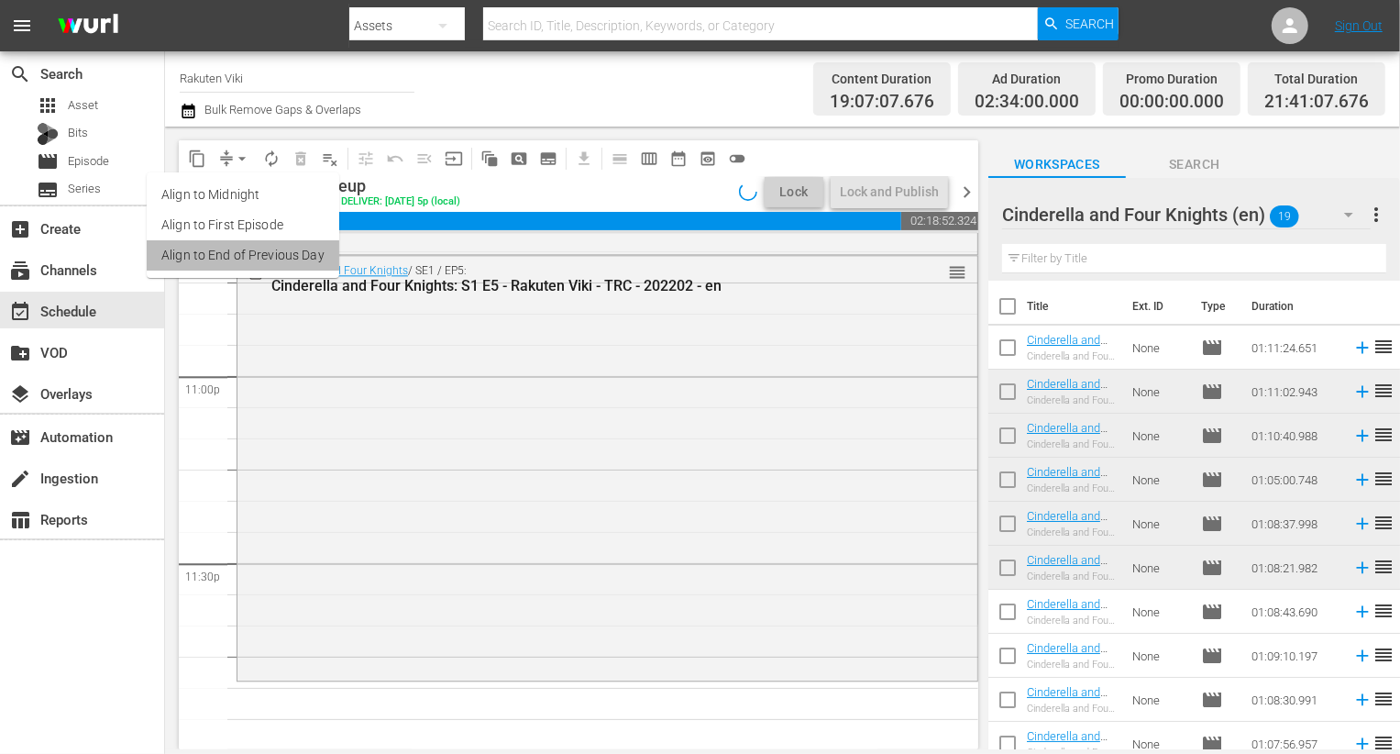
click at [278, 267] on li "Align to End of Previous Day" at bounding box center [243, 255] width 193 height 30
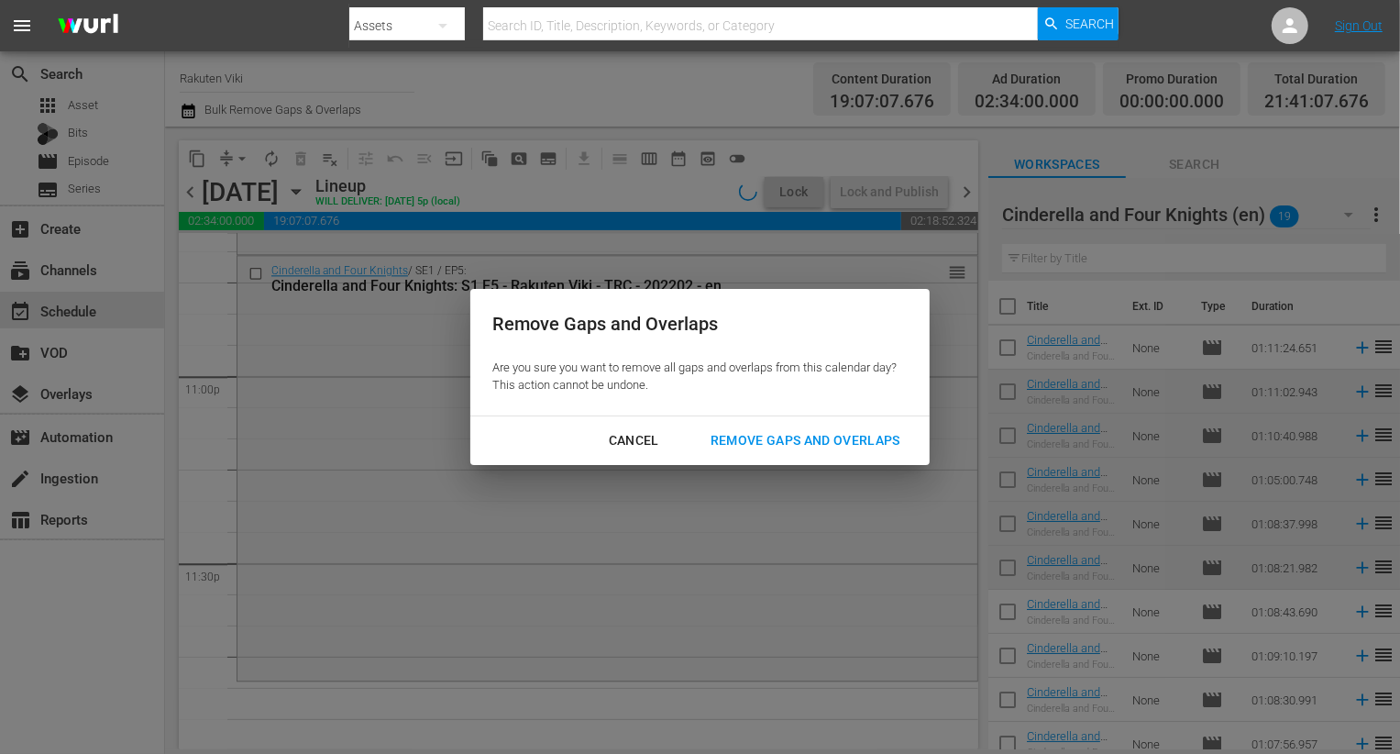
click at [783, 430] on div "Remove Gaps and Overlaps" at bounding box center [805, 440] width 219 height 23
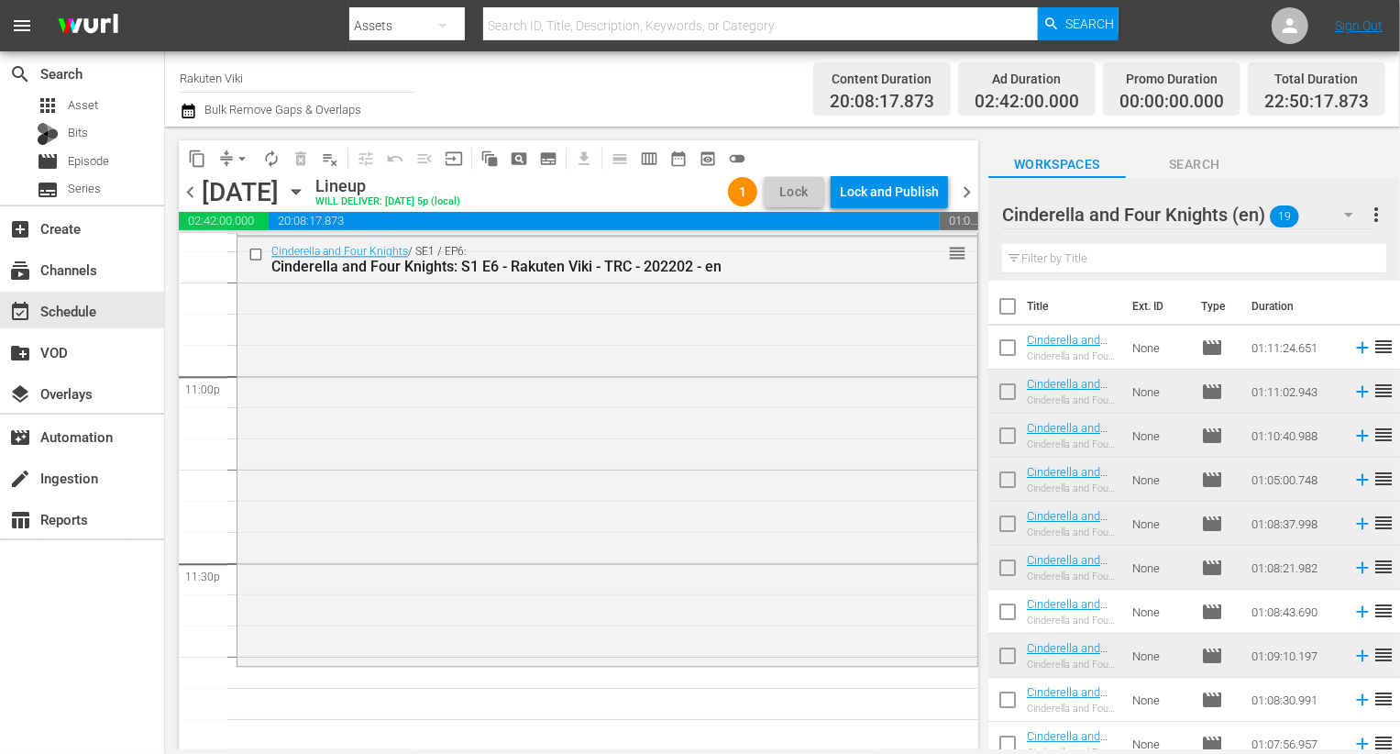
click at [1339, 214] on icon "button" at bounding box center [1349, 215] width 22 height 22
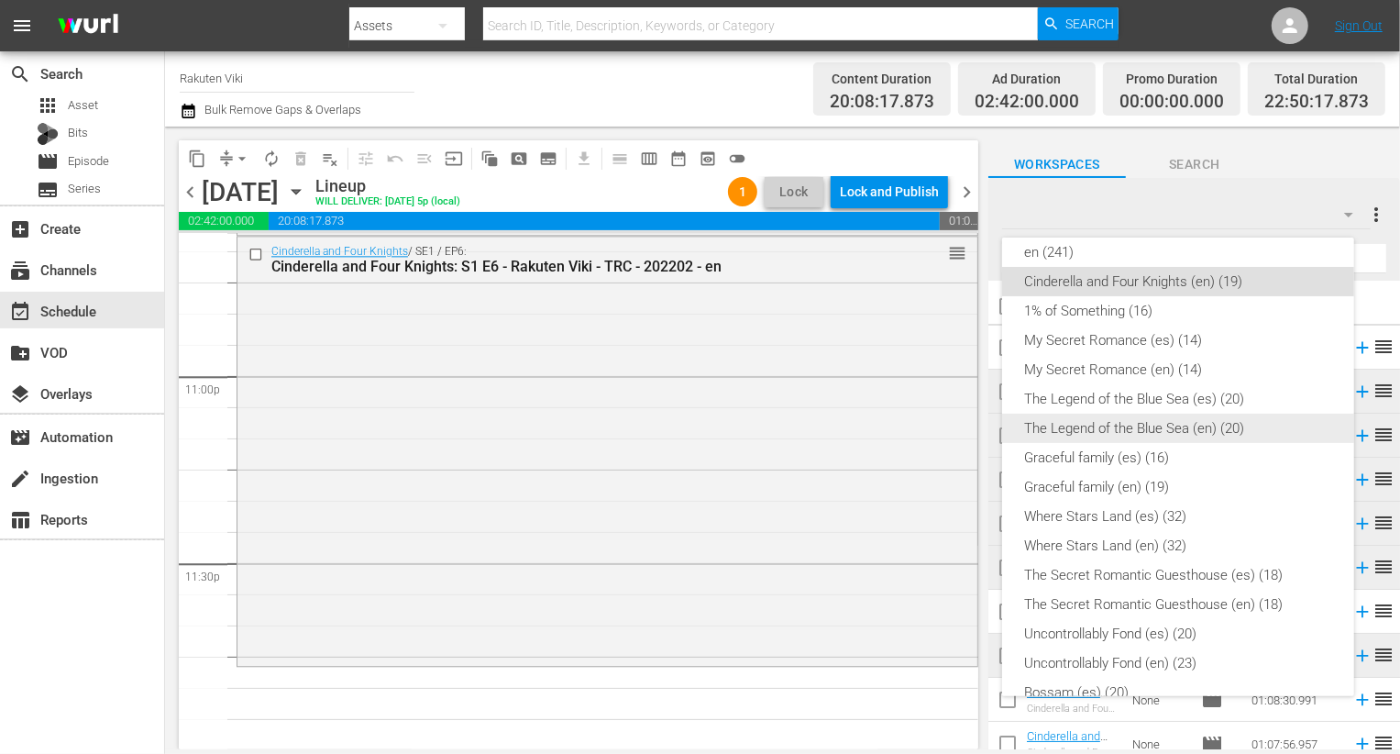
scroll to position [0, 0]
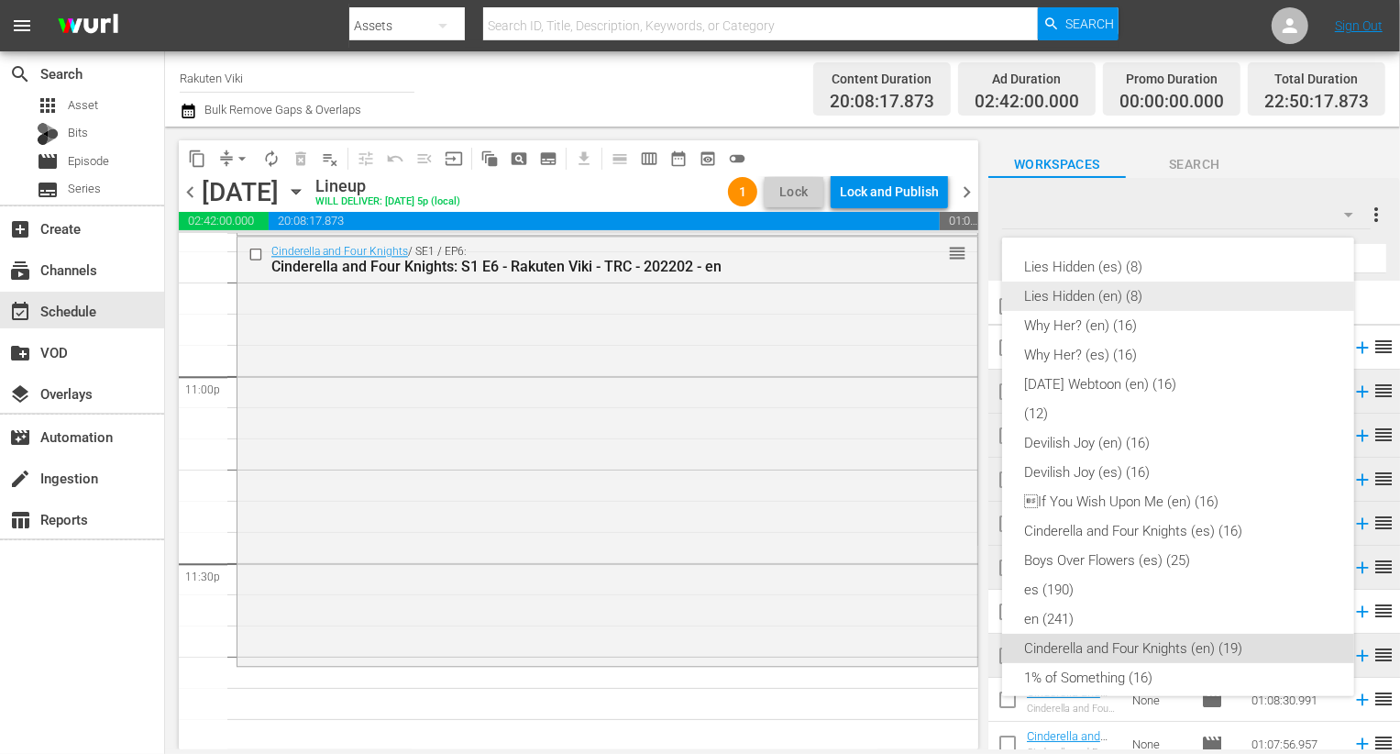
click at [1154, 293] on div "Lies Hidden (en) (8)" at bounding box center [1178, 295] width 308 height 29
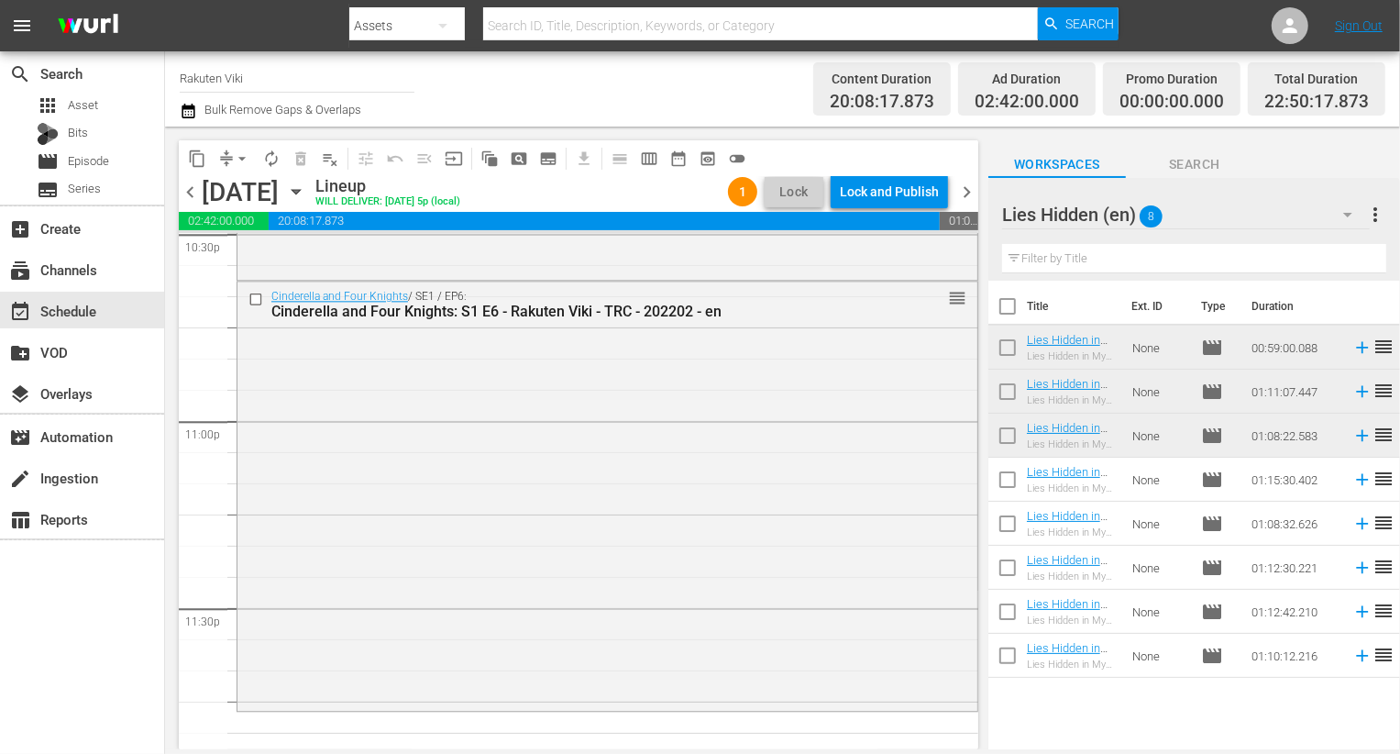
scroll to position [8461, 0]
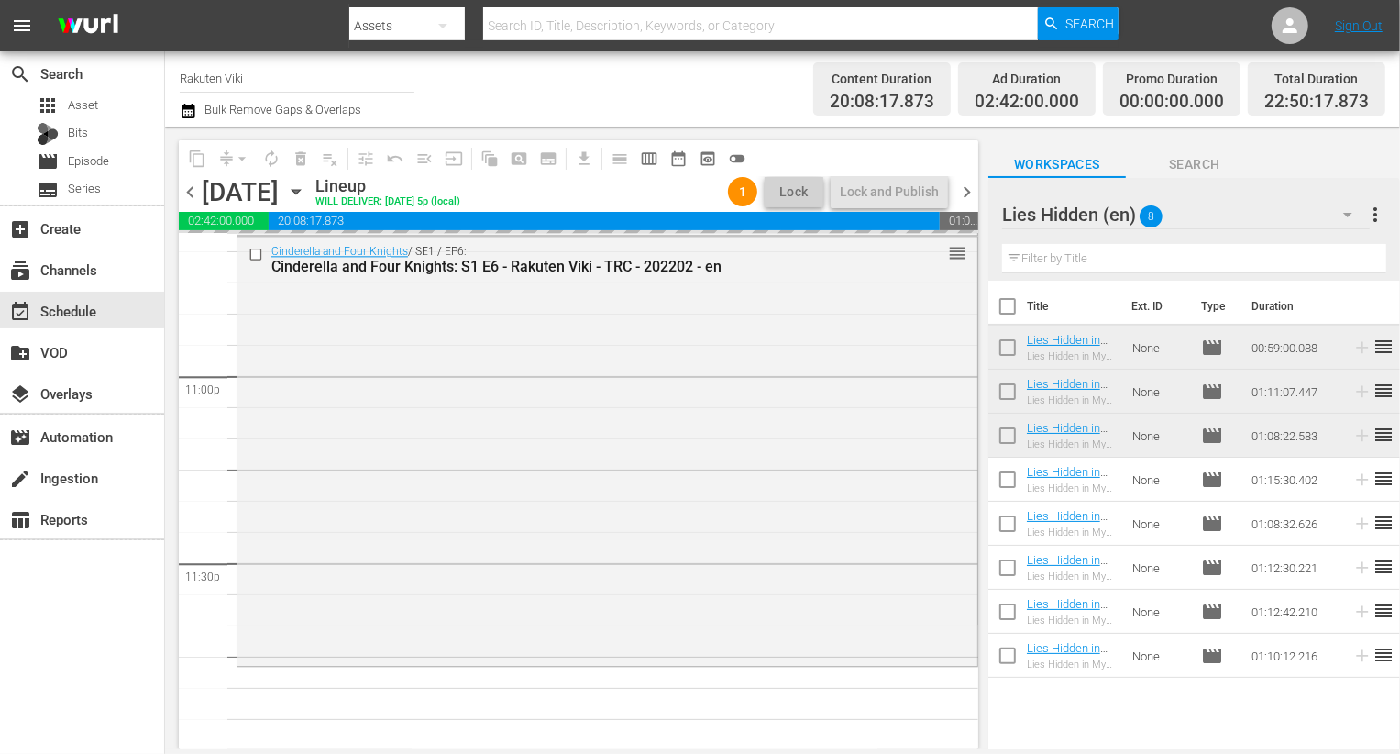
drag, startPoint x: 1253, startPoint y: 470, endPoint x: 414, endPoint y: 53, distance: 936.9
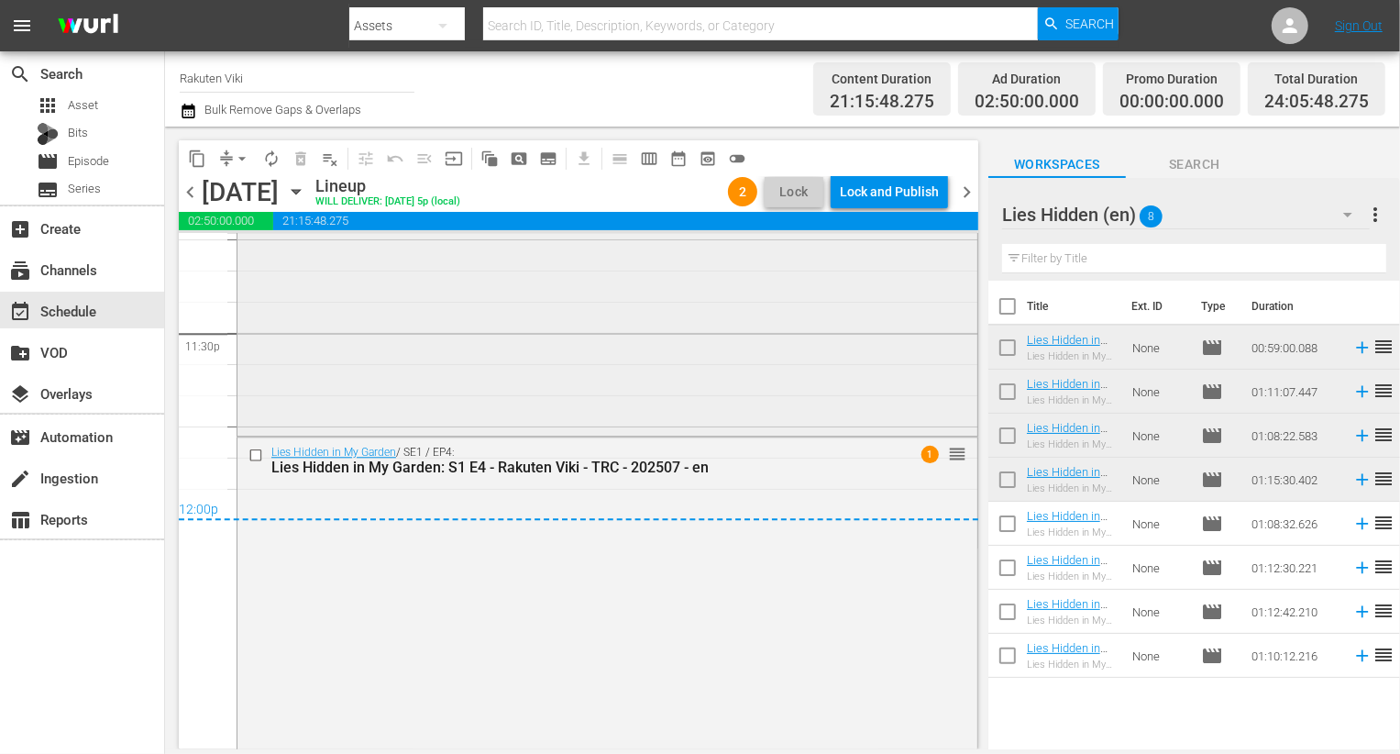
scroll to position [8693, 0]
click at [907, 180] on div "Lock and Publish" at bounding box center [889, 191] width 99 height 33
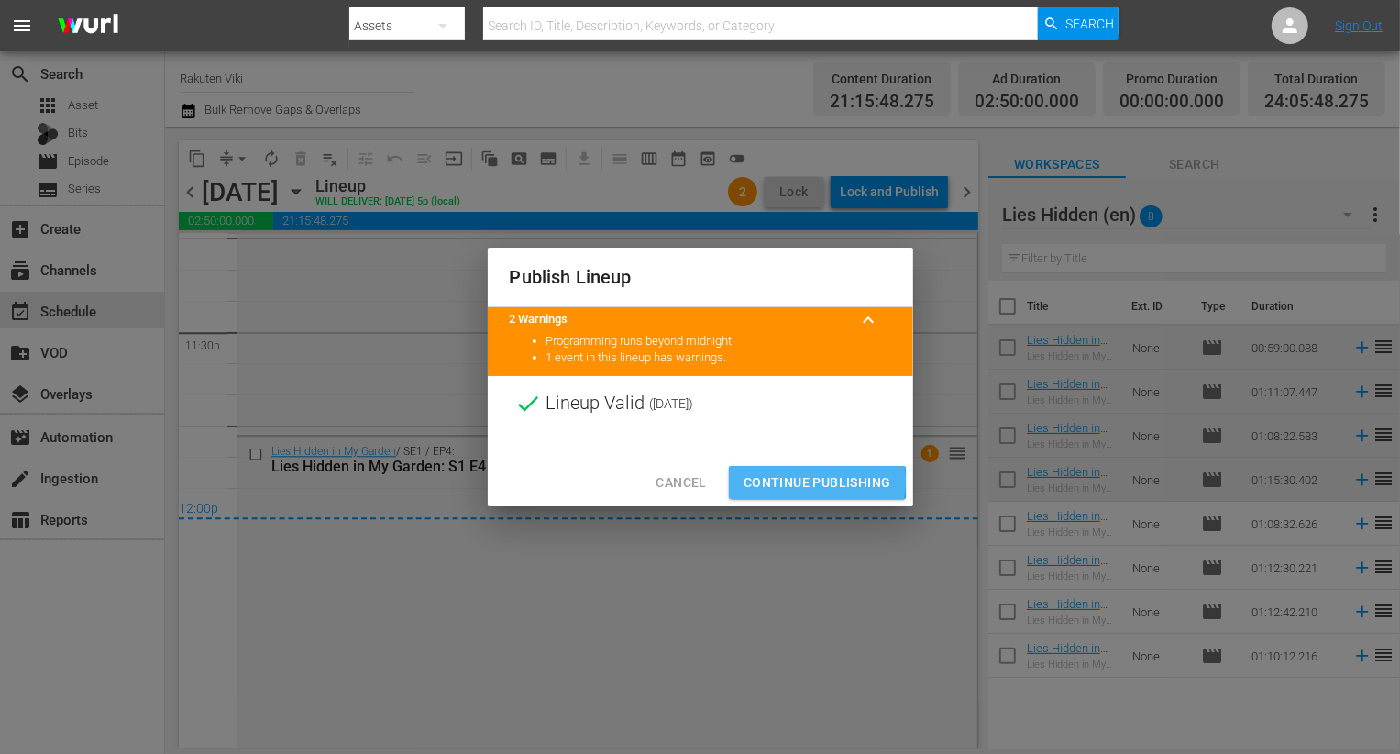
click at [791, 481] on span "Continue Publishing" at bounding box center [818, 482] width 148 height 23
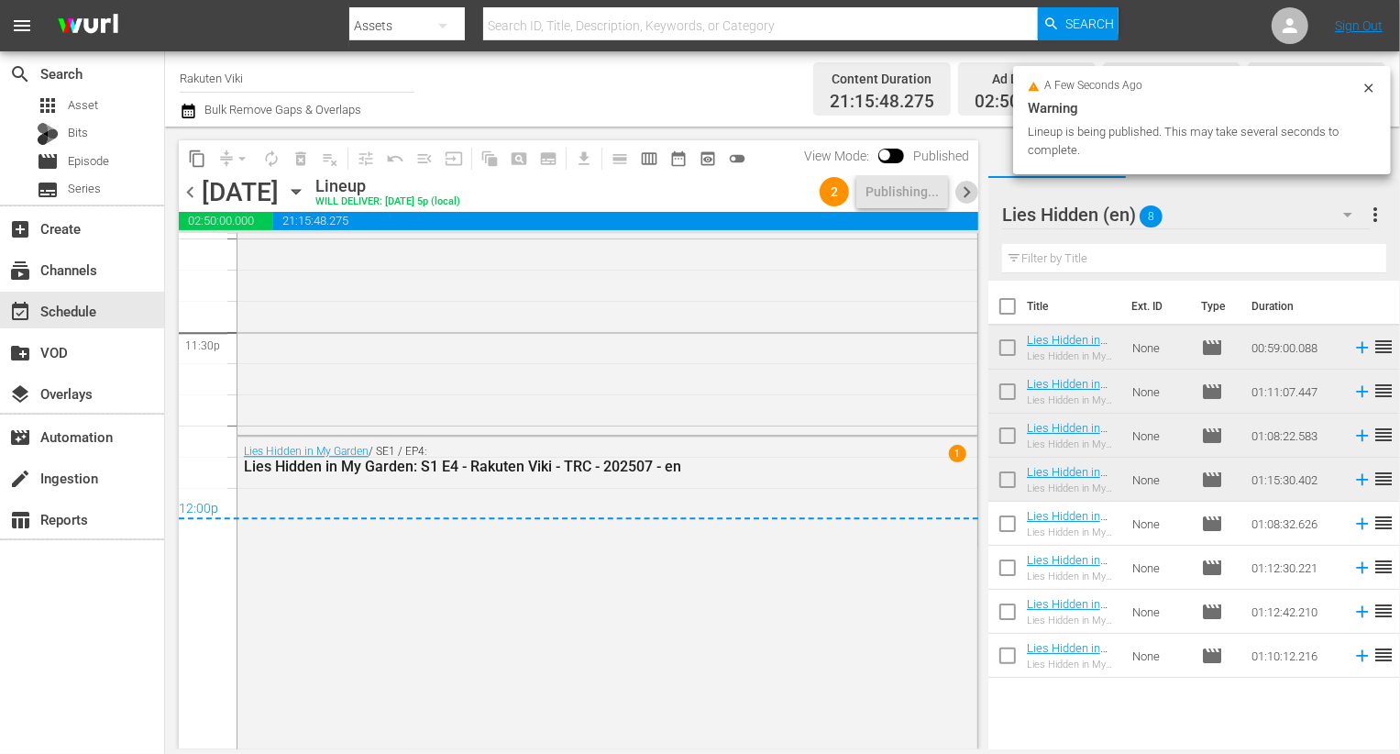
click at [965, 188] on span "chevron_right" at bounding box center [966, 192] width 23 height 23
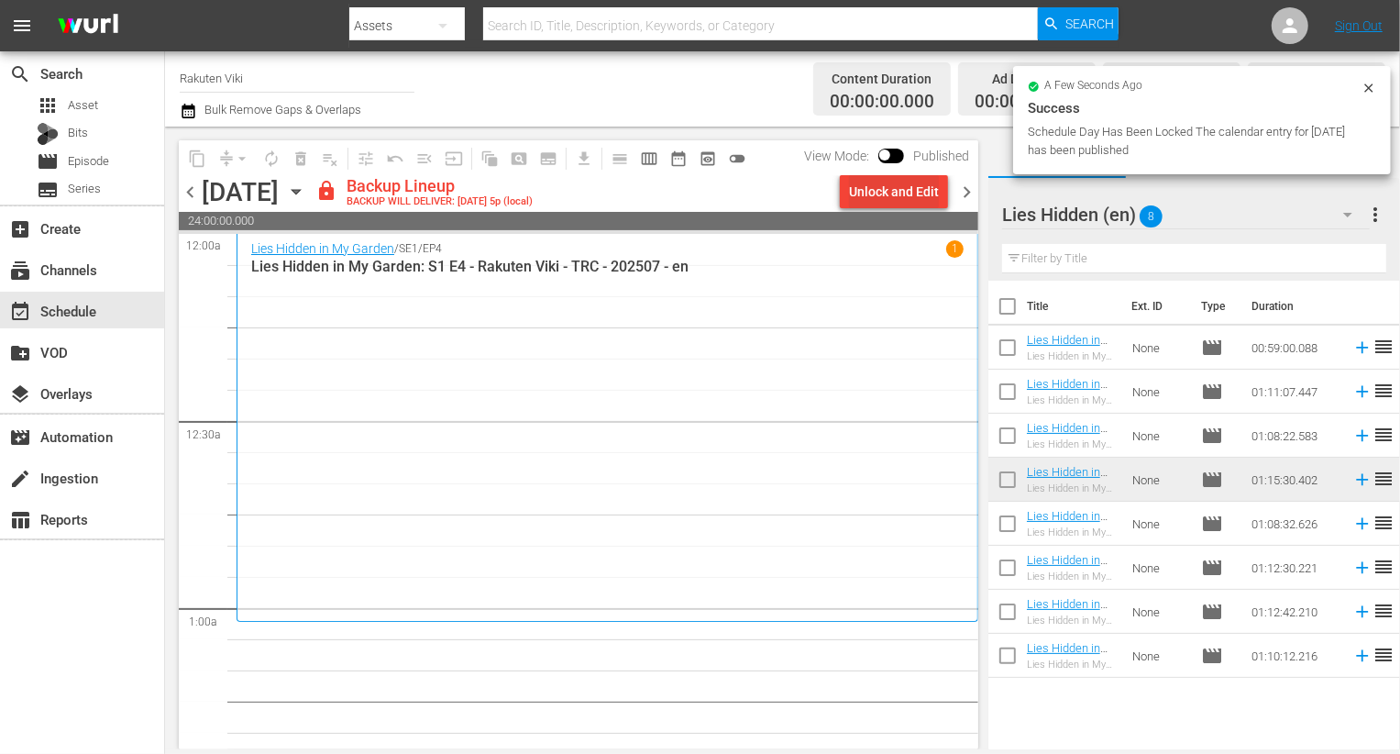
click at [868, 181] on div "Unlock and Edit" at bounding box center [894, 191] width 90 height 33
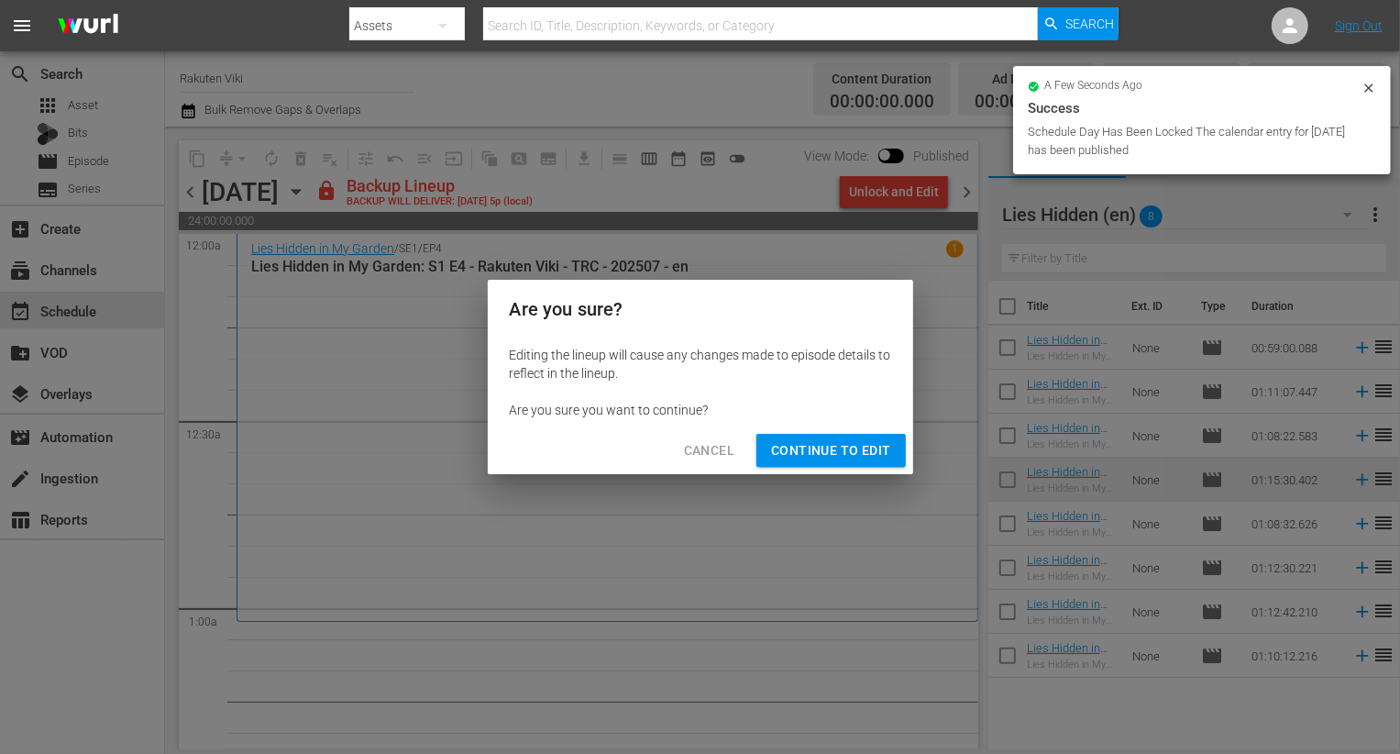
click at [886, 433] on div "Cancel Continue to Edit" at bounding box center [700, 450] width 425 height 49
click at [905, 471] on div "Cancel Continue to Edit" at bounding box center [700, 450] width 425 height 49
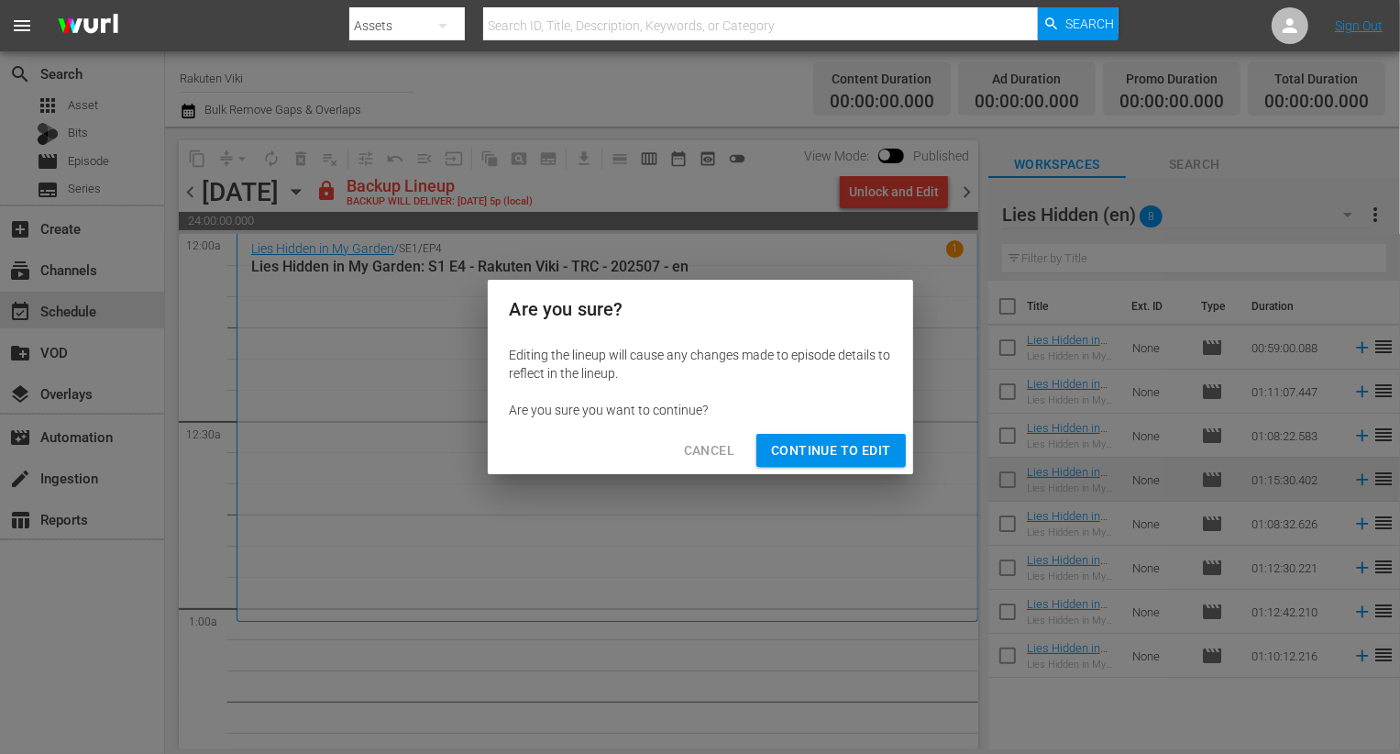
click at [892, 458] on button "Continue to Edit" at bounding box center [830, 451] width 149 height 34
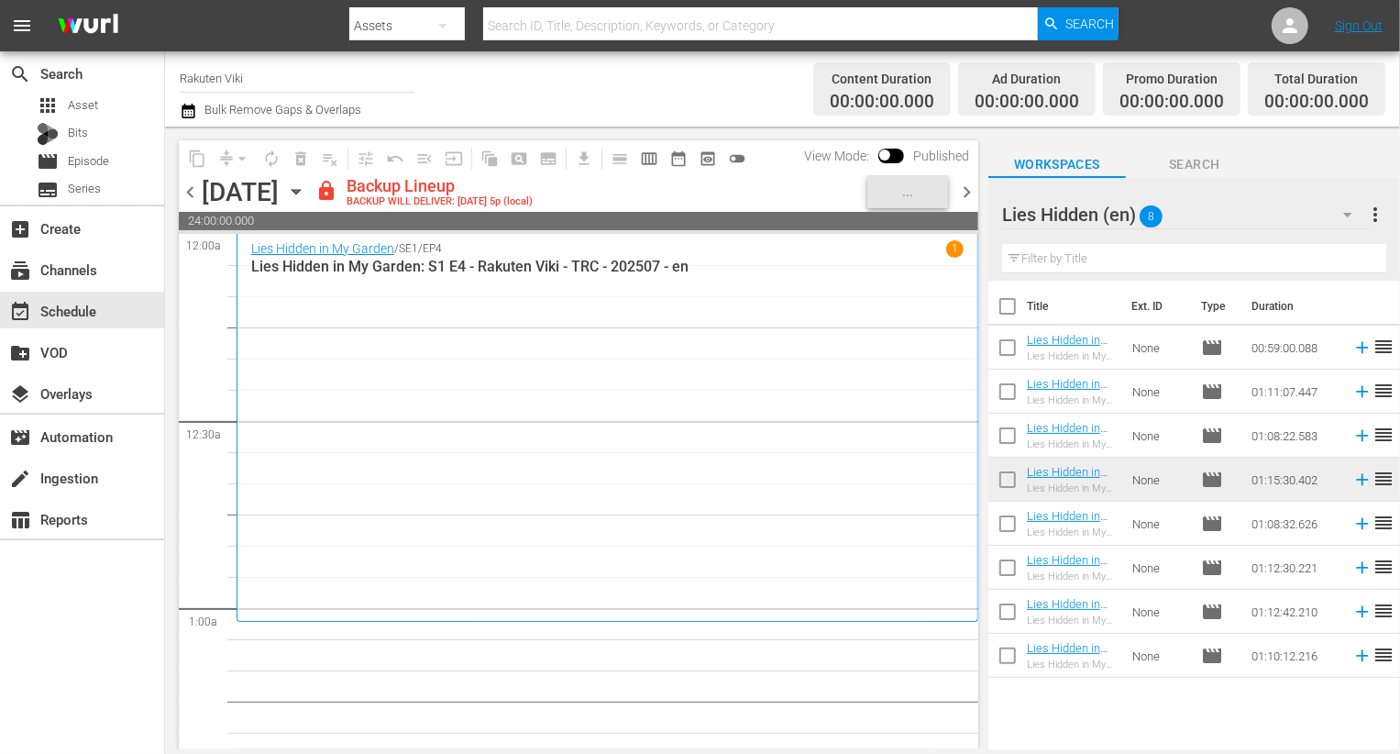
click at [1011, 531] on input "checkbox" at bounding box center [1007, 527] width 39 height 39
checkbox input "true"
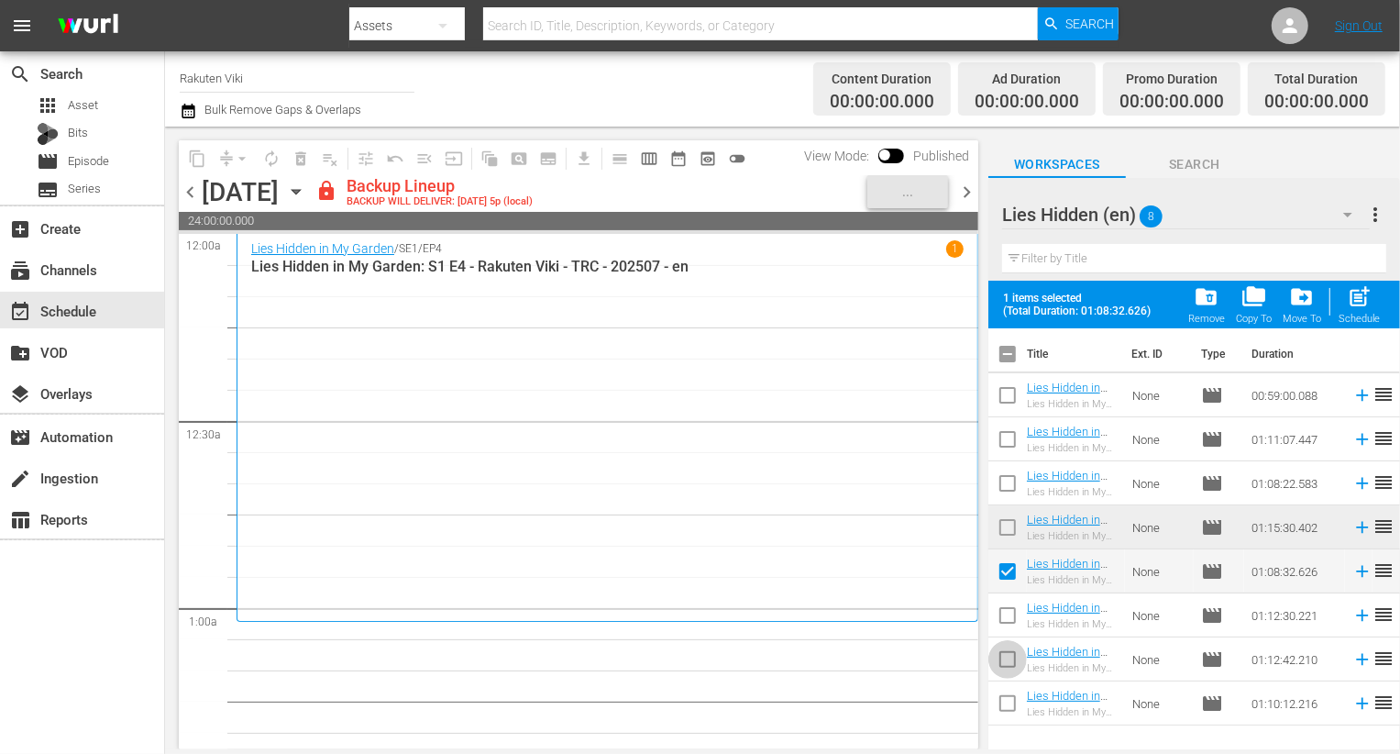
click at [1006, 641] on span at bounding box center [1007, 659] width 39 height 39
click at [1006, 612] on input "checkbox" at bounding box center [1007, 619] width 39 height 39
checkbox input "true"
click at [1006, 669] on input "checkbox" at bounding box center [1007, 663] width 39 height 39
checkbox input "true"
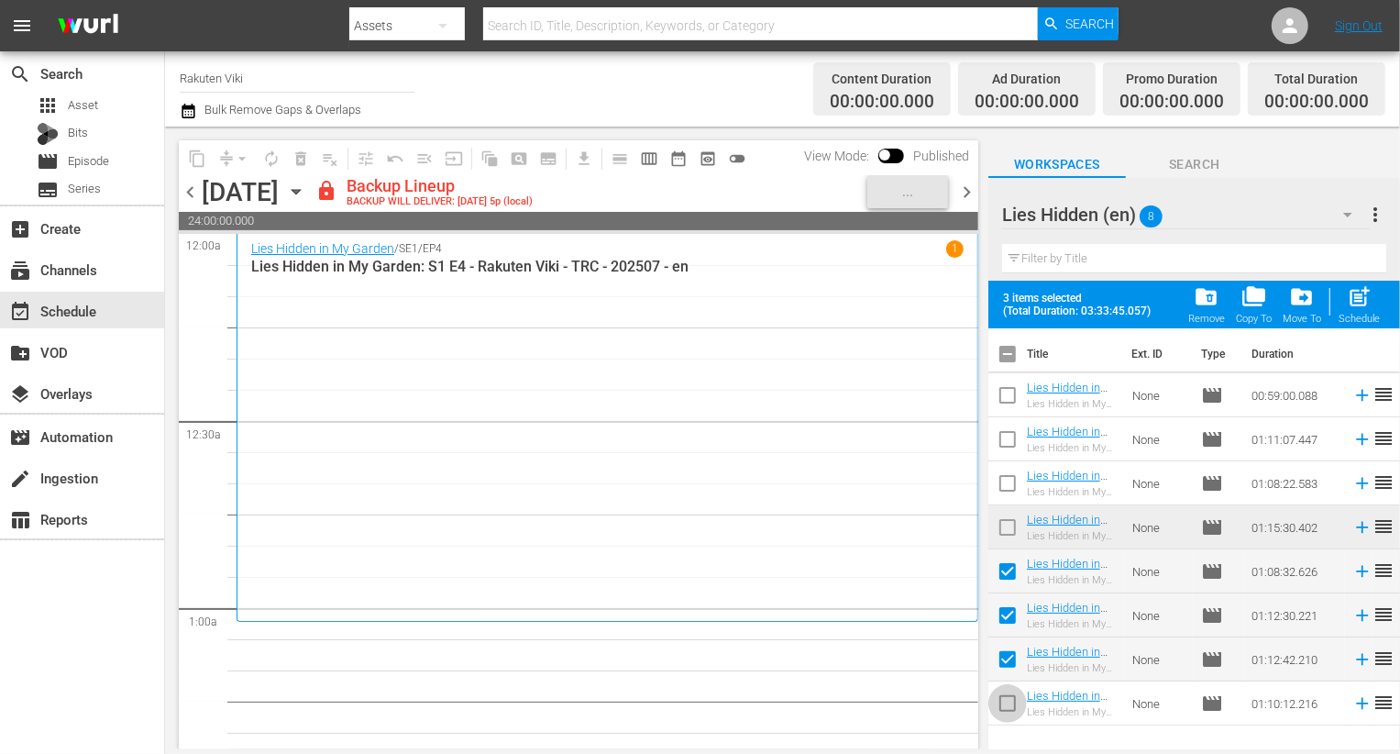
click at [1006, 701] on input "checkbox" at bounding box center [1007, 707] width 39 height 39
checkbox input "true"
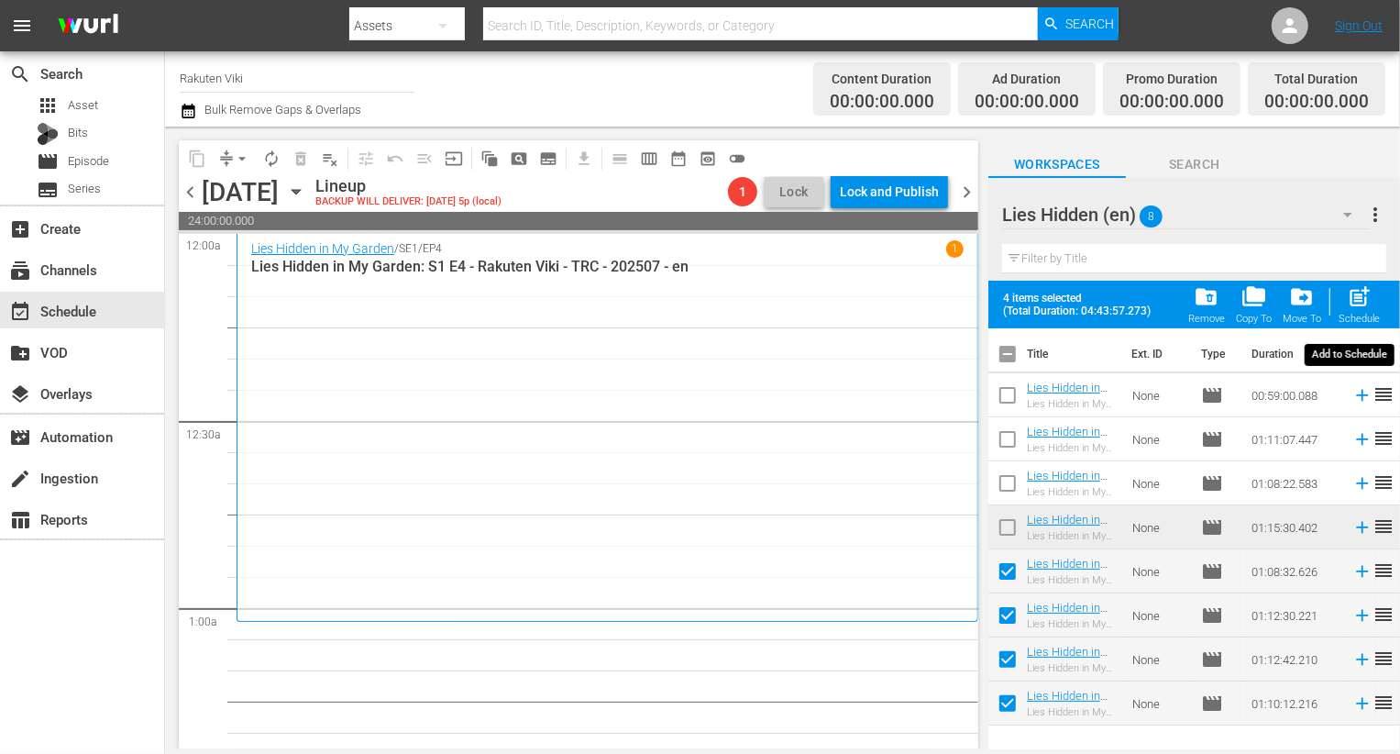
click at [1365, 299] on span "post_add" at bounding box center [1359, 296] width 25 height 25
checkbox input "false"
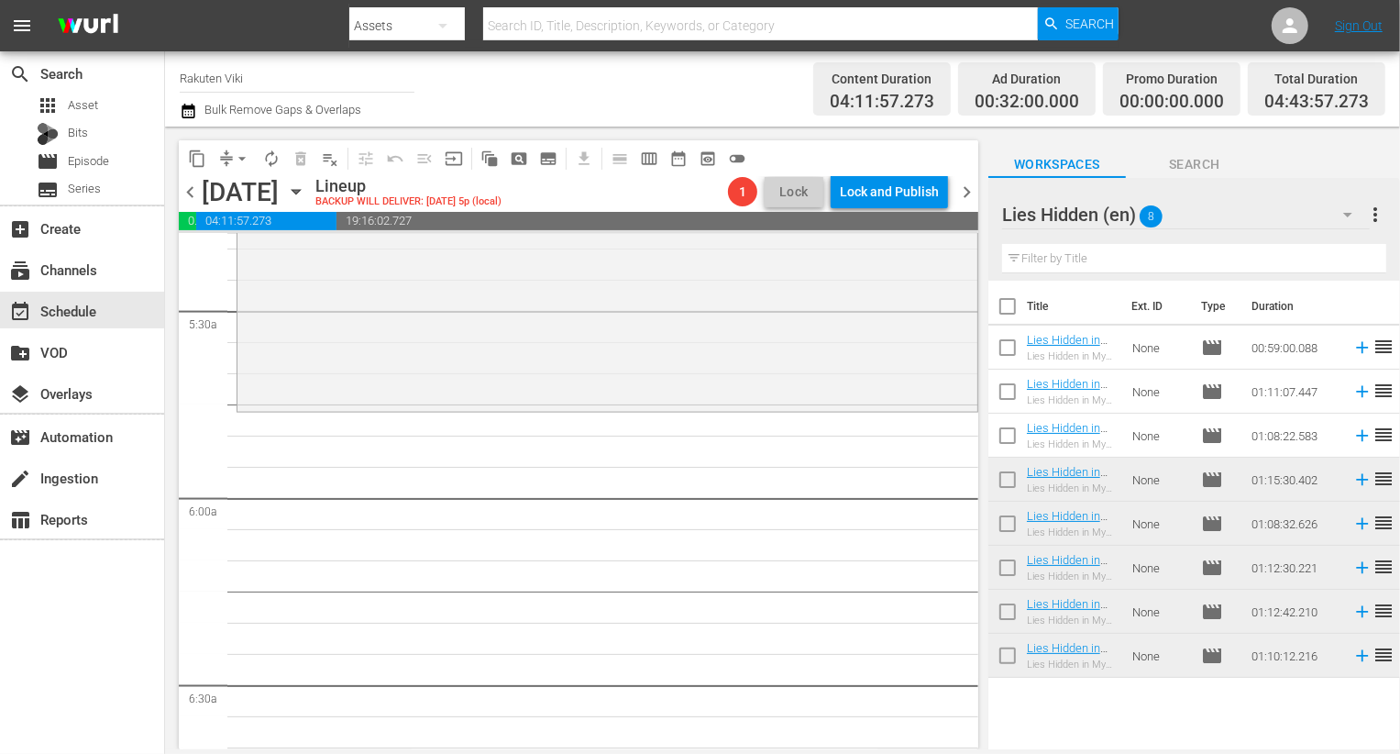
scroll to position [1997, 0]
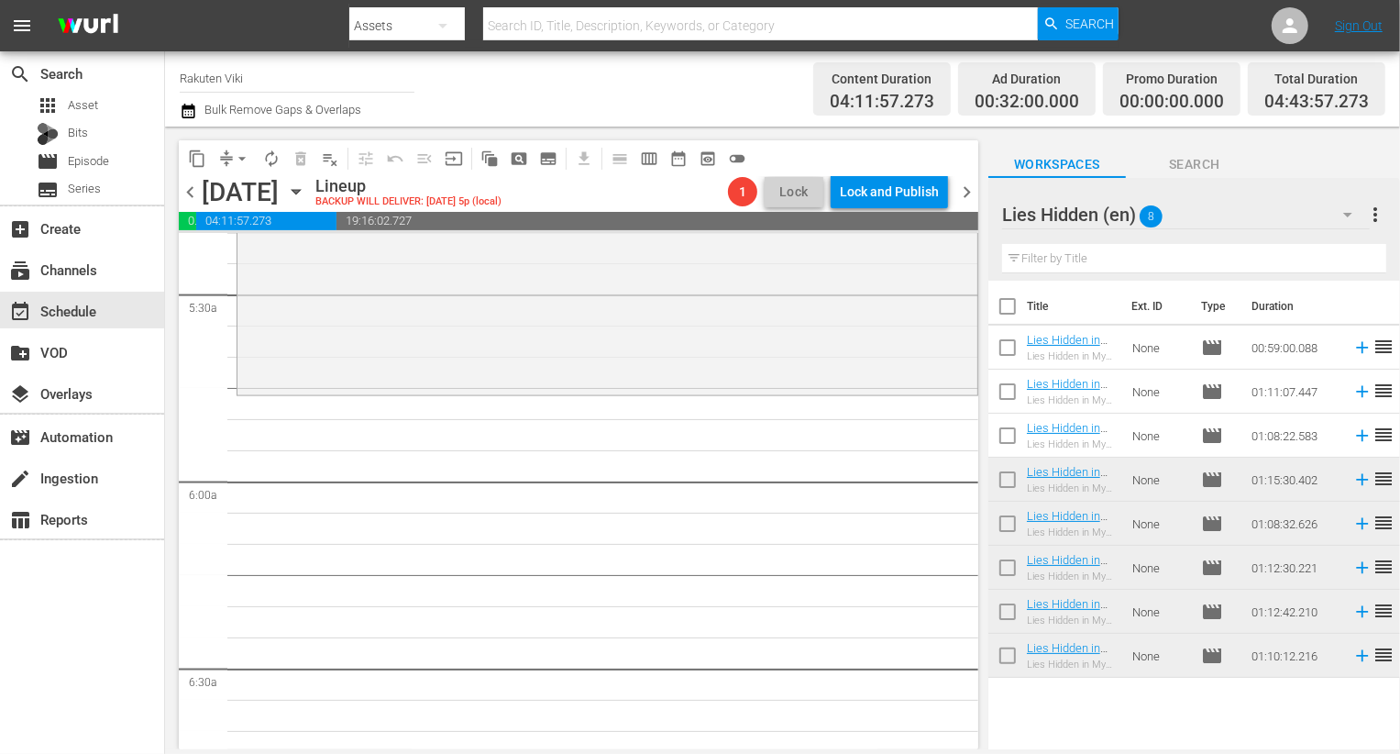
click at [1236, 201] on div "Lies Hidden (en) 8" at bounding box center [1186, 214] width 368 height 51
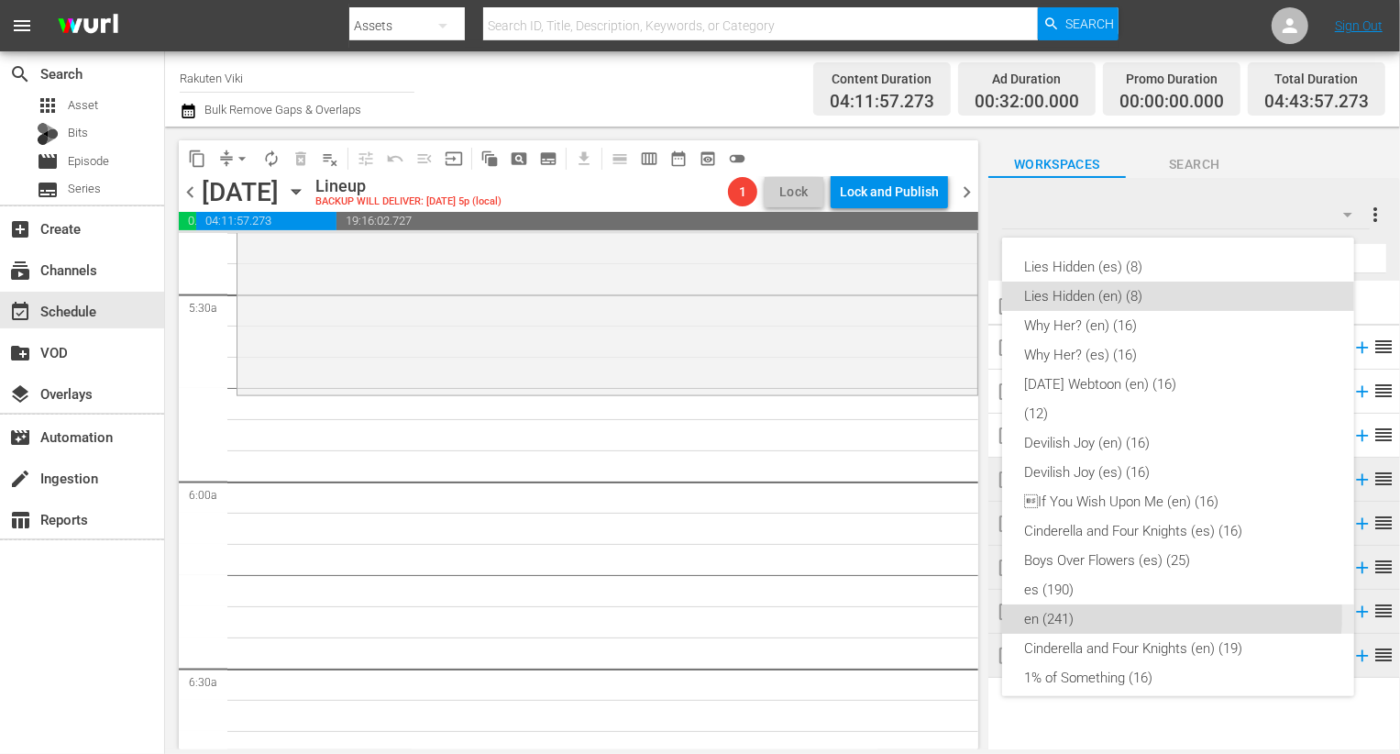
click at [1102, 615] on div "en (241)" at bounding box center [1178, 618] width 308 height 29
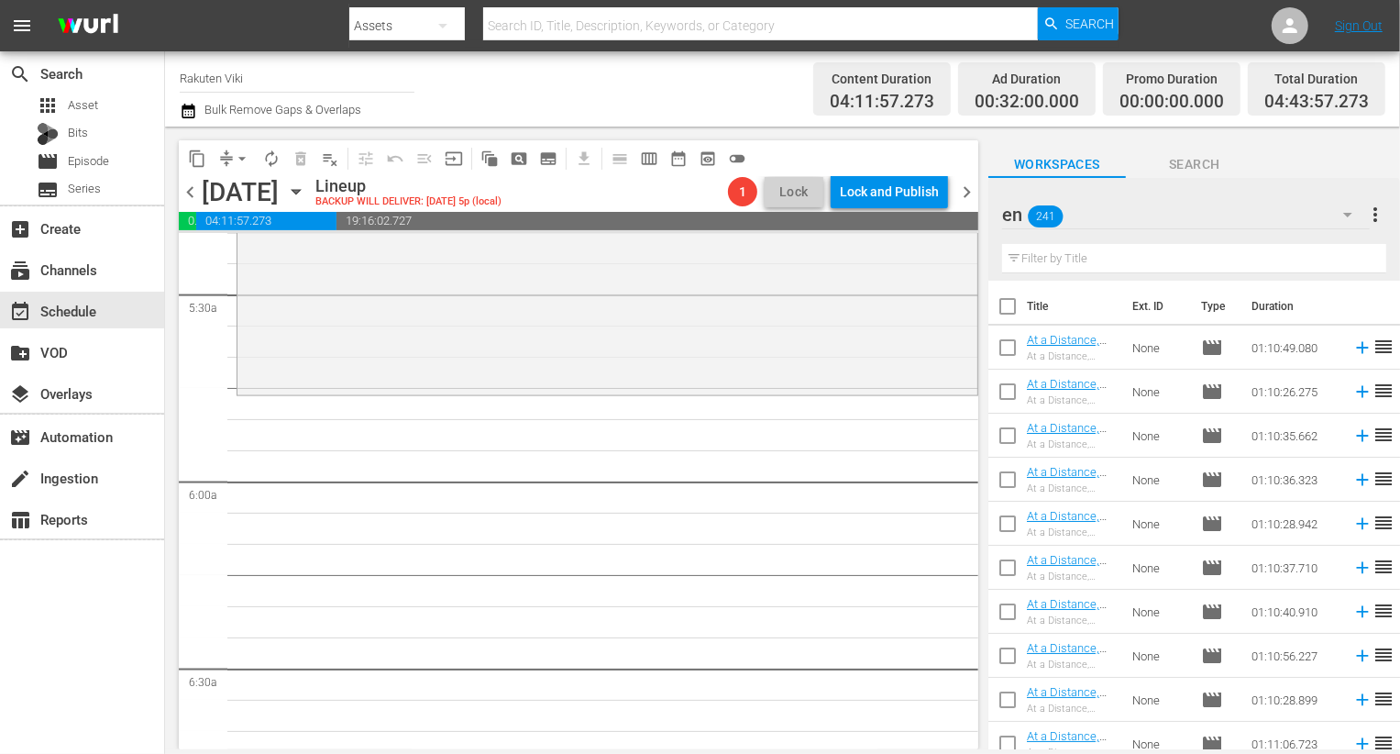
click at [1131, 263] on input "text" at bounding box center [1194, 258] width 384 height 29
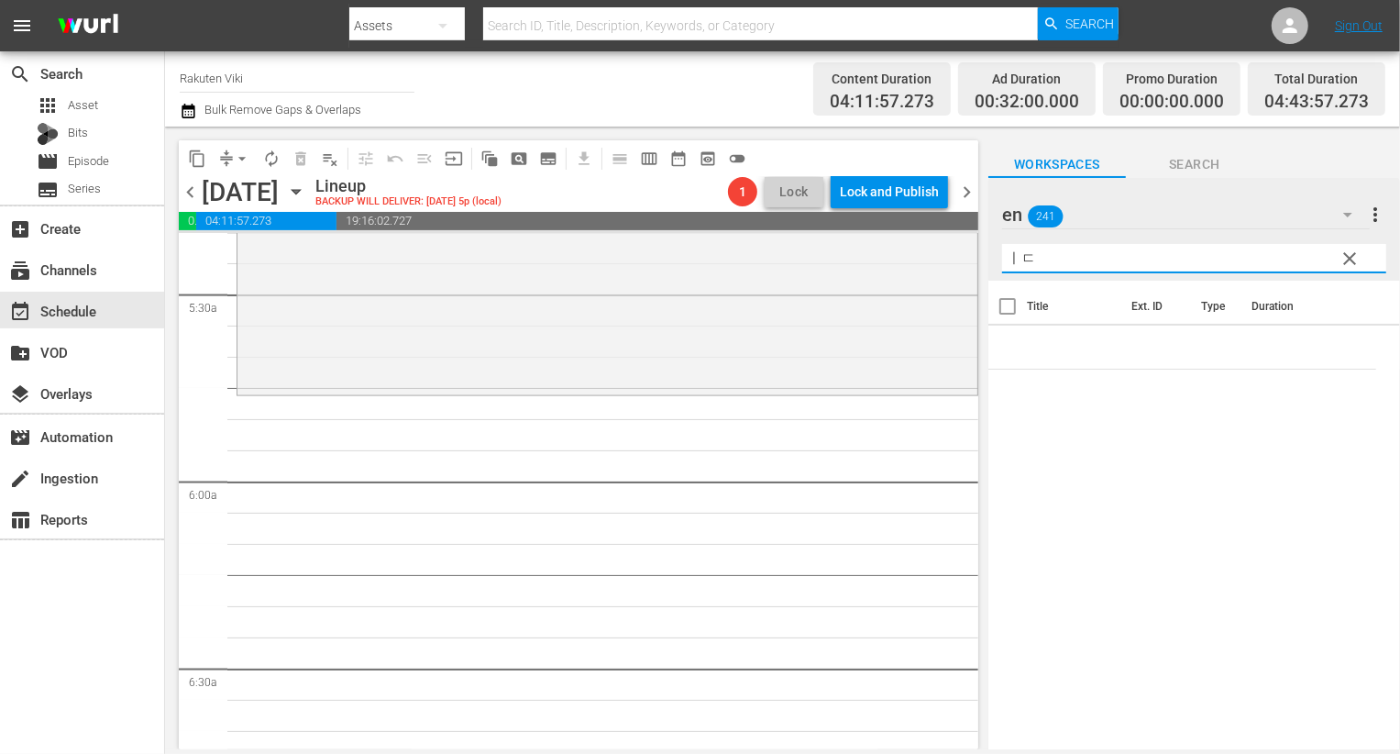
type input "ㅣㄷㅍ"
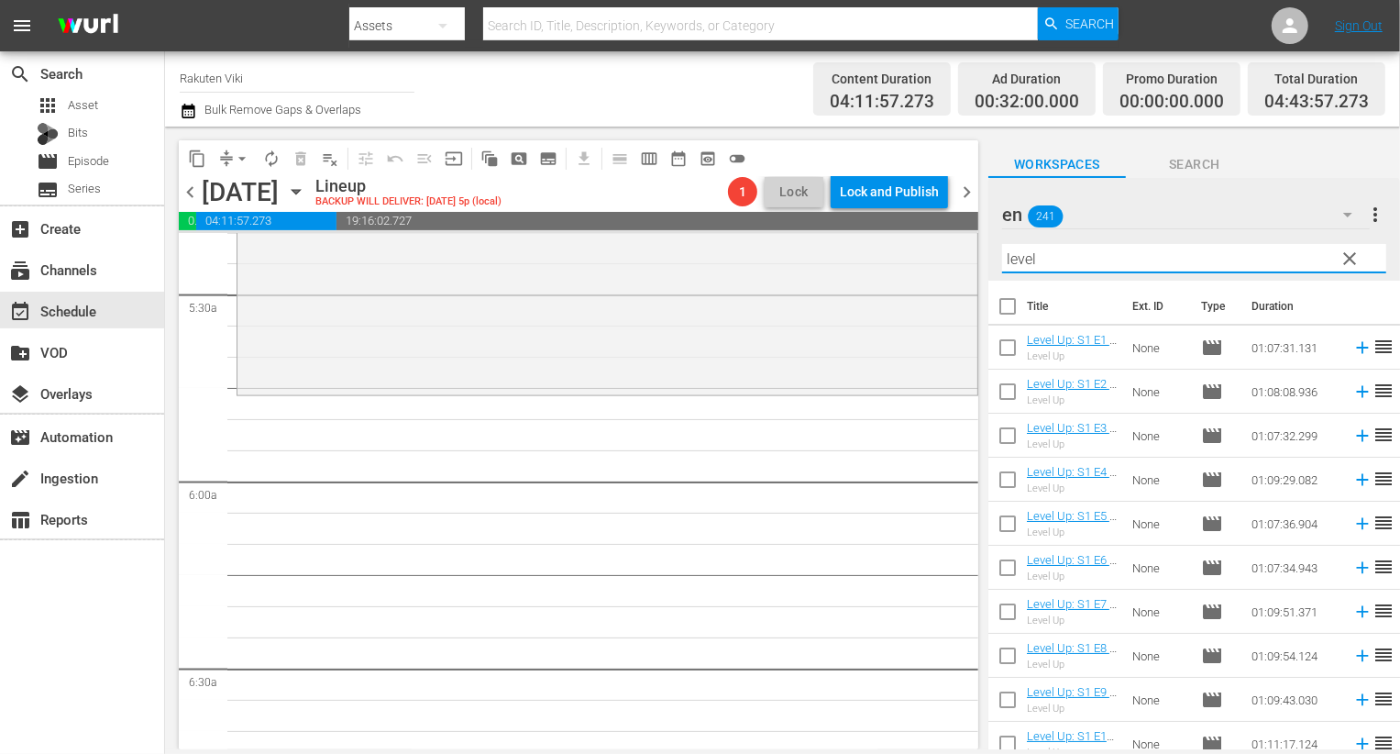
type input "level"
click at [1004, 312] on input "checkbox" at bounding box center [1007, 310] width 39 height 39
checkbox input "true"
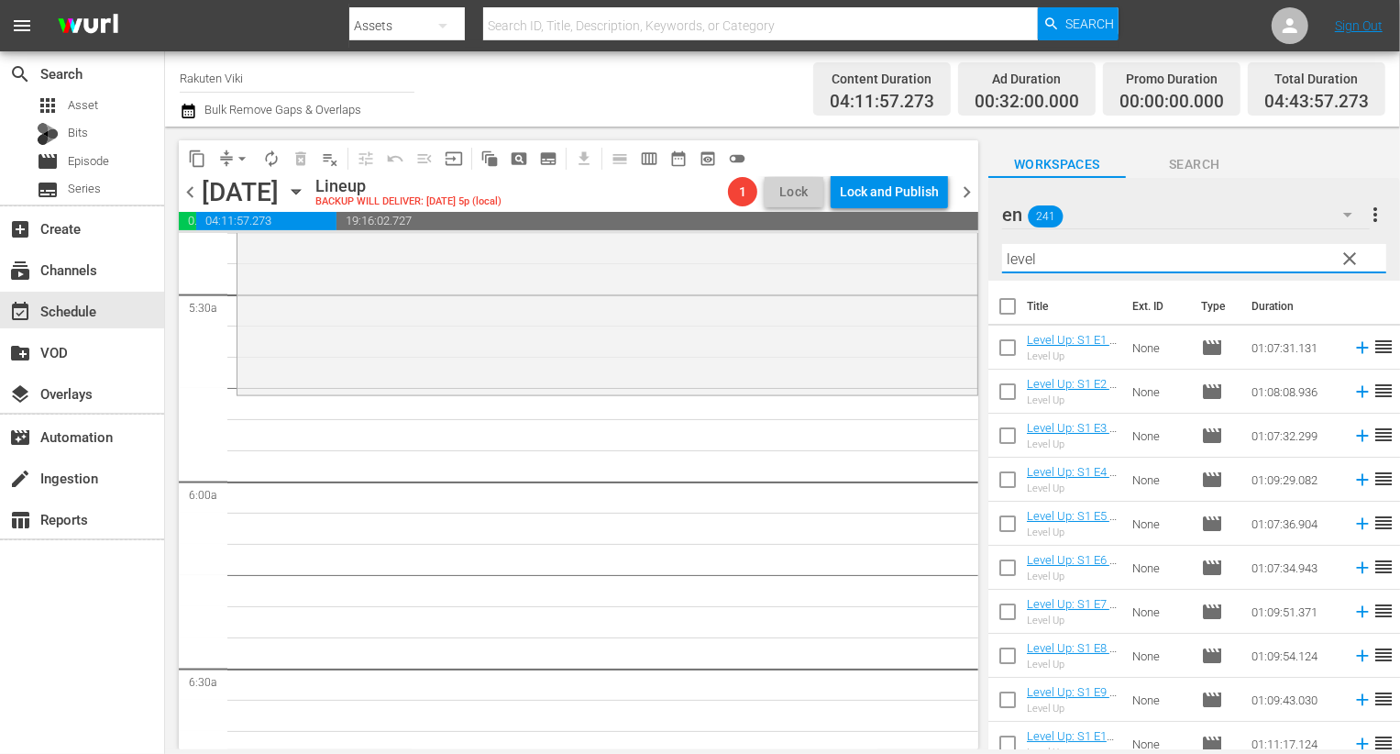
checkbox input "true"
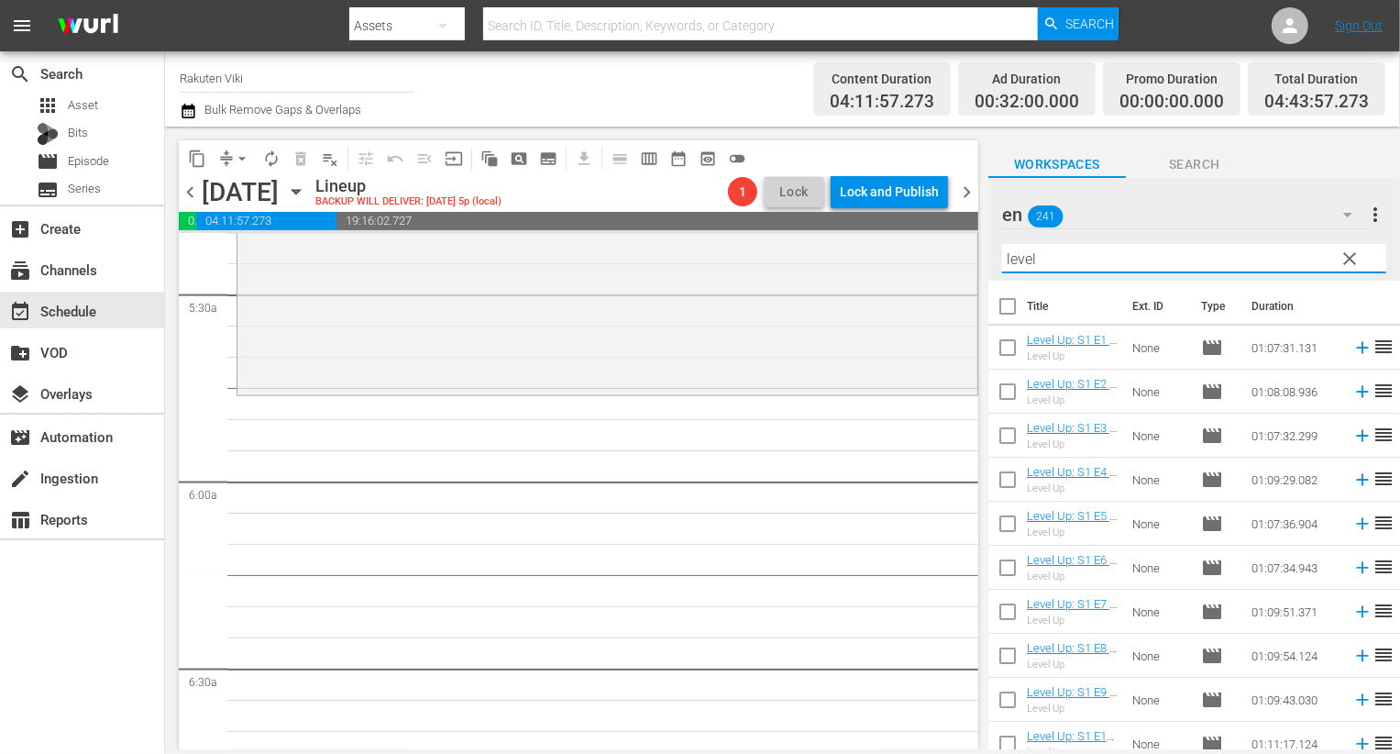
checkbox input "true"
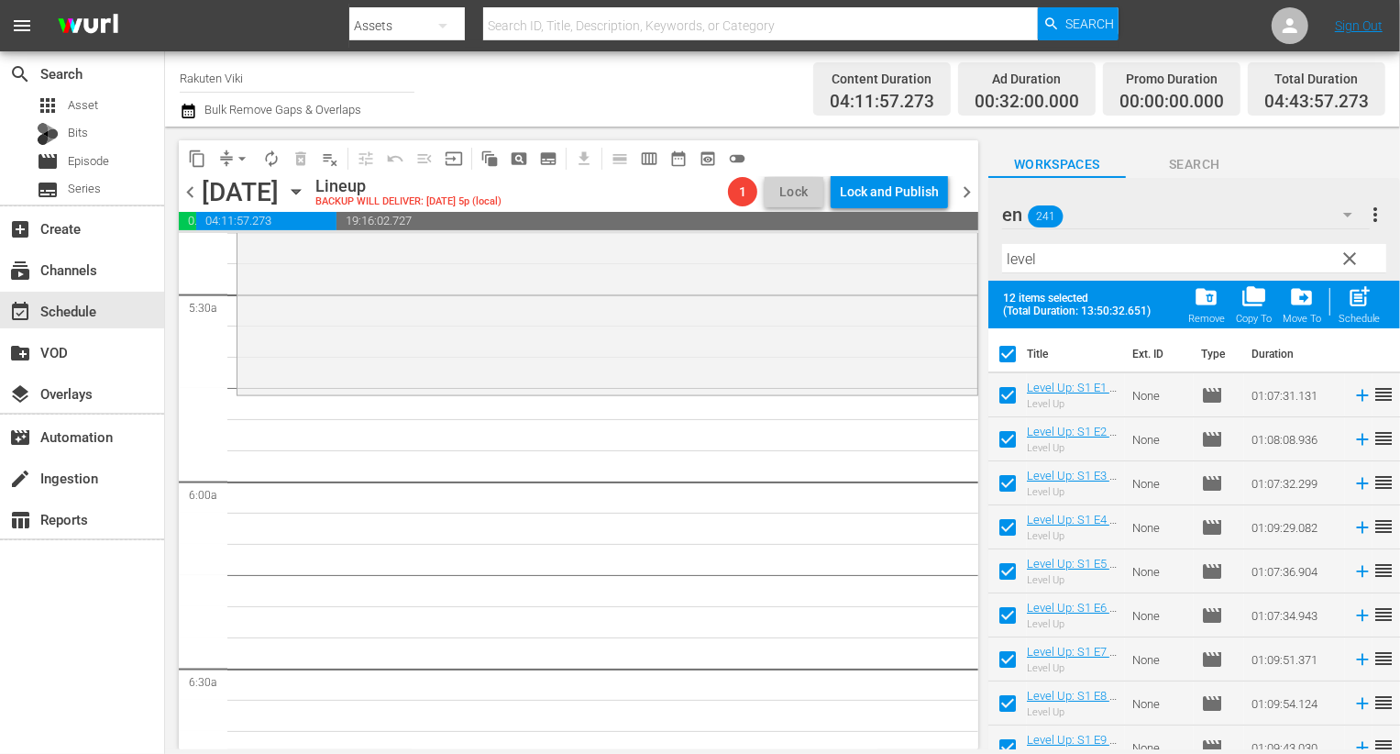
click at [998, 406] on input "checkbox" at bounding box center [1007, 399] width 39 height 39
checkbox input "false"
click at [1001, 435] on input "checkbox" at bounding box center [1007, 443] width 39 height 39
checkbox input "false"
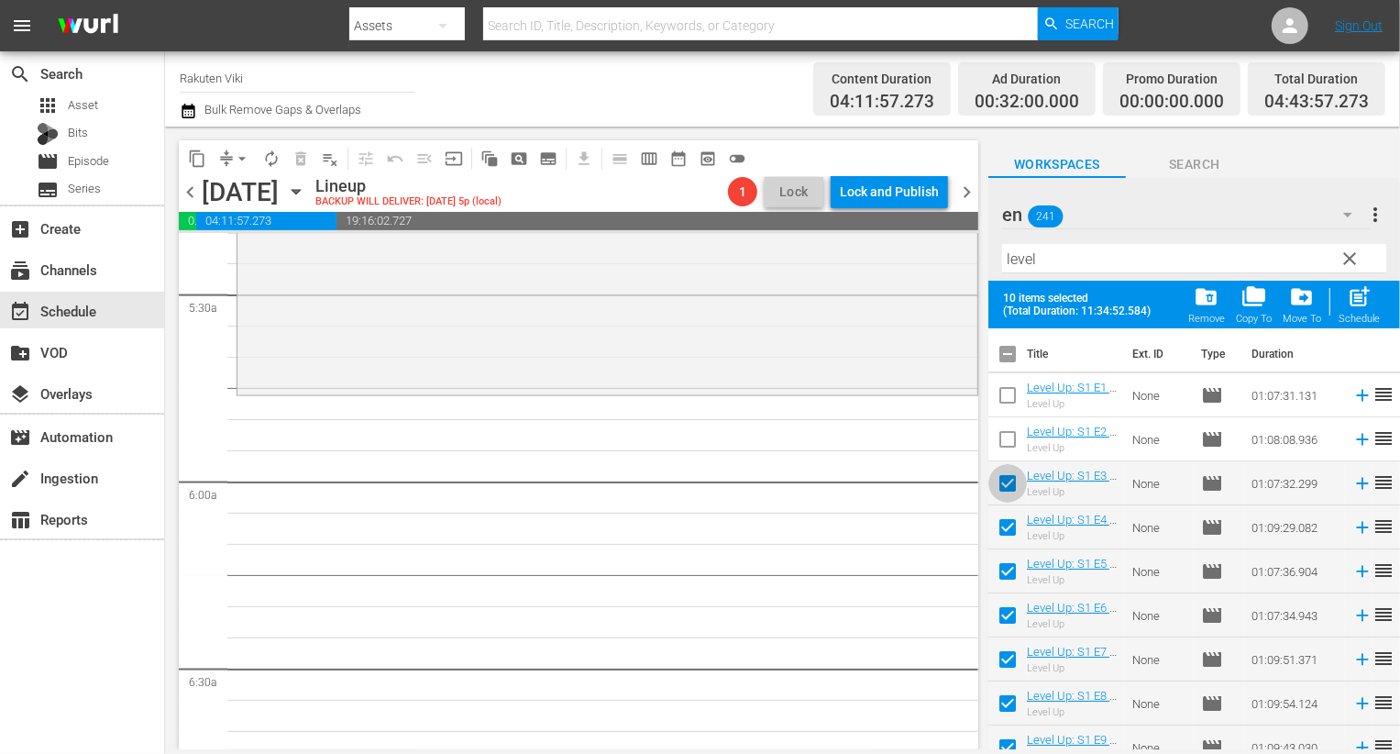
click at [1001, 499] on input "checkbox" at bounding box center [1007, 487] width 39 height 39
checkbox input "false"
click at [1001, 534] on input "checkbox" at bounding box center [1007, 531] width 39 height 39
checkbox input "false"
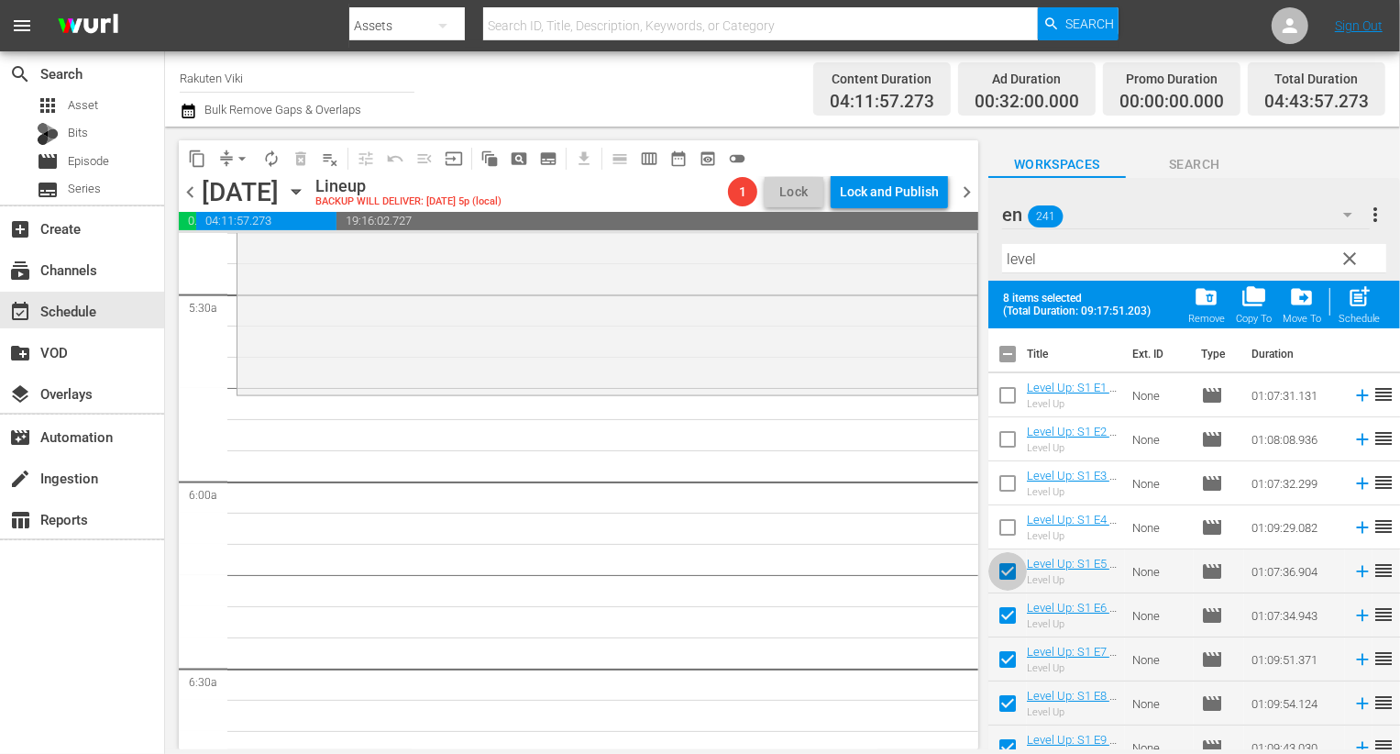
click at [1001, 568] on input "checkbox" at bounding box center [1007, 575] width 39 height 39
checkbox input "false"
click at [1001, 606] on input "checkbox" at bounding box center [1007, 619] width 39 height 39
checkbox input "false"
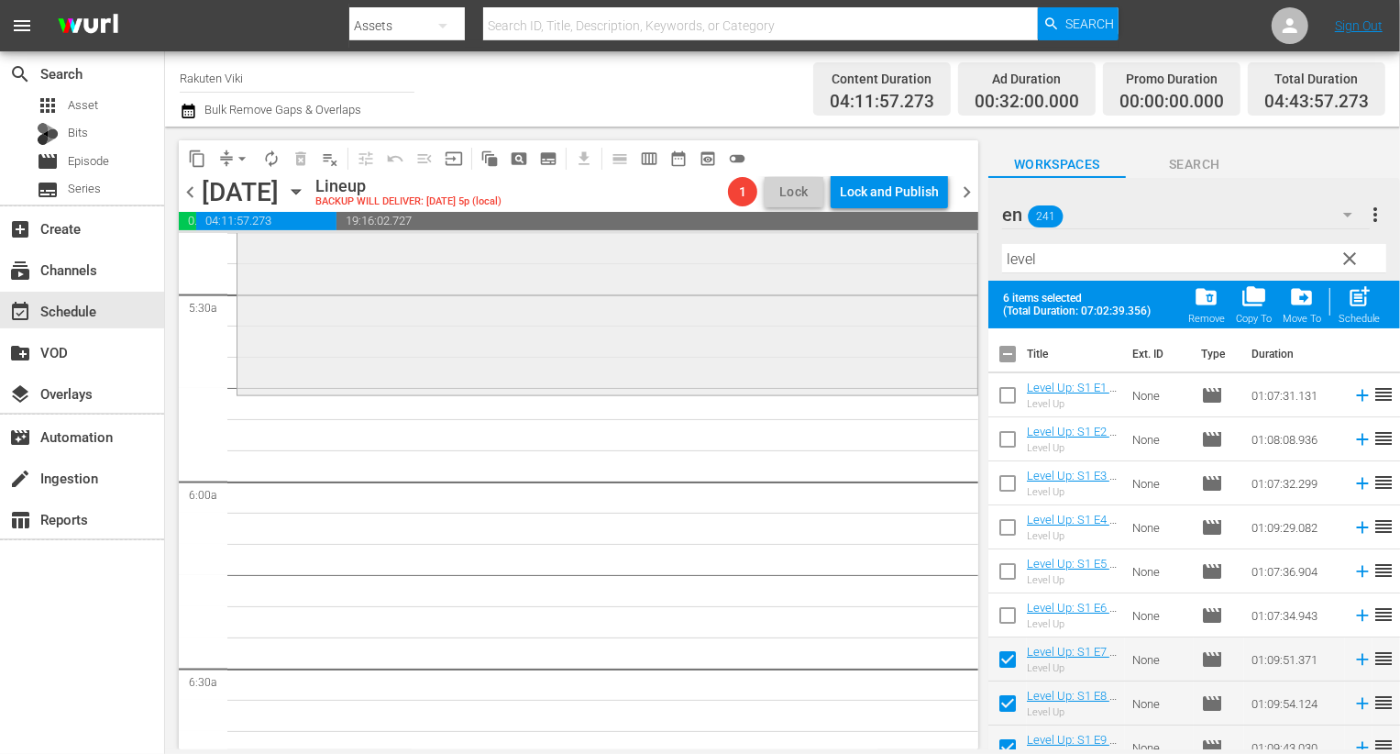
click at [700, 381] on div "Lies Hidden in My Garden / SE1 / EP8: Lies Hidden in My Garden: S1 E8 - Rakuten…" at bounding box center [607, 175] width 740 height 432
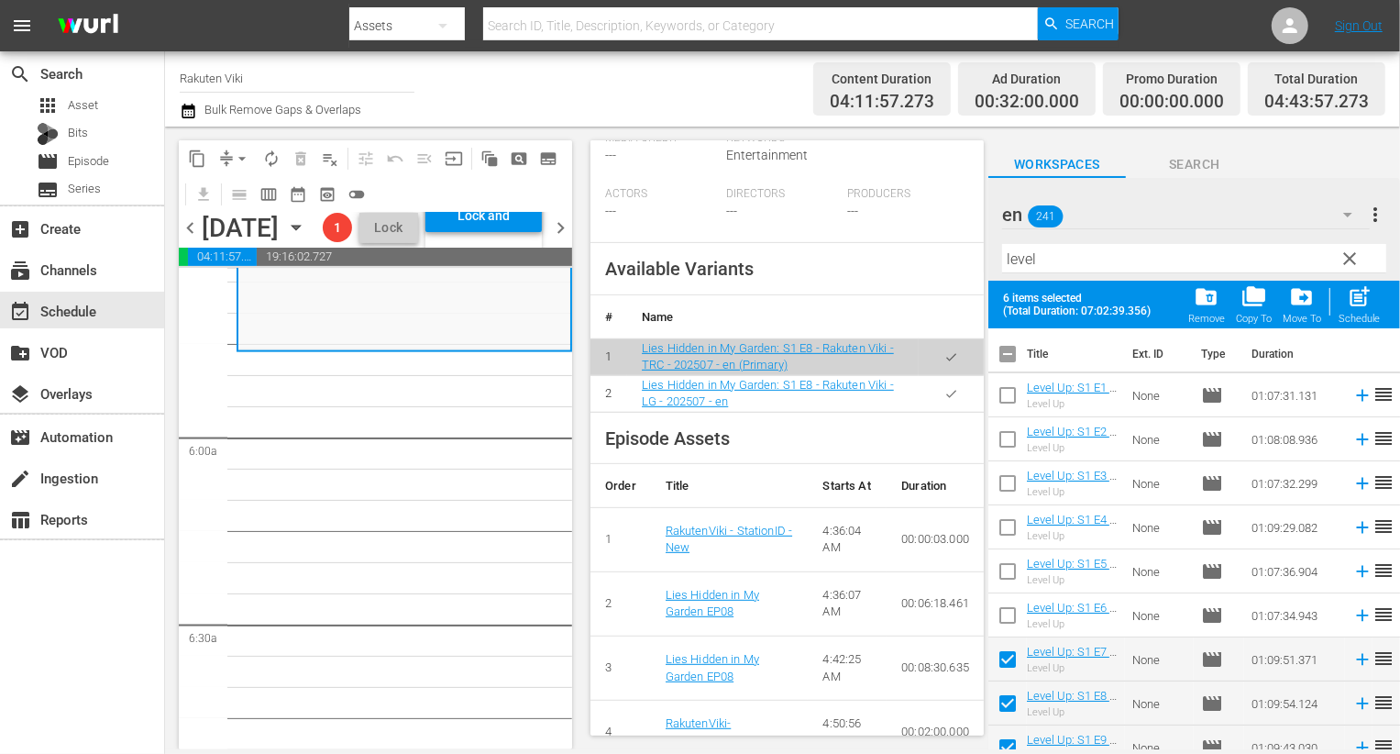
scroll to position [612, 0]
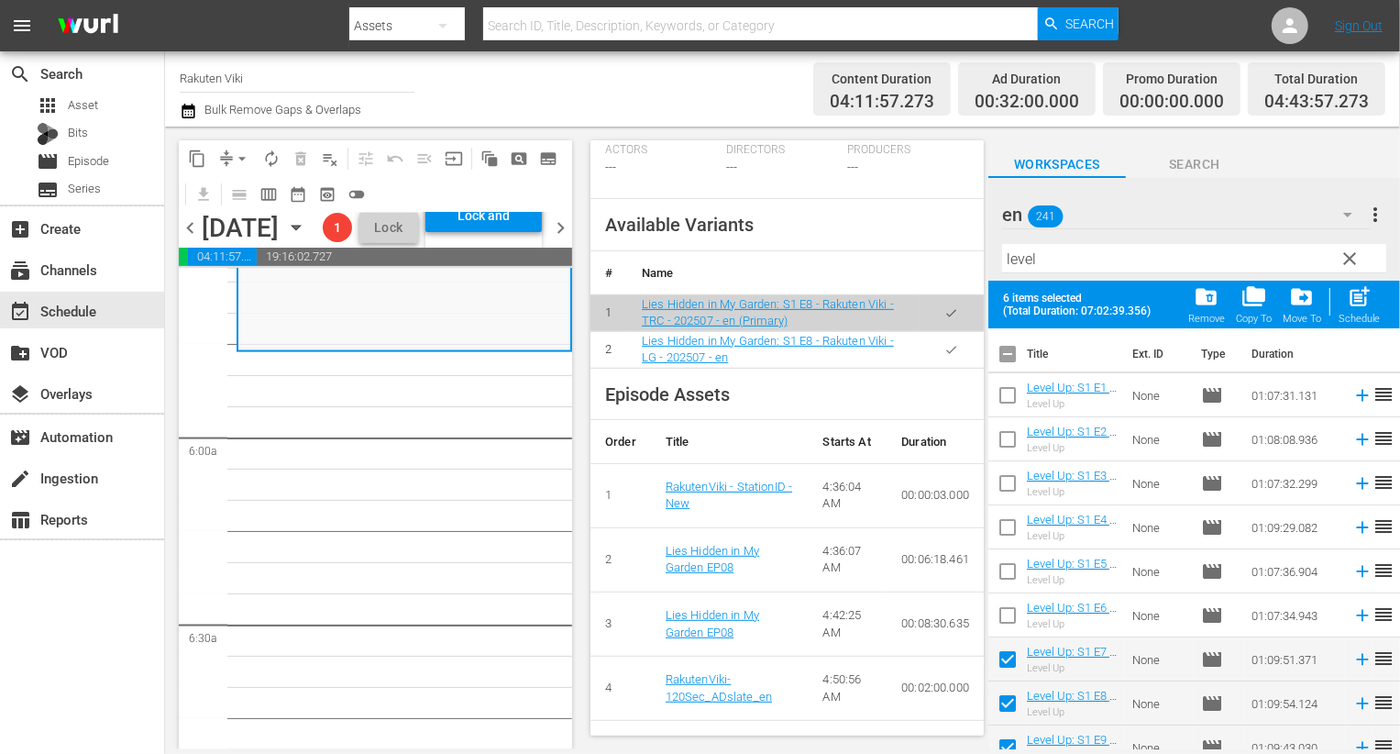
click at [947, 348] on button "button" at bounding box center [951, 350] width 36 height 36
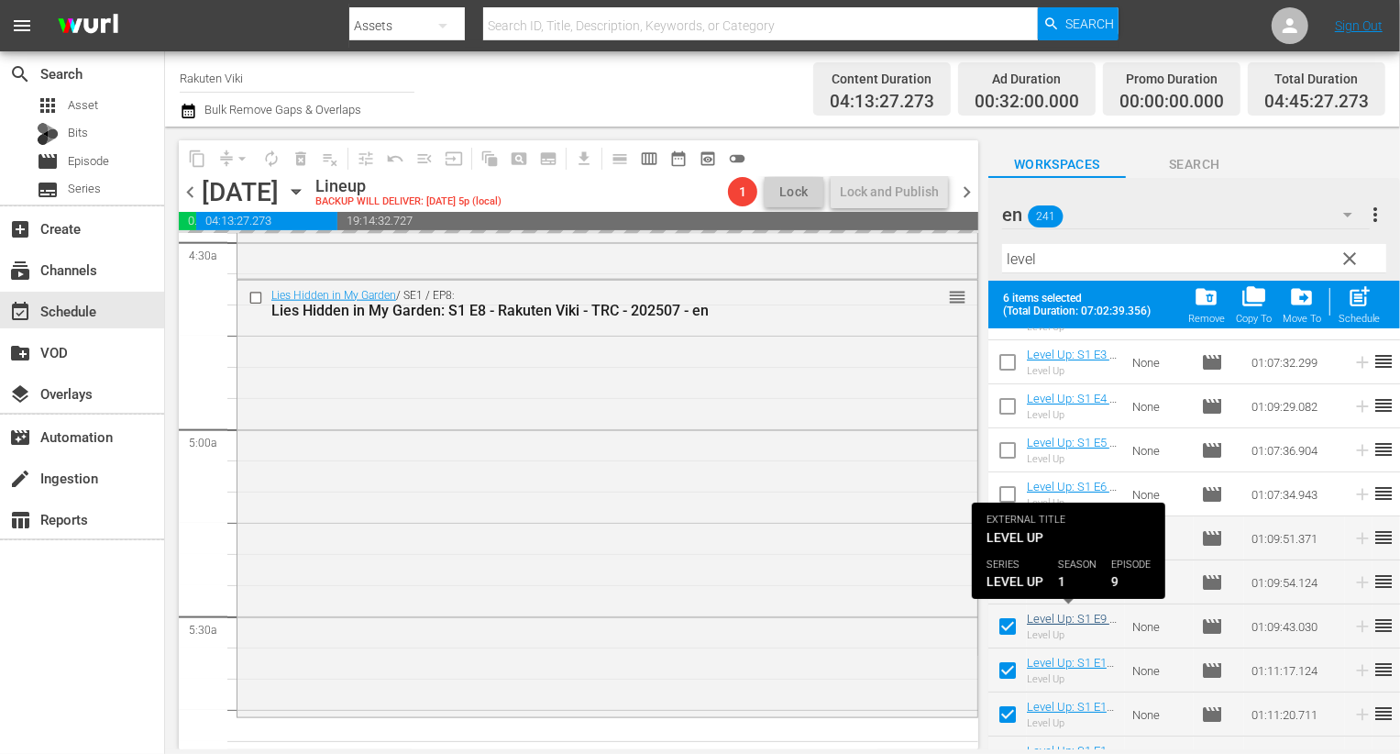
scroll to position [149, 0]
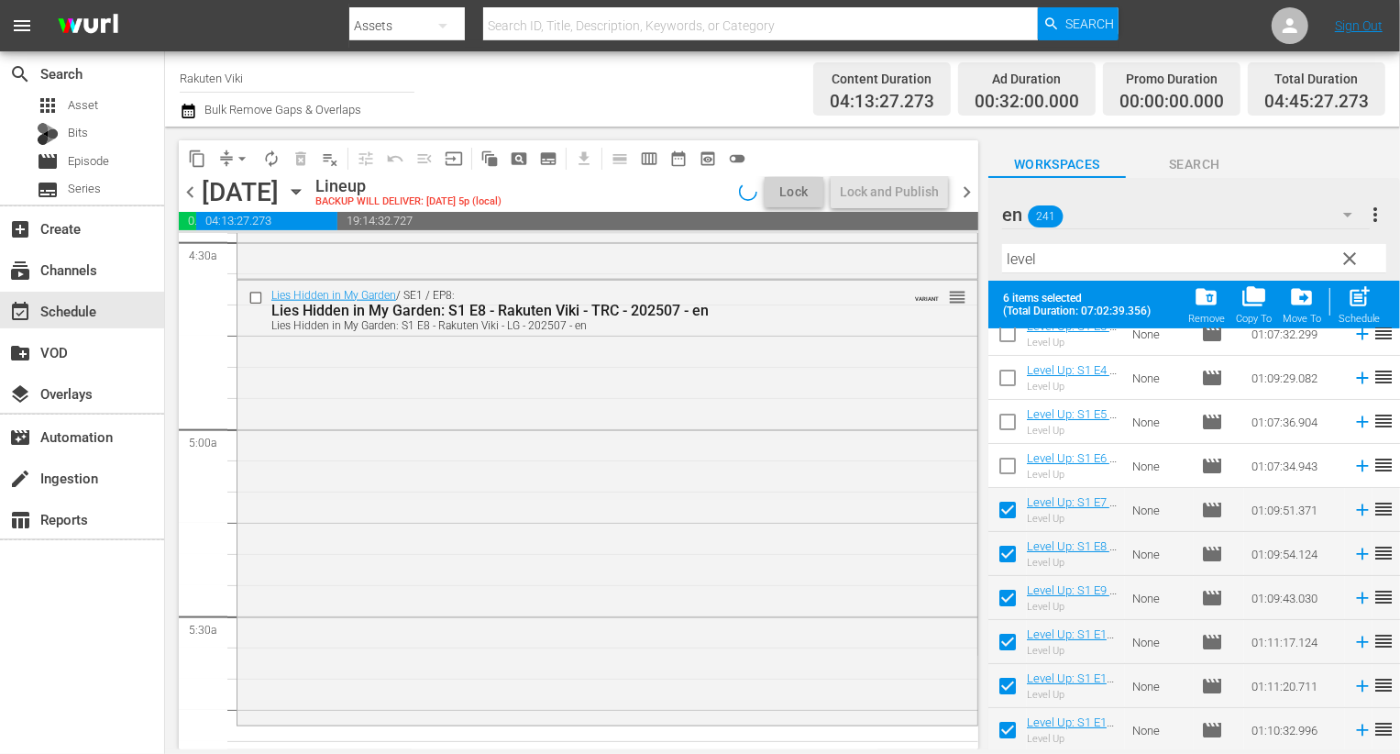
click at [1372, 294] on span "post_add" at bounding box center [1359, 296] width 25 height 25
checkbox input "false"
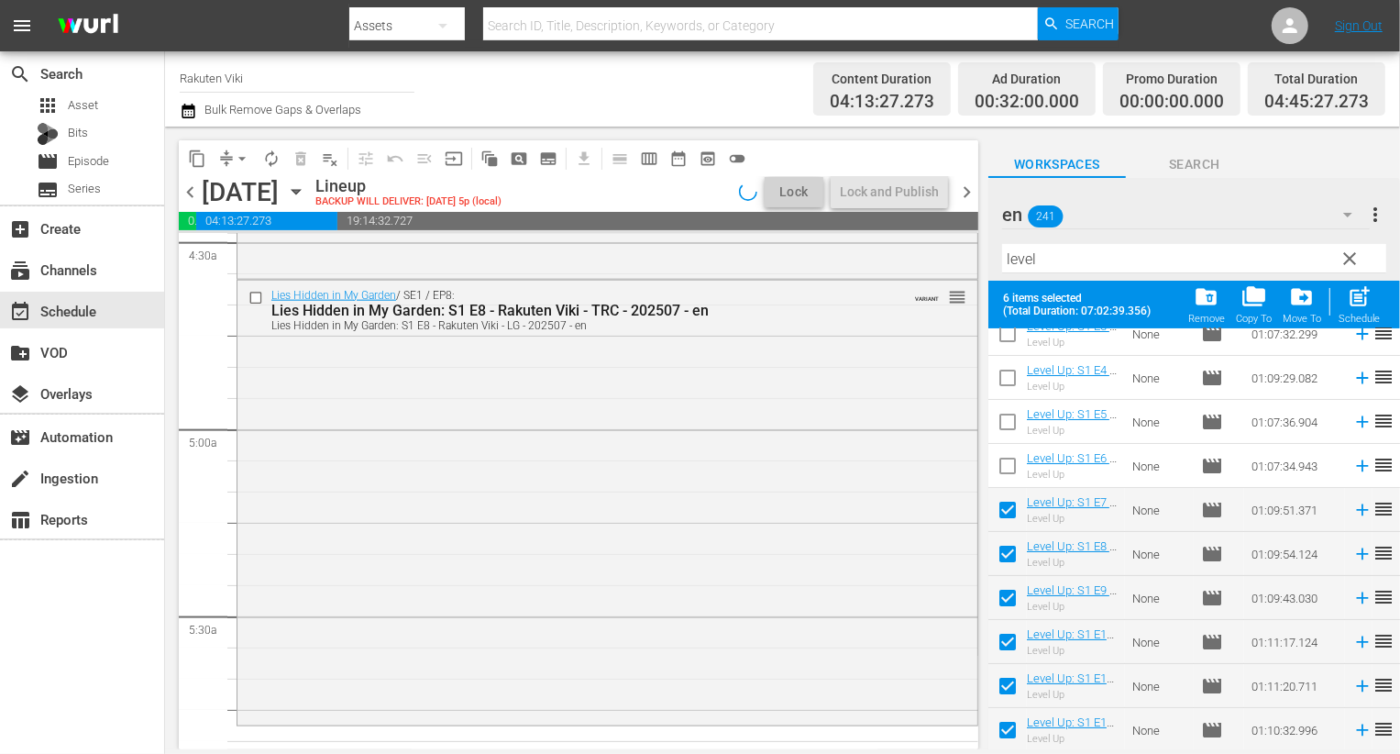
checkbox input "false"
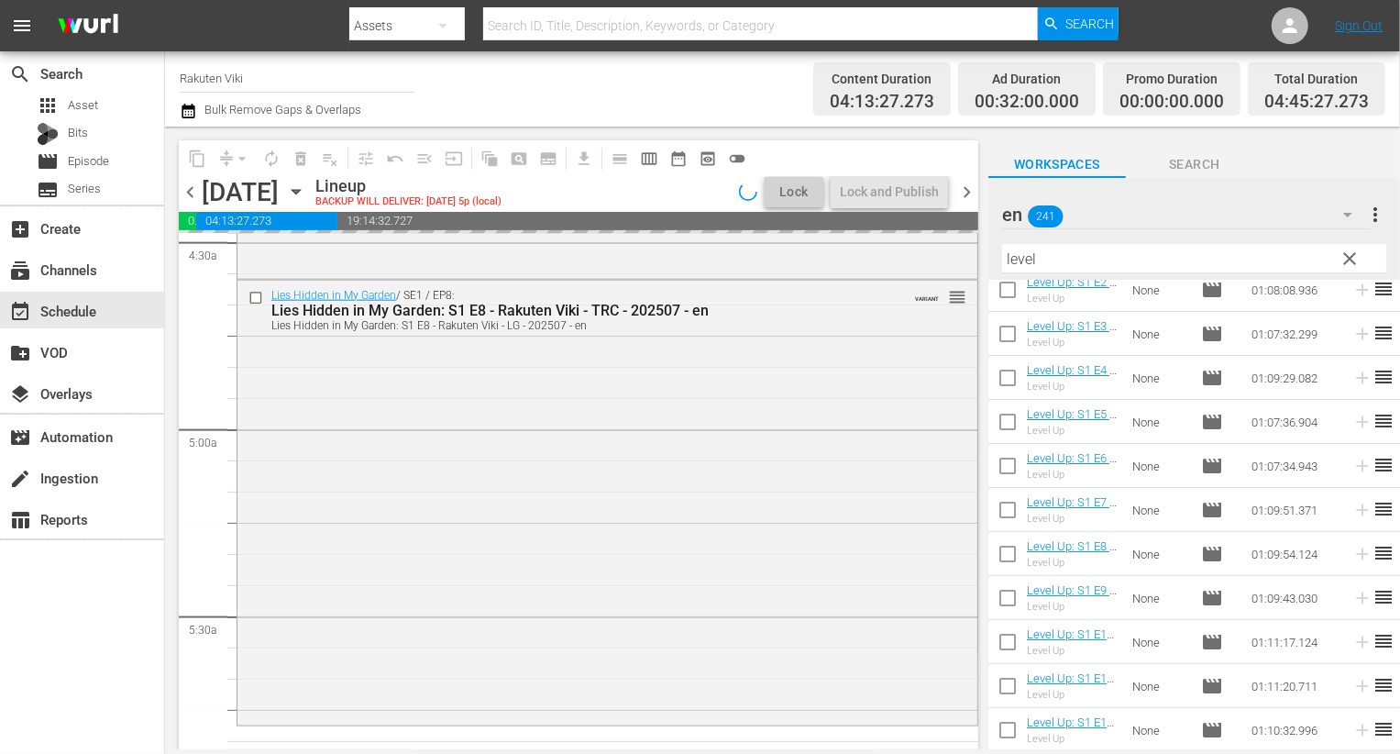
scroll to position [102, 0]
click at [1351, 253] on span "clear" at bounding box center [1350, 259] width 22 height 22
click at [1338, 211] on icon "button" at bounding box center [1348, 215] width 22 height 22
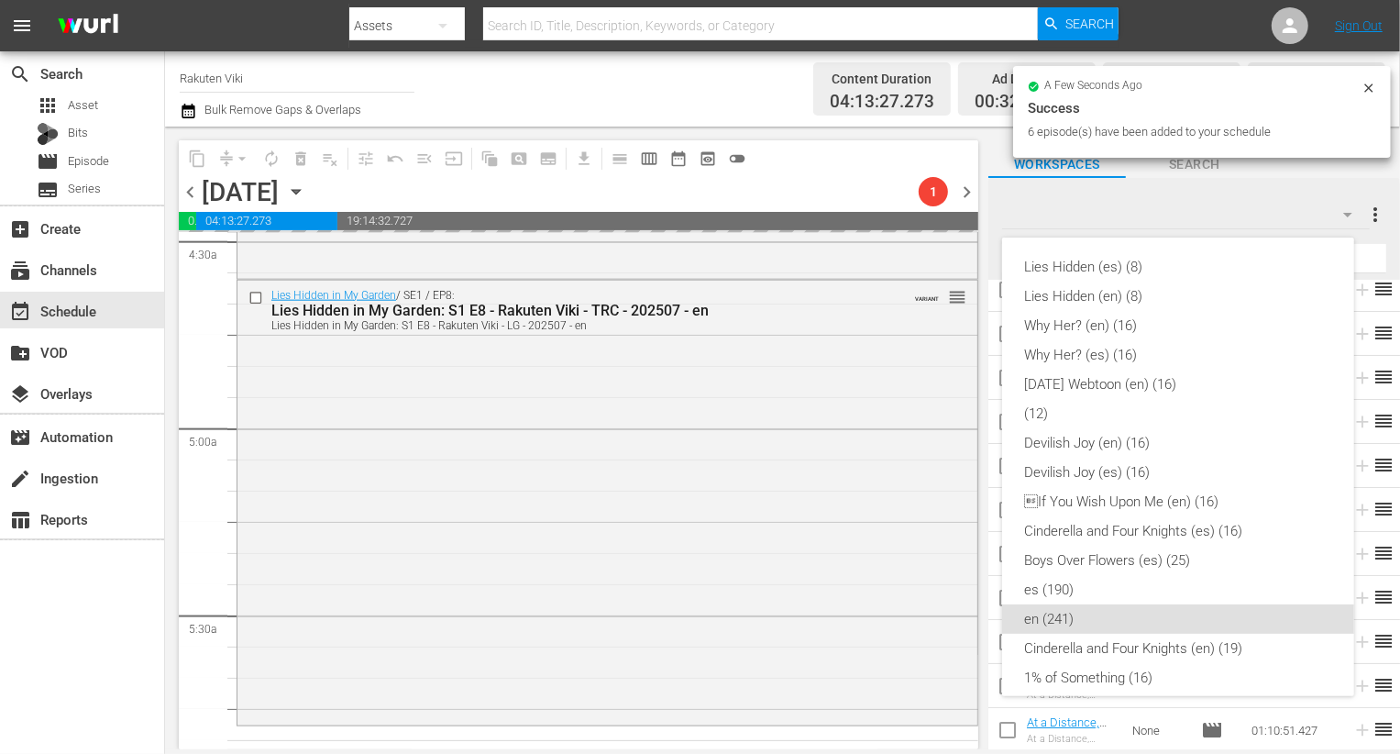
scroll to position [337, 0]
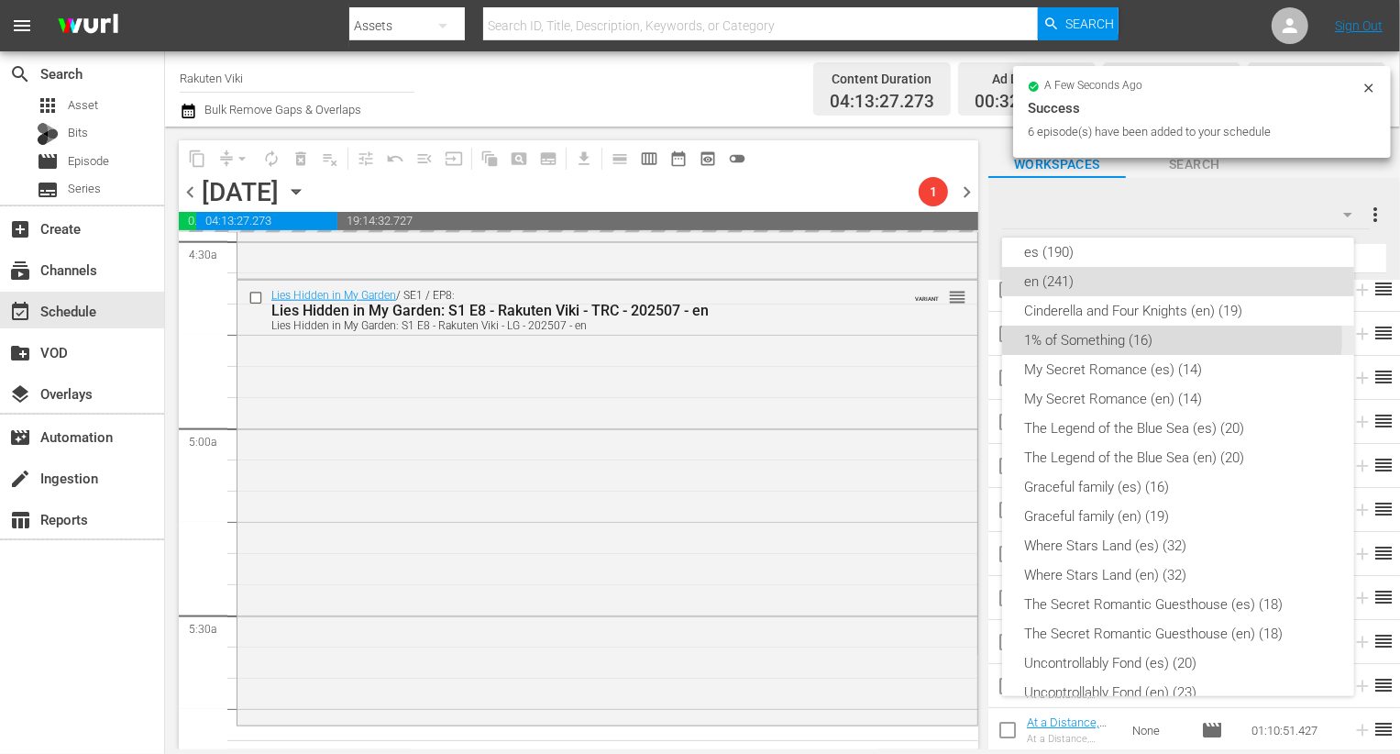
click at [1172, 337] on div "1% of Something (16)" at bounding box center [1178, 339] width 308 height 29
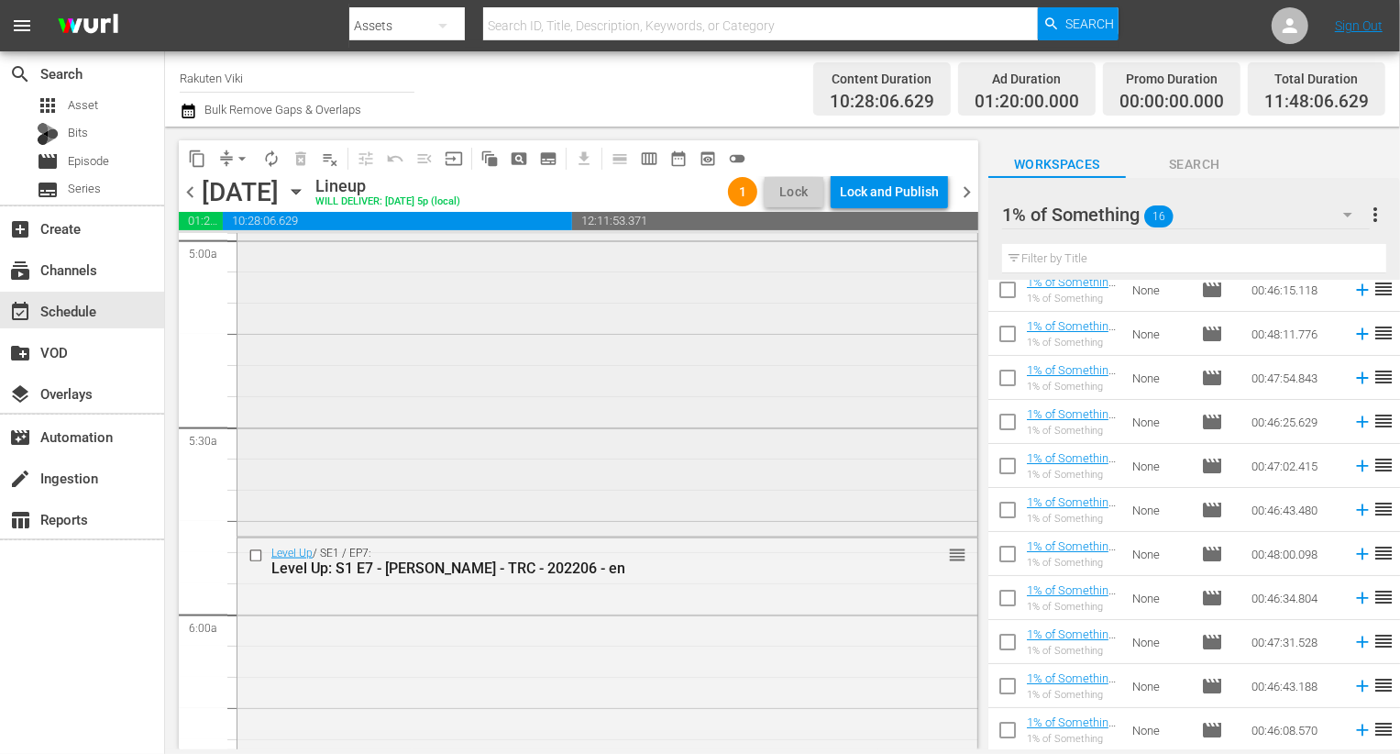
scroll to position [1865, 0]
click at [196, 106] on icon "button" at bounding box center [188, 111] width 17 height 22
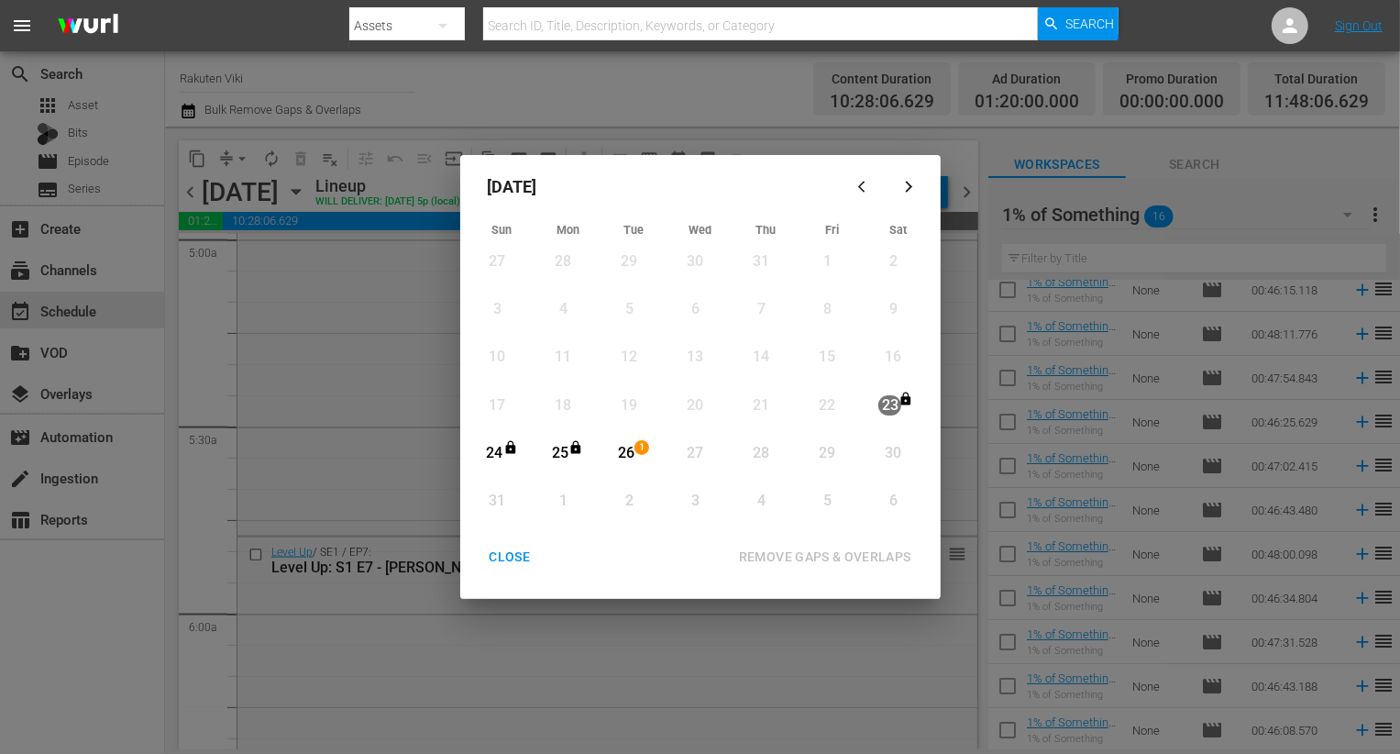
click at [502, 550] on div "CLOSE" at bounding box center [510, 557] width 71 height 23
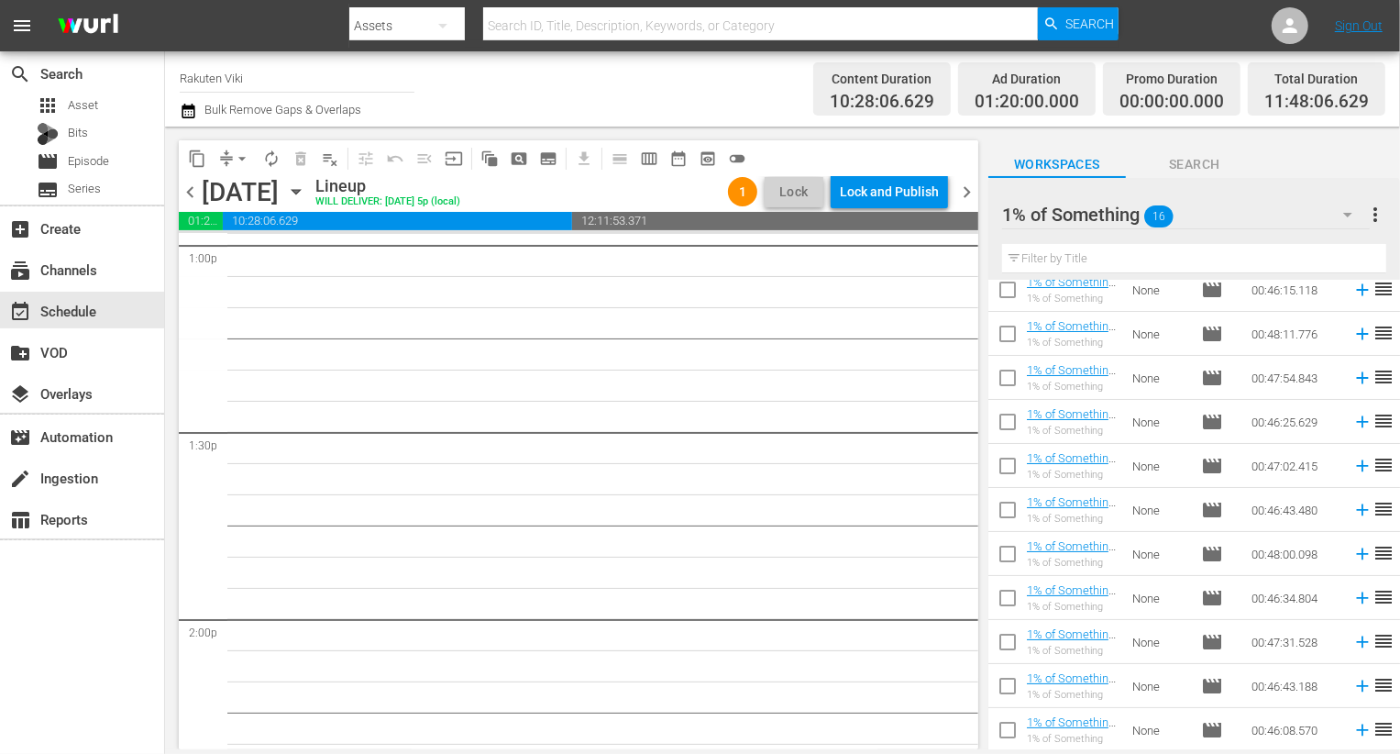
scroll to position [4884, 0]
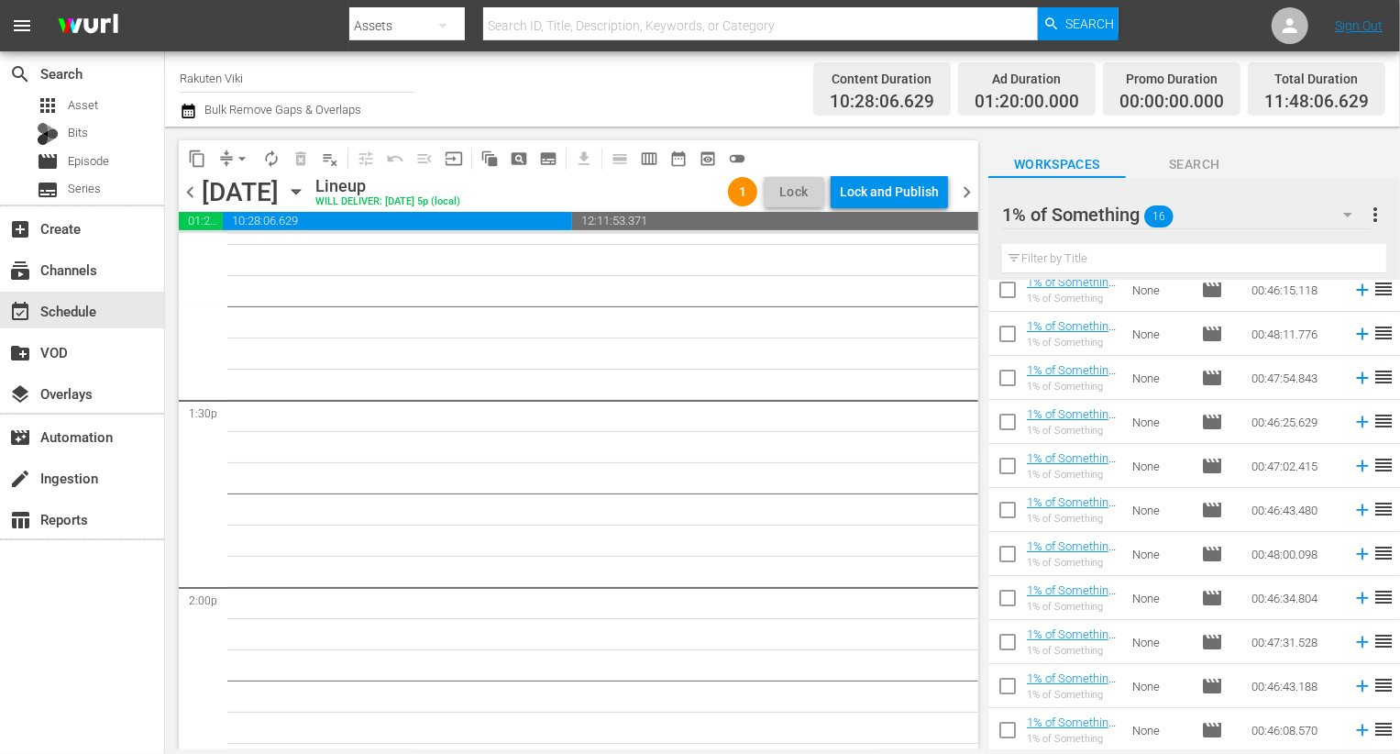
click at [1276, 218] on div "1% of Something 16" at bounding box center [1186, 214] width 368 height 51
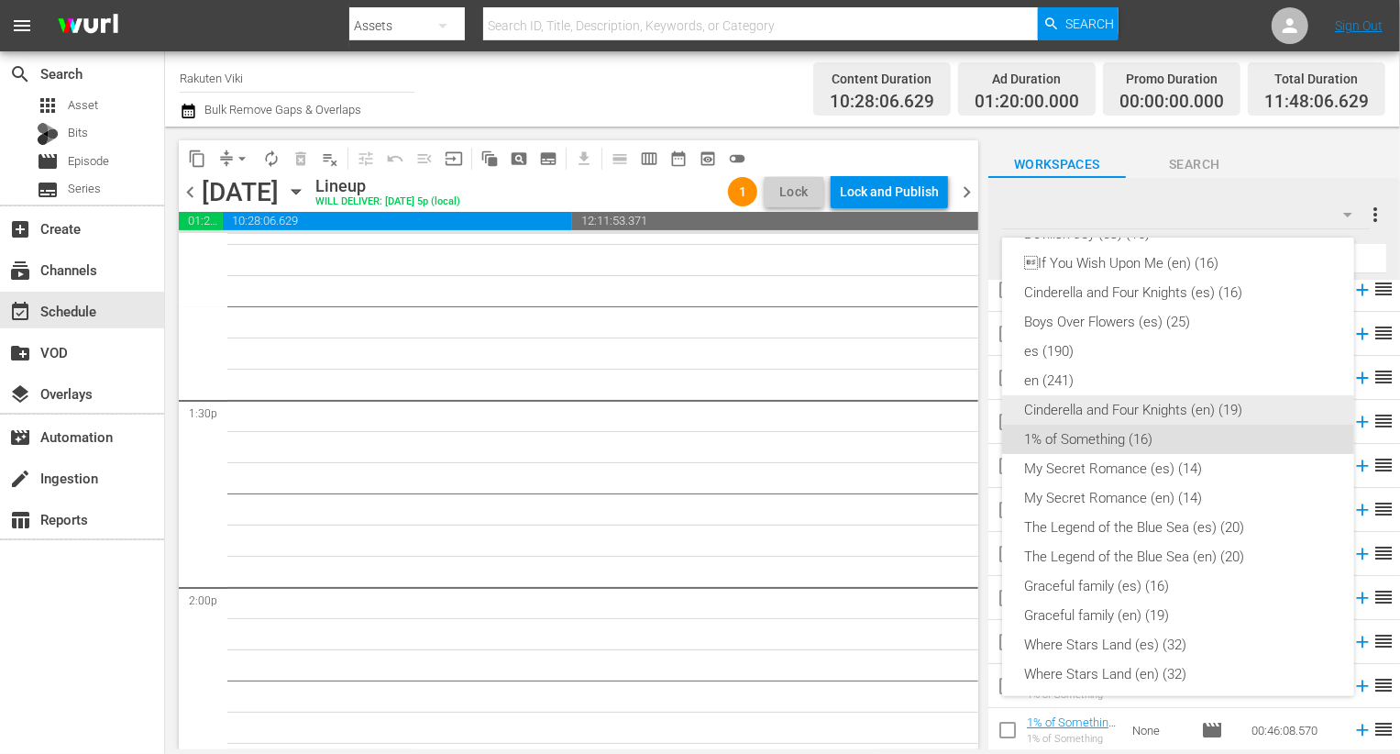
scroll to position [235, 0]
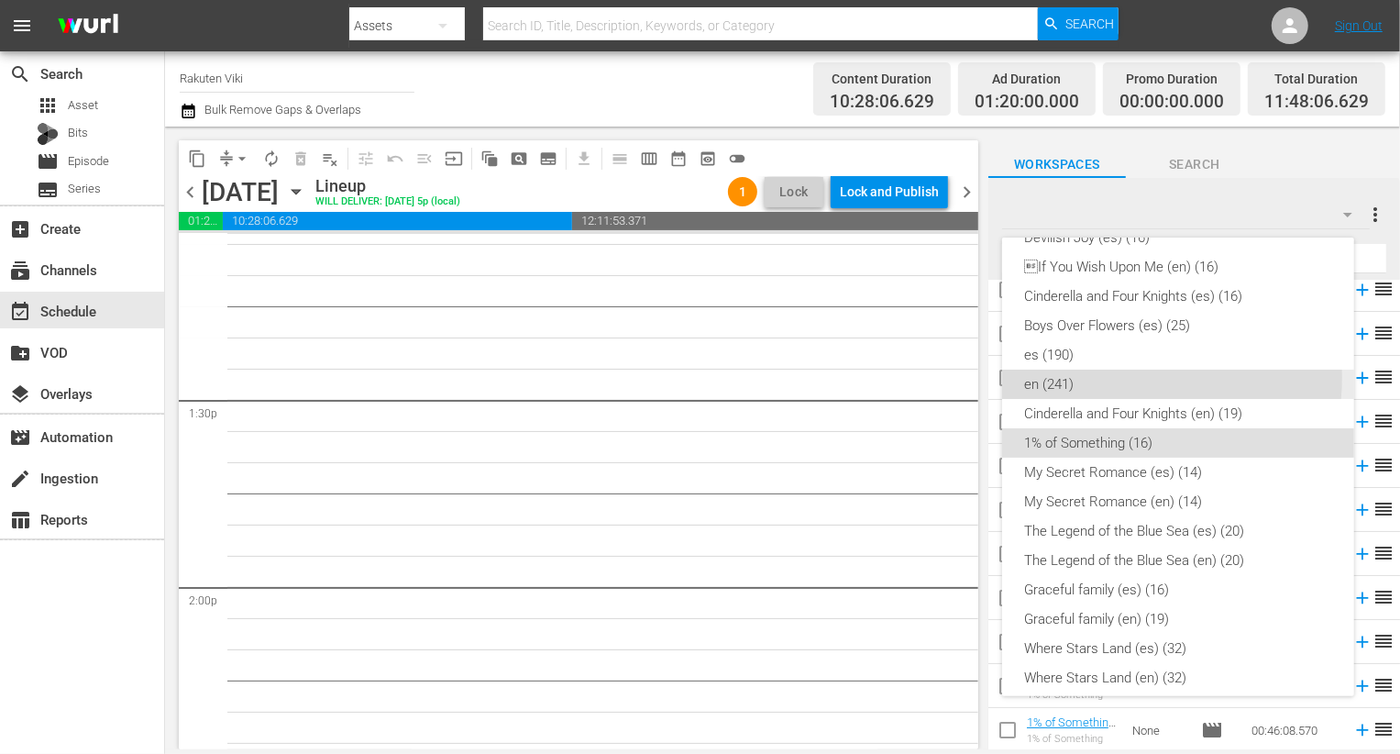
click at [1116, 378] on div "en (241)" at bounding box center [1178, 383] width 308 height 29
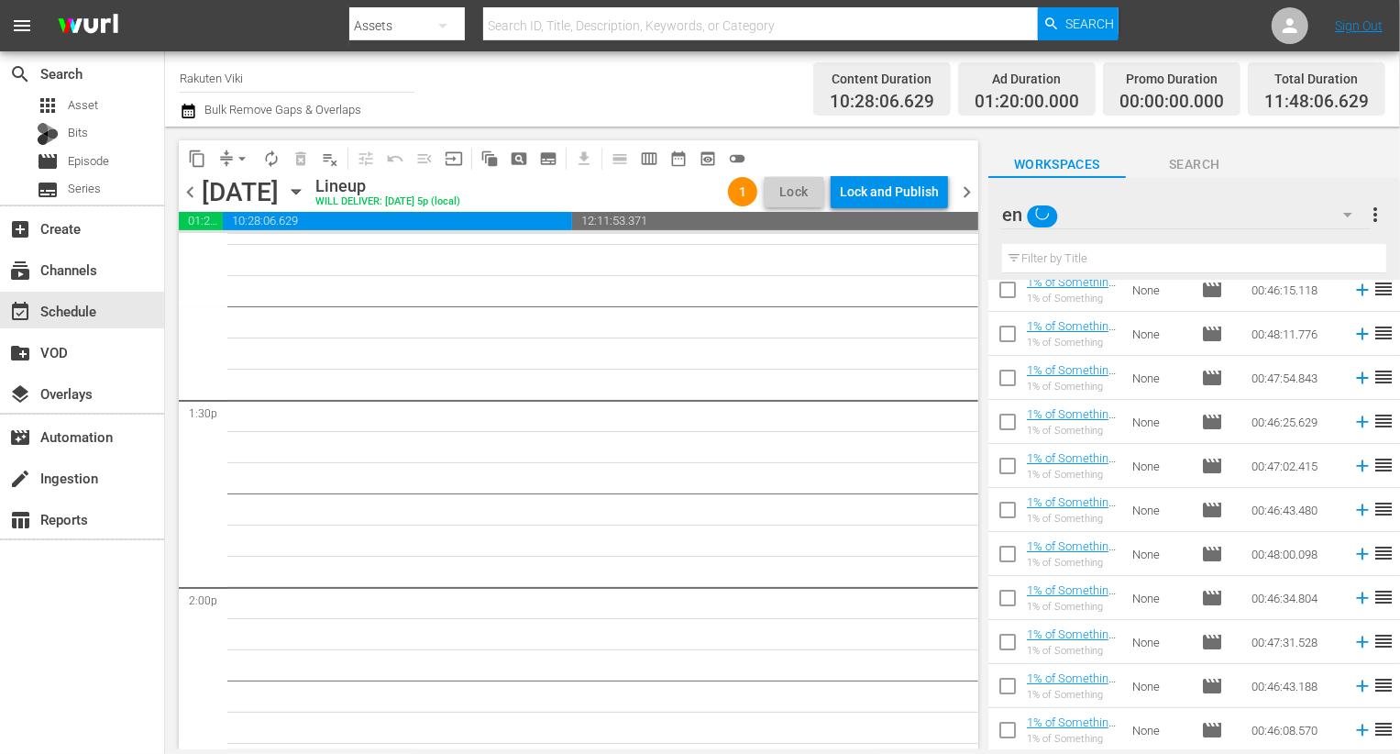
click at [1169, 222] on div "en" at bounding box center [1186, 214] width 368 height 51
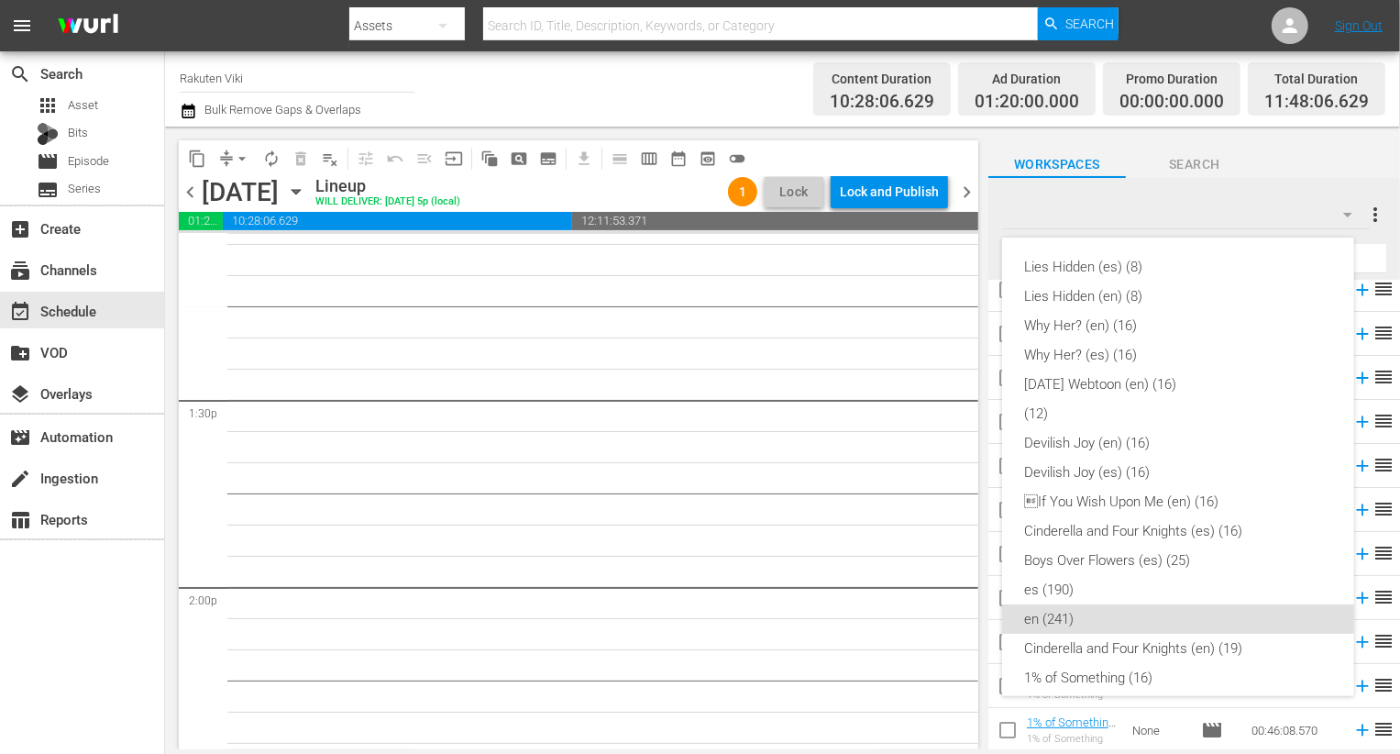
scroll to position [337, 0]
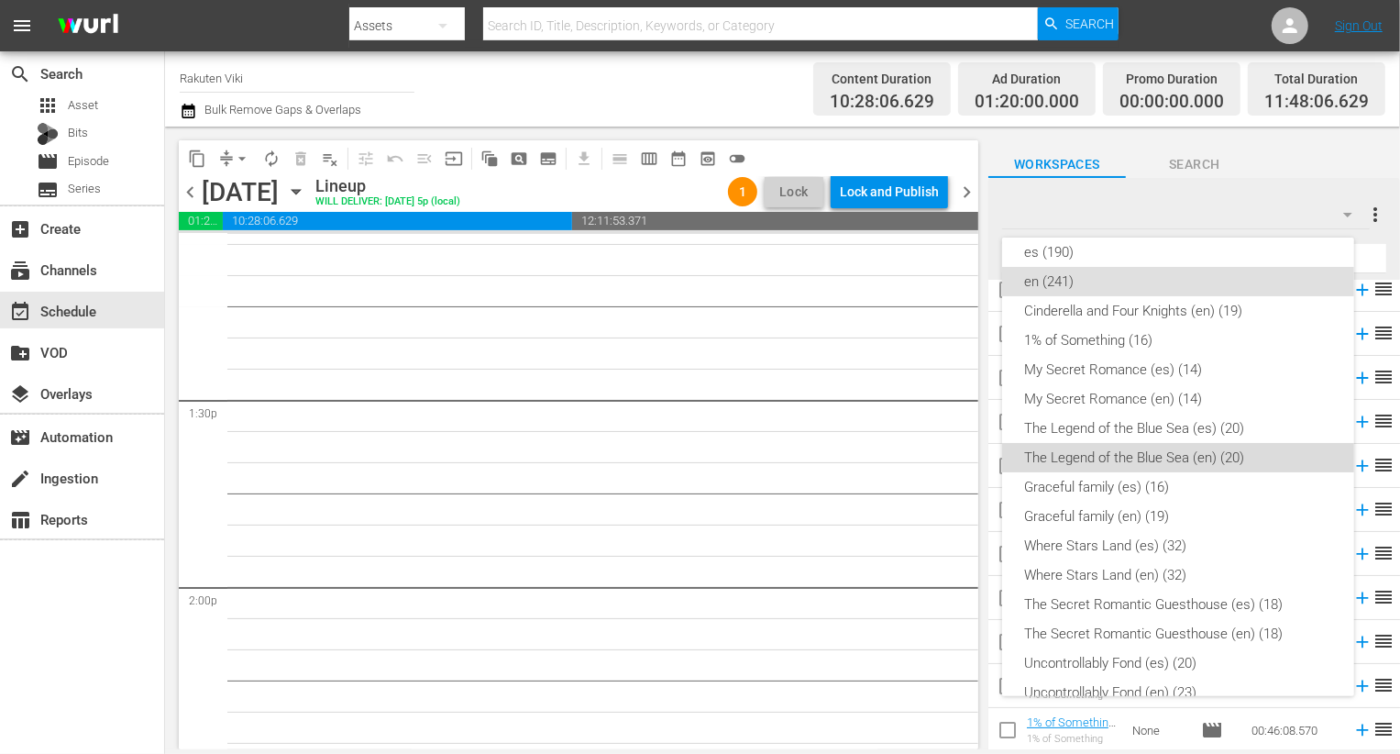
click at [1191, 461] on div "The Legend of the Blue Sea (en) (20)" at bounding box center [1178, 457] width 308 height 29
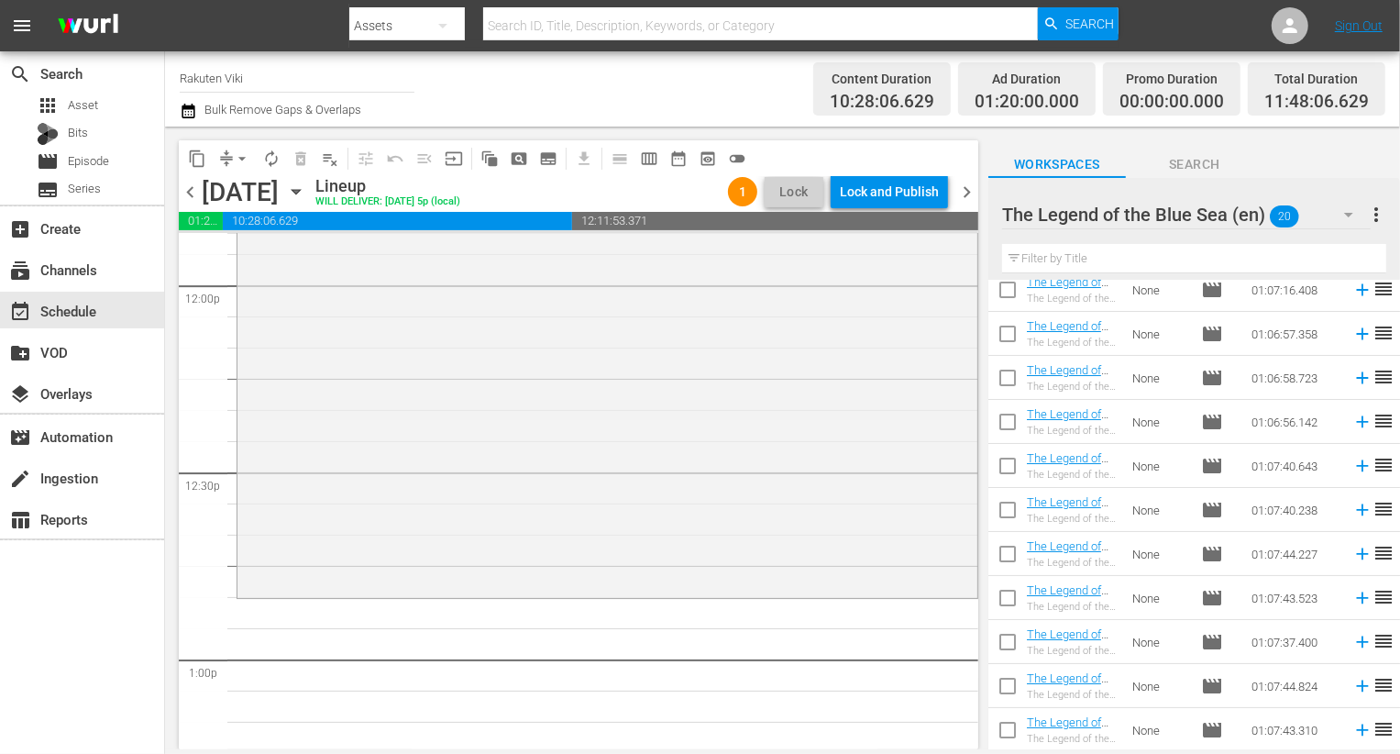
scroll to position [0, 0]
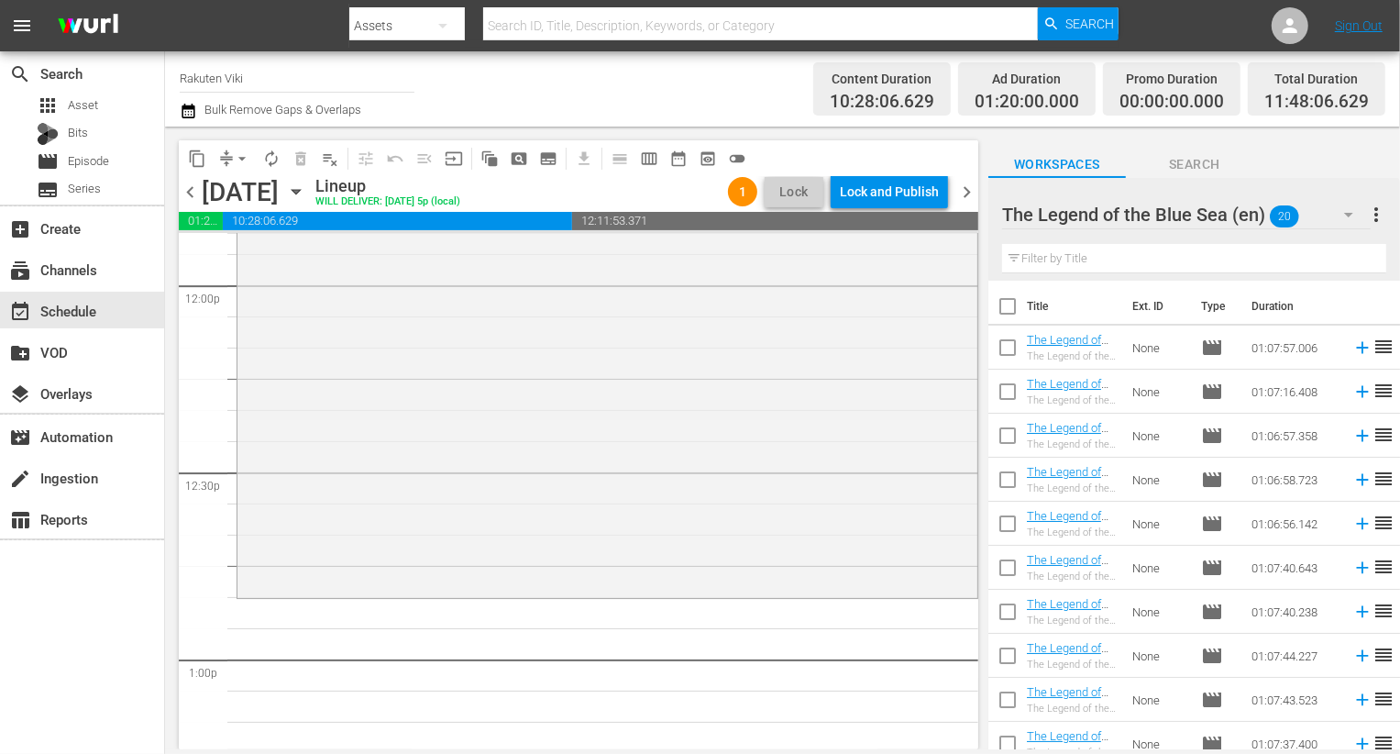
click at [1018, 333] on input "checkbox" at bounding box center [1007, 351] width 39 height 39
checkbox input "true"
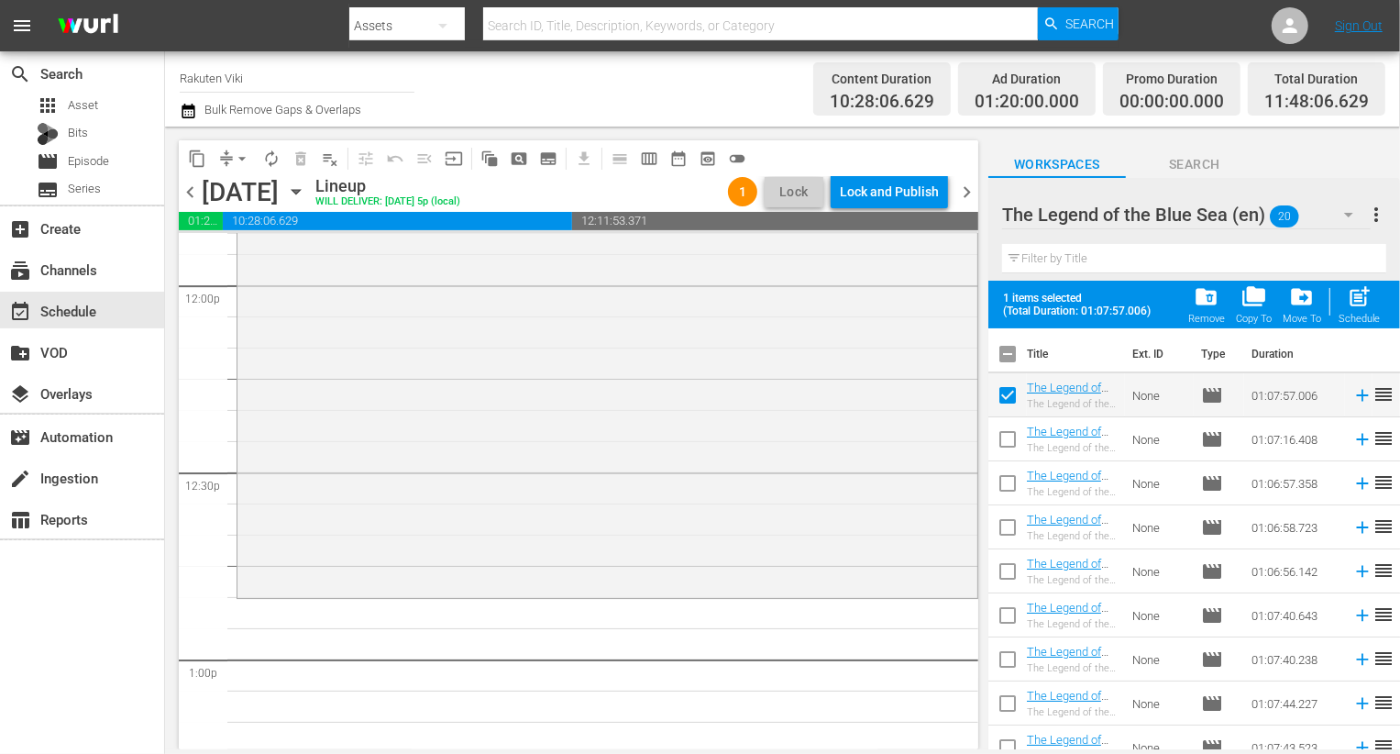
click at [1013, 424] on input "checkbox" at bounding box center [1007, 443] width 39 height 39
checkbox input "true"
click at [1010, 468] on input "checkbox" at bounding box center [1007, 487] width 39 height 39
checkbox input "true"
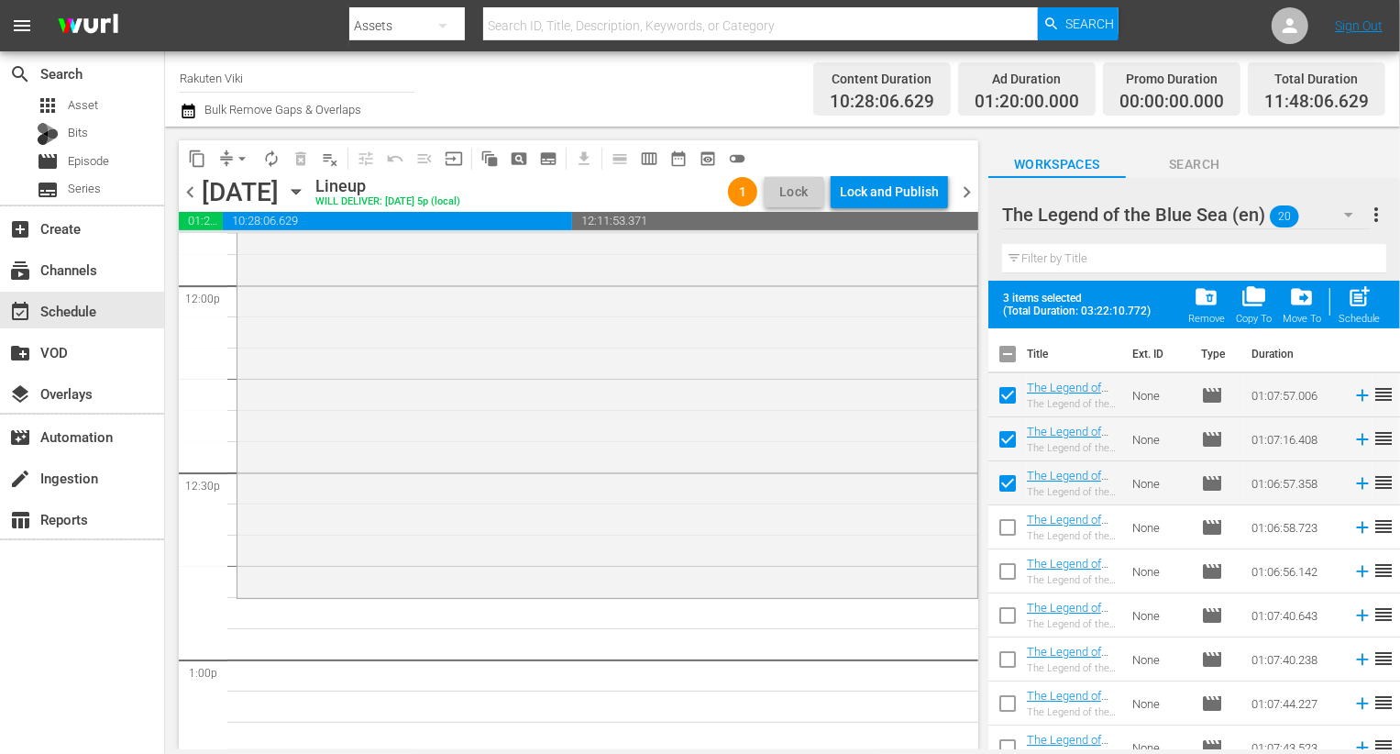
click at [1010, 528] on input "checkbox" at bounding box center [1007, 531] width 39 height 39
checkbox input "true"
click at [1010, 558] on input "checkbox" at bounding box center [1007, 575] width 39 height 39
checkbox input "true"
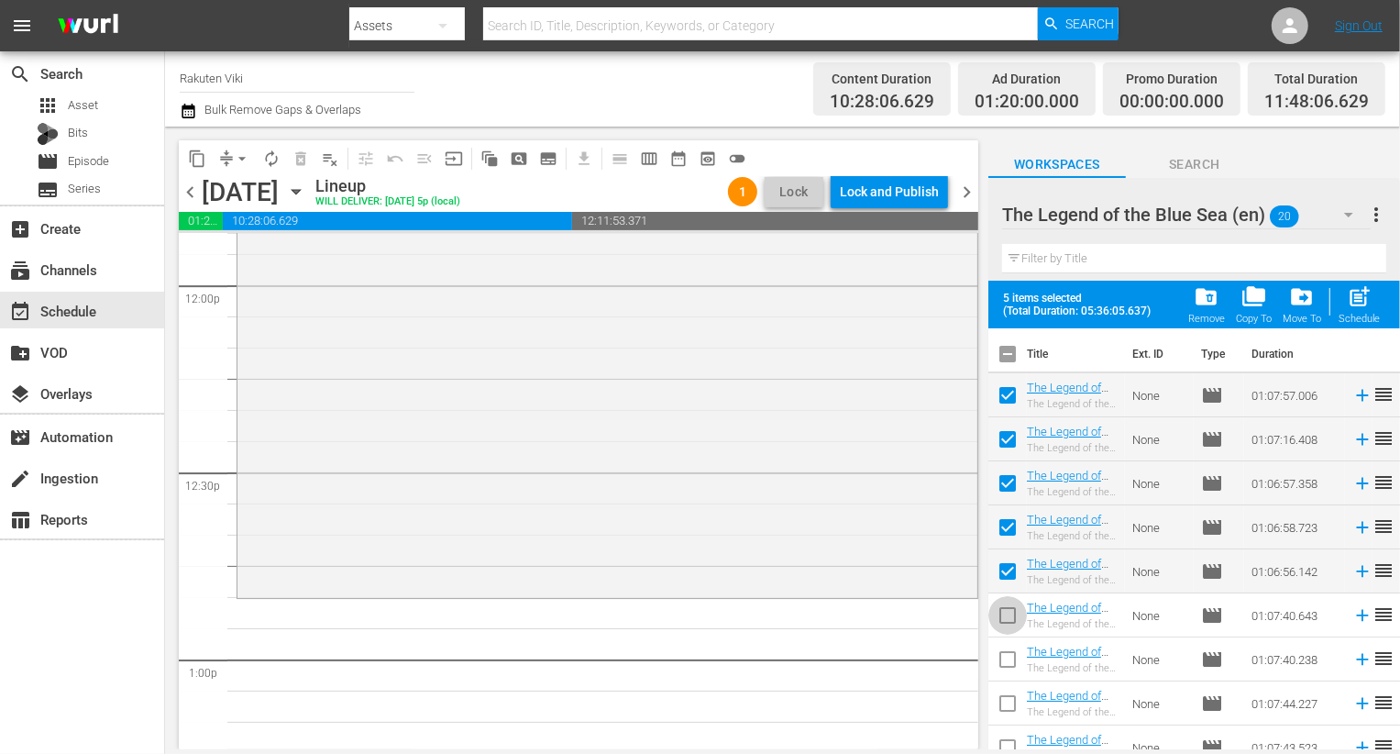
click at [1005, 630] on input "checkbox" at bounding box center [1007, 619] width 39 height 39
checkbox input "true"
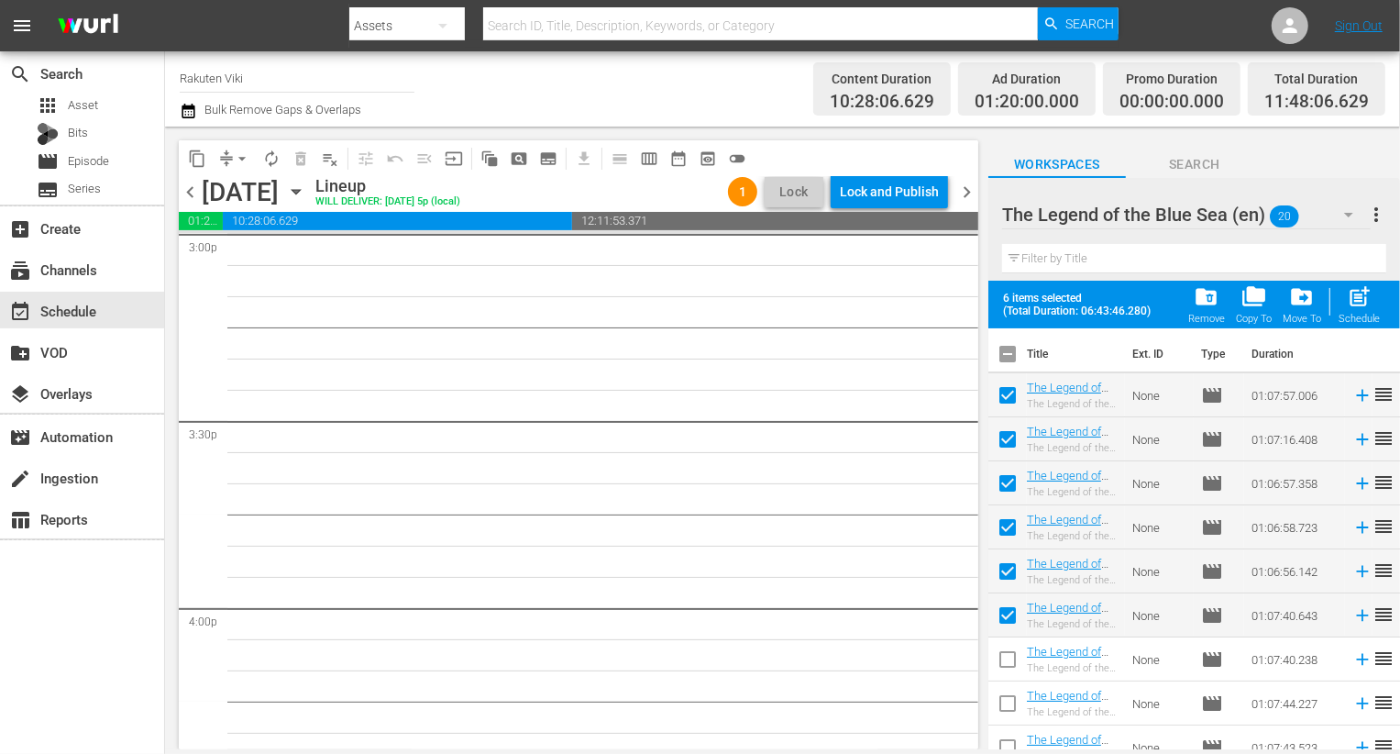
scroll to position [5637, 0]
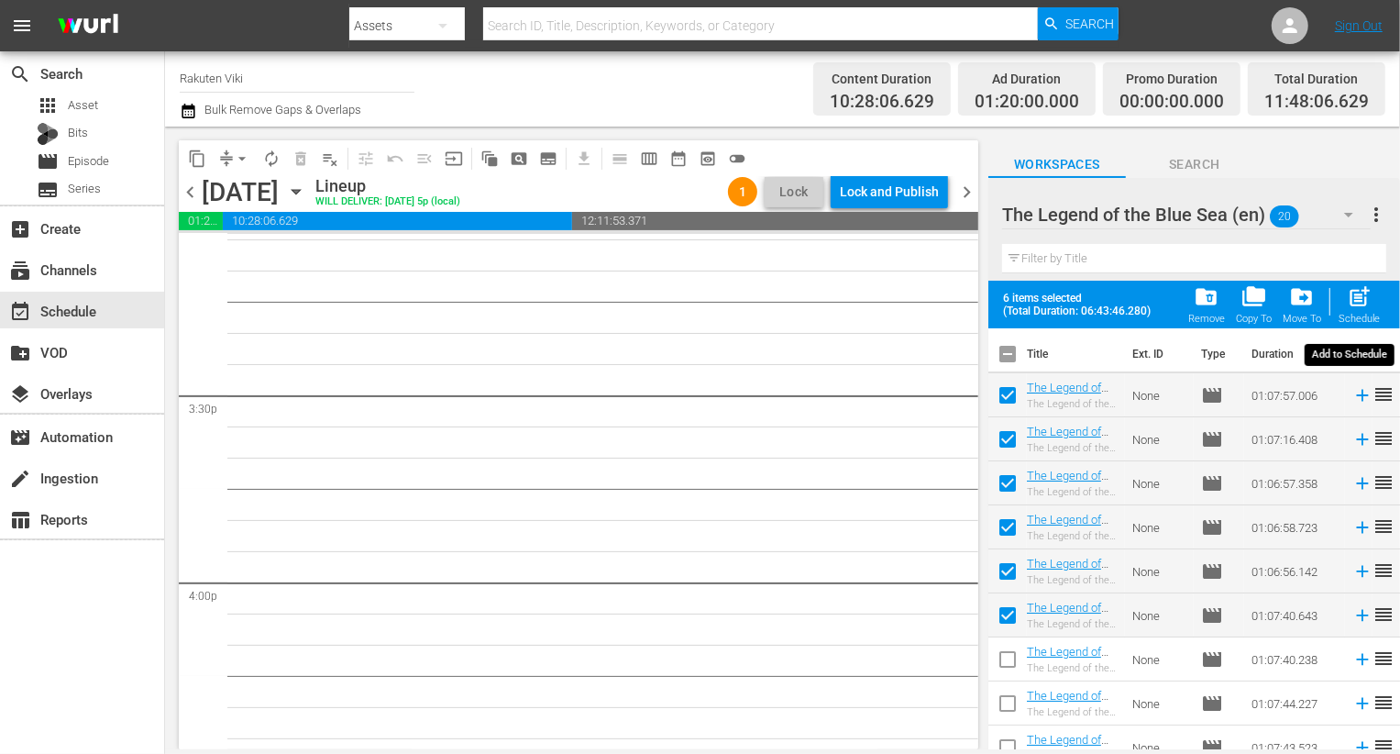
click at [1359, 311] on div "post_add Schedule" at bounding box center [1359, 304] width 41 height 40
checkbox input "false"
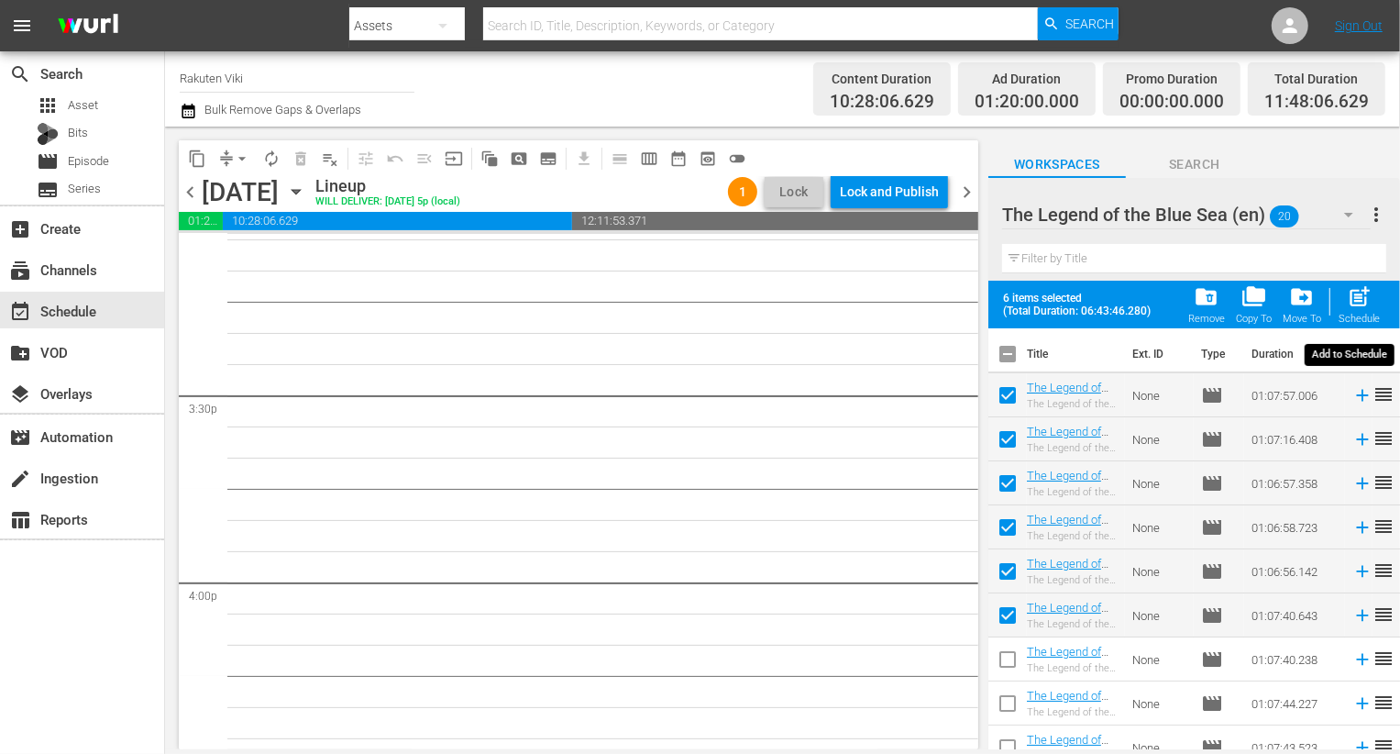
checkbox input "false"
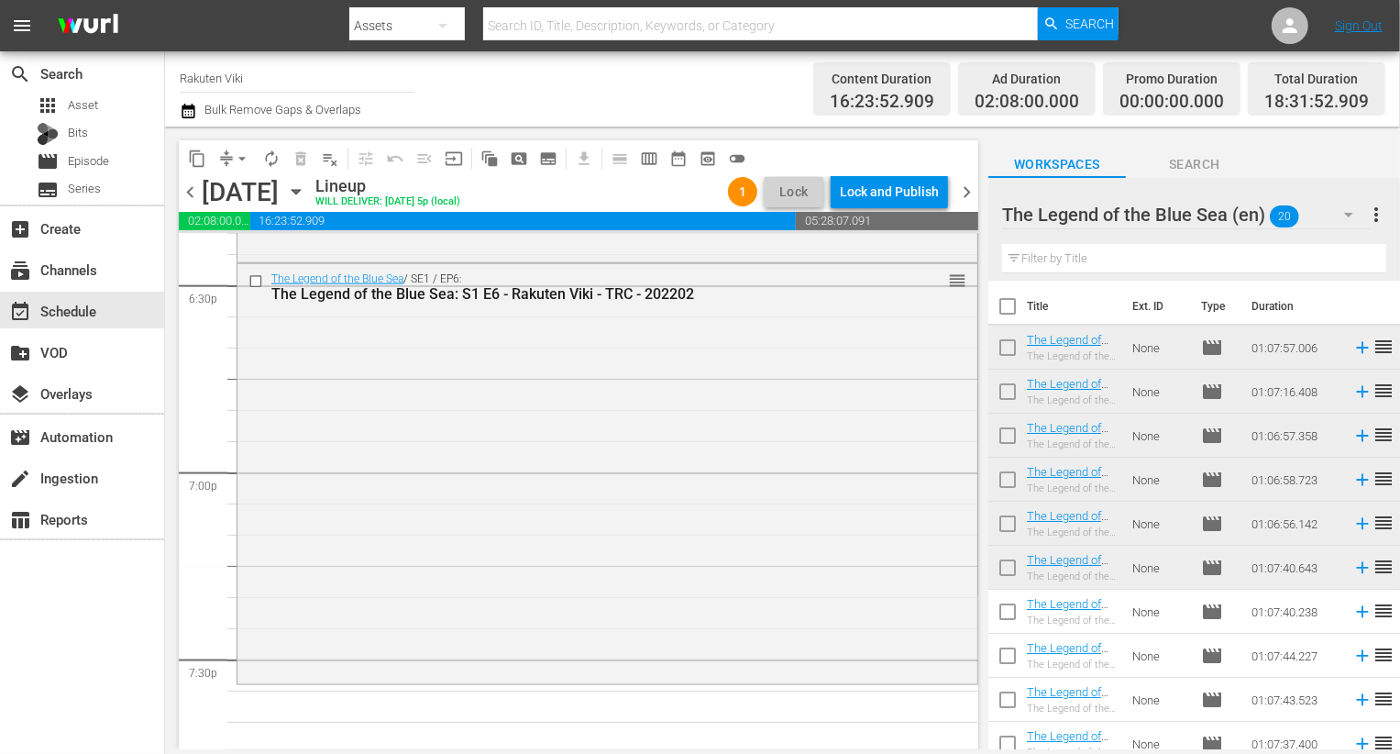
scroll to position [6830, 0]
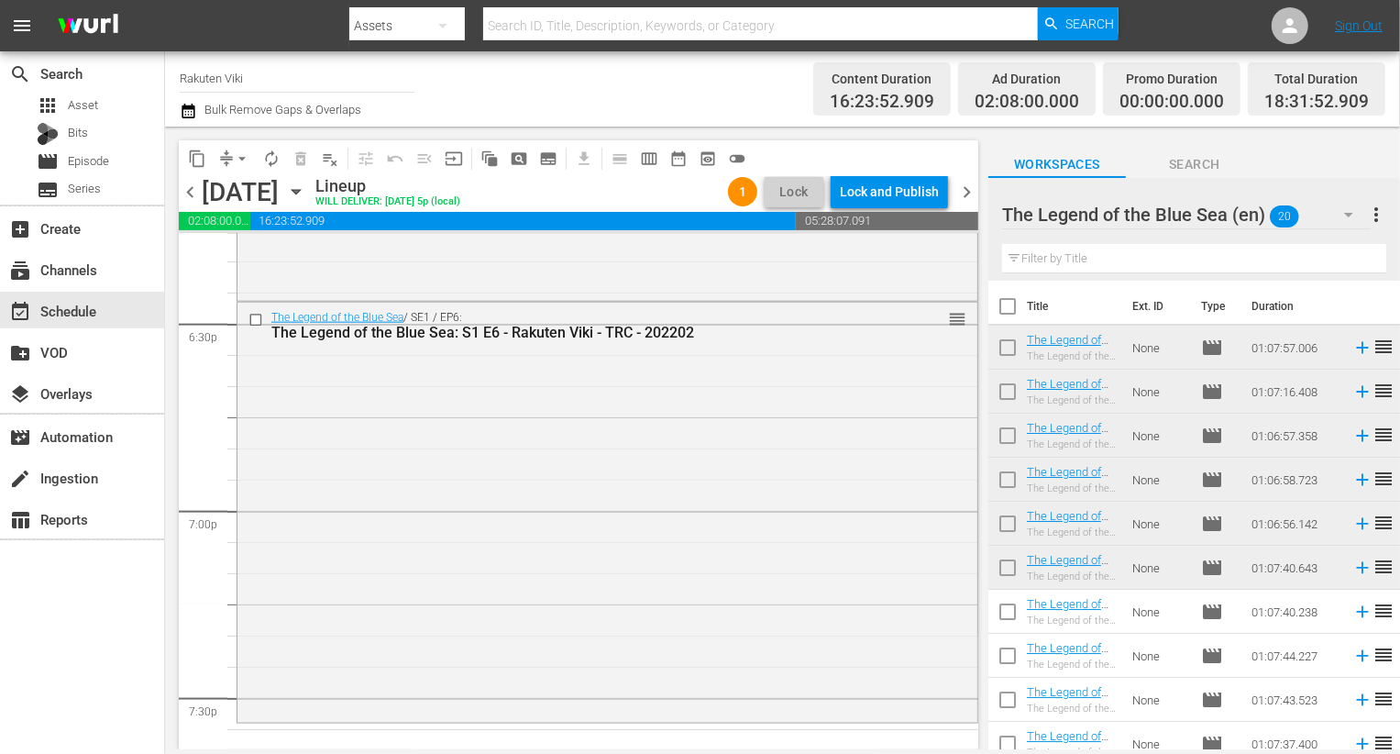
click at [1324, 197] on div "The Legend of the Blue Sea (en) 20" at bounding box center [1186, 214] width 369 height 51
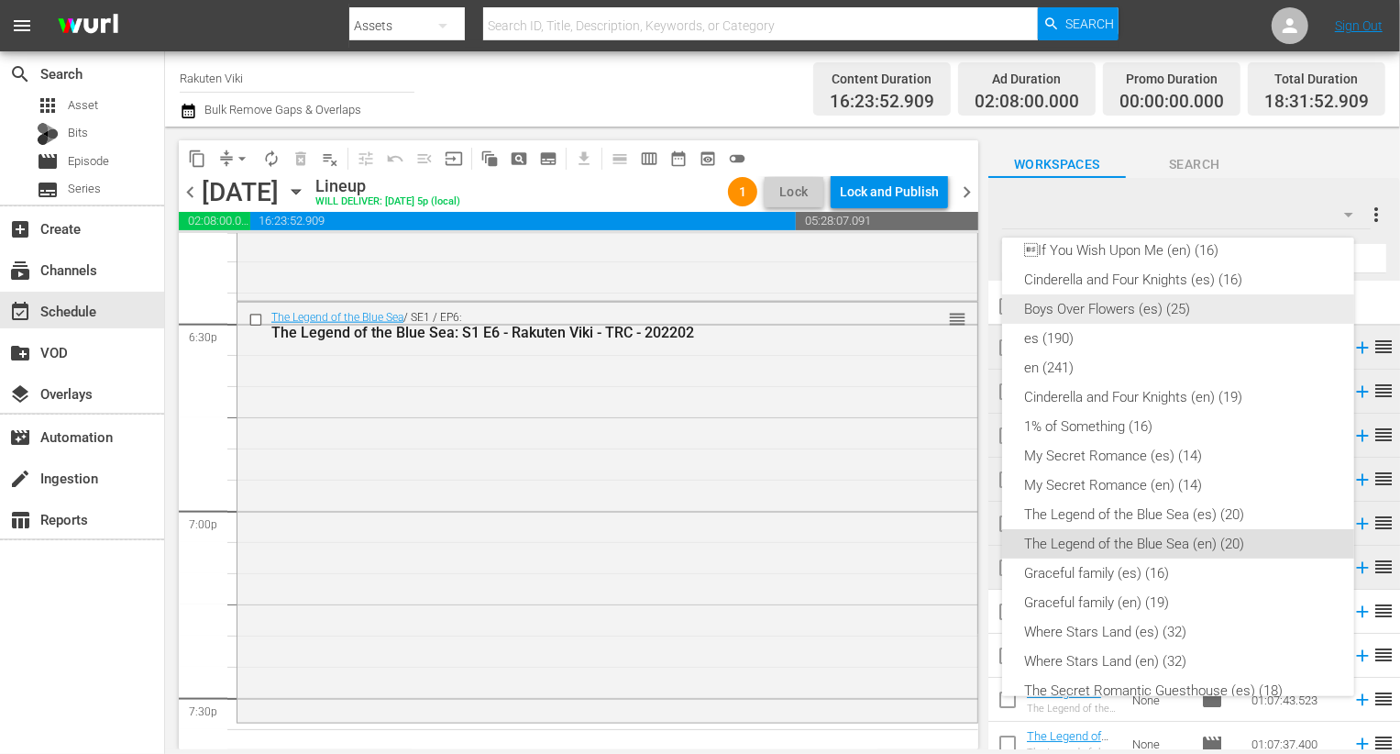
scroll to position [338, 0]
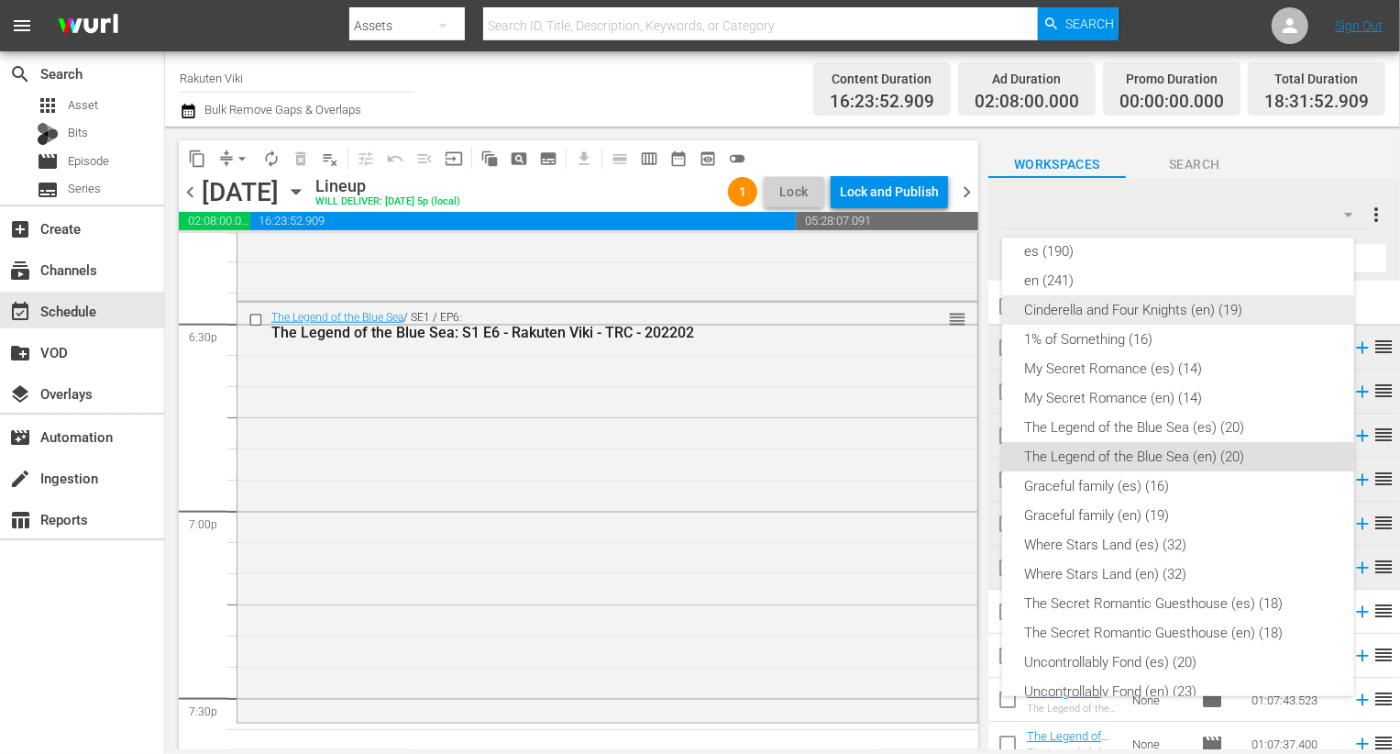
click at [1157, 310] on div "Cinderella and Four Knights (en) (19)" at bounding box center [1178, 309] width 308 height 29
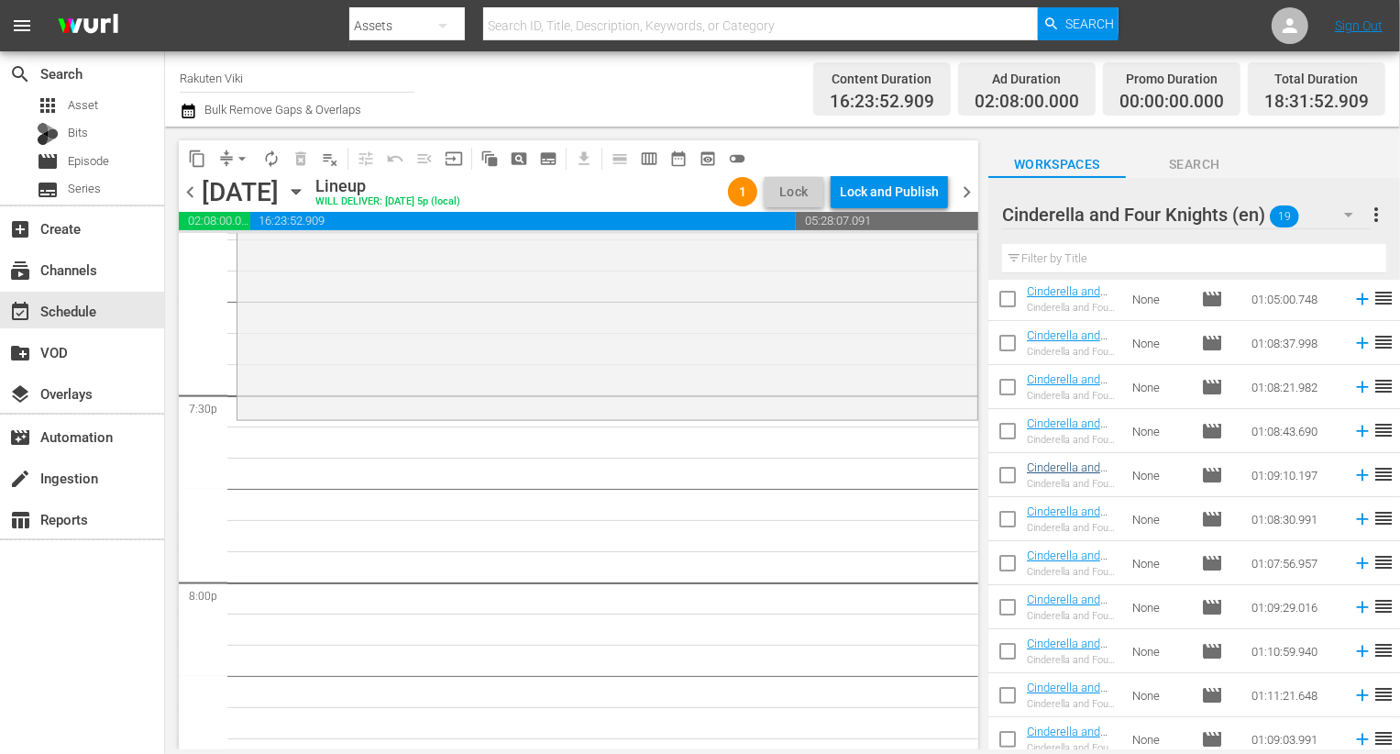
scroll to position [186, 0]
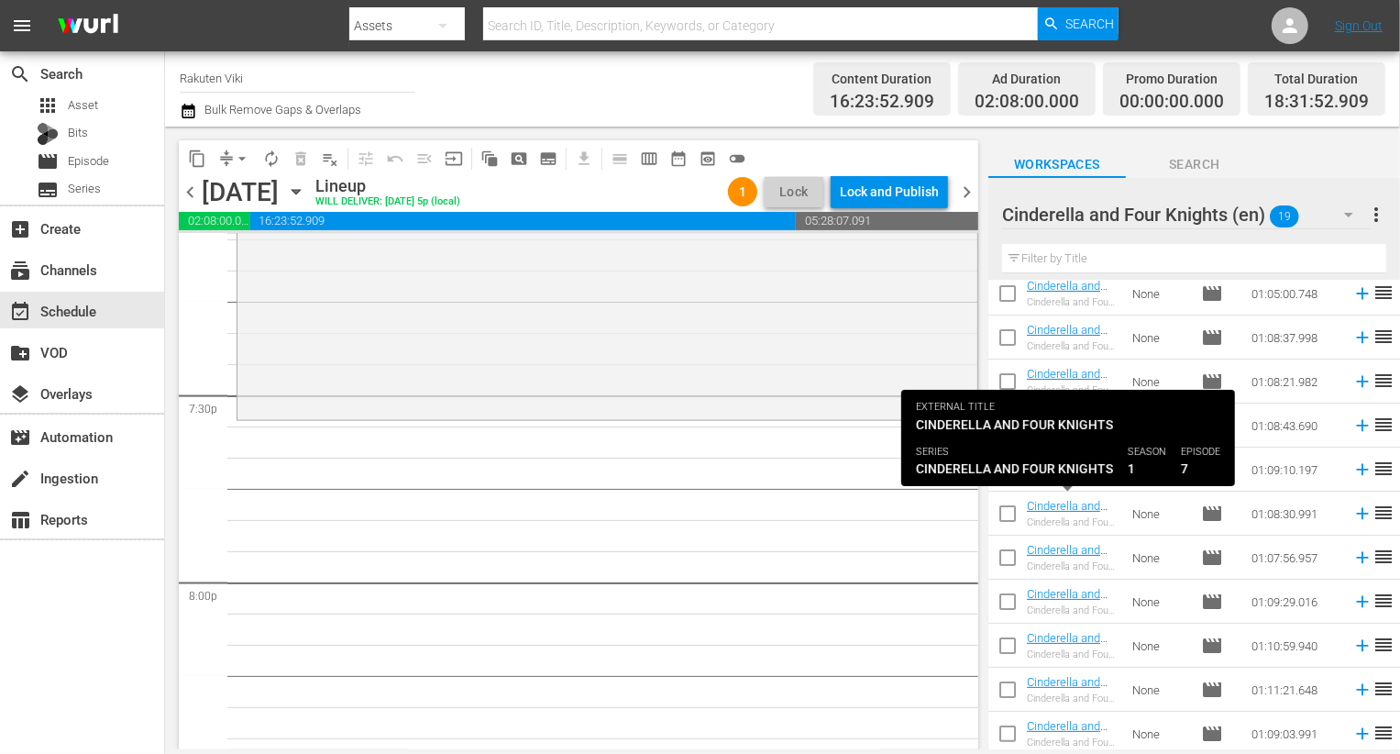
click at [1010, 511] on input "checkbox" at bounding box center [1007, 517] width 39 height 39
checkbox input "true"
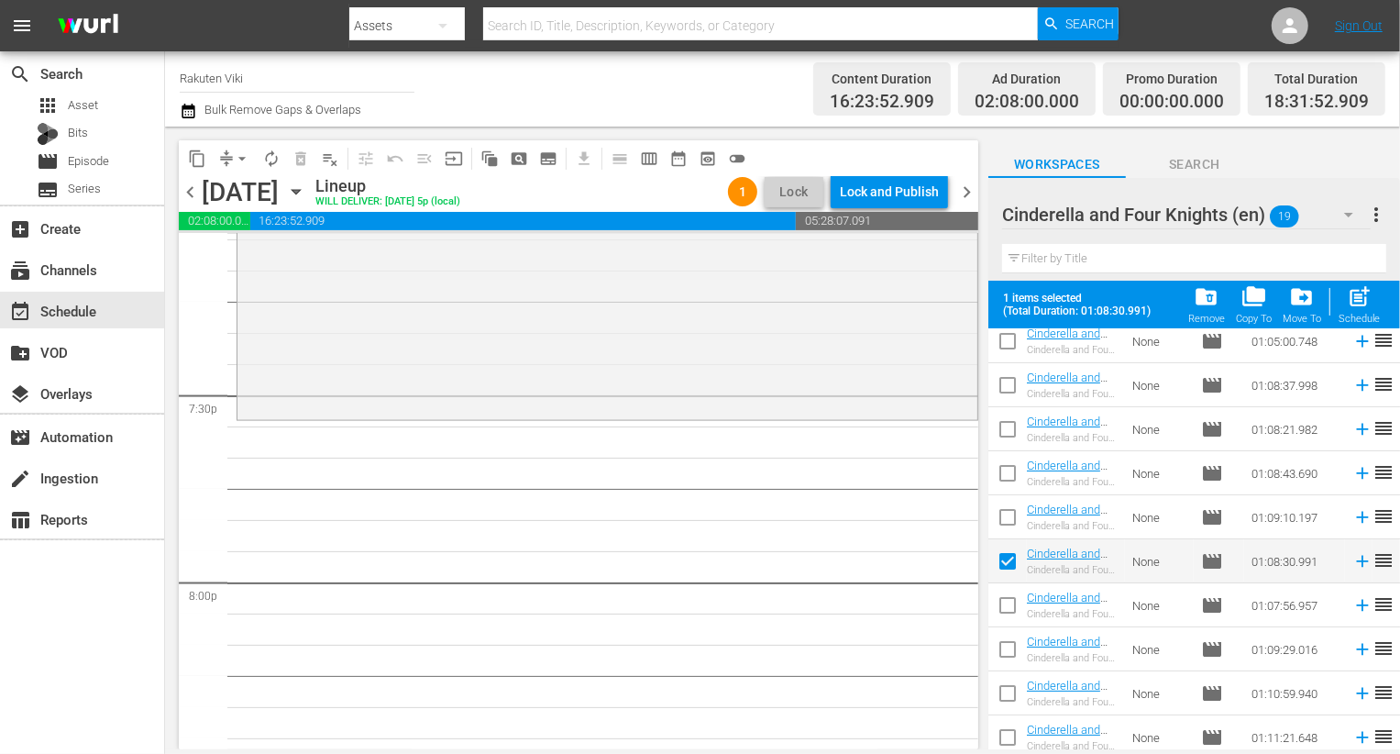
click at [1006, 602] on input "checkbox" at bounding box center [1007, 609] width 39 height 39
checkbox input "true"
click at [1015, 657] on input "checkbox" at bounding box center [1007, 653] width 39 height 39
checkbox input "true"
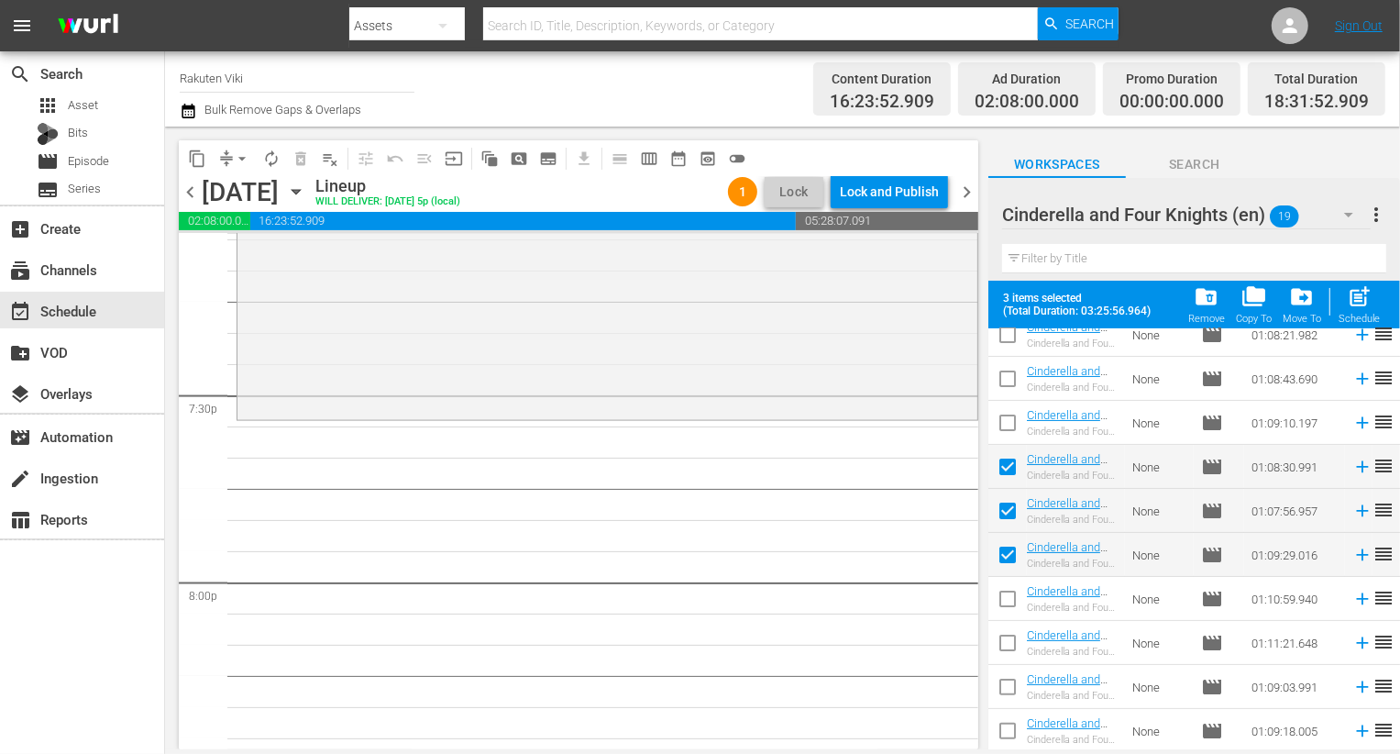
scroll to position [293, 0]
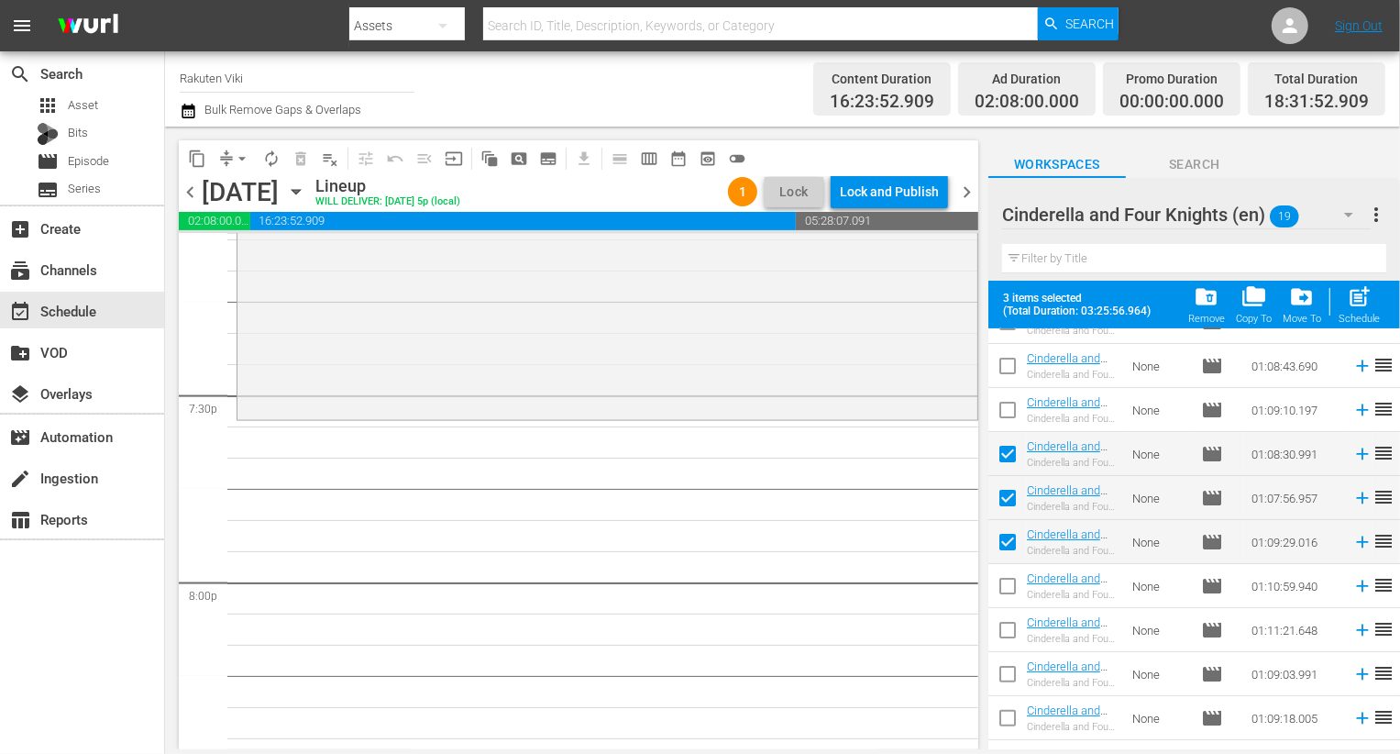
click at [1008, 632] on input "checkbox" at bounding box center [1007, 633] width 39 height 39
checkbox input "true"
click at [1013, 677] on input "checkbox" at bounding box center [1007, 677] width 39 height 39
checkbox input "true"
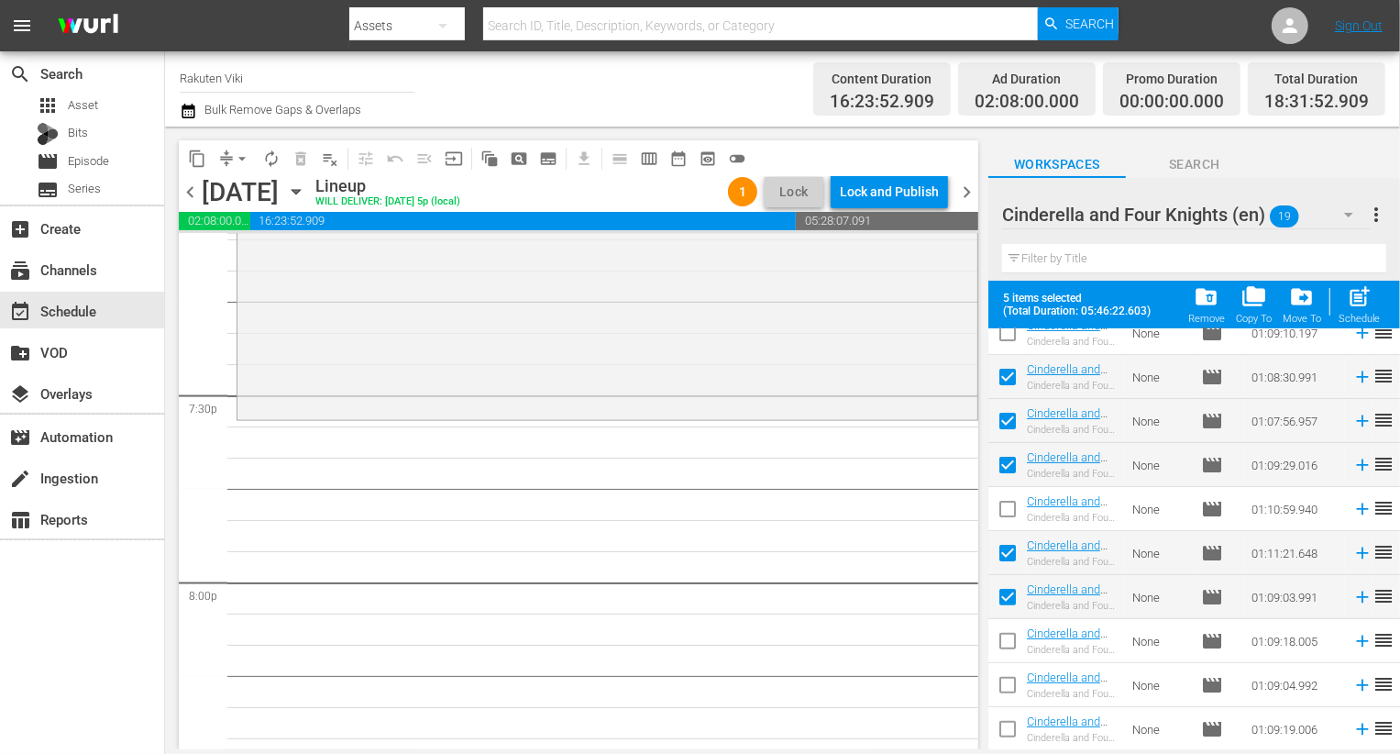
scroll to position [378, 0]
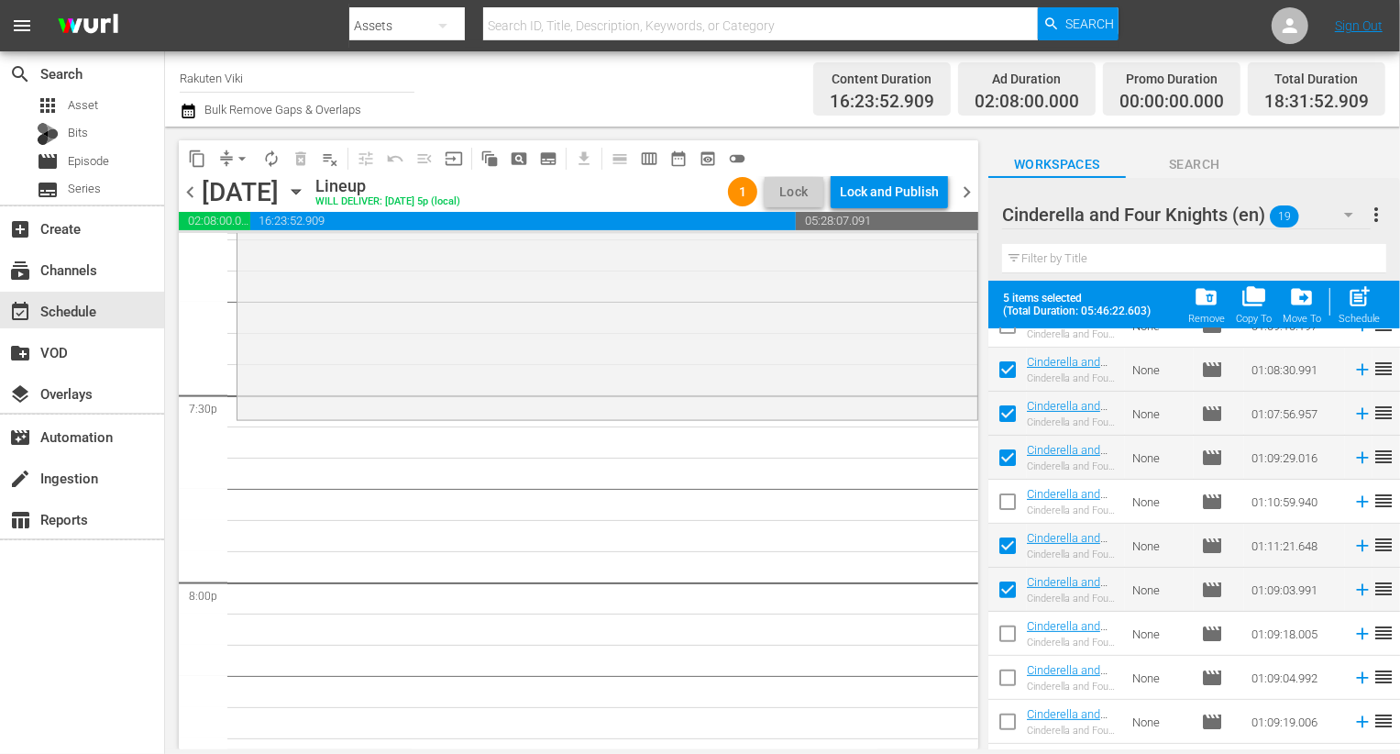
click at [1006, 625] on input "checkbox" at bounding box center [1007, 637] width 39 height 39
checkbox input "true"
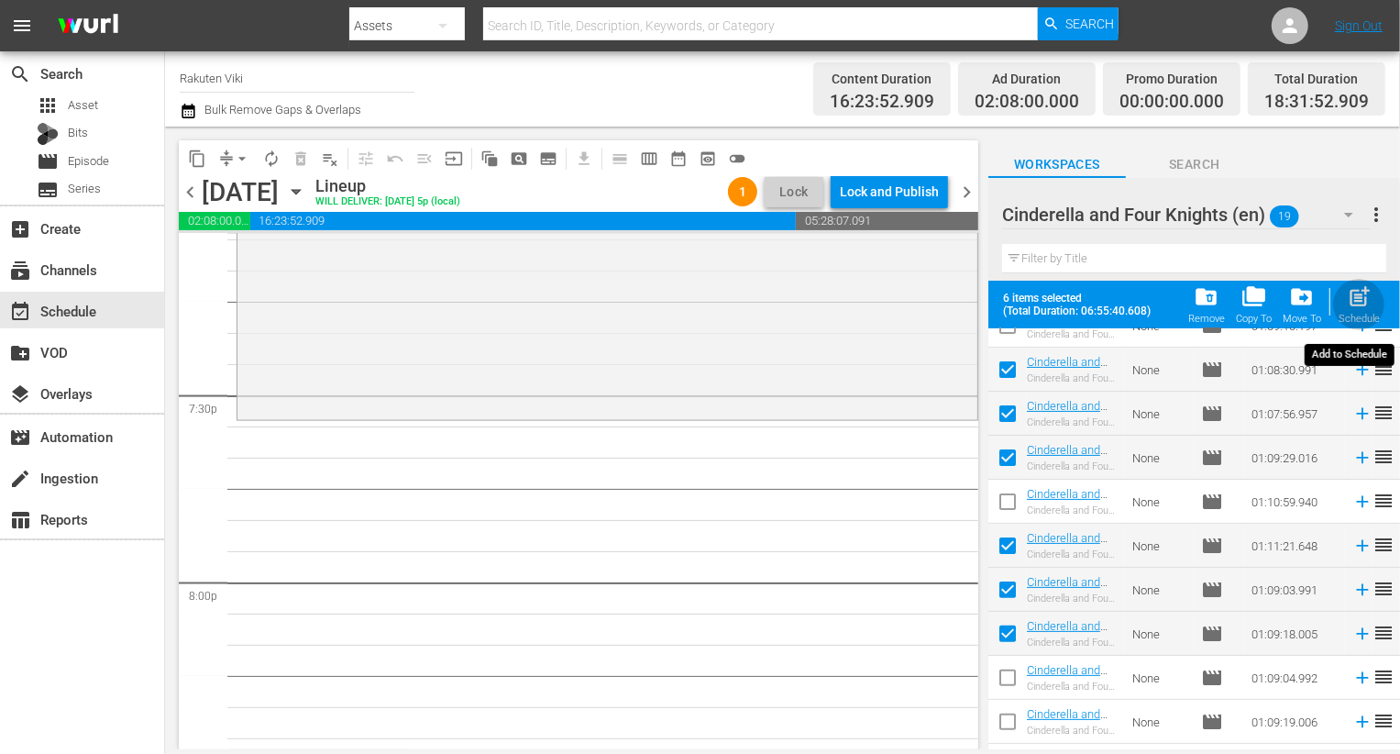
click at [1362, 292] on span "post_add" at bounding box center [1359, 296] width 25 height 25
checkbox input "false"
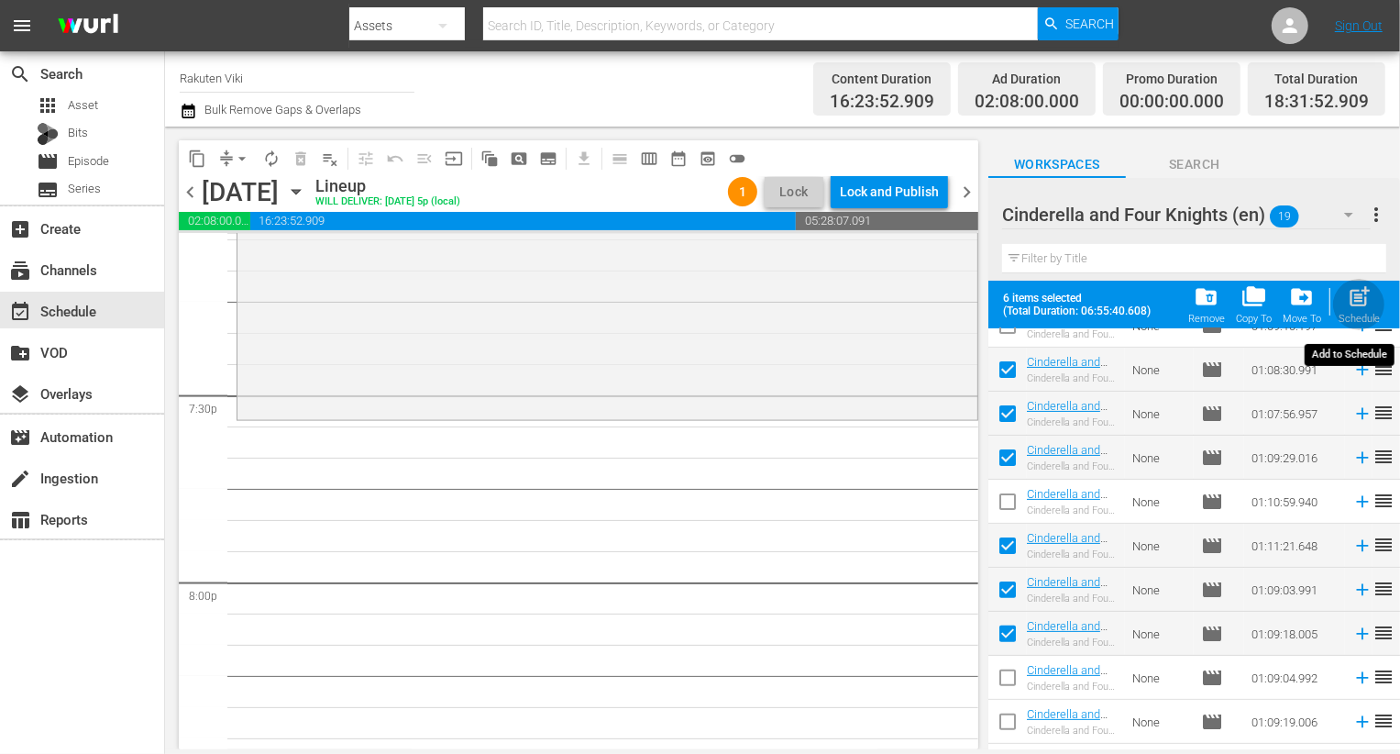
checkbox input "false"
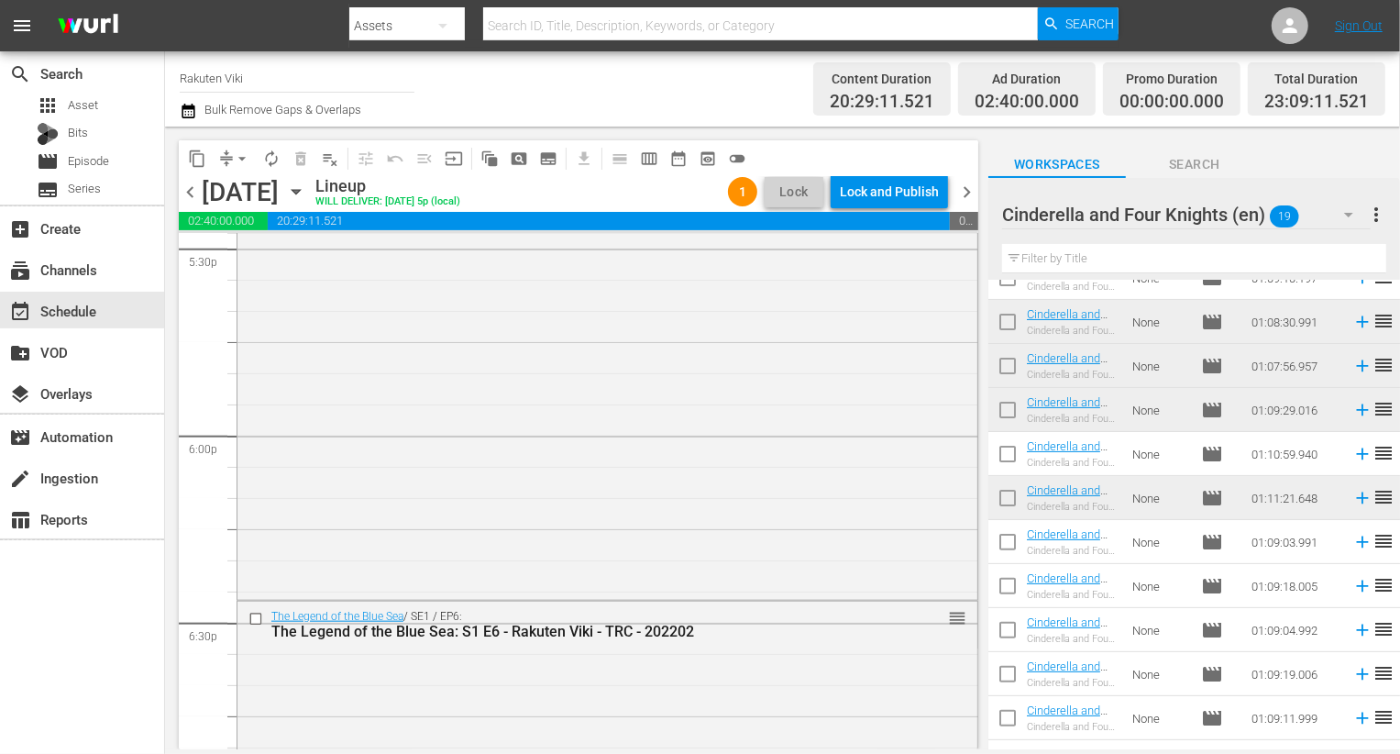
scroll to position [6531, 0]
click at [259, 617] on input "checkbox" at bounding box center [257, 620] width 19 height 16
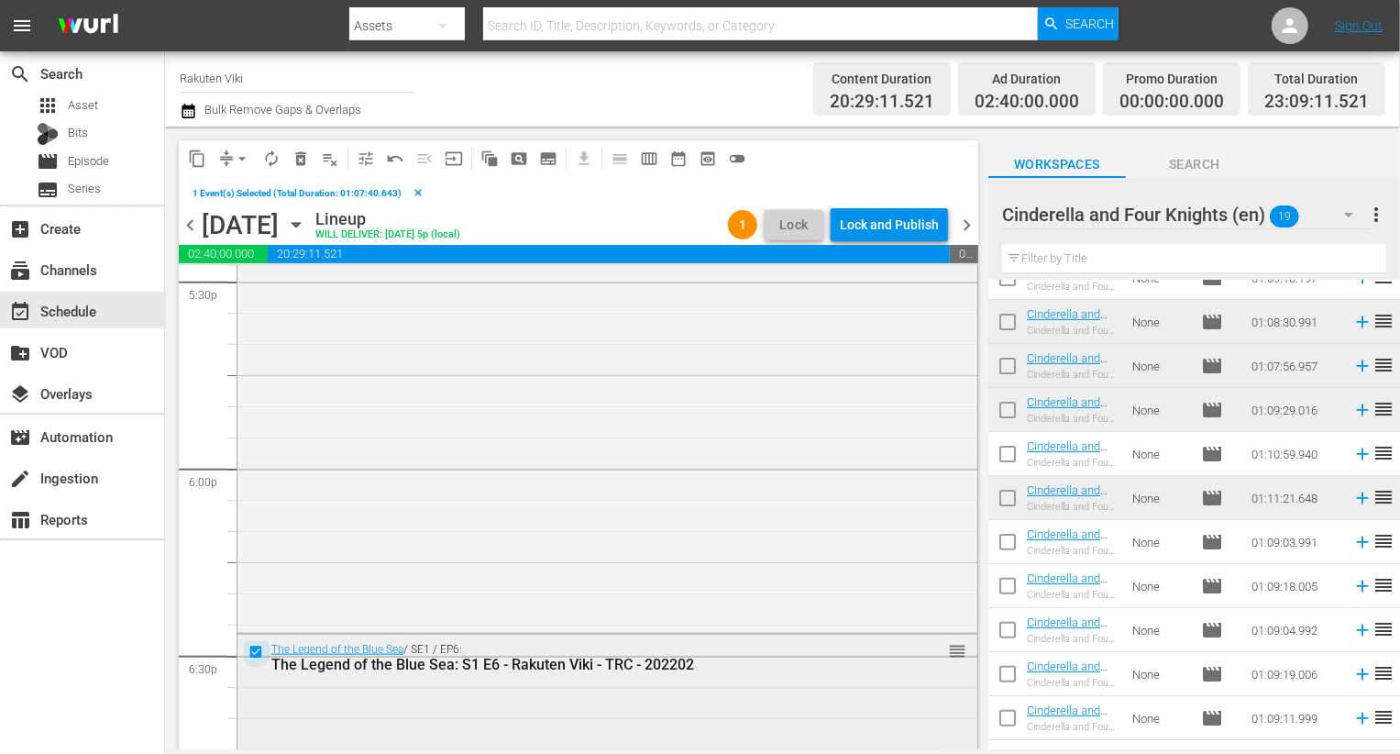
click at [253, 647] on input "checkbox" at bounding box center [257, 653] width 19 height 16
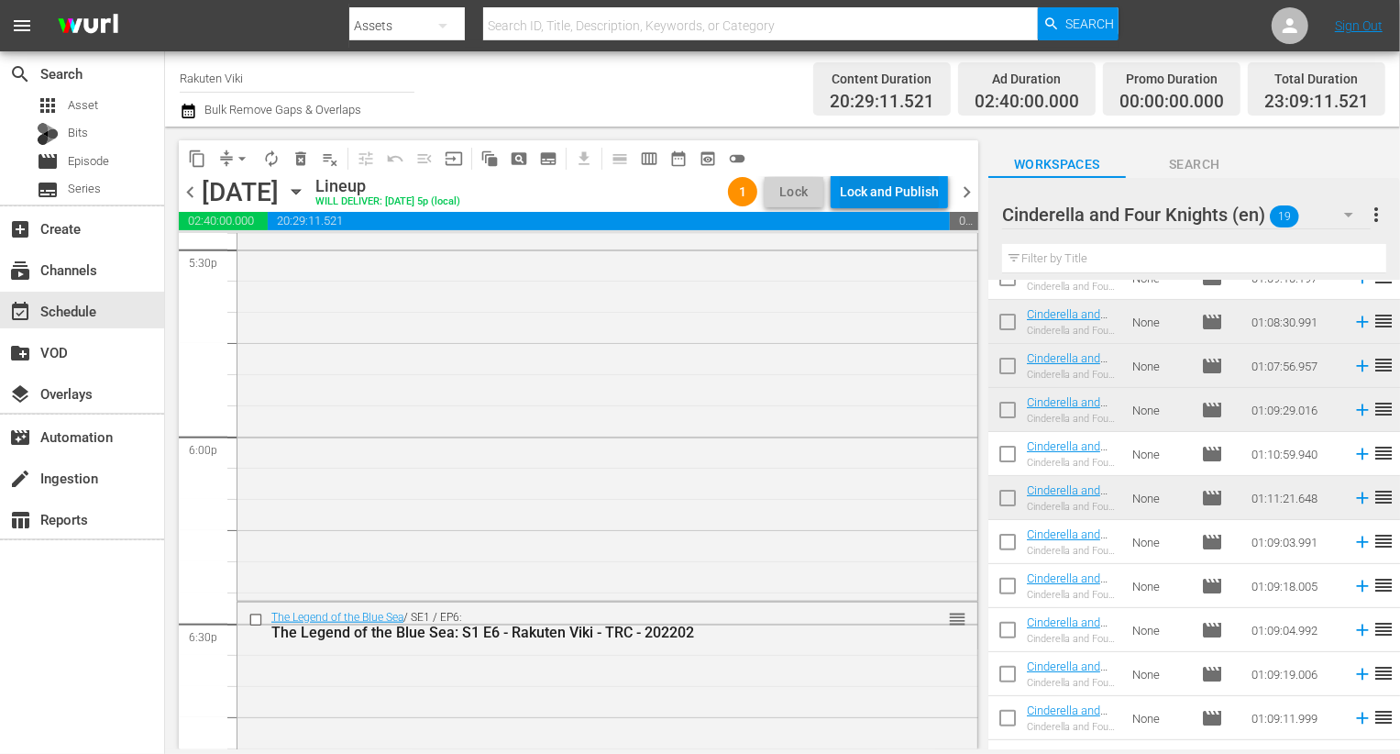
click at [906, 200] on div "Lock and Publish" at bounding box center [889, 191] width 99 height 33
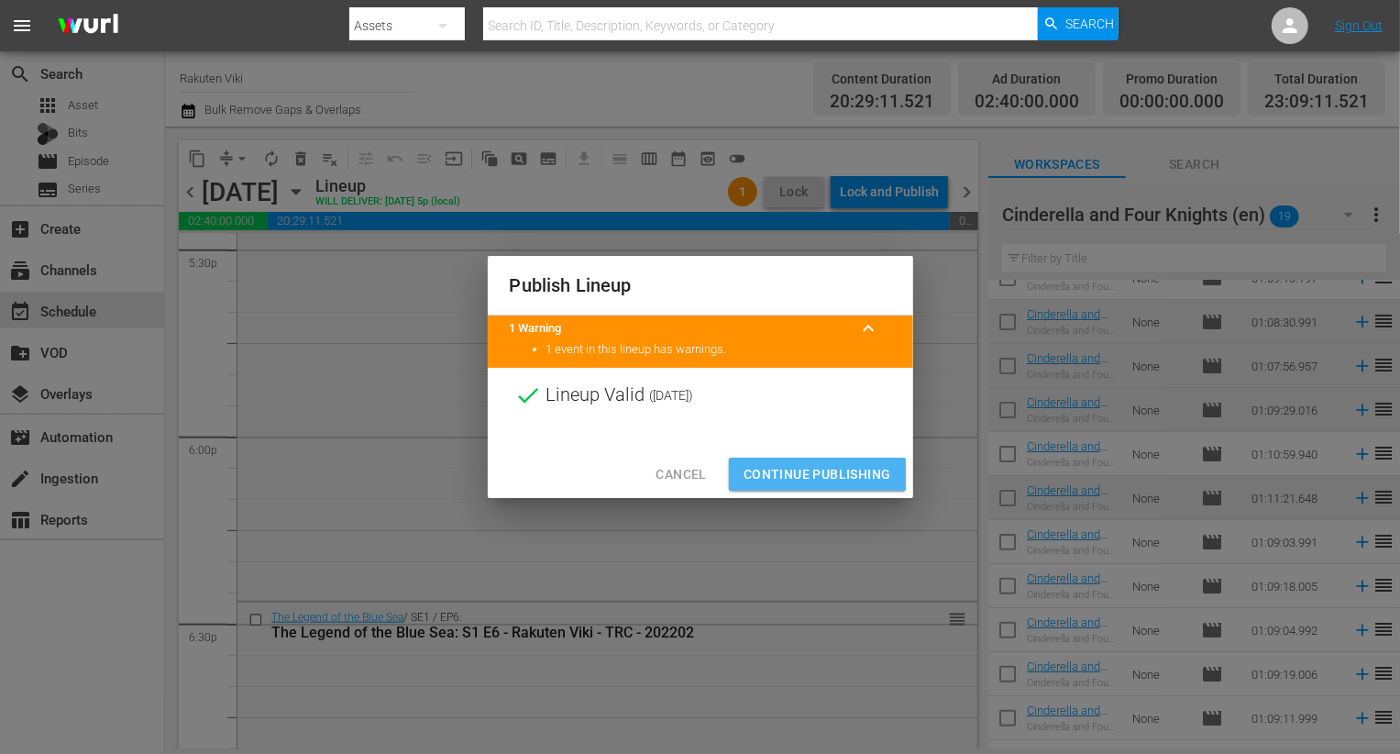
click at [793, 466] on span "Continue Publishing" at bounding box center [818, 474] width 148 height 23
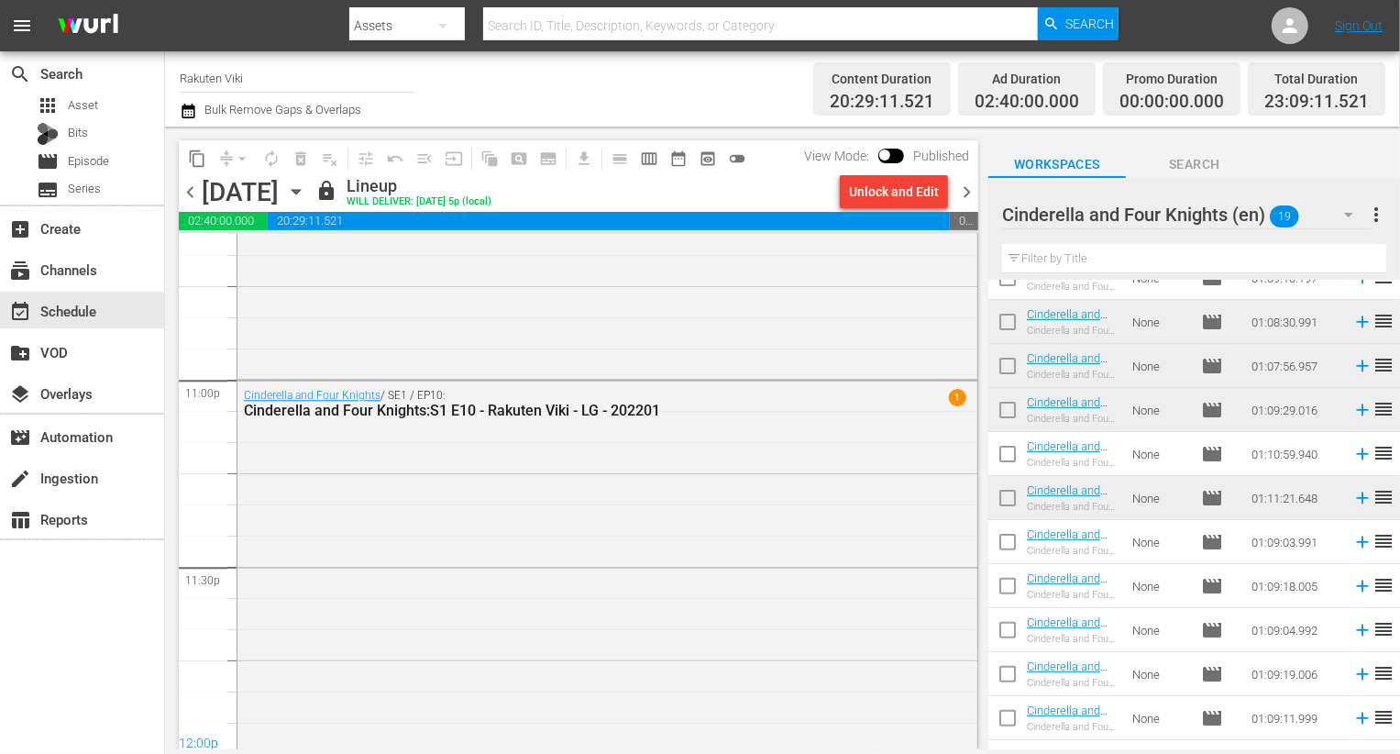
scroll to position [8472, 0]
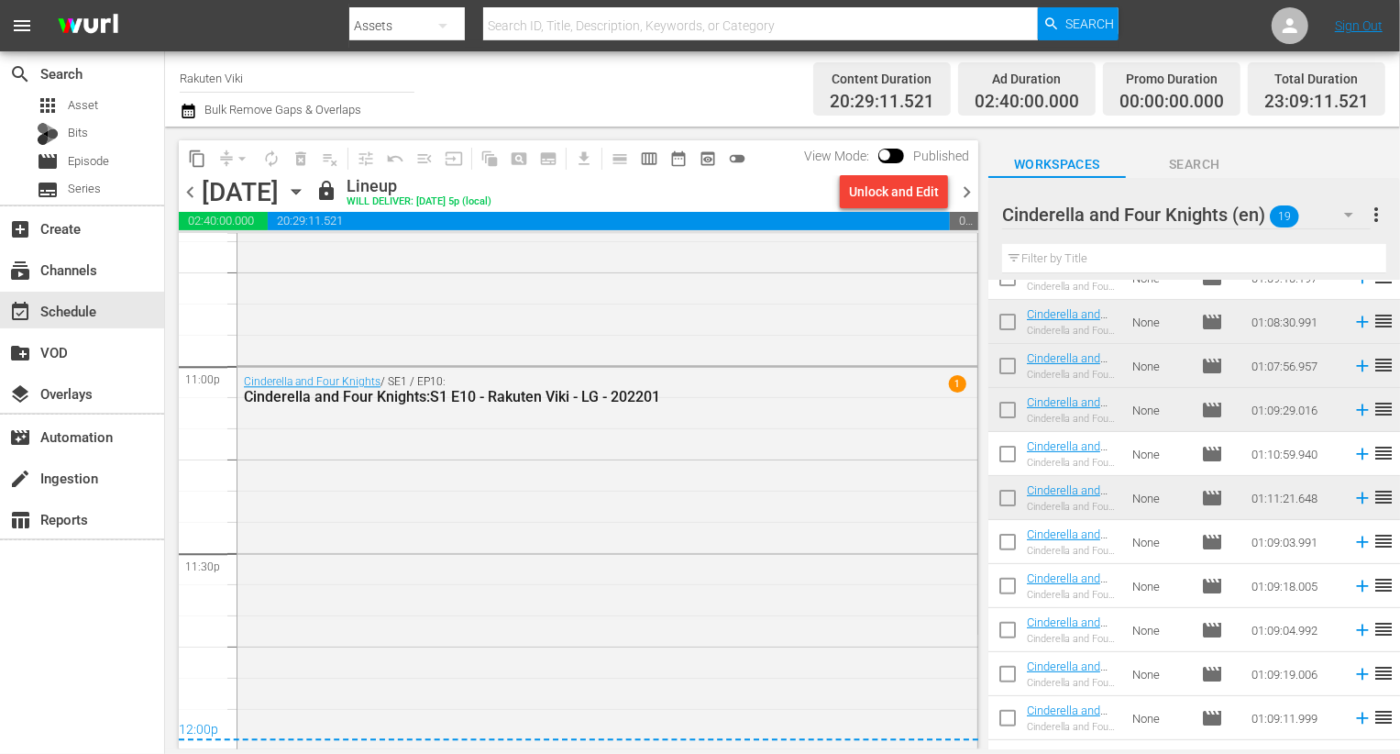
click at [185, 118] on icon "button" at bounding box center [188, 111] width 17 height 22
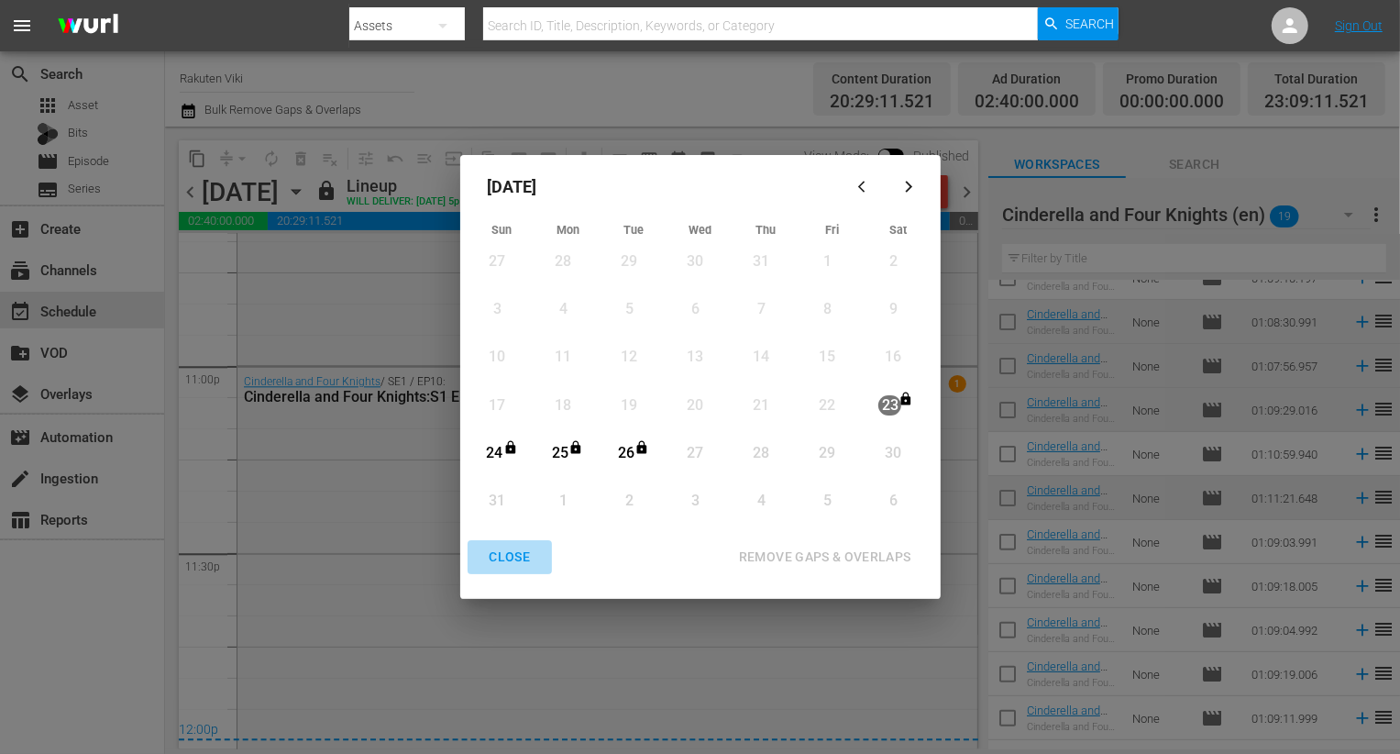
click at [509, 555] on div "CLOSE" at bounding box center [510, 557] width 71 height 23
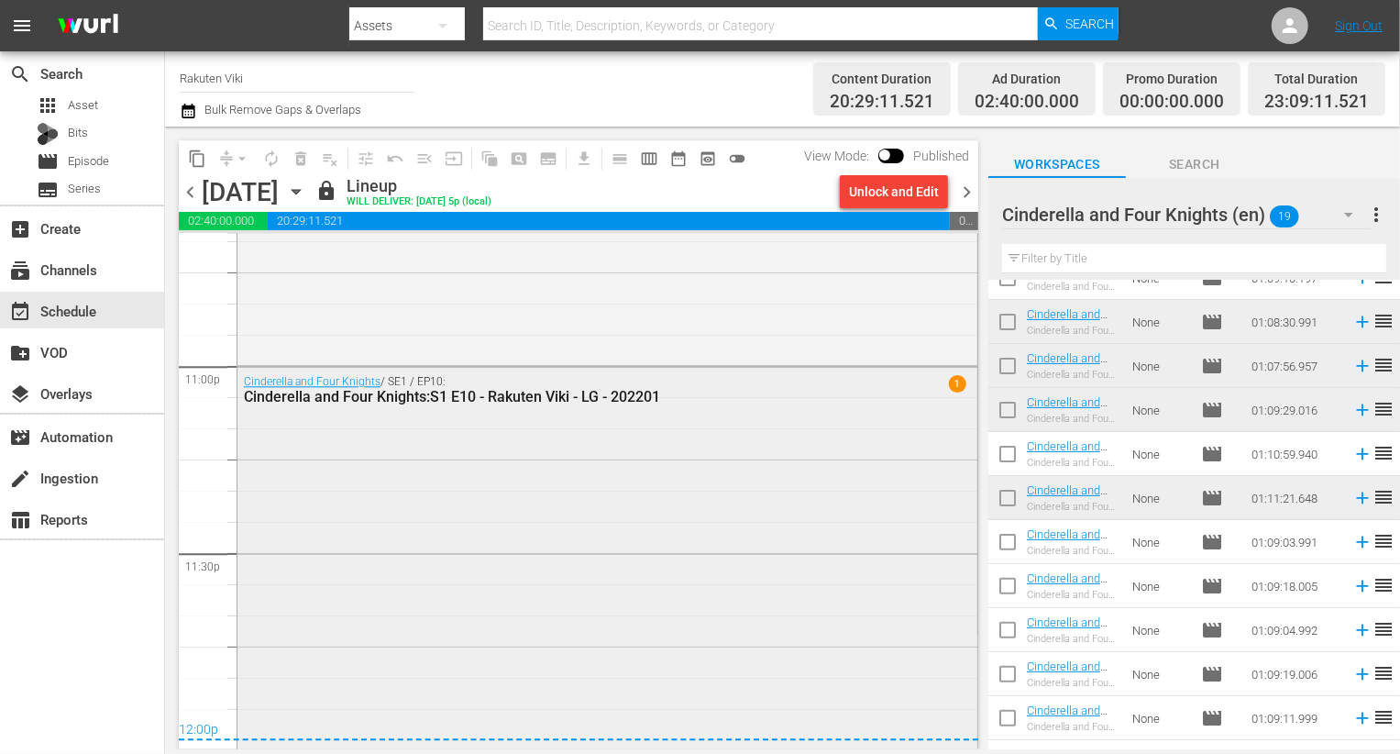
scroll to position [8534, 0]
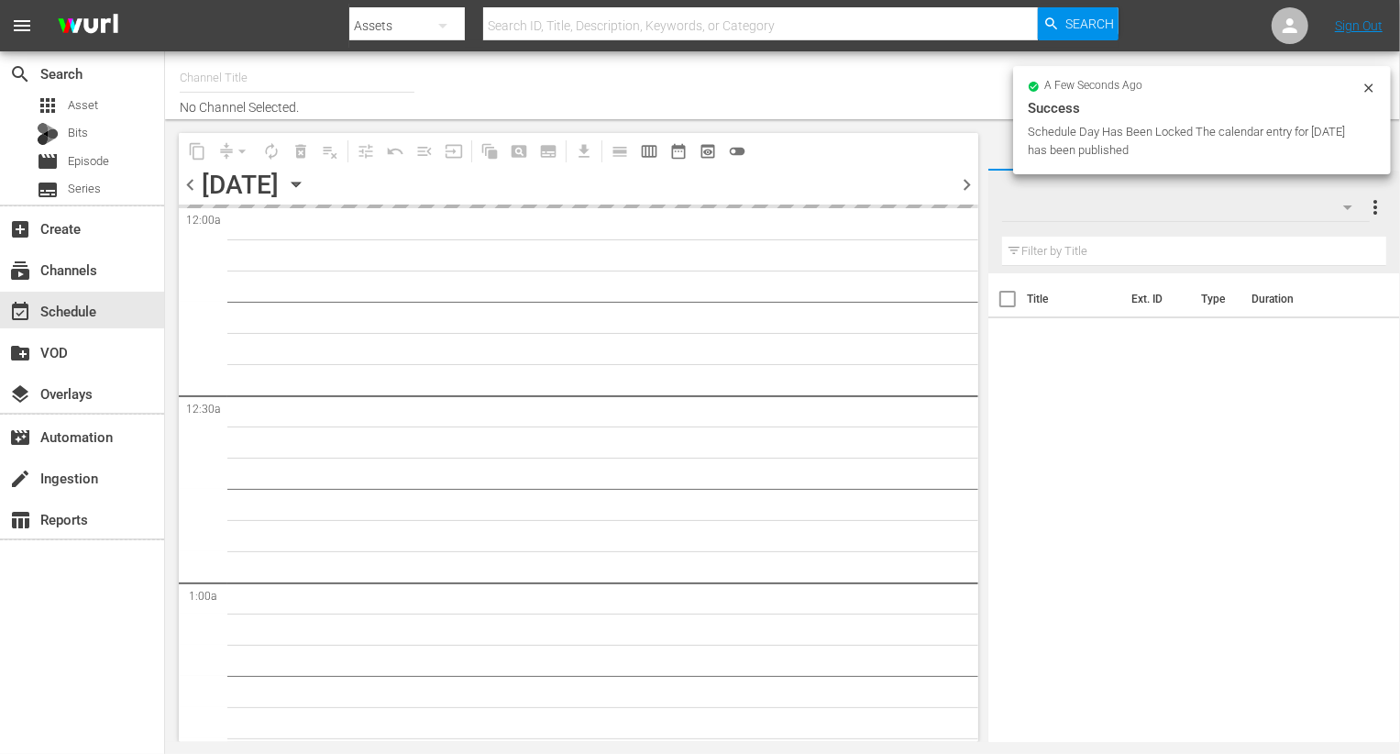
type input "Rakuten Viki (No CTA) (843)"
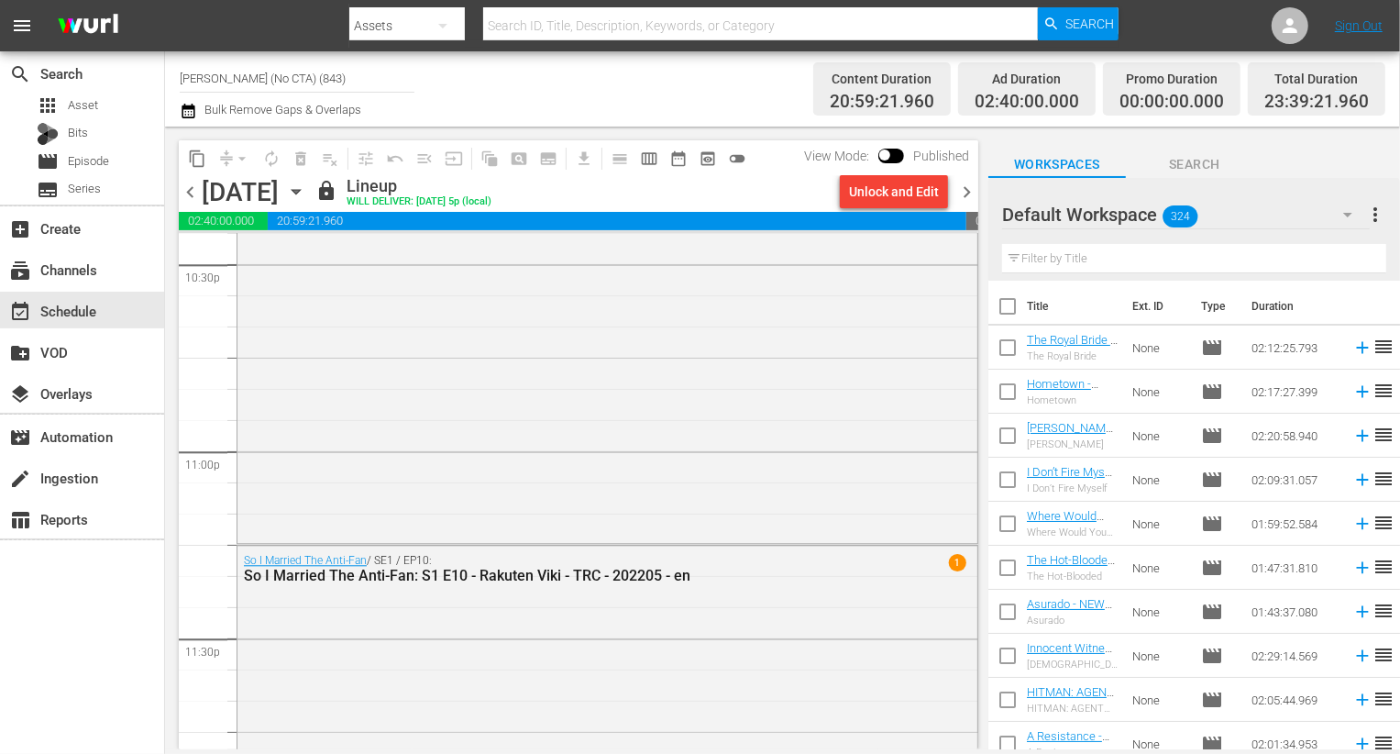
scroll to position [8618, 0]
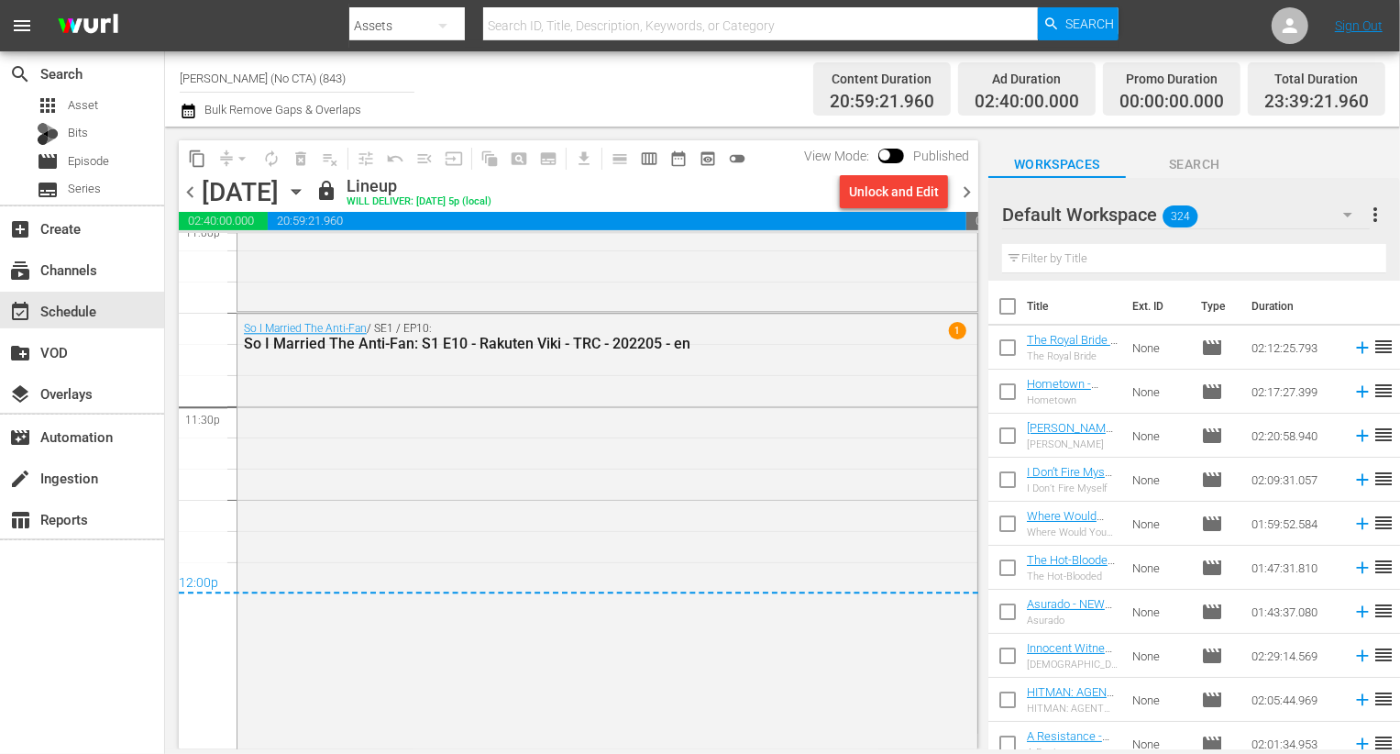
click at [193, 110] on icon "button" at bounding box center [188, 111] width 17 height 22
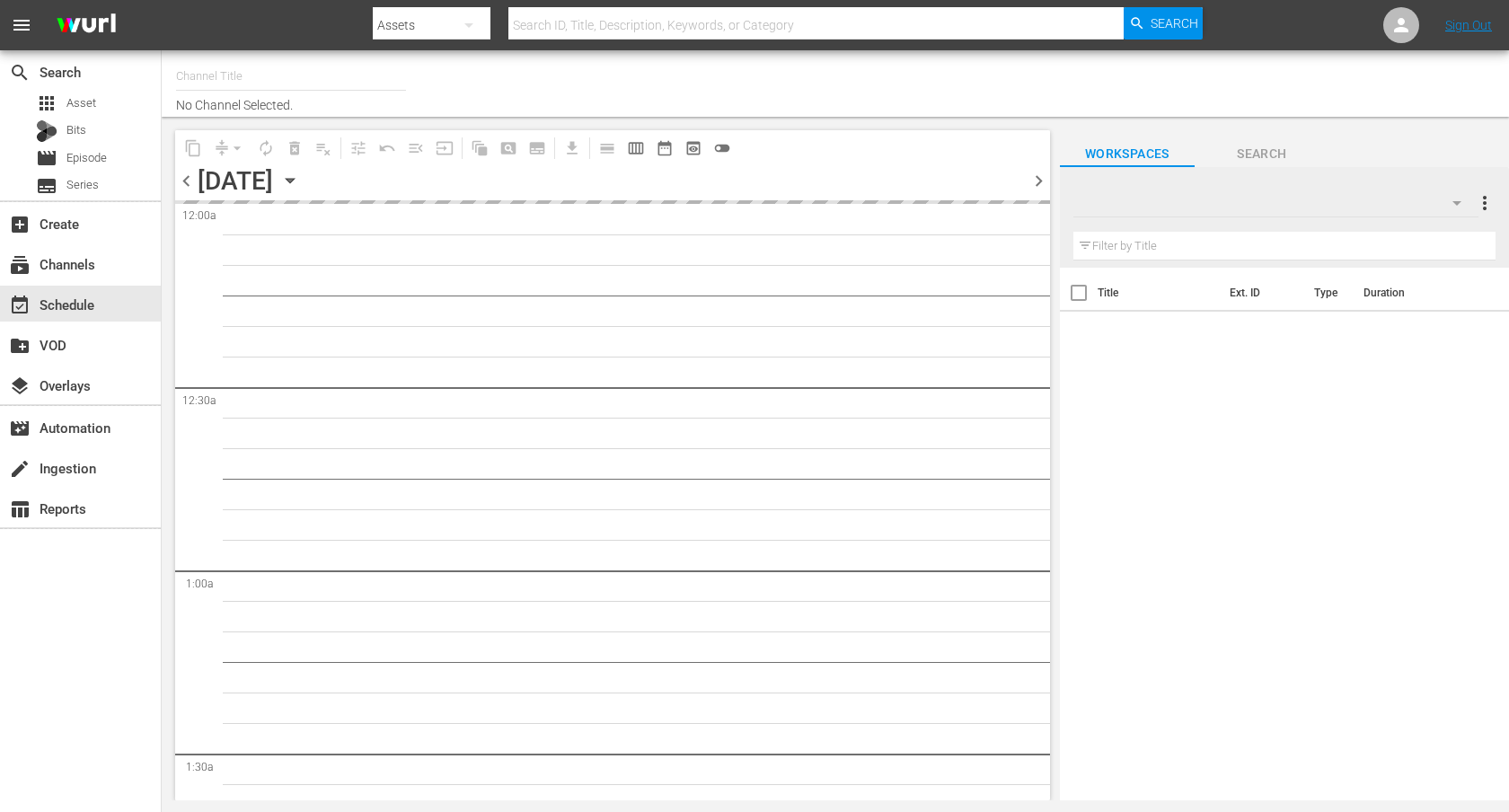
type input "[PERSON_NAME] (Spanish) (1065)"
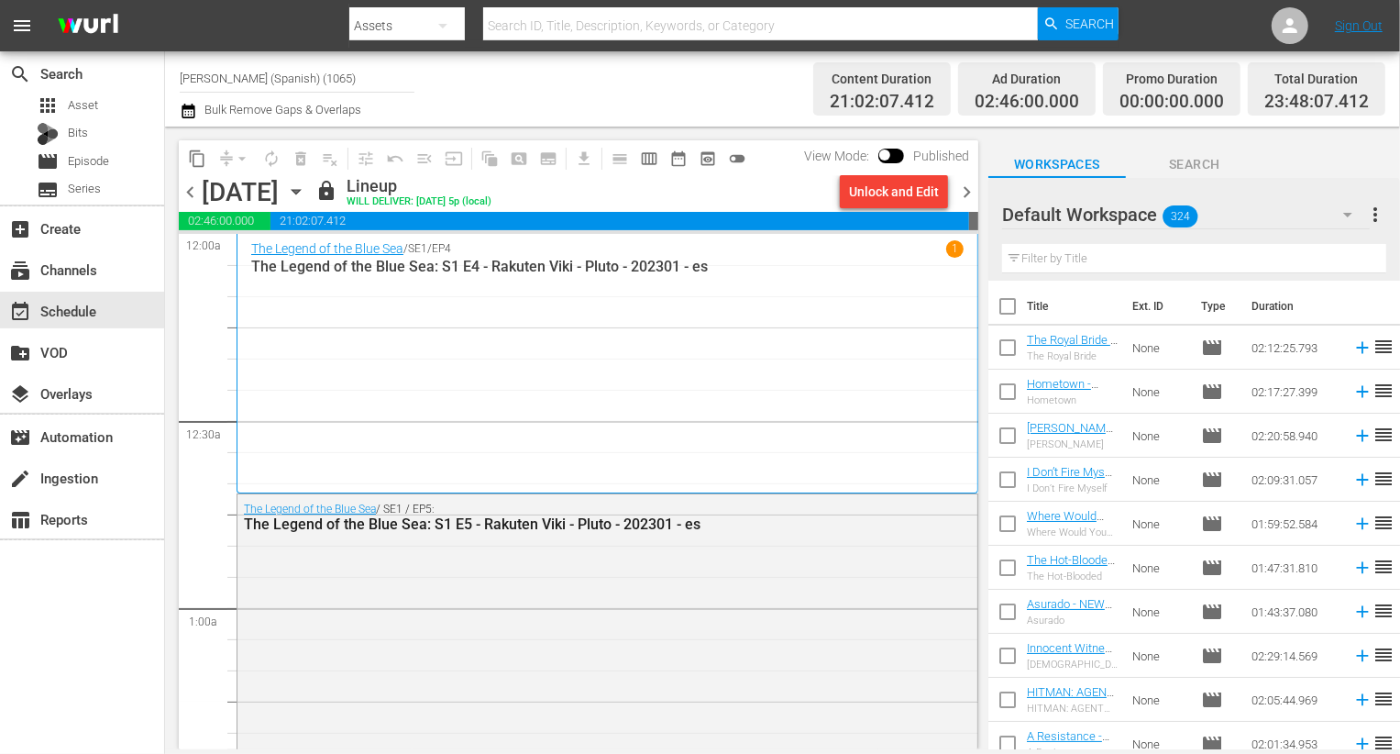
click at [190, 112] on icon "button" at bounding box center [188, 111] width 17 height 22
